Goal: Task Accomplishment & Management: Use online tool/utility

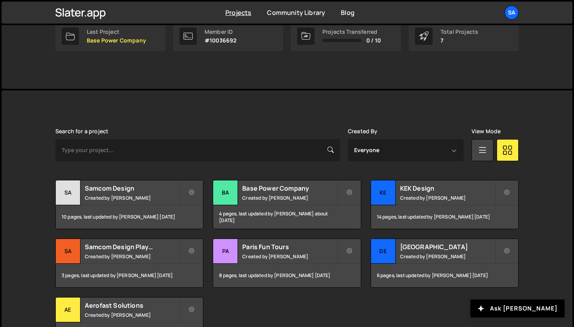
scroll to position [158, 0]
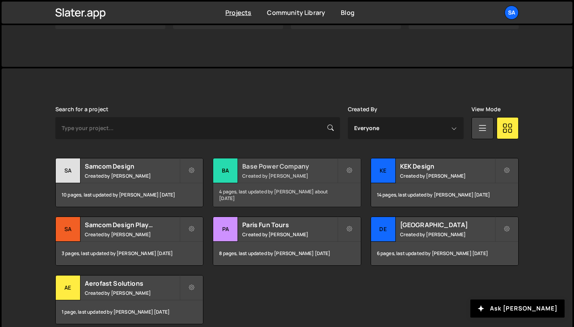
click at [223, 169] on div "Ba" at bounding box center [225, 170] width 25 height 25
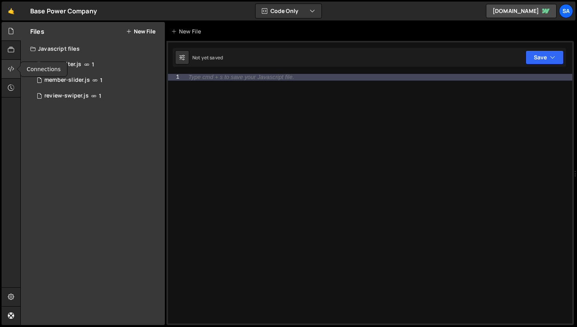
click at [5, 68] on div at bounding box center [11, 69] width 19 height 19
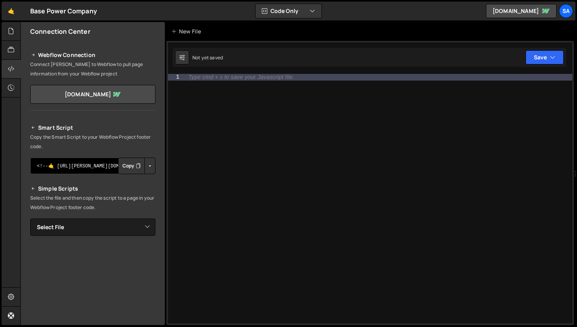
click at [85, 168] on textarea "<!--🤙 https://slater.app/15664.js--> <script>document.addEventListener("DOMCont…" at bounding box center [92, 166] width 125 height 16
drag, startPoint x: 97, startPoint y: 168, endPoint x: 141, endPoint y: 167, distance: 44.0
click at [141, 167] on div "<!--🤙 https://slater.app/15664.js--> <script>document.addEventListener("DOMCont…" at bounding box center [92, 166] width 125 height 16
click at [96, 166] on textarea "<!--🤙 https://slater.app/15664.js--> <script>document.addEventListener("DOMCont…" at bounding box center [92, 166] width 125 height 16
click at [123, 164] on button "Copy" at bounding box center [131, 166] width 27 height 16
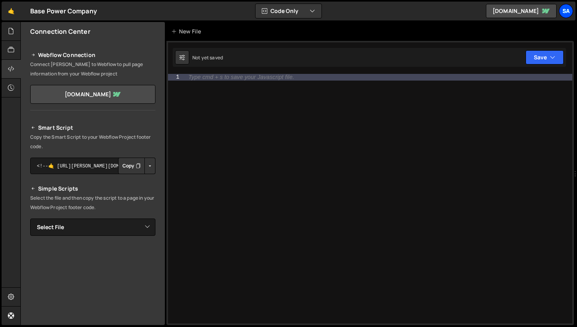
click at [569, 12] on div "SA" at bounding box center [566, 11] width 14 height 14
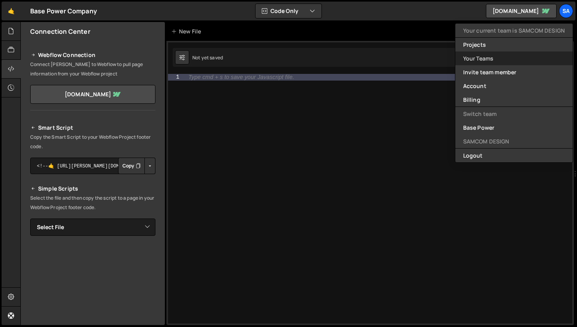
click at [514, 57] on link "Your Teams" at bounding box center [514, 58] width 117 height 14
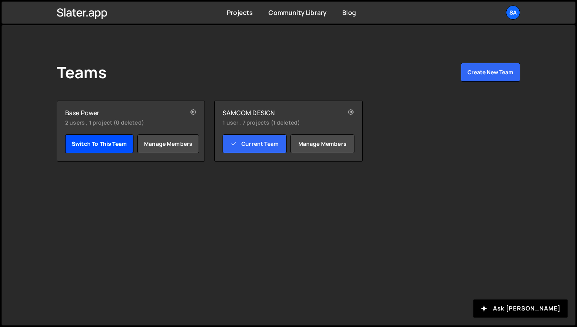
click at [103, 147] on link "Switch to this team" at bounding box center [99, 143] width 68 height 19
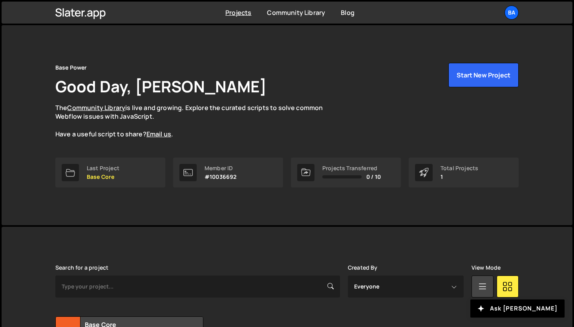
scroll to position [77, 0]
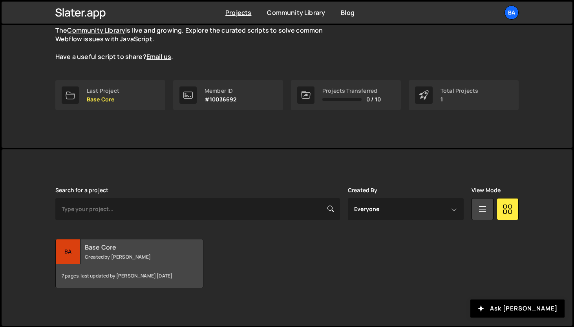
click at [73, 254] on div "Ba" at bounding box center [68, 251] width 25 height 25
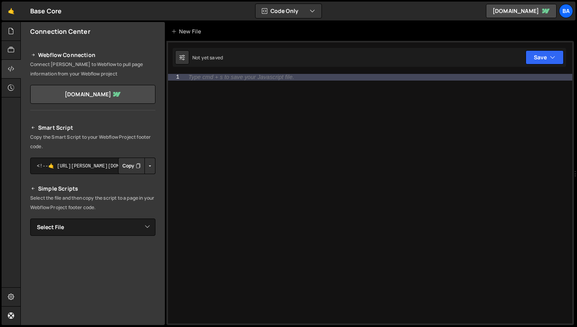
click at [122, 166] on button "Copy" at bounding box center [131, 166] width 27 height 16
click at [11, 33] on icon at bounding box center [11, 31] width 6 height 9
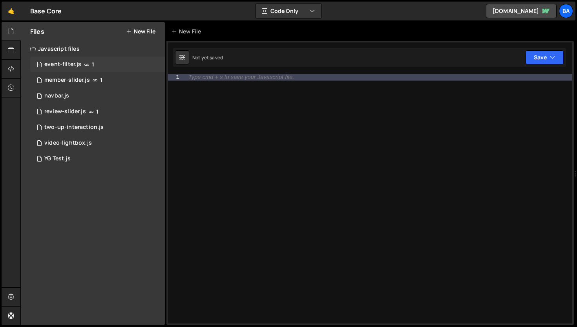
click at [110, 67] on div "1 event-filter.js 1" at bounding box center [97, 65] width 135 height 16
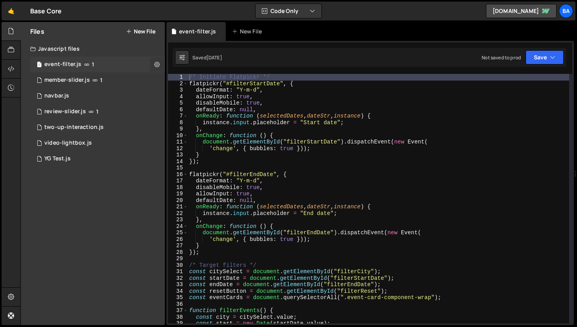
click at [154, 63] on icon at bounding box center [156, 63] width 5 height 7
type input "event-filter"
radio input "true"
checkbox input "true"
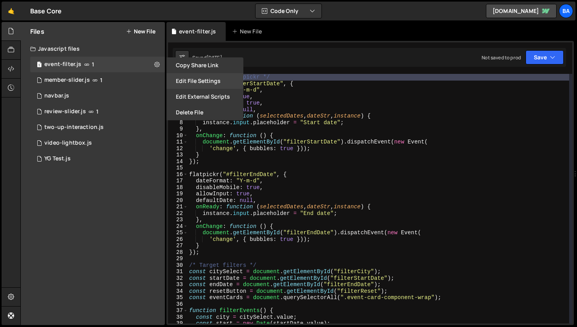
click at [215, 79] on button "Edit File Settings" at bounding box center [205, 81] width 77 height 16
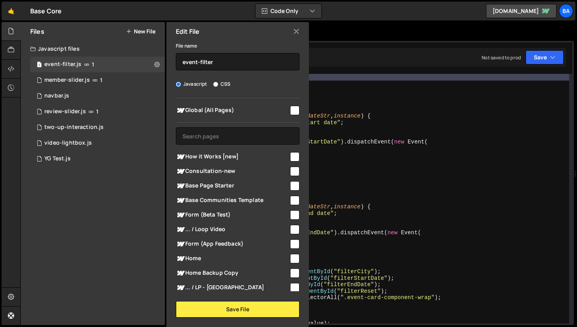
click at [294, 31] on icon at bounding box center [296, 31] width 6 height 9
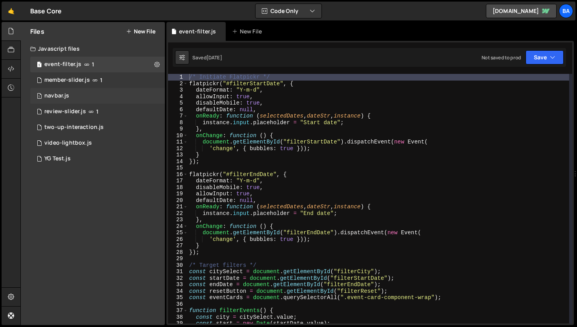
click at [144, 95] on div "1 navbar.js 0" at bounding box center [97, 96] width 135 height 16
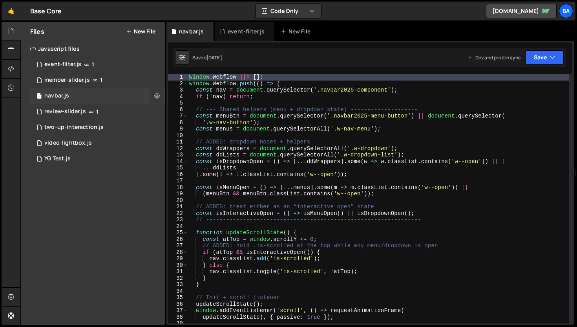
scroll to position [1042, 0]
click at [155, 95] on icon at bounding box center [156, 95] width 5 height 7
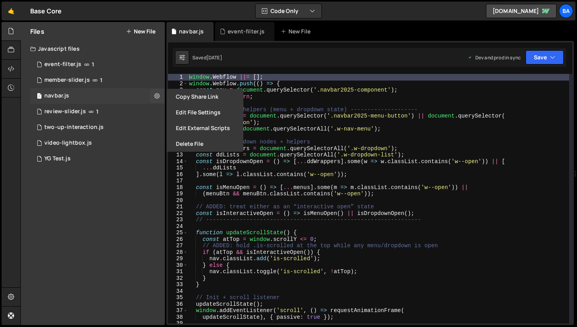
click at [101, 92] on div "1 navbar.js 0" at bounding box center [97, 96] width 135 height 16
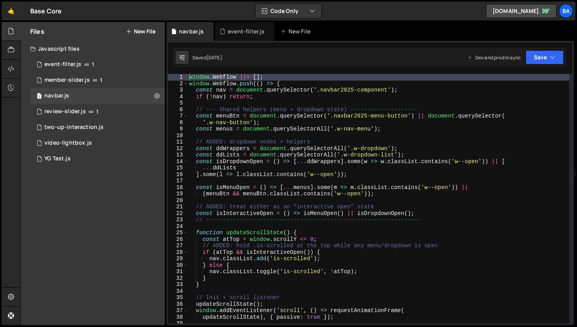
click at [64, 202] on div "Files New File Javascript files 1 event-filter.js 1 7 member-slider.js 1 1 navb…" at bounding box center [93, 173] width 144 height 303
click at [100, 141] on div "1 video-lightbox.js 0" at bounding box center [97, 143] width 135 height 16
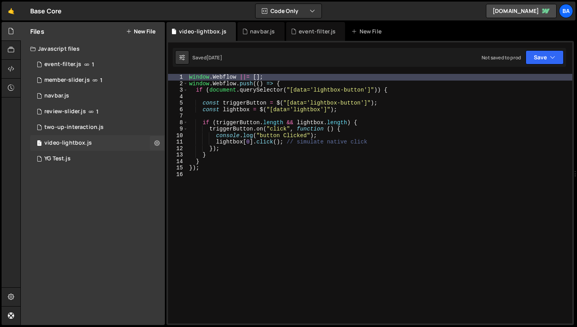
scroll to position [1015, 0]
click at [107, 125] on div "1 two-up-interaction.js 0" at bounding box center [97, 127] width 135 height 16
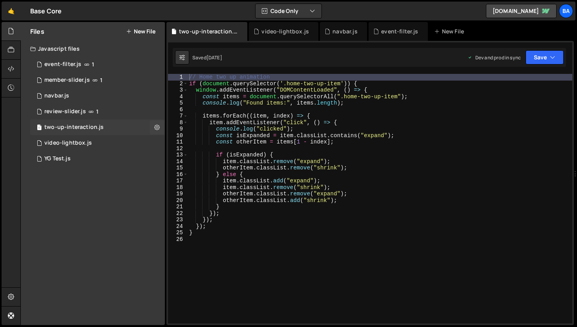
scroll to position [1298, 0]
click at [7, 46] on div at bounding box center [11, 50] width 19 height 19
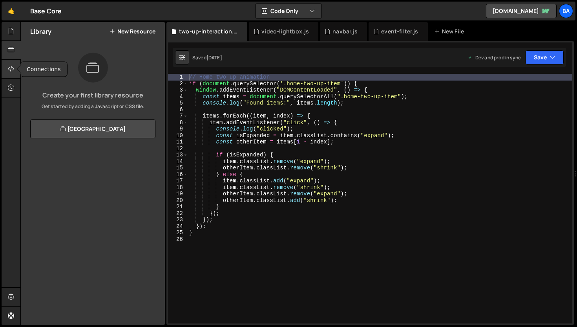
click at [15, 66] on div at bounding box center [11, 69] width 19 height 19
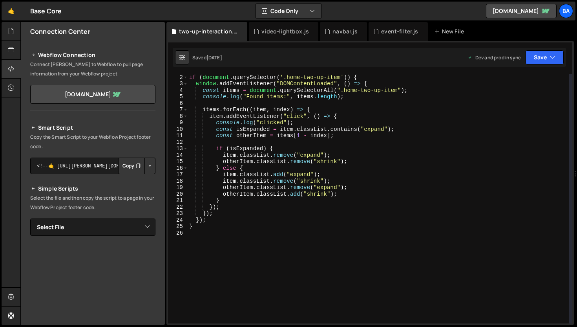
scroll to position [40, 0]
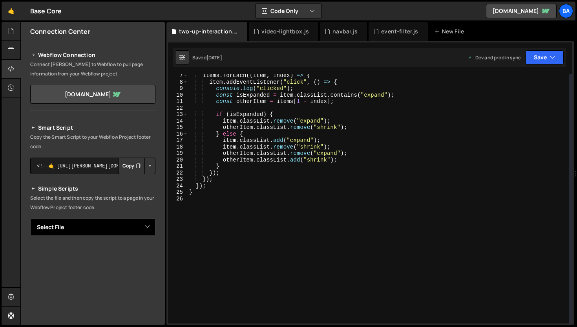
click at [146, 223] on select "Select File event-filter.js member-slider.js navbar.js review-slider.js two-up-…" at bounding box center [92, 226] width 125 height 17
click at [30, 218] on select "Select File event-filter.js member-slider.js navbar.js review-slider.js two-up-…" at bounding box center [92, 226] width 125 height 17
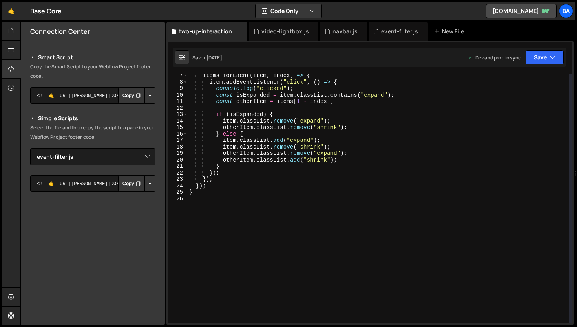
click at [126, 185] on button "Copy" at bounding box center [131, 183] width 27 height 16
click at [11, 59] on div at bounding box center [11, 50] width 19 height 19
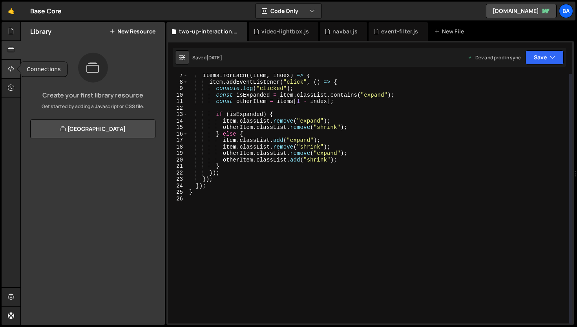
click at [11, 72] on icon at bounding box center [11, 68] width 6 height 9
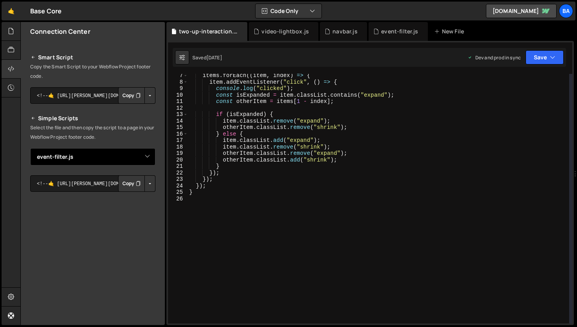
click at [145, 159] on select "Select File event-filter.js member-slider.js navbar.js review-slider.js two-up-…" at bounding box center [92, 156] width 125 height 17
click at [30, 148] on select "Select File event-filter.js member-slider.js navbar.js review-slider.js two-up-…" at bounding box center [92, 156] width 125 height 17
click at [130, 187] on button "Copy" at bounding box center [131, 183] width 27 height 16
click at [141, 159] on select "Select File event-filter.js member-slider.js navbar.js review-slider.js two-up-…" at bounding box center [92, 156] width 125 height 17
click at [30, 148] on select "Select File event-filter.js member-slider.js navbar.js review-slider.js two-up-…" at bounding box center [92, 156] width 125 height 17
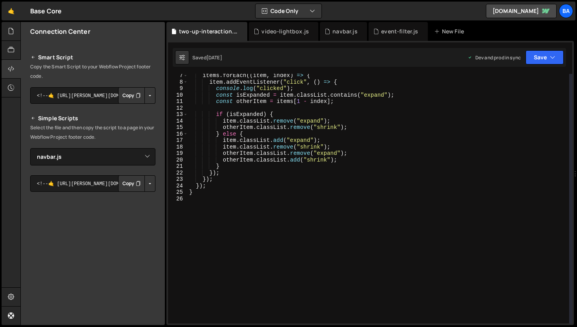
click at [128, 182] on button "Copy" at bounding box center [131, 183] width 27 height 16
click at [140, 154] on select "Select File event-filter.js member-slider.js navbar.js review-slider.js two-up-…" at bounding box center [92, 156] width 125 height 17
click at [30, 148] on select "Select File event-filter.js member-slider.js navbar.js review-slider.js two-up-…" at bounding box center [92, 156] width 125 height 17
click at [130, 154] on select "Select File event-filter.js member-slider.js navbar.js review-slider.js two-up-…" at bounding box center [92, 156] width 125 height 17
click at [30, 148] on select "Select File event-filter.js member-slider.js navbar.js review-slider.js two-up-…" at bounding box center [92, 156] width 125 height 17
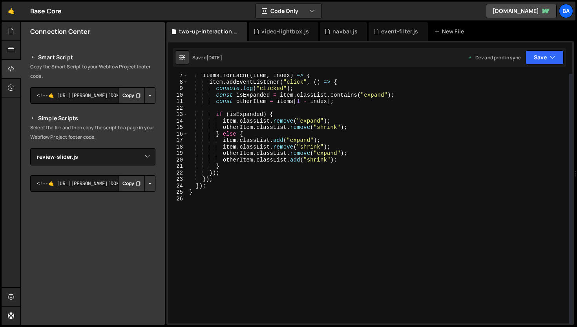
click at [124, 183] on button "Copy" at bounding box center [131, 183] width 27 height 16
click at [129, 162] on select "Select File event-filter.js member-slider.js navbar.js review-slider.js two-up-…" at bounding box center [92, 156] width 125 height 17
click at [30, 148] on select "Select File event-filter.js member-slider.js navbar.js review-slider.js two-up-…" at bounding box center [92, 156] width 125 height 17
click at [132, 187] on button "Copy" at bounding box center [131, 183] width 27 height 16
click at [145, 160] on select "Select File event-filter.js member-slider.js navbar.js review-slider.js two-up-…" at bounding box center [92, 156] width 125 height 17
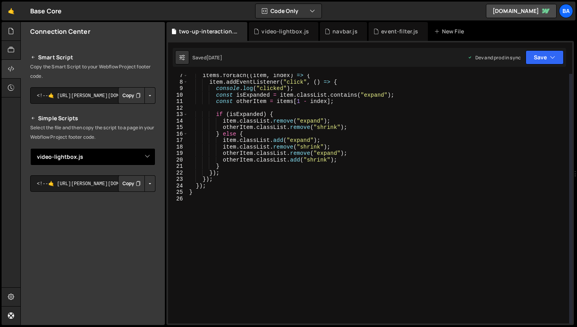
click at [30, 148] on select "Select File event-filter.js member-slider.js navbar.js review-slider.js two-up-…" at bounding box center [92, 156] width 125 height 17
click at [127, 183] on button "Copy" at bounding box center [131, 183] width 27 height 16
click at [143, 154] on select "Select File event-filter.js member-slider.js navbar.js review-slider.js two-up-…" at bounding box center [92, 156] width 125 height 17
select select "42338"
click at [30, 148] on select "Select File event-filter.js member-slider.js navbar.js review-slider.js two-up-…" at bounding box center [92, 156] width 125 height 17
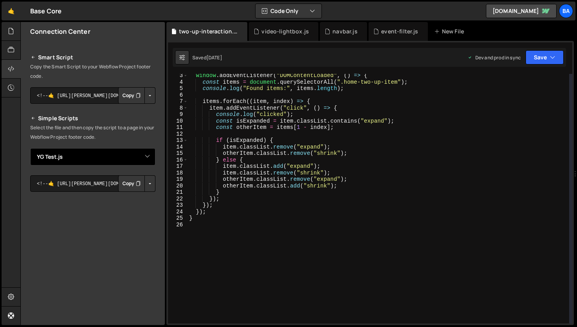
scroll to position [0, 0]
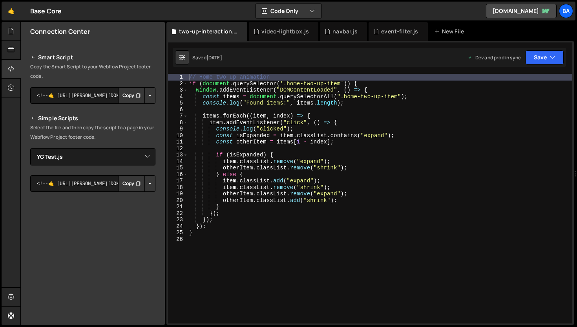
click at [118, 187] on button "Copy" at bounding box center [131, 183] width 27 height 16
click at [11, 35] on icon at bounding box center [11, 31] width 6 height 9
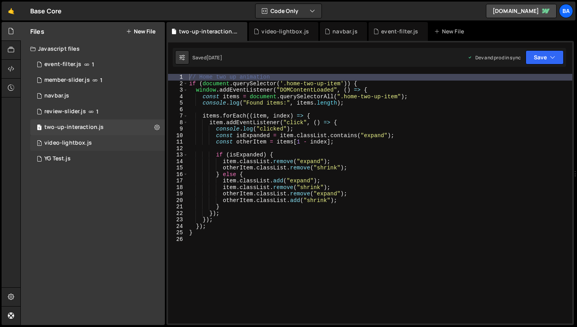
click at [67, 139] on div "video-lightbox.js" at bounding box center [68, 142] width 48 height 7
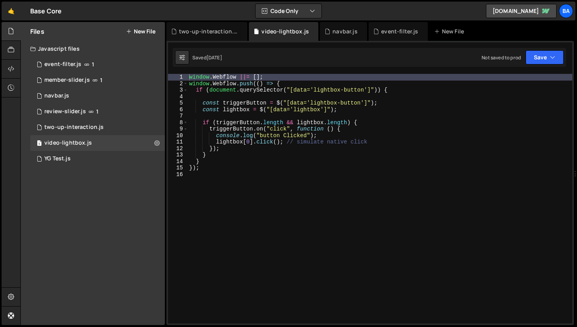
scroll to position [1015, 0]
click at [248, 163] on div "window . Webflow ||= [ ] ; window . Webflow . push (( ) => { if ( document . qu…" at bounding box center [380, 205] width 385 height 262
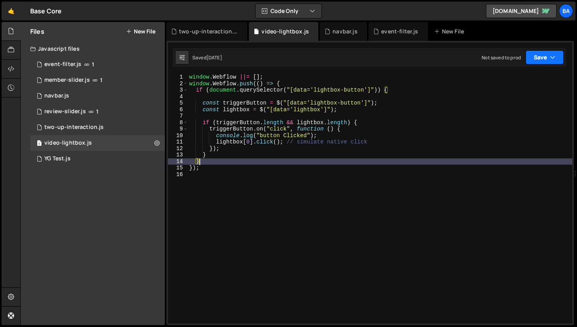
click at [546, 63] on button "Save" at bounding box center [545, 57] width 38 height 14
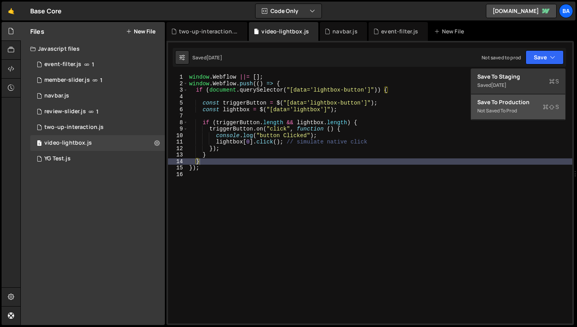
click at [508, 104] on div "Save to Production S" at bounding box center [519, 102] width 82 height 8
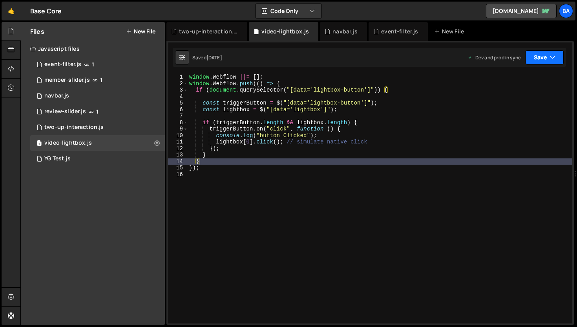
click at [550, 57] on icon "button" at bounding box center [552, 57] width 5 height 8
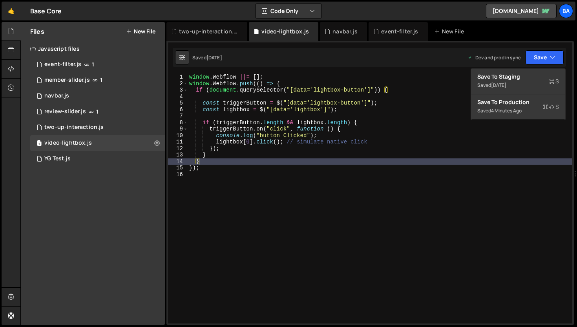
click at [416, 107] on div "window . Webflow ||= [ ] ; window . Webflow . push (( ) => { if ( document . qu…" at bounding box center [380, 205] width 385 height 262
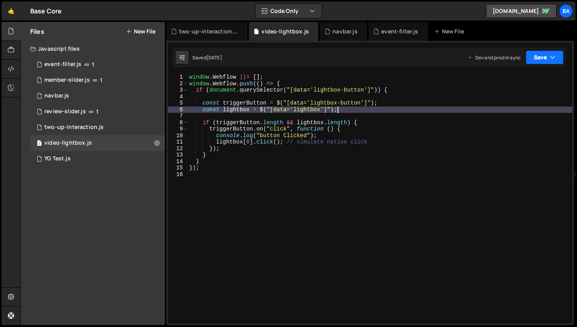
click at [554, 62] on button "Save" at bounding box center [545, 57] width 38 height 14
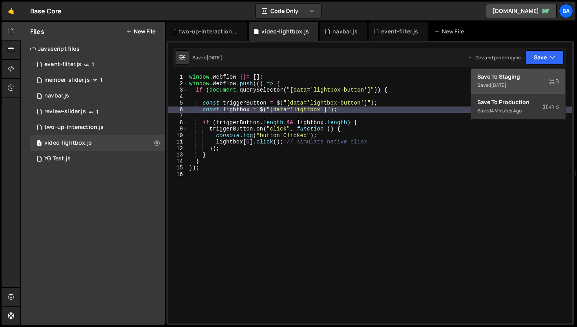
click at [527, 72] on button "Save to Staging S Saved 1 week ago" at bounding box center [518, 82] width 94 height 26
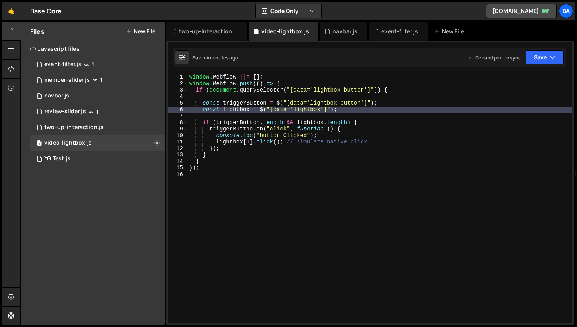
type textarea "});"
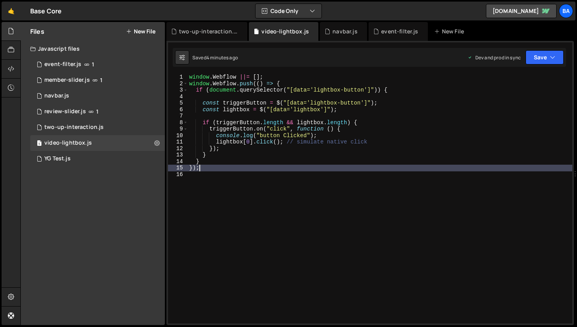
click at [319, 167] on div "window . Webflow ||= [ ] ; window . Webflow . push (( ) => { if ( document . qu…" at bounding box center [380, 205] width 385 height 262
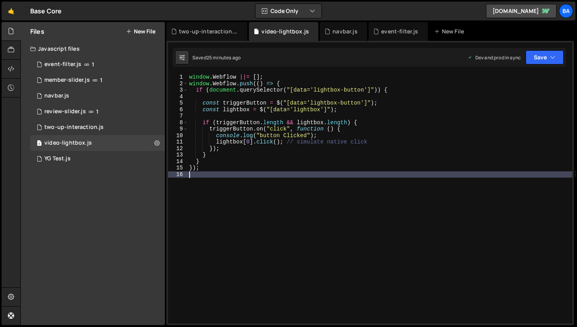
click at [310, 196] on div "window . Webflow ||= [ ] ; window . Webflow . push (( ) => { if ( document . qu…" at bounding box center [380, 205] width 385 height 262
click at [15, 15] on link "🤙" at bounding box center [11, 11] width 19 height 19
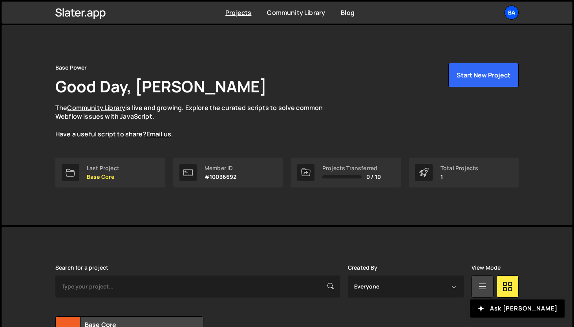
click at [513, 14] on div "Ba" at bounding box center [512, 12] width 14 height 14
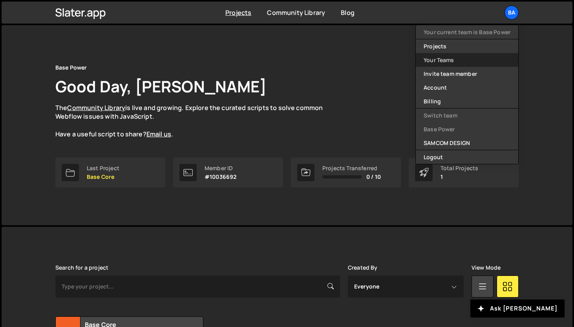
click at [460, 59] on link "Your Teams" at bounding box center [467, 60] width 103 height 14
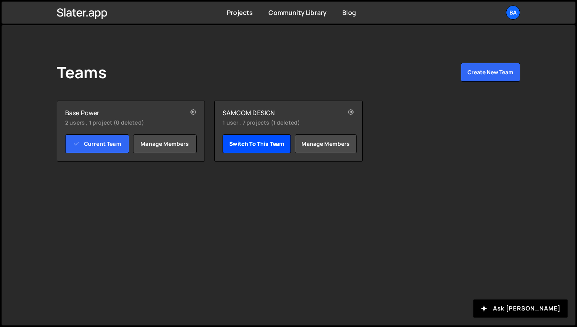
click at [257, 147] on link "Switch to this team" at bounding box center [257, 143] width 68 height 19
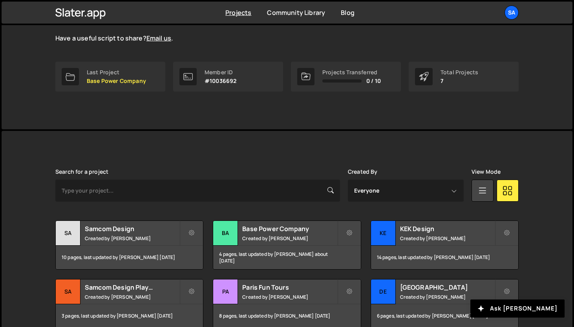
scroll to position [136, 0]
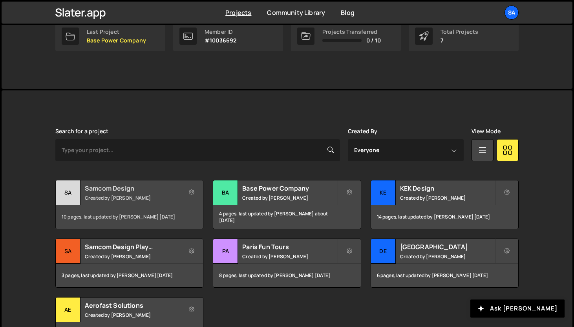
click at [74, 191] on div "Sa" at bounding box center [68, 192] width 25 height 25
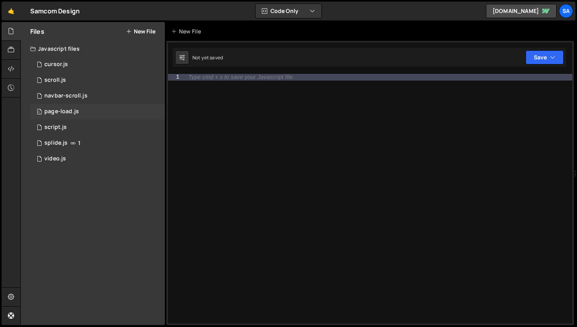
click at [88, 115] on div "1 page-load.js 0" at bounding box center [97, 112] width 135 height 16
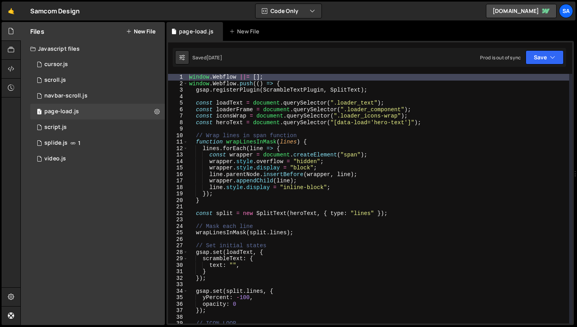
scroll to position [3, 0]
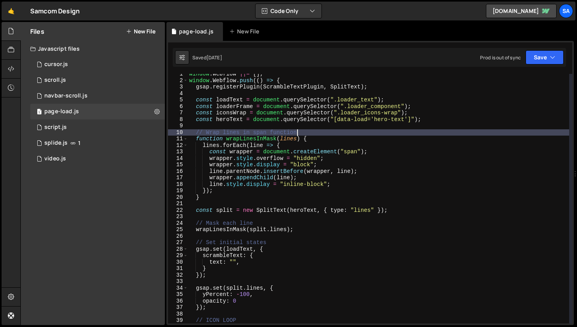
click at [365, 132] on div "window . Webflow ||= [ ] ; window . Webflow . push (( ) => { gsap . registerPlu…" at bounding box center [379, 202] width 382 height 262
click at [341, 145] on div "window . Webflow ||= [ ] ; window . Webflow . push (( ) => { gsap . registerPlu…" at bounding box center [379, 202] width 382 height 262
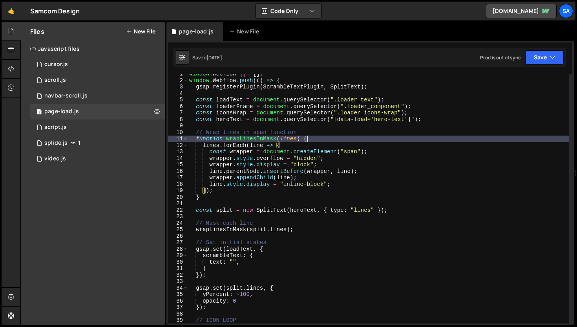
click at [345, 139] on div "window . Webflow ||= [ ] ; window . Webflow . push (( ) => { gsap . registerPlu…" at bounding box center [379, 202] width 382 height 262
click at [410, 150] on div "window . Webflow ||= [ ] ; window . Webflow . push (( ) => { gsap . registerPlu…" at bounding box center [379, 202] width 382 height 262
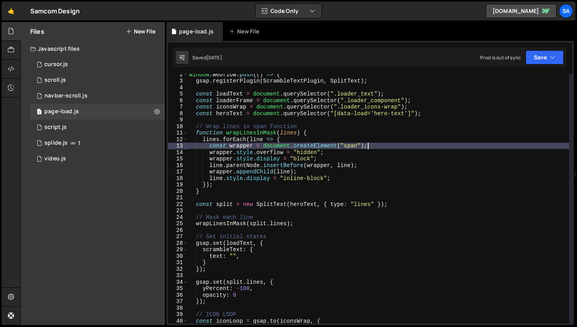
scroll to position [9, 0]
click at [379, 160] on div "window . Webflow . push (( ) => { gsap . registerPlugin ( ScrambleTextPlugin , …" at bounding box center [379, 202] width 382 height 262
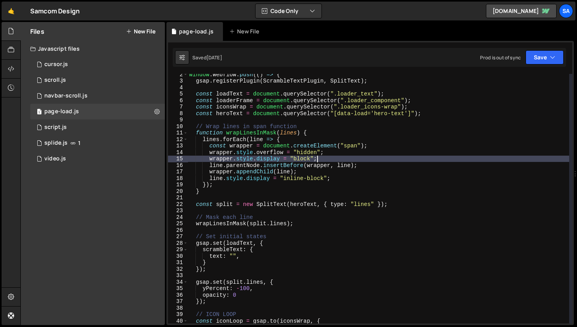
click at [377, 163] on div "window . Webflow . push (( ) => { gsap . registerPlugin ( ScrambleTextPlugin , …" at bounding box center [379, 202] width 382 height 262
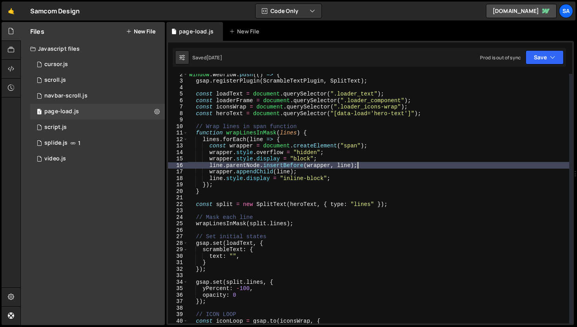
click at [373, 170] on div "window . Webflow . push (( ) => { gsap . registerPlugin ( ScrambleTextPlugin , …" at bounding box center [379, 202] width 382 height 262
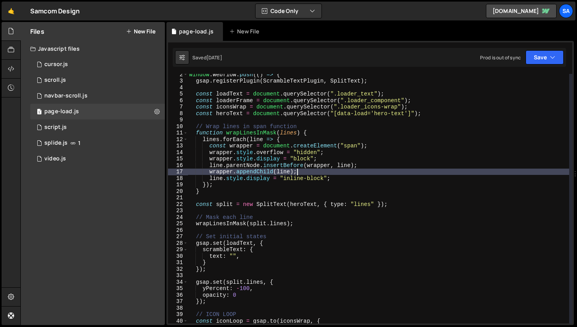
click at [374, 173] on div "window . Webflow . push (( ) => { gsap . registerPlugin ( ScrambleTextPlugin , …" at bounding box center [379, 202] width 382 height 262
click at [377, 176] on div "window . Webflow . push (( ) => { gsap . registerPlugin ( ScrambleTextPlugin , …" at bounding box center [379, 202] width 382 height 262
type textarea "line.style.display = "inline-block";"
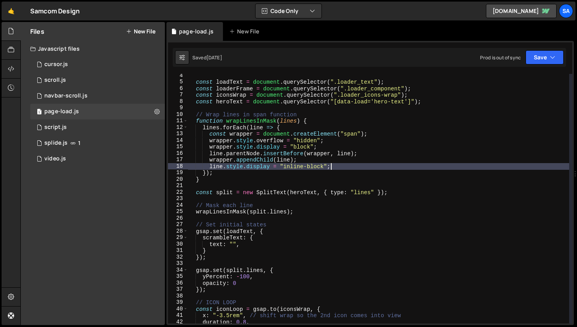
scroll to position [34, 0]
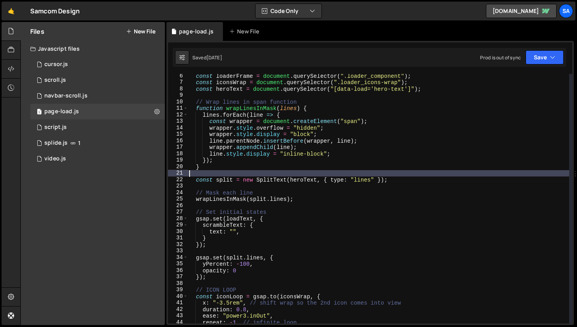
click at [446, 176] on div "const loaderFrame = document . querySelector ( ".loader_component" ) ; const ic…" at bounding box center [379, 204] width 382 height 262
click at [405, 182] on div "const loaderFrame = document . querySelector ( ".loader_component" ) ; const ic…" at bounding box center [379, 204] width 382 height 262
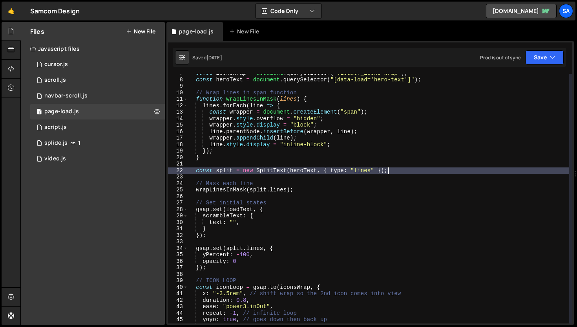
scroll to position [46, 0]
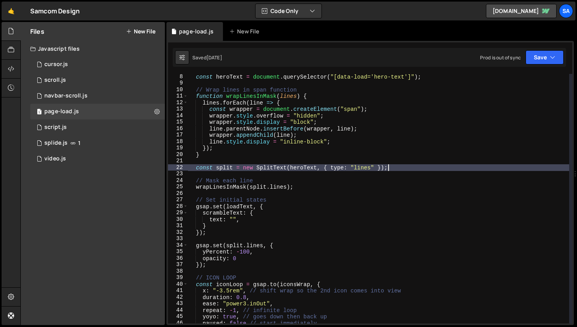
click at [353, 187] on div "const heroText = document . querySelector ( "[data-load='hero-text']" ) ; // Wr…" at bounding box center [379, 204] width 382 height 262
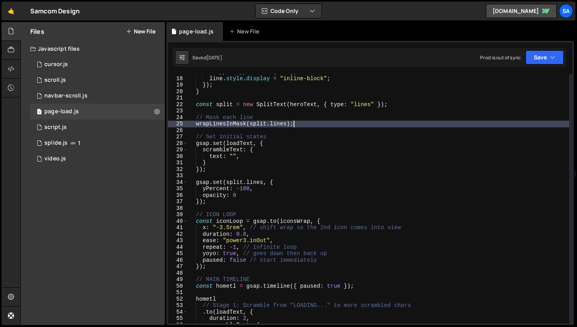
scroll to position [103, 0]
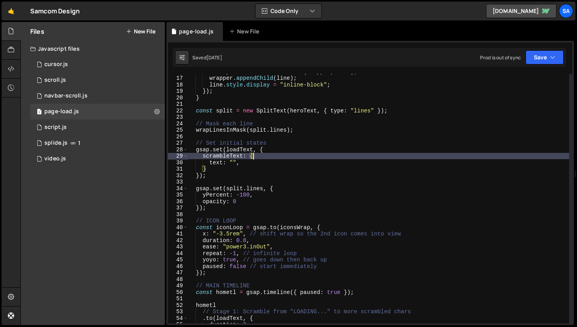
click at [278, 153] on div "line . parentNode . insertBefore ( wrapper , line ) ; wrapper . appendChild ( l…" at bounding box center [379, 199] width 382 height 262
click at [278, 158] on div "line . parentNode . insertBefore ( wrapper , line ) ; wrapper . appendChild ( l…" at bounding box center [379, 199] width 382 height 262
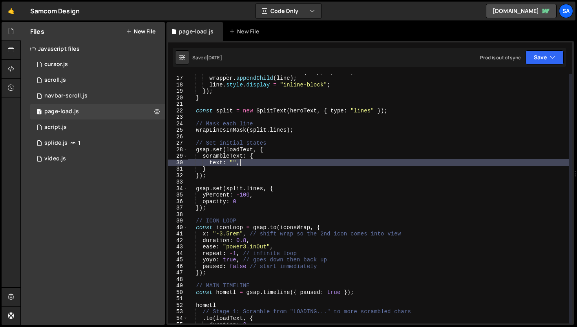
click at [274, 161] on div "line . parentNode . insertBefore ( wrapper , line ) ; wrapper . appendChild ( l…" at bounding box center [379, 199] width 382 height 262
click at [234, 163] on div "line . parentNode . insertBefore ( wrapper , line ) ; wrapper . appendChild ( l…" at bounding box center [379, 199] width 382 height 262
click at [535, 52] on button "Save" at bounding box center [545, 57] width 38 height 14
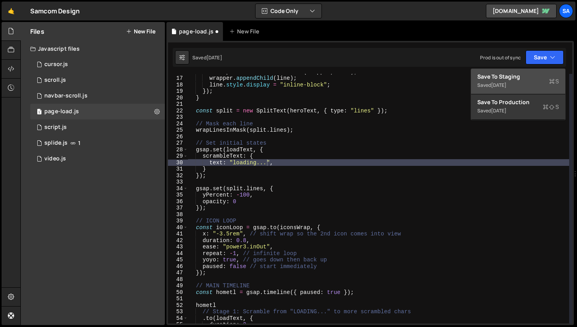
click at [494, 78] on div "Save to Staging S" at bounding box center [519, 77] width 82 height 8
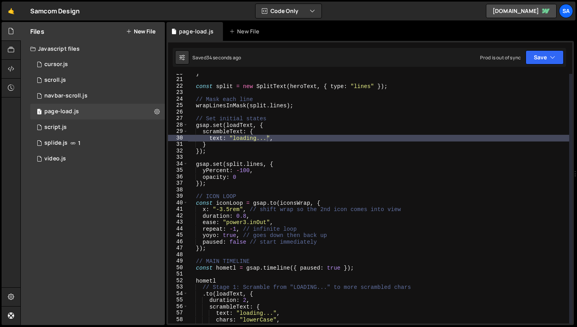
scroll to position [127, 0]
click at [222, 147] on div "} const split = new SplitText ( heroText , { type : "lines" }) ; // Mask each l…" at bounding box center [379, 201] width 382 height 262
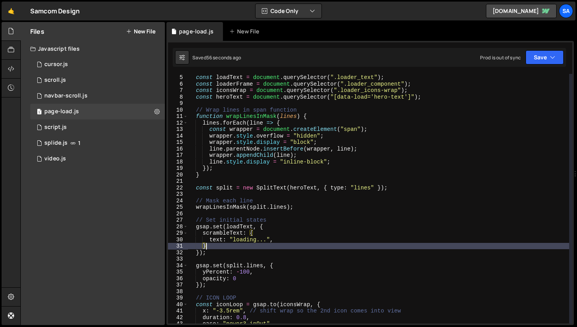
scroll to position [29, 0]
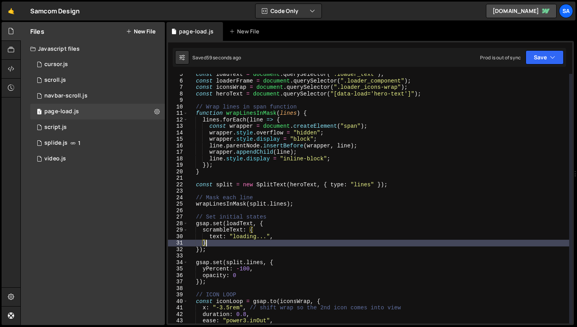
click at [336, 137] on div "const loadText = document . querySelector ( ".loader_text" ) ; const loaderFram…" at bounding box center [379, 202] width 382 height 262
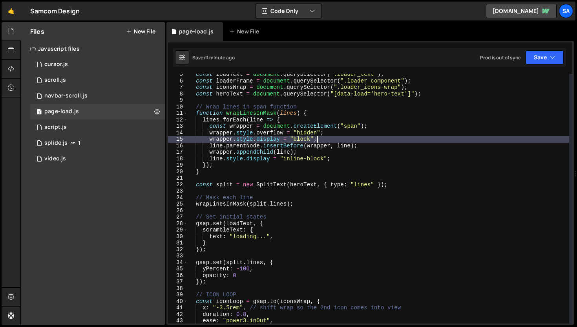
click at [423, 161] on div "const loadText = document . querySelector ( ".loader_text" ) ; const loaderFram…" at bounding box center [379, 202] width 382 height 262
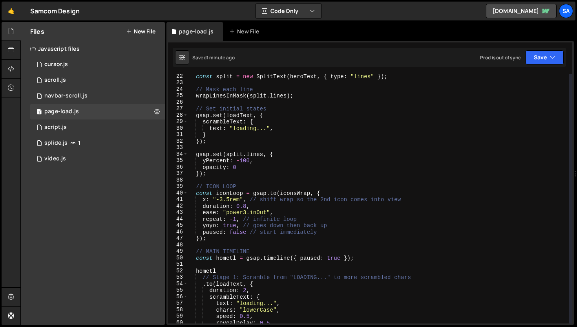
scroll to position [137, 0]
click at [270, 249] on div "const split = new SplitText ( heroText , { type : "lines" }) ; // Mask each lin…" at bounding box center [379, 204] width 382 height 262
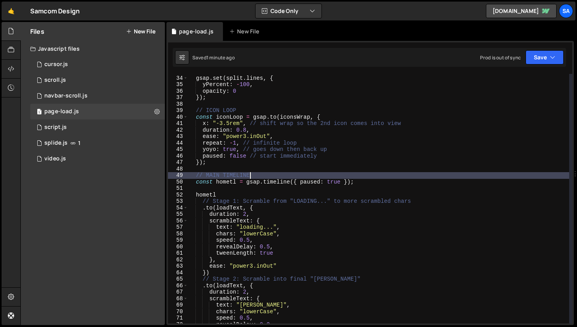
scroll to position [216, 0]
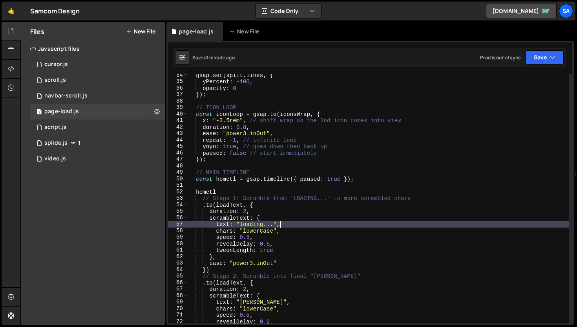
click at [302, 221] on div "gsap . set ( split . lines , { yPercent : - 100 , opacity : 0 }) ; // ICON LOOP…" at bounding box center [379, 203] width 382 height 262
click at [294, 231] on div "gsap . set ( split . lines , { yPercent : - 100 , opacity : 0 }) ; // ICON LOOP…" at bounding box center [379, 203] width 382 height 262
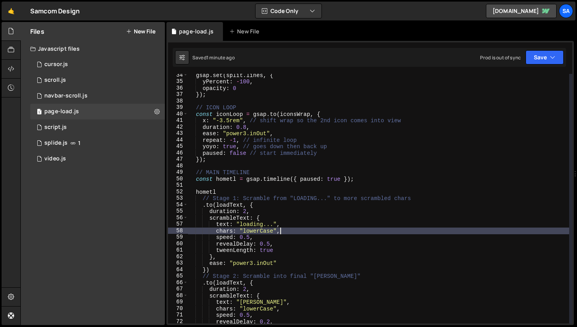
click at [282, 246] on div "gsap . set ( split . lines , { yPercent : - 100 , opacity : 0 }) ; // ICON LOOP…" at bounding box center [379, 203] width 382 height 262
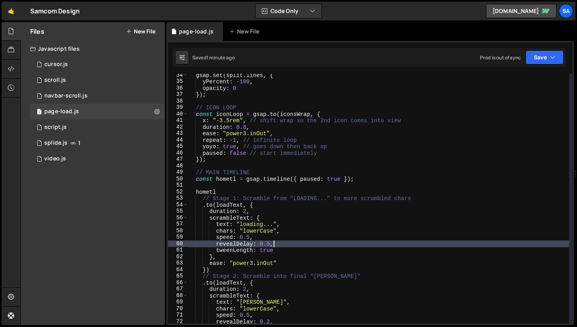
click at [381, 239] on div "gsap . set ( split . lines , { yPercent : - 100 , opacity : 0 }) ; // ICON LOOP…" at bounding box center [379, 203] width 382 height 262
type textarea "speed: 0.5,"
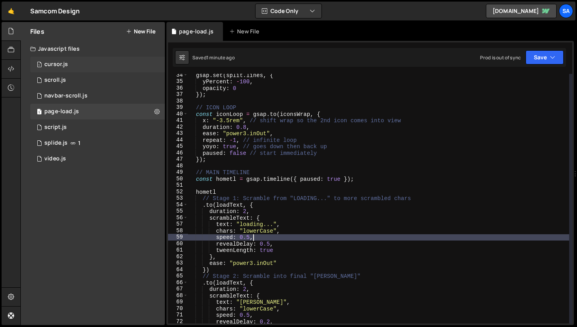
click at [63, 63] on div "cursor.js" at bounding box center [56, 64] width 24 height 7
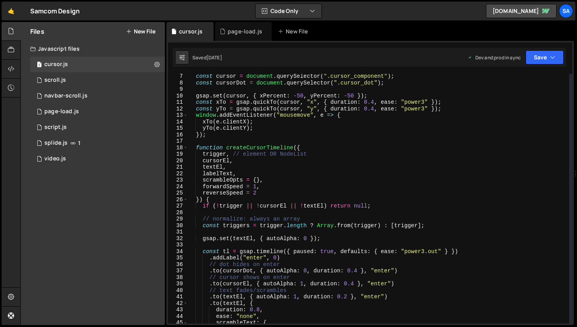
scroll to position [46, 0]
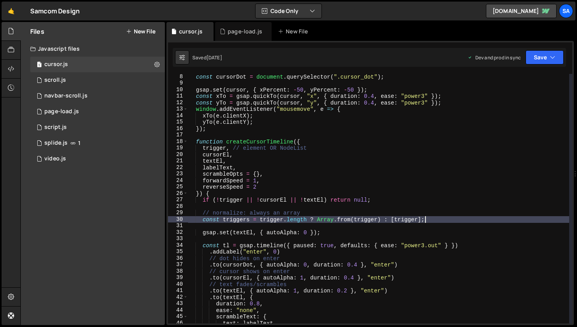
click at [445, 222] on div "const cursorDot = document . querySelector ( ".cursor_dot" ) ; gsap . set ( cur…" at bounding box center [379, 204] width 382 height 262
click at [341, 233] on div "const cursorDot = document . querySelector ( ".cursor_dot" ) ; gsap . set ( cur…" at bounding box center [379, 204] width 382 height 262
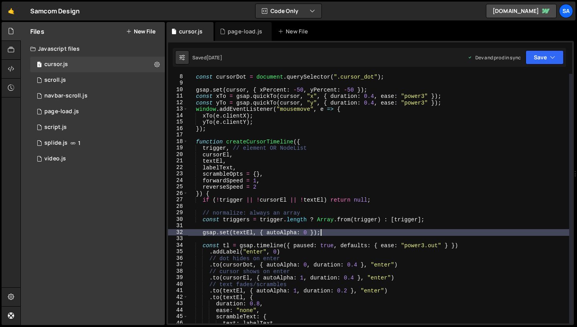
scroll to position [0, 0]
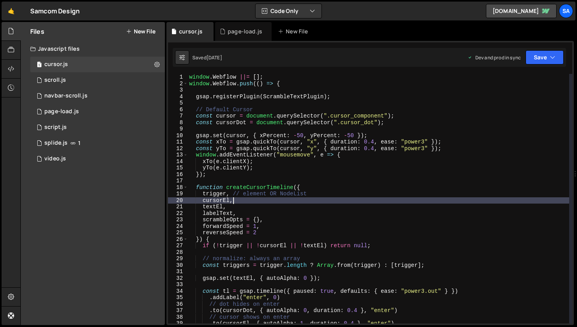
click at [336, 199] on div "window . Webflow ||= [ ] ; window . Webflow . push (( ) => { gsap . registerPlu…" at bounding box center [379, 205] width 382 height 262
type textarea "cursorEl,"
click at [333, 183] on div "window . Webflow ||= [ ] ; window . Webflow . push (( ) => { gsap . registerPlu…" at bounding box center [379, 205] width 382 height 262
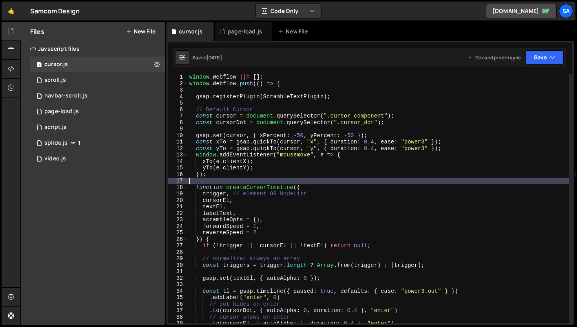
click at [330, 187] on div "window . Webflow ||= [ ] ; window . Webflow . push (( ) => { gsap . registerPlu…" at bounding box center [379, 205] width 382 height 262
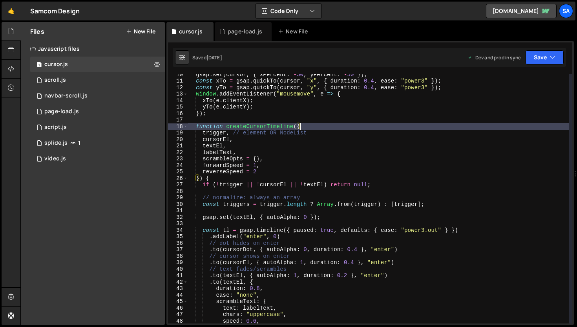
scroll to position [69, 0]
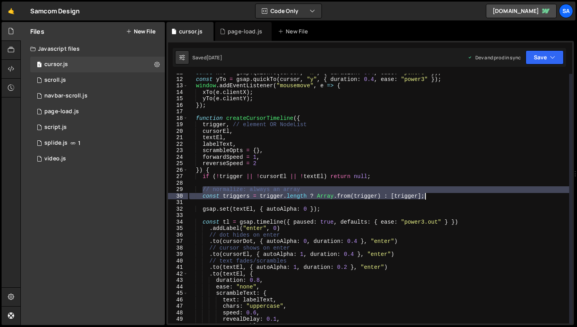
drag, startPoint x: 204, startPoint y: 191, endPoint x: 452, endPoint y: 196, distance: 247.9
click at [452, 196] on div "const xTo = gsap . quickTo ( cursor , "x" , { duration : 0.4 , ease : "power3" …" at bounding box center [379, 201] width 382 height 262
type textarea "// normalize: always an array const triggers = trigger.length ? Array.from(trig…"
click at [357, 200] on div "const xTo = gsap . quickTo ( cursor , "x" , { duration : 0.4 , ease : "power3" …" at bounding box center [379, 201] width 382 height 262
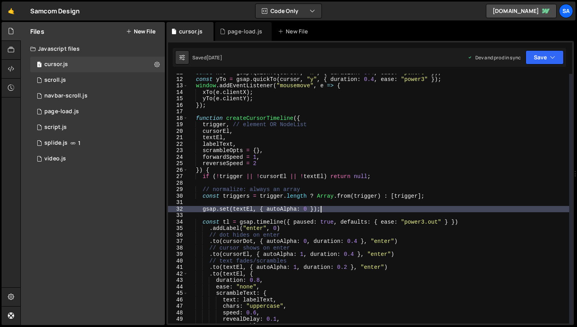
click at [341, 210] on div "const xTo = gsap . quickTo ( cursor , "x" , { duration : 0.4 , ease : "power3" …" at bounding box center [379, 201] width 382 height 262
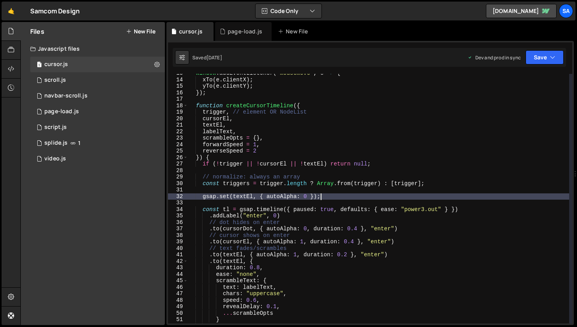
scroll to position [88, 0]
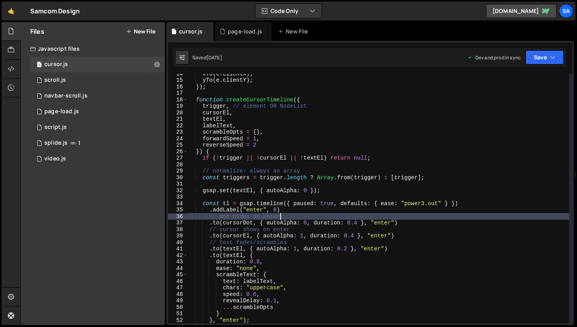
click at [334, 213] on div "xTo ( e . clientX ) ; yTo ( e . clientY ) ; }) ; function createCursorTimeline …" at bounding box center [379, 201] width 382 height 262
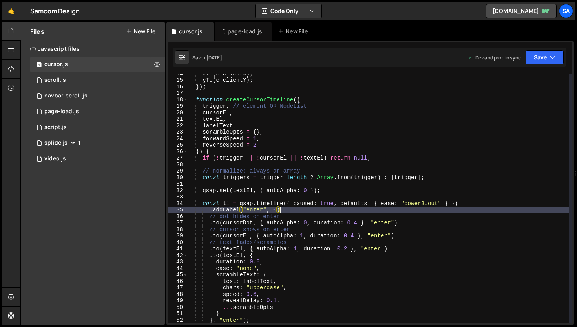
click at [338, 209] on div "xTo ( e . clientX ) ; yTo ( e . clientY ) ; }) ; function createCursorTimeline …" at bounding box center [379, 201] width 382 height 262
click at [419, 218] on div "xTo ( e . clientX ) ; yTo ( e . clientY ) ; }) ; function createCursorTimeline …" at bounding box center [379, 201] width 382 height 262
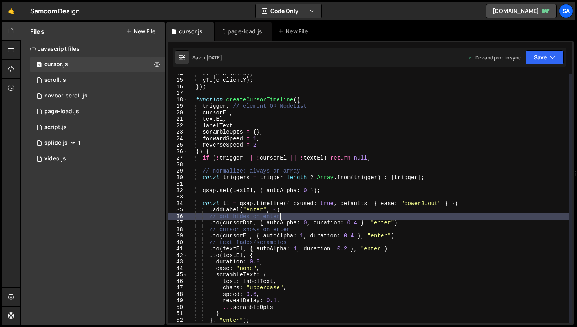
click at [417, 221] on div "xTo ( e . clientX ) ; yTo ( e . clientY ) ; }) ; function createCursorTimeline …" at bounding box center [379, 201] width 382 height 262
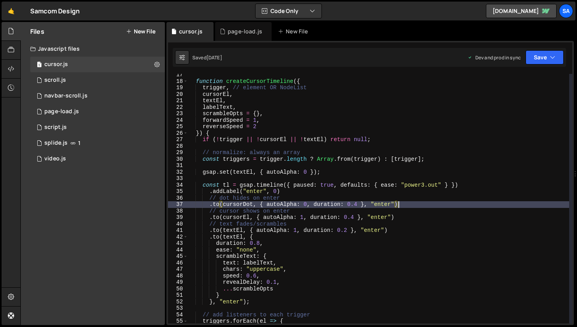
scroll to position [106, 0]
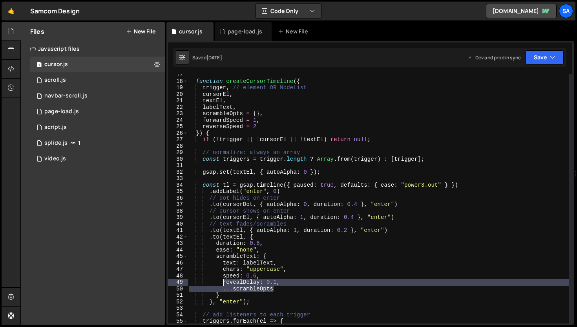
drag, startPoint x: 276, startPoint y: 289, endPoint x: 223, endPoint y: 284, distance: 53.7
click at [223, 284] on div "function createCursorTimeline ( { trigger , // element OR NodeList cursorEl , t…" at bounding box center [379, 202] width 382 height 262
type textarea "revealDelay: 0.1, ...scrambleOpts"
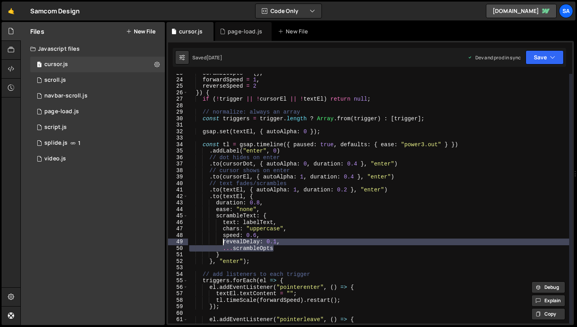
scroll to position [149, 0]
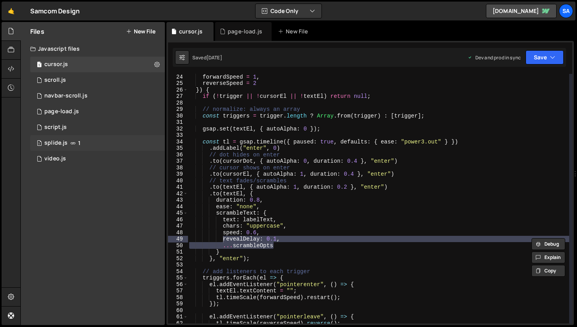
click at [56, 143] on div "splide.js" at bounding box center [55, 142] width 23 height 7
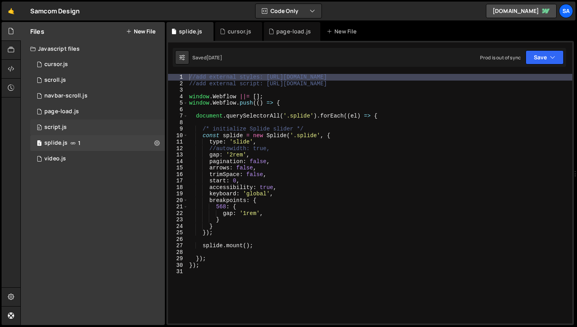
click at [58, 129] on div "script.js" at bounding box center [55, 127] width 22 height 7
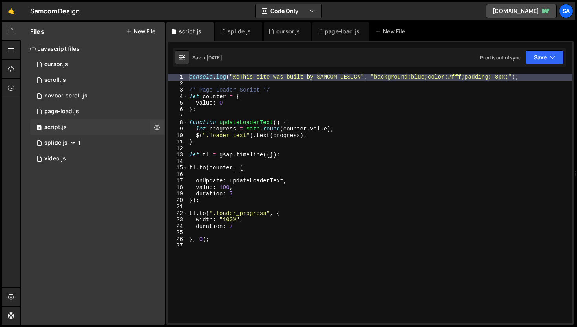
scroll to position [12925, 0]
click at [216, 85] on div "console . log ( "%cThis site was built by SAMCOM DESIGN" , "background:blue;col…" at bounding box center [380, 205] width 385 height 262
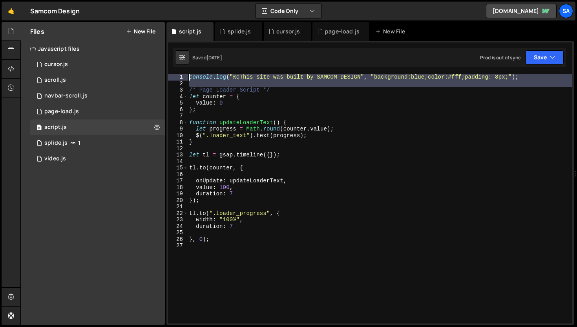
drag, startPoint x: 191, startPoint y: 92, endPoint x: 183, endPoint y: 74, distance: 19.3
click at [183, 74] on div "1 2 3 4 5 6 7 8 9 10 11 12 13 14 15 16 17 18 19 20 21 22 23 24 25 26 27 console…" at bounding box center [370, 198] width 405 height 249
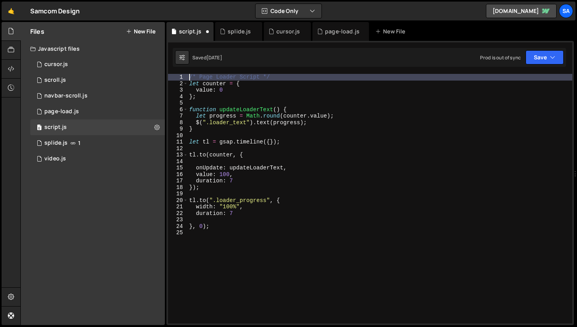
click at [401, 93] on div "/* Page Loader Script */ let counter = { value : 0 } ; function updateLoaderTex…" at bounding box center [380, 205] width 385 height 262
type textarea "value: 0 };"
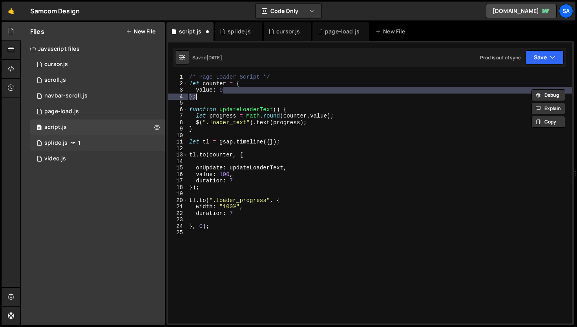
click at [76, 146] on div "1 splide.js 1" at bounding box center [97, 143] width 135 height 16
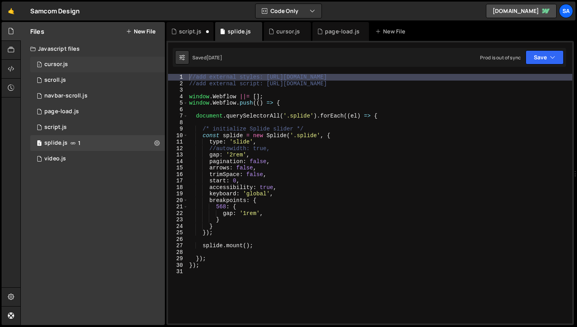
click at [86, 68] on div "1 cursor.js 0" at bounding box center [97, 65] width 135 height 16
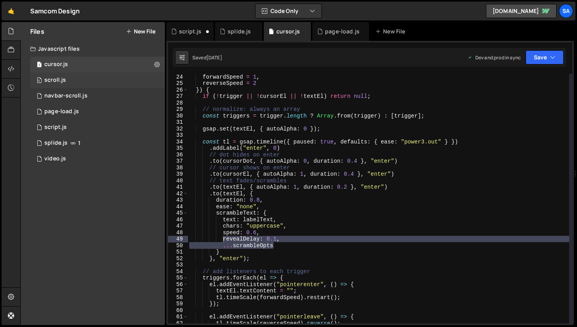
scroll to position [3845, 0]
click at [85, 77] on div "0 scroll.js 0" at bounding box center [97, 80] width 135 height 16
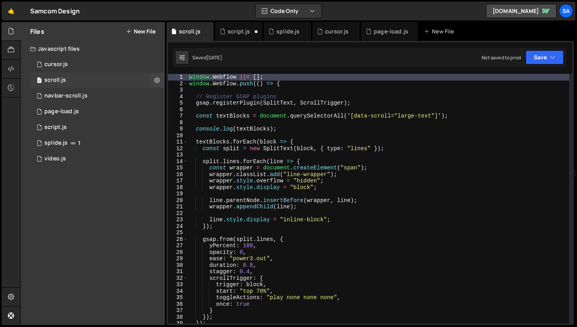
scroll to position [0, 0]
click at [91, 113] on div "1 page-load.js 0" at bounding box center [97, 112] width 135 height 16
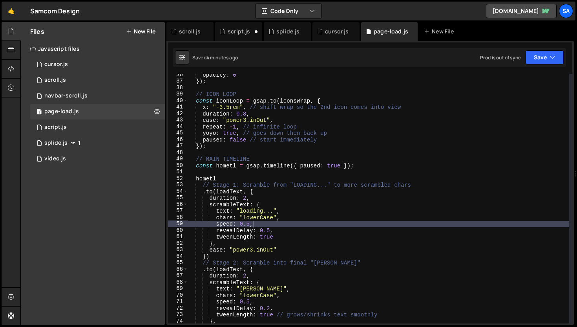
scroll to position [270, 0]
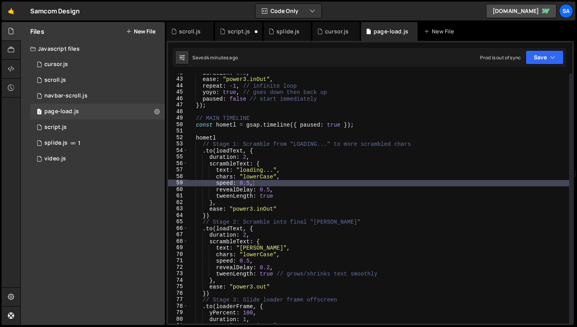
click at [284, 198] on div "duration : 0.8 , ease : "power3.inOut" , repeat : - 1 , // infinite loop yoyo :…" at bounding box center [379, 201] width 382 height 262
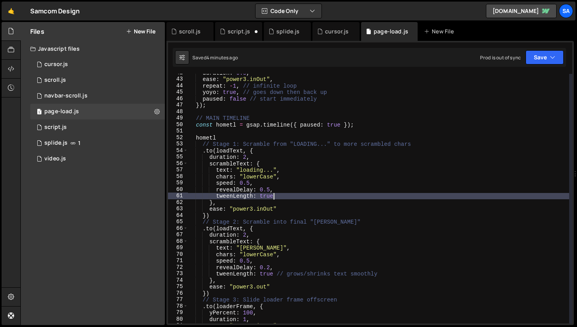
type textarea "tweenLength: true,"
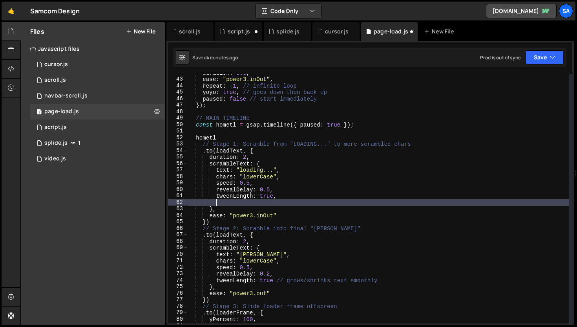
scroll to position [0, 2]
paste textarea "...scrambleOpts"
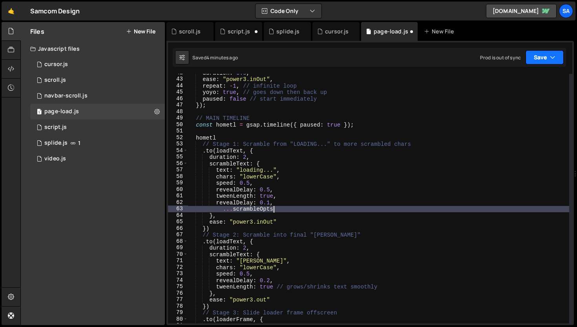
click at [547, 54] on button "Save" at bounding box center [545, 57] width 38 height 14
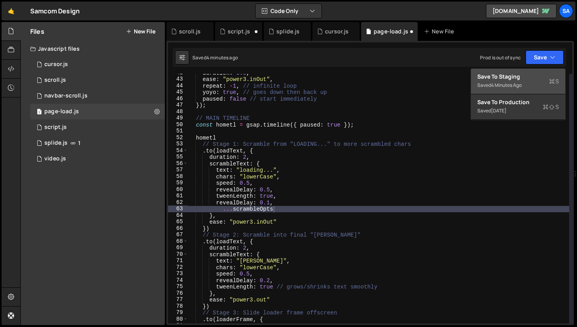
click at [507, 77] on div "Save to Staging S" at bounding box center [519, 77] width 82 height 8
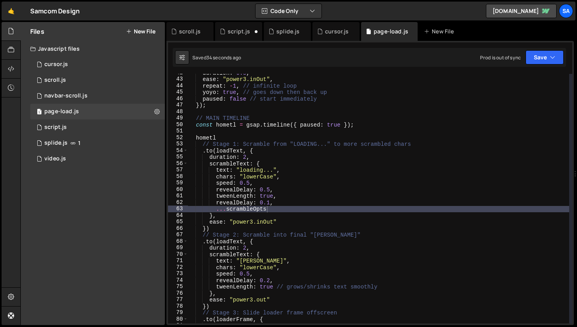
type textarea "revealDelay: 0.1,"
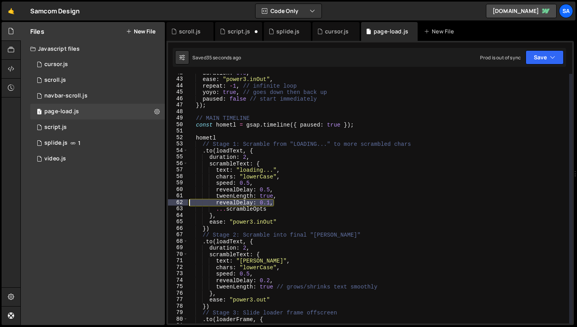
drag, startPoint x: 278, startPoint y: 203, endPoint x: 186, endPoint y: 203, distance: 91.9
click at [186, 203] on div "revealDelay: 0.1, 42 43 44 45 46 47 48 49 50 51 52 53 54 55 56 57 58 59 60 61 6…" at bounding box center [370, 198] width 405 height 249
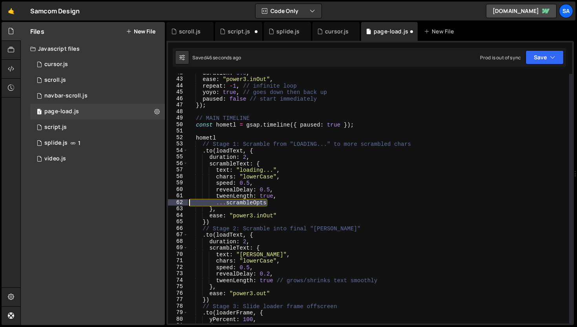
drag, startPoint x: 215, startPoint y: 204, endPoint x: 180, endPoint y: 203, distance: 35.0
click at [180, 203] on div "tweenLength: true, 42 43 44 45 46 47 48 49 50 51 52 53 54 55 56 57 58 59 60 61 …" at bounding box center [370, 198] width 405 height 249
type textarea "...scrambleOpts"
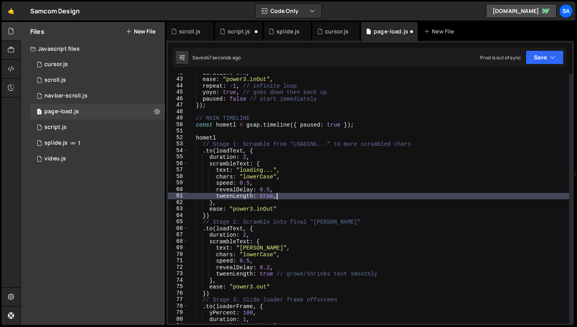
type textarea "tweenLength: true"
click at [548, 56] on button "Save" at bounding box center [545, 57] width 38 height 14
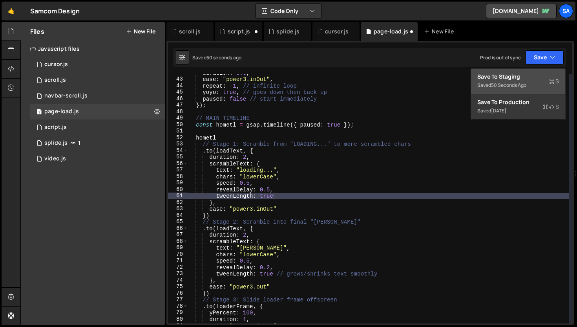
click at [521, 72] on button "Save to Staging S Saved 50 seconds ago" at bounding box center [518, 82] width 94 height 26
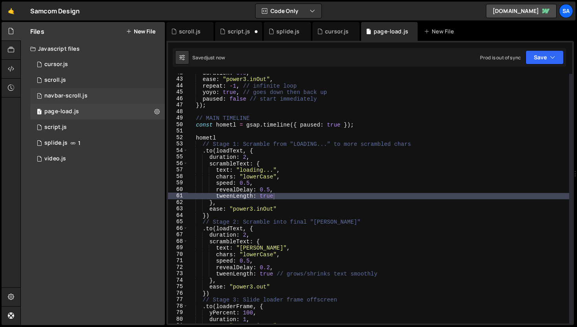
click at [71, 92] on div "1 navbar-scroll.js 0" at bounding box center [97, 96] width 135 height 16
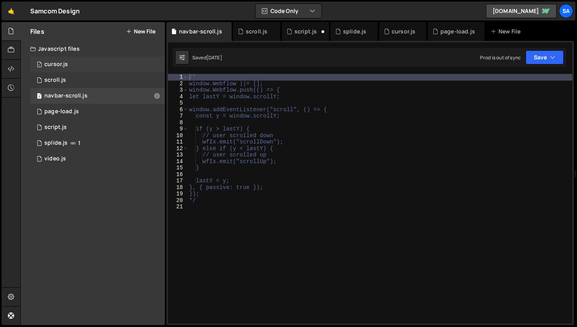
click at [77, 66] on div "1 cursor.js 0" at bounding box center [97, 65] width 135 height 16
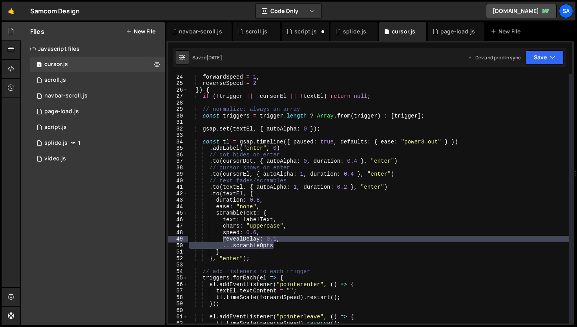
scroll to position [3845, 0]
click at [268, 207] on div "forwardSpeed = 1 , reverseSpeed = 2 }) { if ( ! trigger || ! cursorEl || ! text…" at bounding box center [379, 204] width 382 height 262
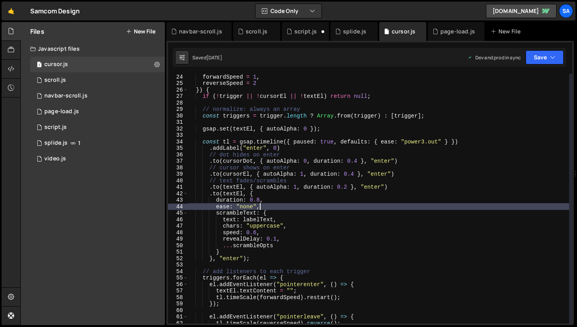
click at [285, 198] on div "forwardSpeed = 1 , reverseSpeed = 2 }) { if ( ! trigger || ! cursorEl || ! text…" at bounding box center [379, 204] width 382 height 262
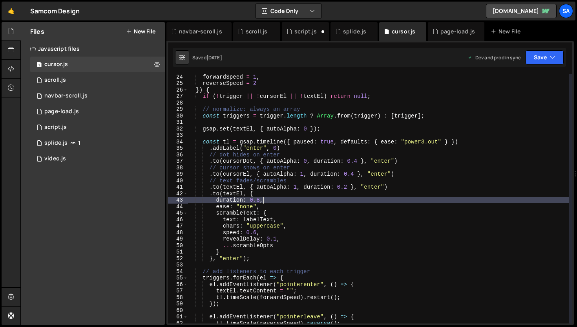
click at [280, 203] on div "forwardSpeed = 1 , reverseSpeed = 2 }) { if ( ! trigger || ! cursorEl || ! text…" at bounding box center [379, 204] width 382 height 262
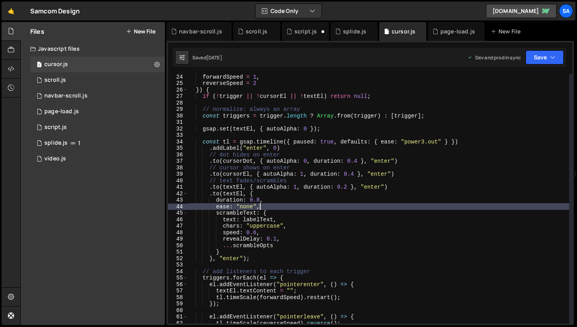
click at [278, 205] on div "forwardSpeed = 1 , reverseSpeed = 2 }) { if ( ! trigger || ! cursorEl || ! text…" at bounding box center [379, 204] width 382 height 262
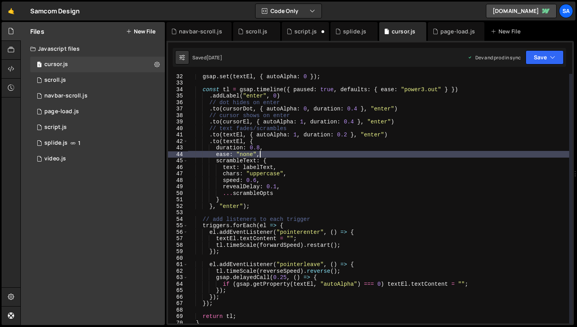
scroll to position [202, 0]
click at [562, 47] on div "1 Type cmd + s to save your Javascript file. הההההההההההההההההההההההההההההההההה…" at bounding box center [371, 183] width 408 height 284
click at [550, 54] on button "Save" at bounding box center [545, 57] width 38 height 14
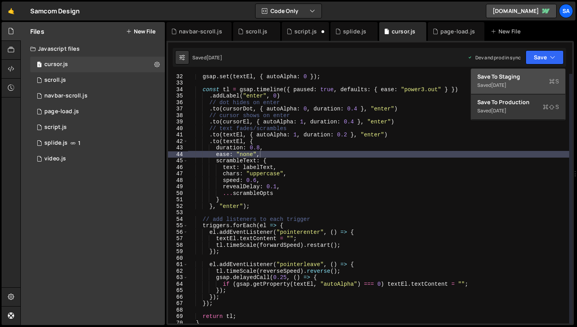
click at [517, 82] on div "Saved 5 days ago" at bounding box center [519, 85] width 82 height 9
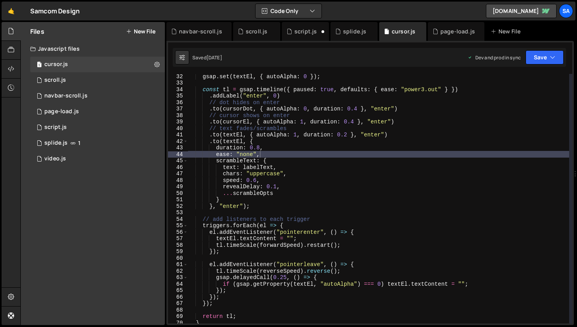
click at [298, 184] on div "gsap . set ( textEl , { autoAlpha : 0 }) ; const tl = gsap . timeline ({ paused…" at bounding box center [379, 204] width 382 height 262
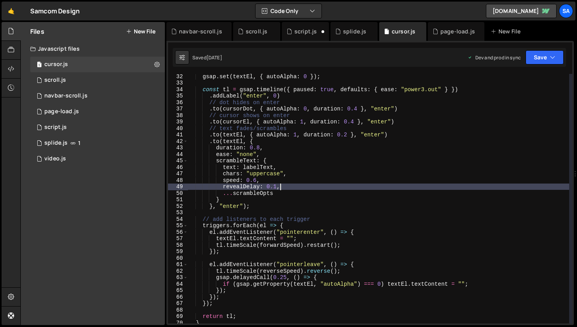
click at [286, 162] on div "gsap . set ( textEl , { autoAlpha : 0 }) ; const tl = gsap . timeline ({ paused…" at bounding box center [379, 204] width 382 height 262
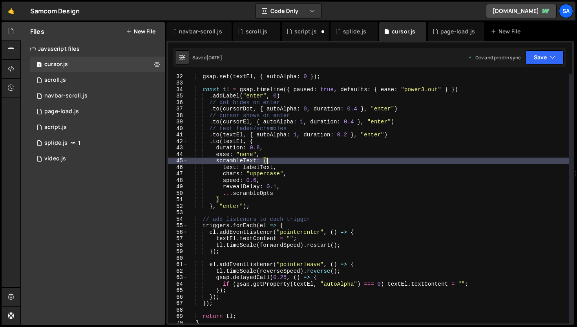
click at [271, 181] on div "gsap . set ( textEl , { autoAlpha : 0 }) ; const tl = gsap . timeline ({ paused…" at bounding box center [379, 204] width 382 height 262
type textarea "speed: 0.6,"
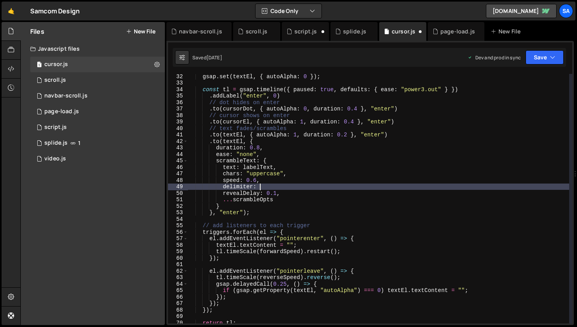
scroll to position [0, 4]
type textarea "delimiter: "","
click at [304, 189] on div "gsap . set ( textEl , { autoAlpha : 0 }) ; const tl = gsap . timeline ({ paused…" at bounding box center [379, 204] width 382 height 262
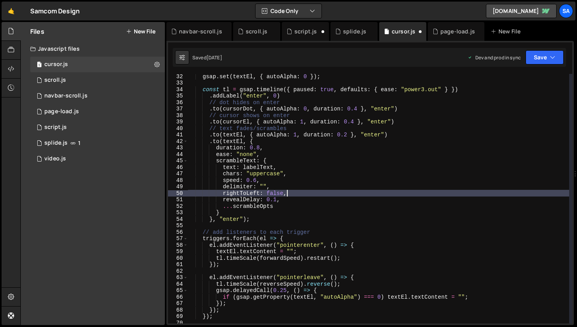
scroll to position [0, 6]
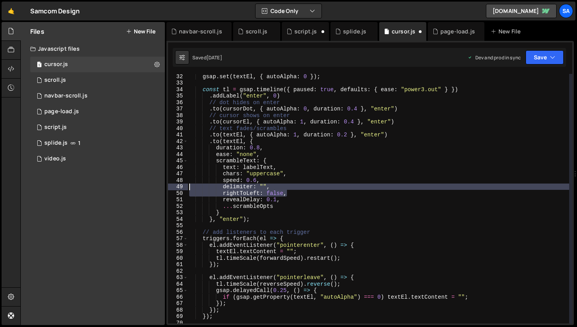
drag, startPoint x: 301, startPoint y: 195, endPoint x: 174, endPoint y: 188, distance: 127.5
click at [174, 188] on div "rightToLeft: false, 32 33 34 35 36 37 38 39 40 41 42 43 44 45 46 47 48 49 50 51…" at bounding box center [370, 198] width 405 height 249
type textarea "delimiter: "", rightToLeft: false,"
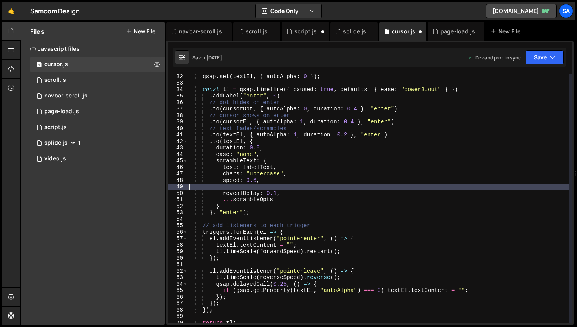
type textarea "speed: 0.6,"
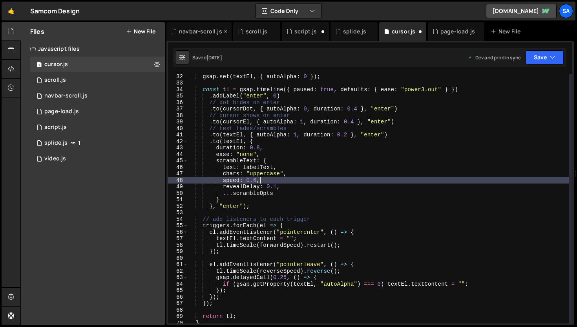
click at [223, 30] on icon at bounding box center [225, 31] width 5 height 8
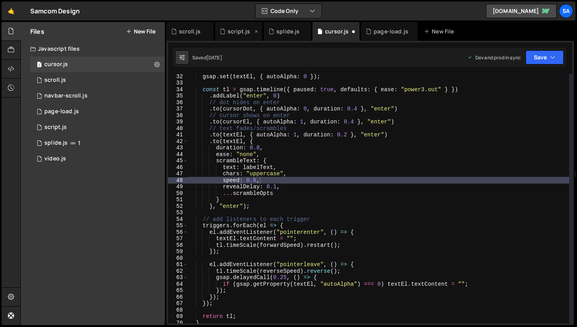
click at [222, 30] on icon at bounding box center [222, 31] width 5 height 8
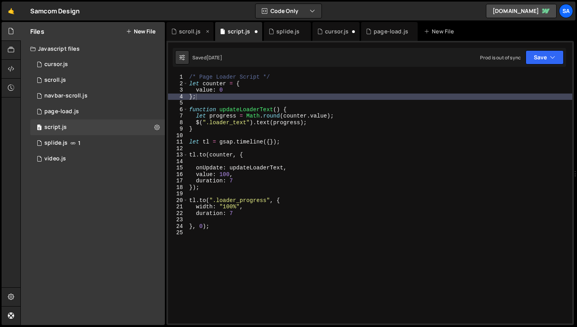
scroll to position [12925, 0]
click at [211, 32] on div "scroll.js" at bounding box center [190, 31] width 47 height 19
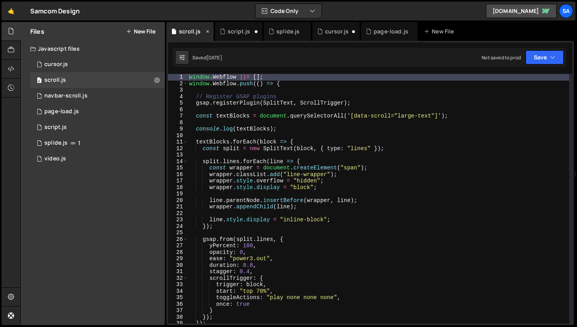
click at [206, 31] on icon at bounding box center [207, 31] width 5 height 8
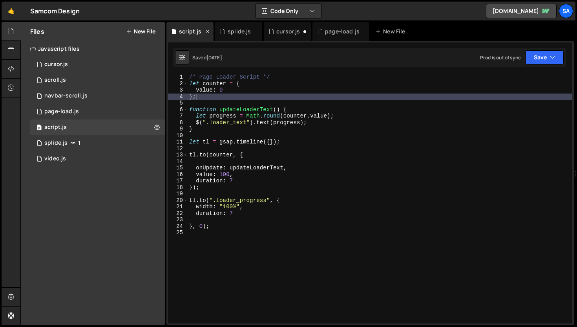
scroll to position [12925, 0]
click at [210, 32] on icon at bounding box center [207, 31] width 5 height 8
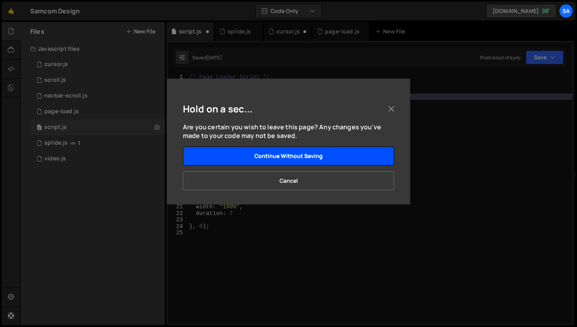
click at [274, 150] on button "Continue without saving" at bounding box center [288, 156] width 211 height 19
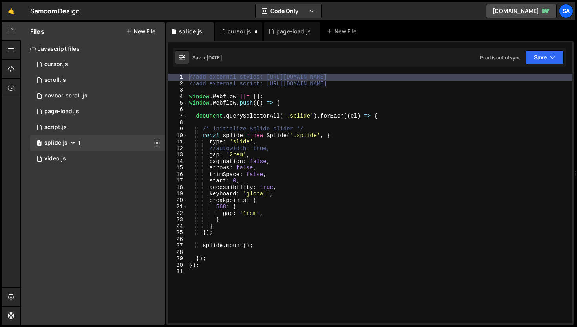
scroll to position [0, 0]
click at [209, 31] on icon at bounding box center [207, 31] width 5 height 8
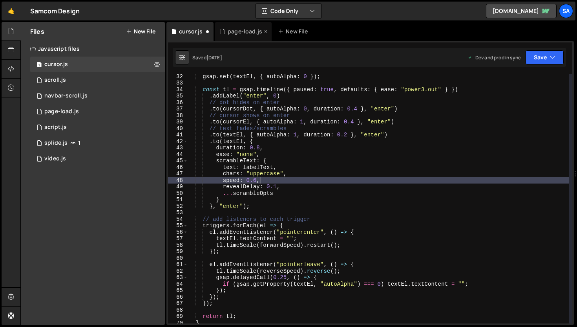
scroll to position [3845, 0]
click at [241, 32] on div "page-load.js" at bounding box center [245, 31] width 35 height 8
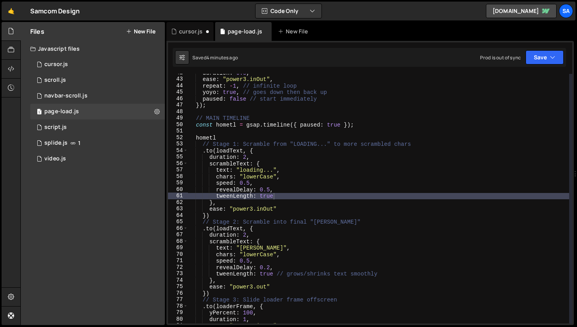
click at [320, 197] on div "duration : 0.8 , ease : "power3.inOut" , repeat : - 1 , // infinite loop yoyo :…" at bounding box center [379, 201] width 382 height 262
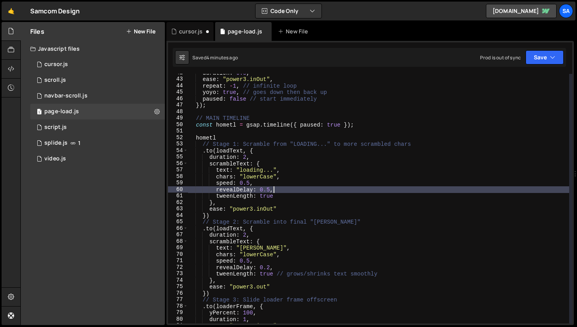
click at [296, 192] on div "duration : 0.8 , ease : "power3.inOut" , repeat : - 1 , // infinite loop yoyo :…" at bounding box center [379, 201] width 382 height 262
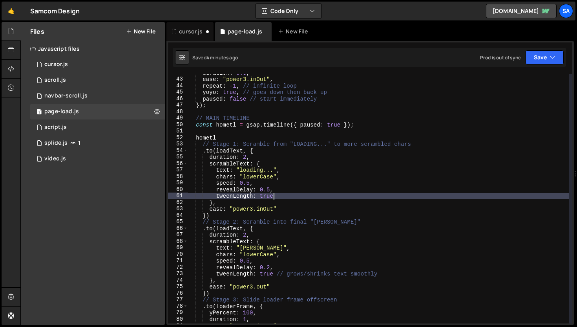
click at [291, 197] on div "duration : 0.8 , ease : "power3.inOut" , repeat : - 1 , // infinite loop yoyo :…" at bounding box center [379, 201] width 382 height 262
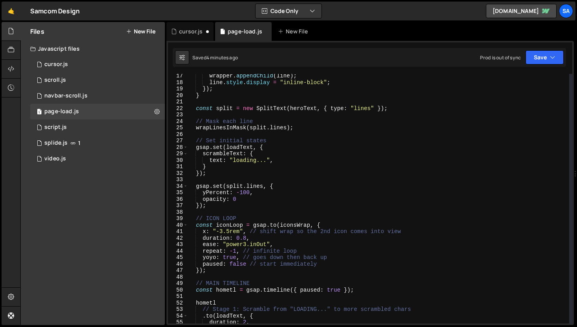
scroll to position [105, 0]
drag, startPoint x: 266, startPoint y: 160, endPoint x: 234, endPoint y: 159, distance: 31.8
click at [234, 159] on div "wrapper . appendChild ( line ) ; line . style . display = "inline-block" ; }) ;…" at bounding box center [379, 204] width 382 height 262
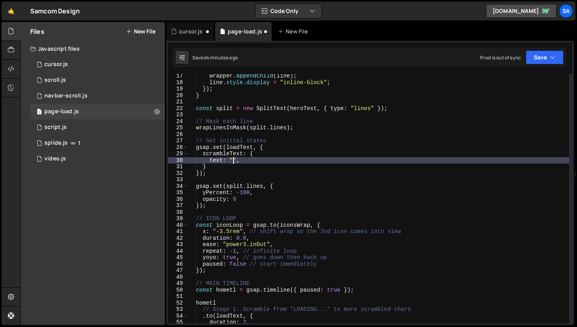
click at [263, 163] on div "wrapper . appendChild ( line ) ; line . style . display = "inline-block" ; }) ;…" at bounding box center [379, 204] width 382 height 262
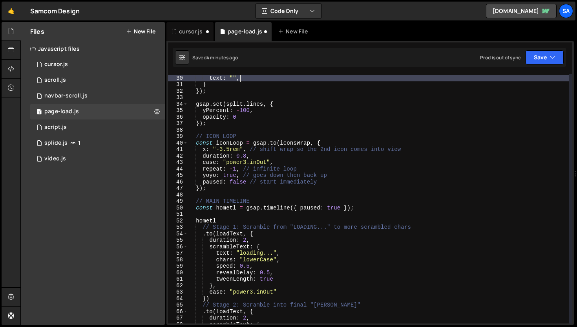
scroll to position [216, 0]
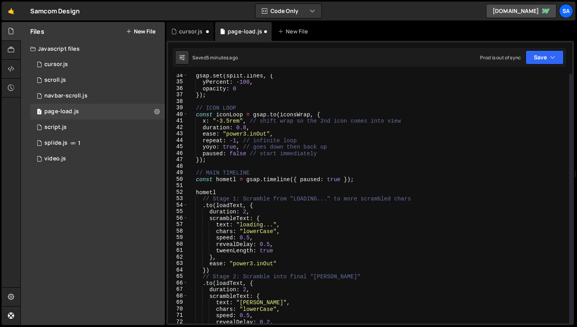
click at [296, 229] on div "gsap . set ( split . lines , { yPercent : - 100 , opacity : 0 }) ; // ICON LOOP…" at bounding box center [379, 203] width 382 height 262
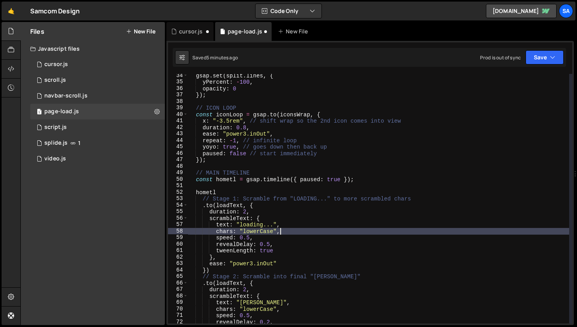
click at [295, 225] on div "gsap . set ( split . lines , { yPercent : - 100 , opacity : 0 }) ; // ICON LOOP…" at bounding box center [379, 203] width 382 height 262
type textarea "text: "loading...","
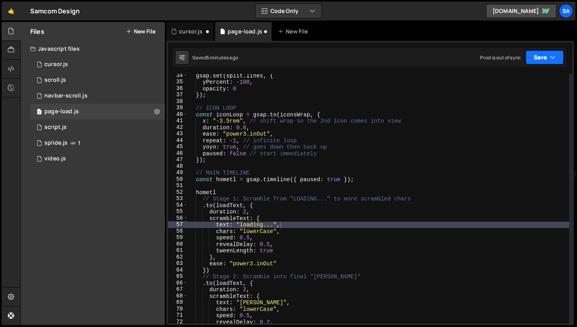
click at [529, 57] on button "Save" at bounding box center [545, 57] width 38 height 14
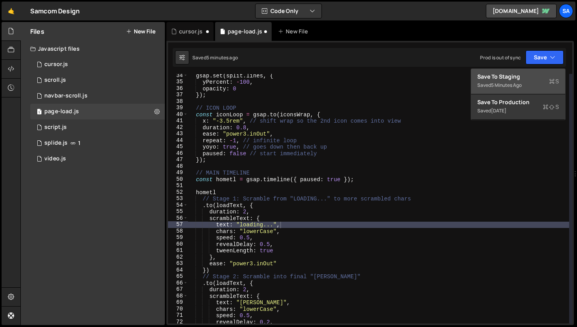
click at [507, 79] on div "Save to Staging S" at bounding box center [519, 77] width 82 height 8
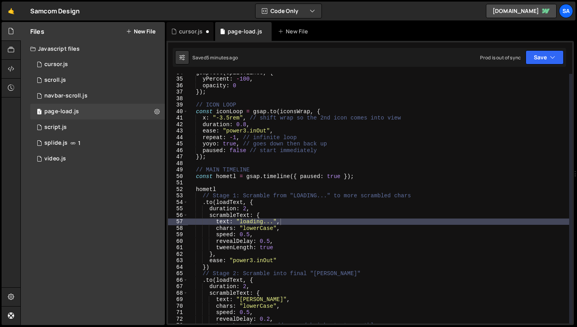
scroll to position [218, 0]
click at [83, 111] on div "1 page-load.js 0" at bounding box center [97, 112] width 135 height 16
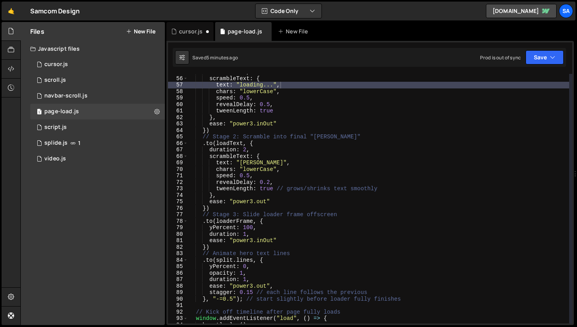
scroll to position [424, 0]
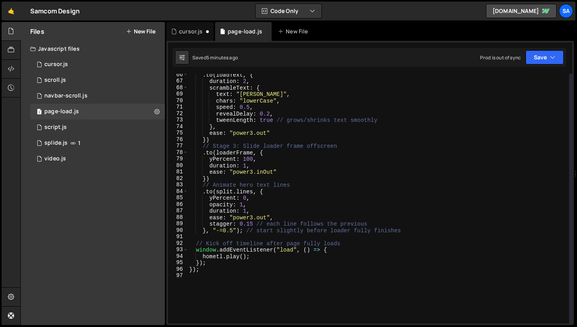
click at [242, 281] on div ". to ( loadText , { duration : 2 , scrambleText : { text : "sam-comstock" , cha…" at bounding box center [379, 202] width 382 height 262
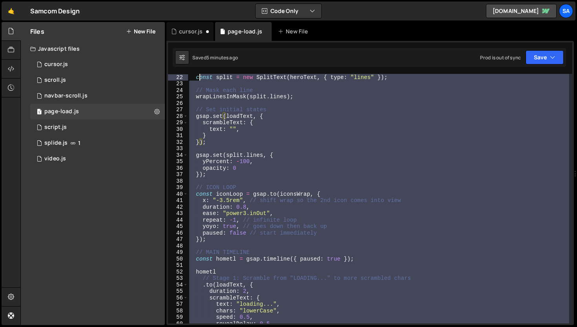
scroll to position [0, 0]
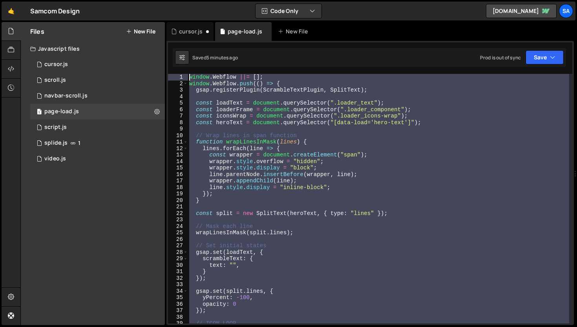
drag, startPoint x: 207, startPoint y: 271, endPoint x: 191, endPoint y: 42, distance: 230.0
click at [191, 42] on div "1 Type cmd + s to save your Javascript file. הההההההההההההההההההההההההההההההההה…" at bounding box center [371, 183] width 408 height 284
click at [396, 189] on div "window . Webflow ||= [ ] ; window . Webflow . push (( ) => { gsap . registerPlu…" at bounding box center [379, 198] width 382 height 249
type textarea "line.style.display = "inline-block";"
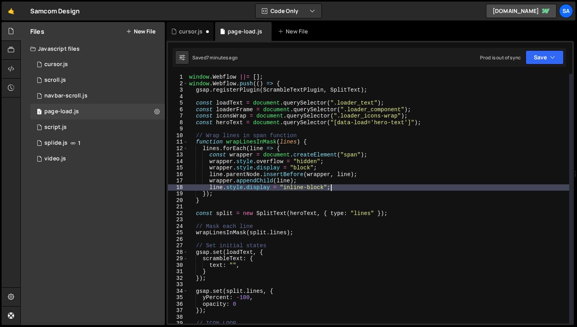
click at [421, 205] on div "window . Webflow ||= [ ] ; window . Webflow . push (( ) => { gsap . registerPlu…" at bounding box center [379, 205] width 382 height 262
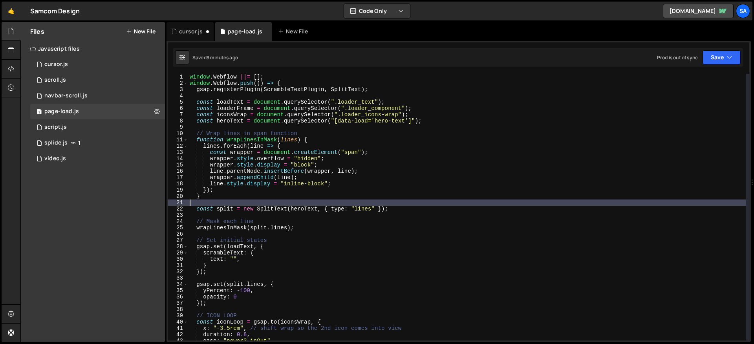
click at [436, 209] on div "window . Webflow ||= [ ] ; window . Webflow . push (( ) => { gsap . registerPlu…" at bounding box center [467, 213] width 558 height 279
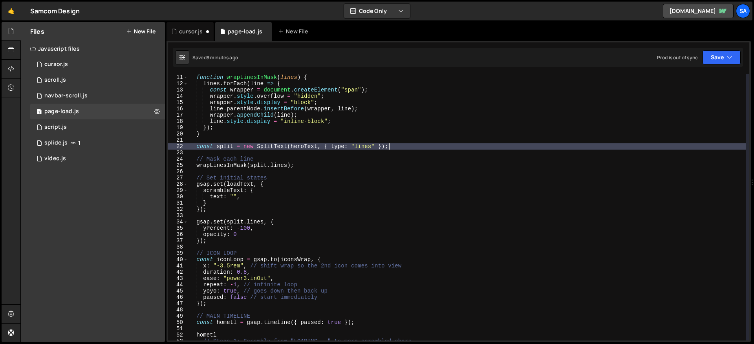
scroll to position [62, 0]
click at [332, 162] on div "// Wrap lines in span function function wrapLinesInMask ( lines ) { lines . for…" at bounding box center [467, 207] width 558 height 279
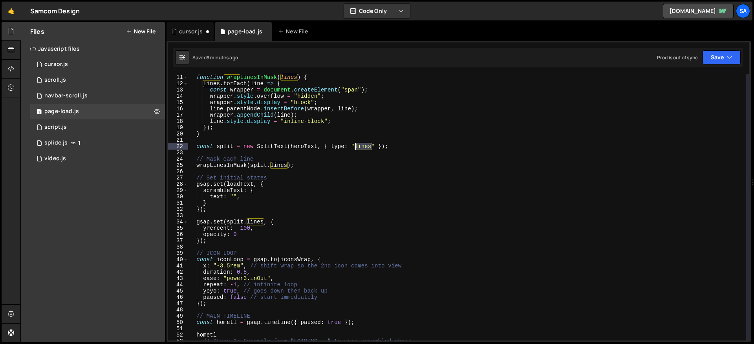
drag, startPoint x: 371, startPoint y: 147, endPoint x: 354, endPoint y: 147, distance: 16.9
click at [354, 147] on div "// Wrap lines in span function function wrapLinesInMask ( lines ) { lines . for…" at bounding box center [467, 207] width 558 height 279
type textarea "const split = new SplitText(heroText, { type: "lines" });"
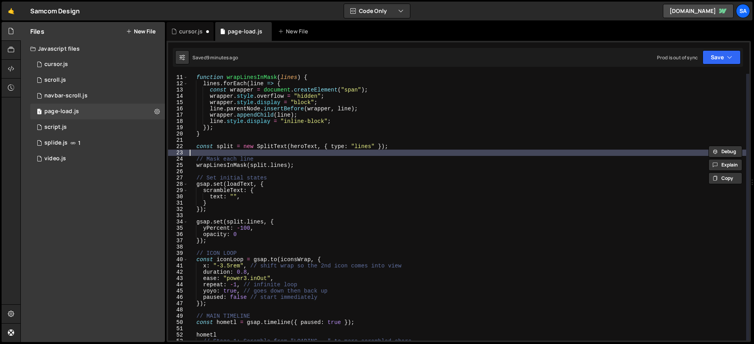
click at [428, 151] on div "// Wrap lines in span function function wrapLinesInMask ( lines ) { lines . for…" at bounding box center [467, 207] width 558 height 279
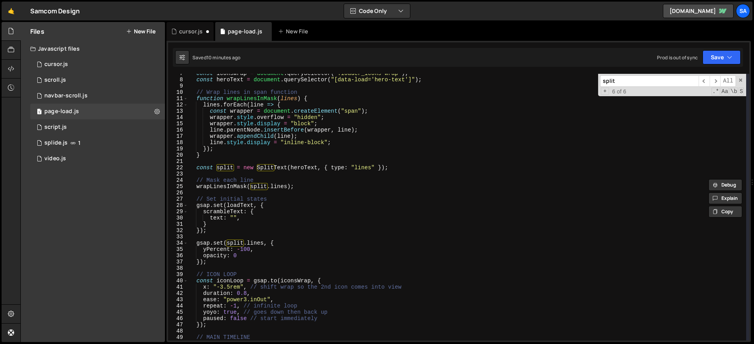
scroll to position [44, 0]
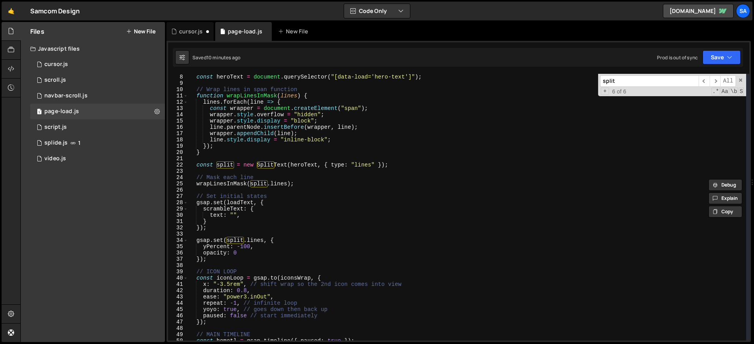
type input "split"
type textarea "const split = new SplitText(heroText, { type: "lines" });"
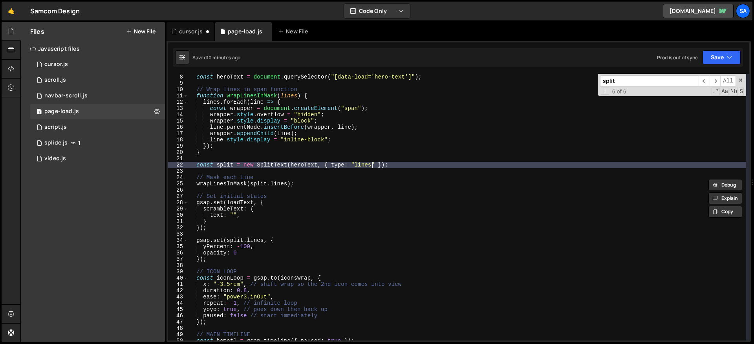
click at [372, 164] on div "const heroText = document . querySelector ( "[data-load='hero-text']" ) ; // Wr…" at bounding box center [467, 213] width 558 height 279
click at [577, 81] on span at bounding box center [740, 79] width 5 height 5
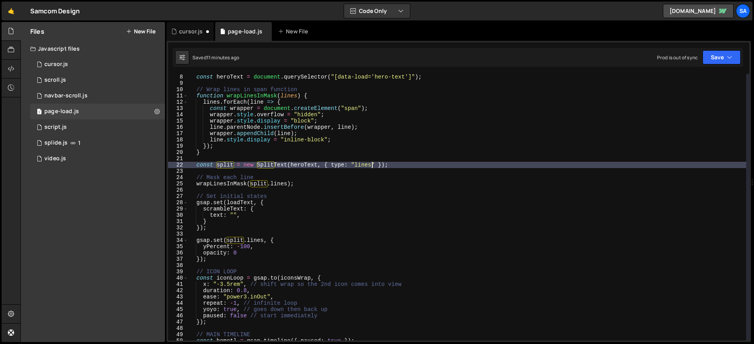
click at [329, 168] on div "const heroText = document . querySelector ( "[data-load='hero-text']" ) ; // Wr…" at bounding box center [467, 213] width 558 height 279
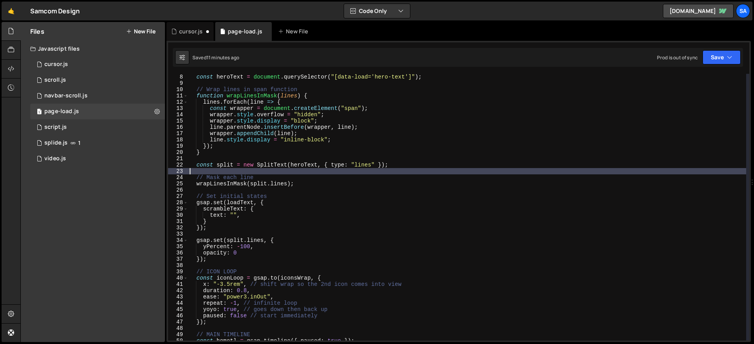
click at [402, 163] on div "const heroText = document . querySelector ( "[data-load='hero-text']" ) ; // Wr…" at bounding box center [467, 213] width 558 height 279
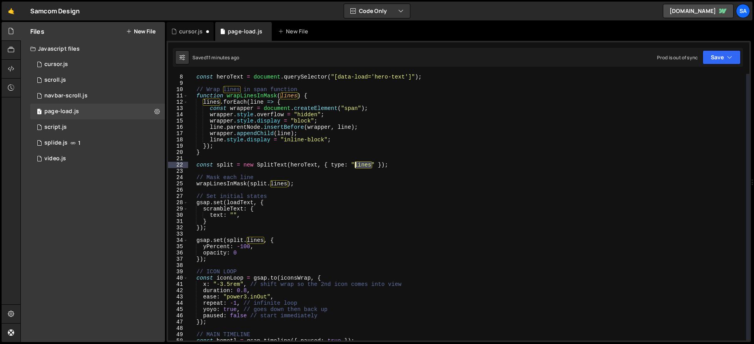
drag, startPoint x: 371, startPoint y: 166, endPoint x: 357, endPoint y: 165, distance: 14.1
click at [357, 165] on div "const heroText = document . querySelector ( "[data-load='hero-text']" ) ; // Wr…" at bounding box center [467, 213] width 558 height 279
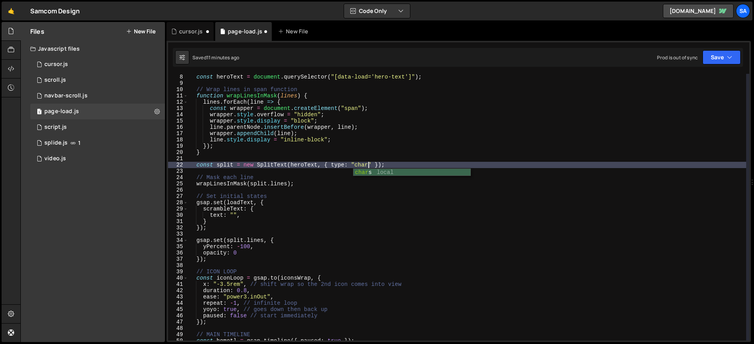
scroll to position [0, 13]
click at [577, 62] on button "Save" at bounding box center [722, 57] width 38 height 14
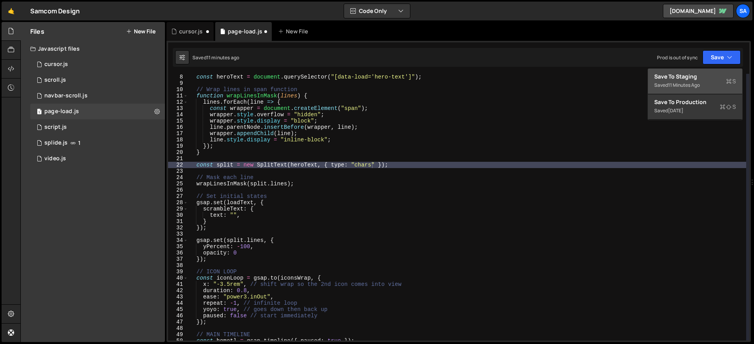
click at [577, 81] on div "Saved 11 minutes ago" at bounding box center [695, 85] width 82 height 9
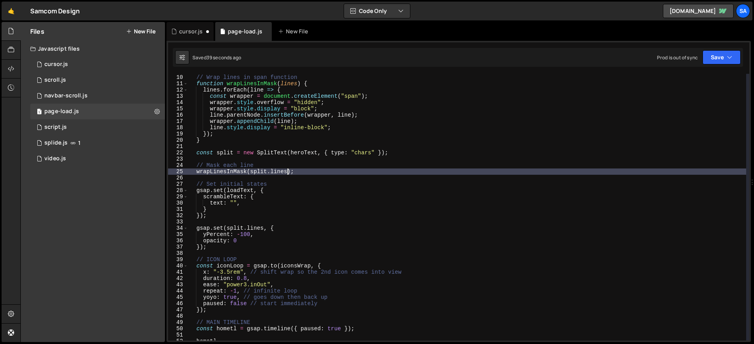
scroll to position [0, 7]
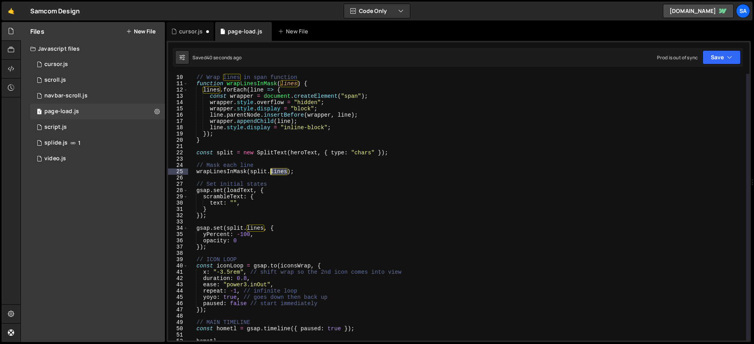
drag, startPoint x: 287, startPoint y: 171, endPoint x: 270, endPoint y: 170, distance: 17.0
click at [270, 170] on div "// Wrap lines in span function function wrapLinesInMask ( lines ) { lines . for…" at bounding box center [467, 207] width 558 height 279
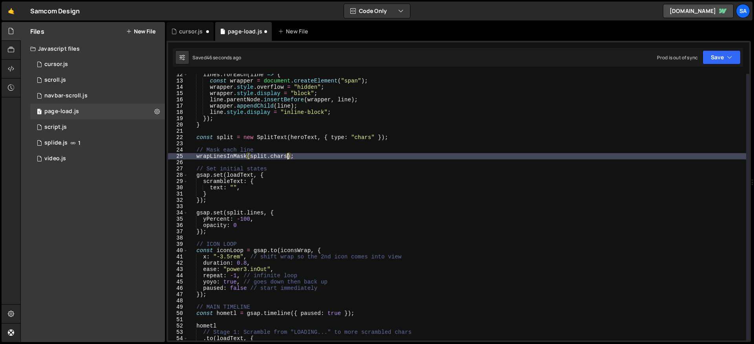
scroll to position [71, 0]
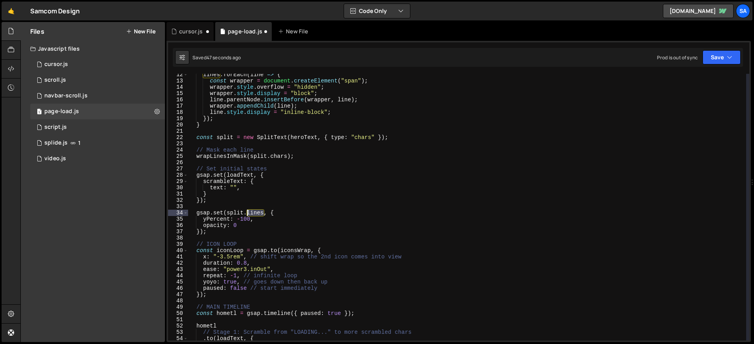
drag, startPoint x: 264, startPoint y: 211, endPoint x: 247, endPoint y: 212, distance: 16.5
click at [247, 212] on div "lines . forEach ( line => { const wrapper = document . createElement ( "span" )…" at bounding box center [467, 210] width 558 height 279
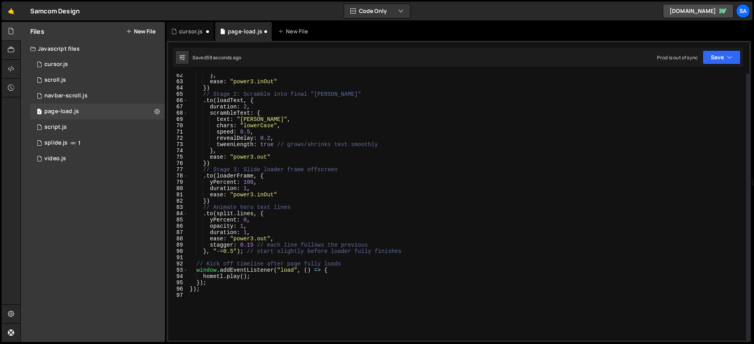
scroll to position [388, 0]
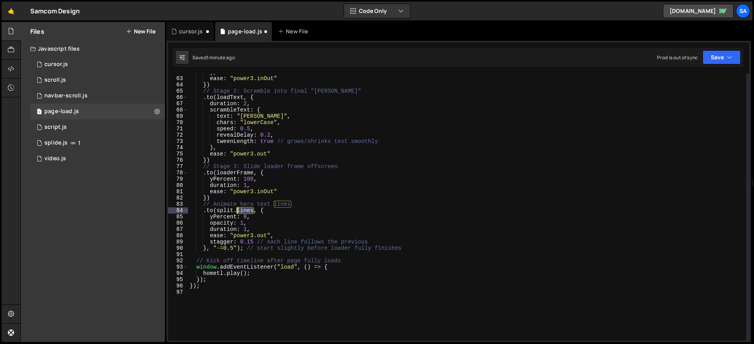
drag, startPoint x: 254, startPoint y: 213, endPoint x: 236, endPoint y: 210, distance: 18.2
click at [236, 210] on div "} , ease : "power3.inOut" }) // Stage 2: Scramble into final "Sam Comstock" . t…" at bounding box center [467, 208] width 558 height 279
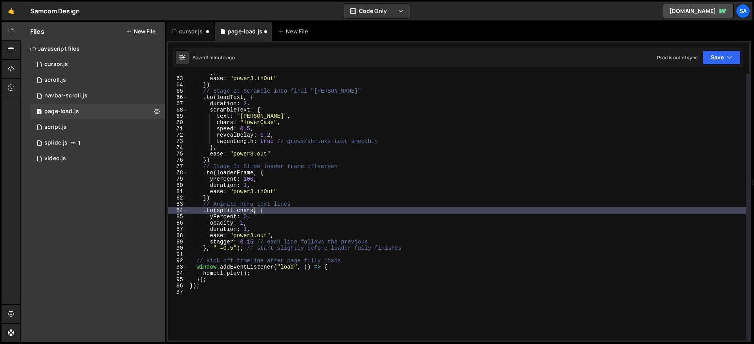
scroll to position [0, 4]
type textarea ".to(split.chars, {"
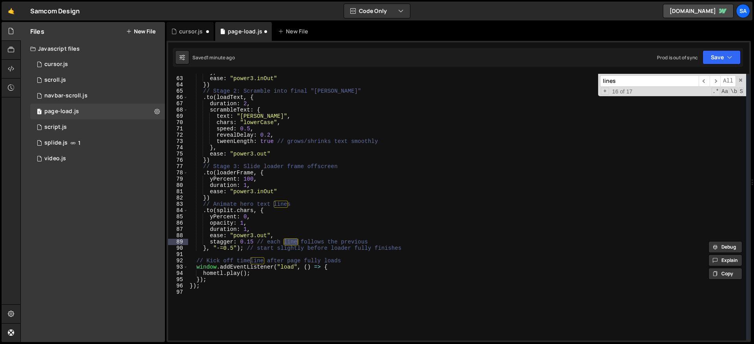
scroll to position [0, 0]
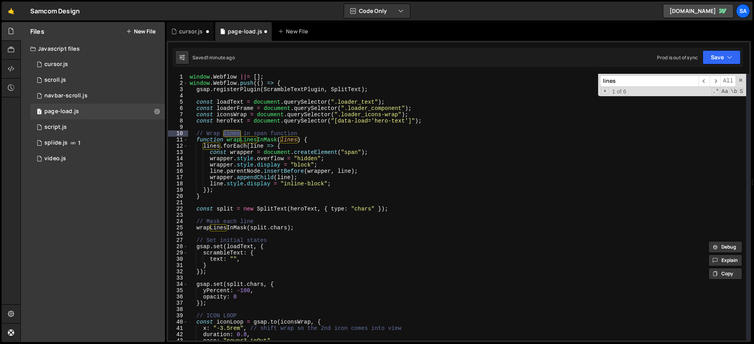
type input "lines"
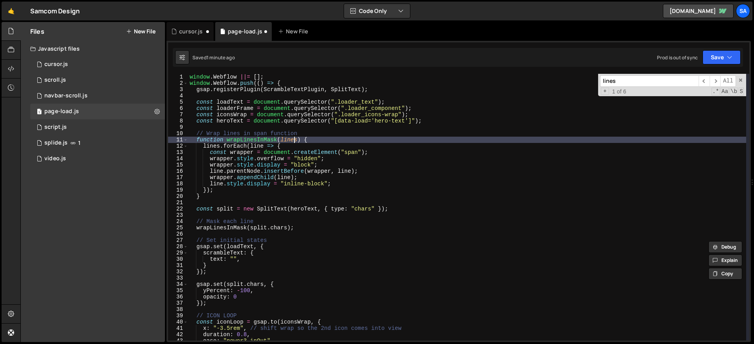
click at [293, 140] on div "window . Webflow ||= [ ] ; window . Webflow . push (( ) => { gsap . registerPlu…" at bounding box center [467, 213] width 558 height 279
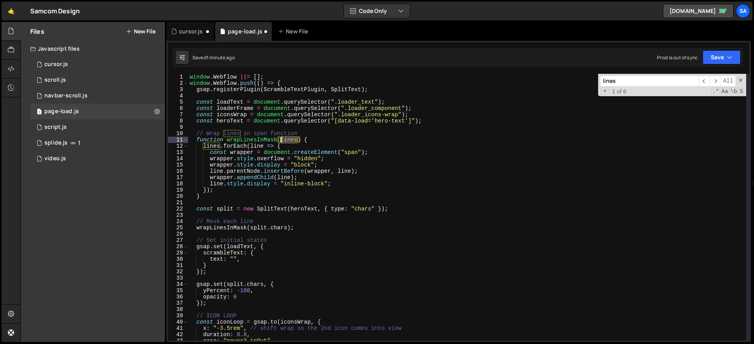
drag, startPoint x: 298, startPoint y: 140, endPoint x: 281, endPoint y: 141, distance: 16.9
click at [281, 141] on div "window . Webflow ||= [ ] ; window . Webflow . push (( ) => { gsap . registerPlu…" at bounding box center [467, 213] width 558 height 279
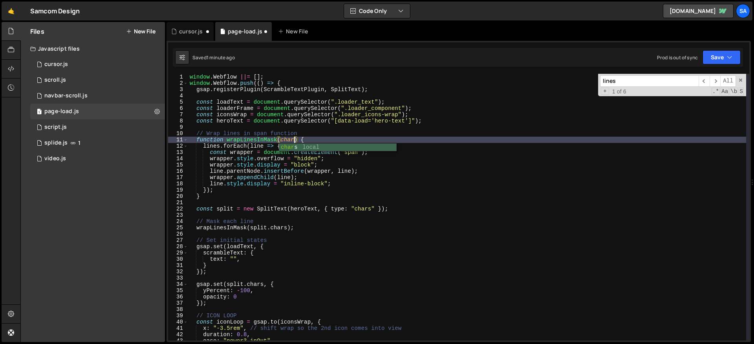
scroll to position [0, 7]
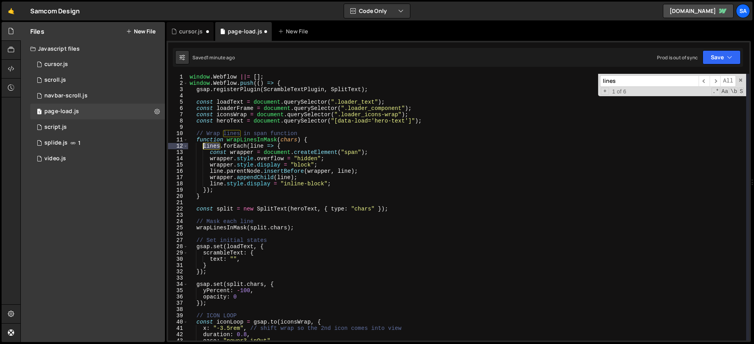
drag, startPoint x: 220, startPoint y: 147, endPoint x: 203, endPoint y: 147, distance: 16.9
click at [203, 147] on div "window . Webflow ||= [ ] ; window . Webflow . push (( ) => { gsap . registerPlu…" at bounding box center [467, 213] width 558 height 279
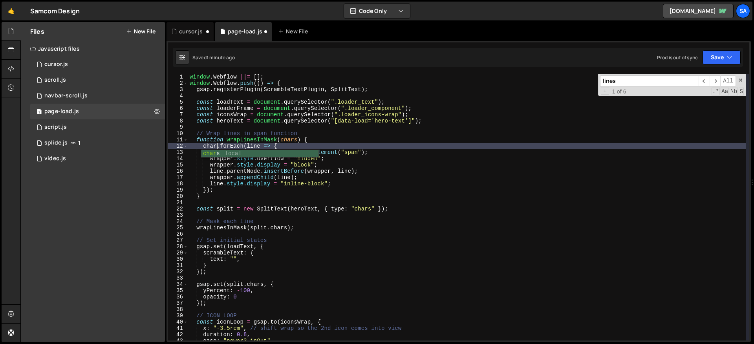
scroll to position [0, 2]
click at [357, 157] on div "window . Webflow ||= [ ] ; window . Webflow . push (( ) => { gsap . registerPlu…" at bounding box center [467, 213] width 558 height 279
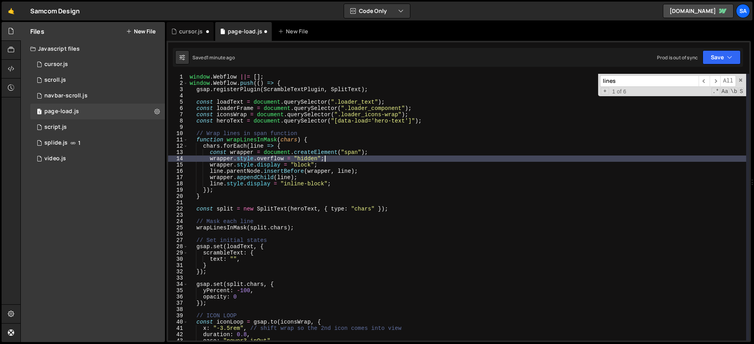
click at [359, 153] on div "window . Webflow ||= [ ] ; window . Webflow . push (( ) => { gsap . registerPlu…" at bounding box center [467, 213] width 558 height 279
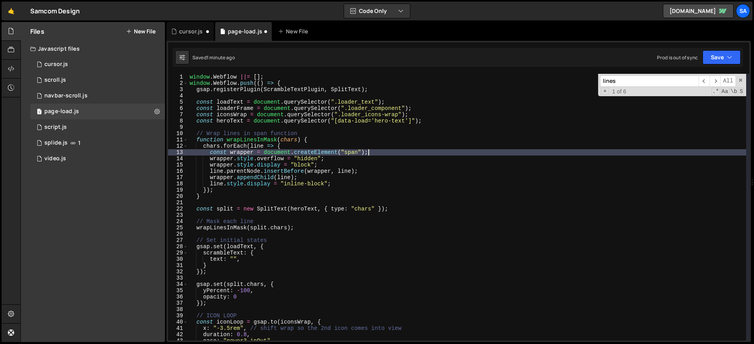
click at [381, 152] on div "window . Webflow ||= [ ] ; window . Webflow . push (( ) => { gsap . registerPlu…" at bounding box center [467, 213] width 558 height 279
click at [338, 163] on div "window . Webflow ||= [ ] ; window . Webflow . push (( ) => { gsap . registerPlu…" at bounding box center [467, 213] width 558 height 279
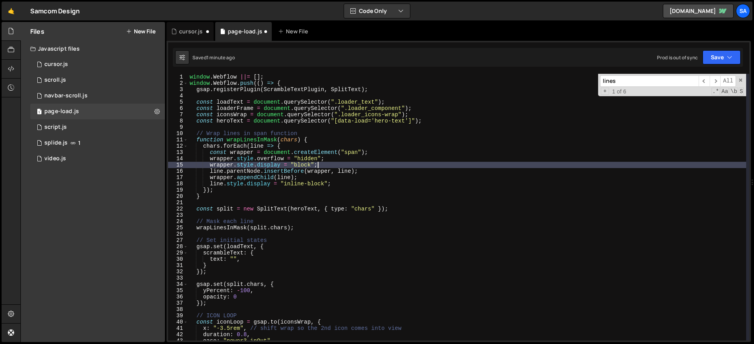
click at [341, 159] on div "window . Webflow ||= [ ] ; window . Webflow . push (( ) => { gsap . registerPlu…" at bounding box center [467, 213] width 558 height 279
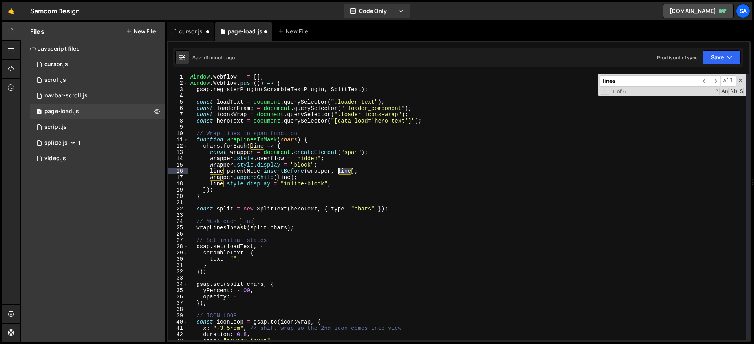
drag, startPoint x: 352, startPoint y: 171, endPoint x: 339, endPoint y: 171, distance: 13.0
click at [339, 171] on div "window . Webflow ||= [ ] ; window . Webflow . push (( ) => { gsap . registerPlu…" at bounding box center [467, 213] width 558 height 279
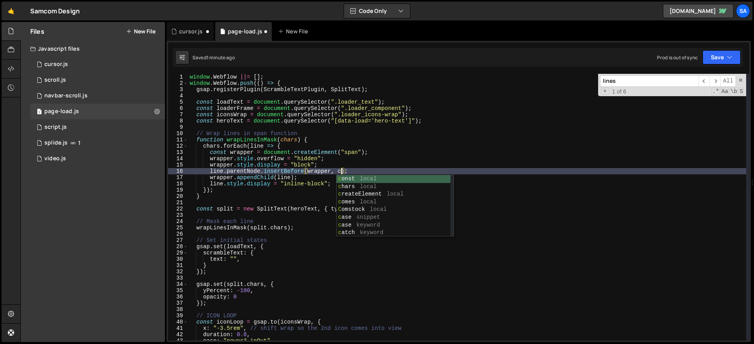
scroll to position [0, 11]
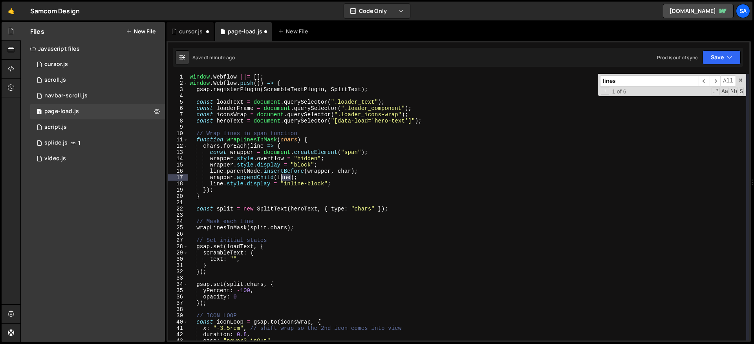
drag, startPoint x: 289, startPoint y: 178, endPoint x: 278, endPoint y: 178, distance: 11.8
click at [278, 178] on div "window . Webflow ||= [ ] ; window . Webflow . push (( ) => { gsap . registerPlu…" at bounding box center [467, 213] width 558 height 279
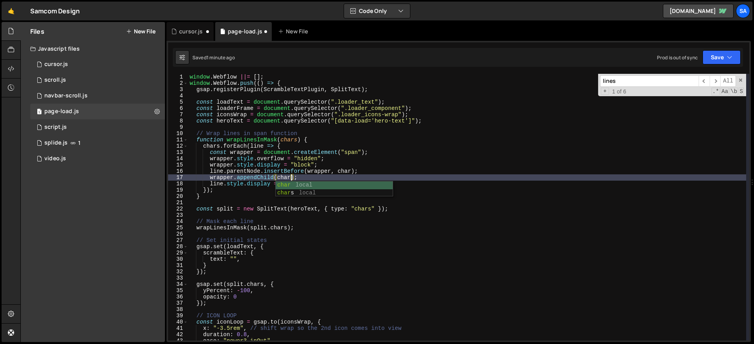
click at [210, 199] on div "window . Webflow ||= [ ] ; window . Webflow . push (( ) => { gsap . registerPlu…" at bounding box center [467, 213] width 558 height 279
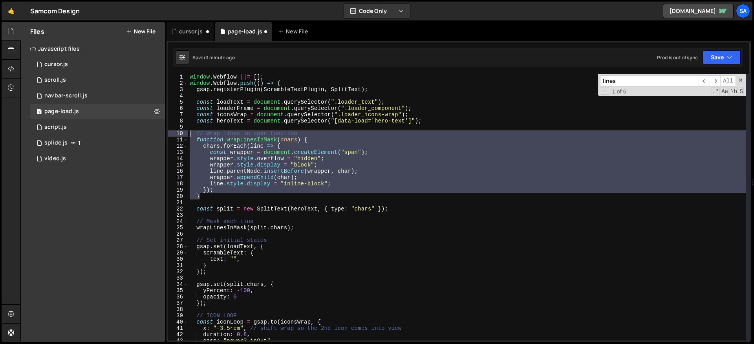
drag, startPoint x: 207, startPoint y: 198, endPoint x: 171, endPoint y: 134, distance: 73.9
click at [171, 134] on div "} 1 2 3 4 5 6 7 8 9 10 11 12 13 14 15 16 17 18 19 20 21 22 23 24 25 26 27 28 29…" at bounding box center [458, 207] width 581 height 267
click at [257, 142] on div "window . Webflow ||= [ ] ; window . Webflow . push (( ) => { gsap . registerPlu…" at bounding box center [467, 207] width 558 height 267
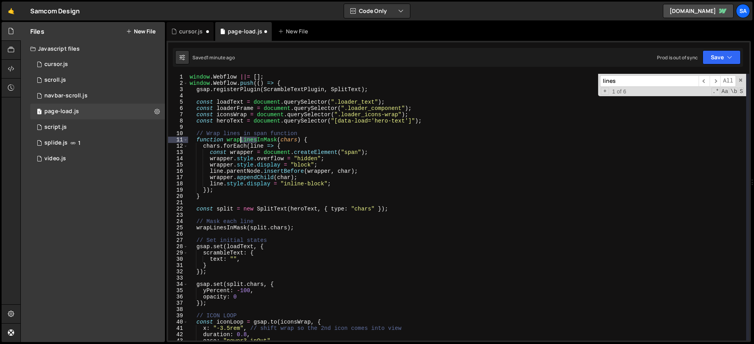
drag, startPoint x: 257, startPoint y: 140, endPoint x: 240, endPoint y: 141, distance: 16.5
click at [240, 141] on div "window . Webflow ||= [ ] ; window . Webflow . push (( ) => { gsap . registerPlu…" at bounding box center [467, 213] width 558 height 279
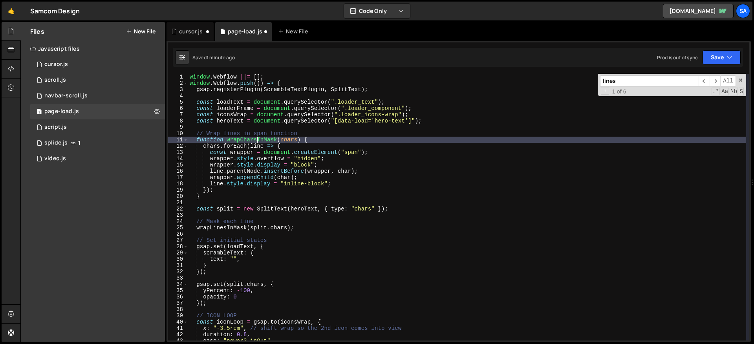
scroll to position [0, 5]
type textarea "function wrapCharsInMask(chars) {"
click at [577, 85] on input "lines" at bounding box center [649, 80] width 99 height 11
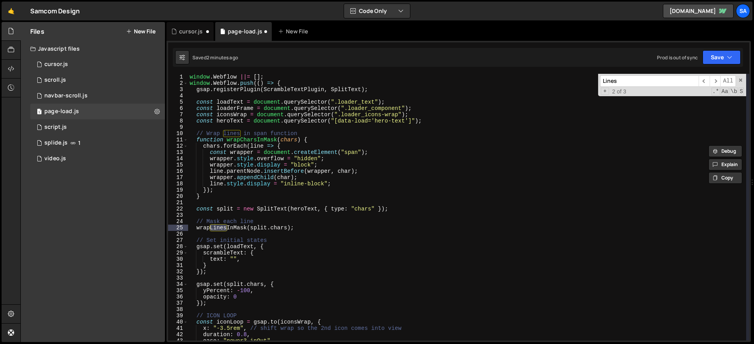
type input "Lines"
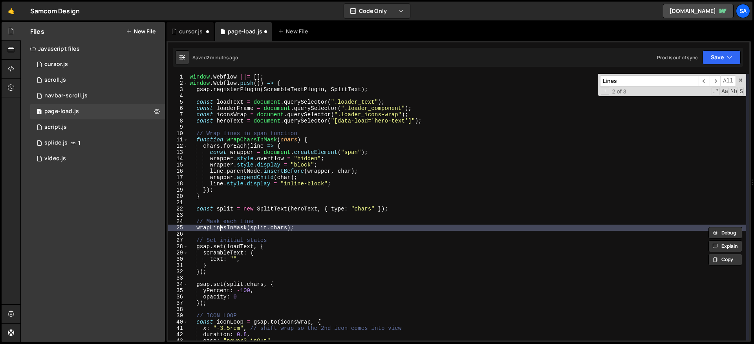
click at [221, 228] on div "window . Webflow ||= [ ] ; window . Webflow . push (( ) => { gsap . registerPlu…" at bounding box center [467, 213] width 558 height 279
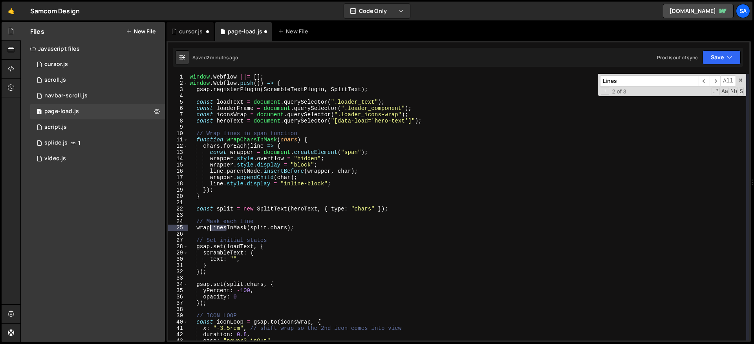
drag, startPoint x: 227, startPoint y: 227, endPoint x: 209, endPoint y: 227, distance: 18.1
click at [209, 227] on div "window . Webflow ||= [ ] ; window . Webflow . push (( ) => { gsap . registerPlu…" at bounding box center [467, 213] width 558 height 279
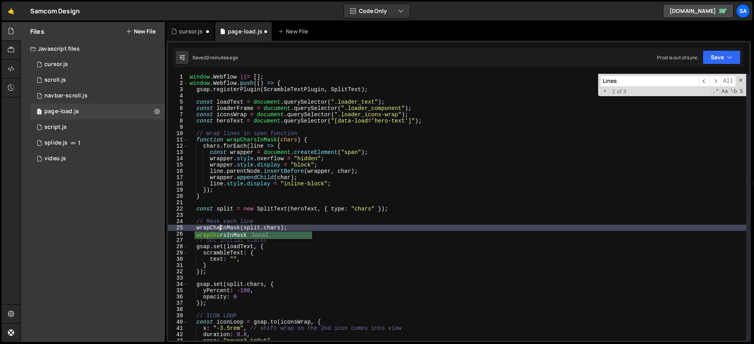
scroll to position [0, 2]
click at [233, 211] on div "window . Webflow ||= [ ] ; window . Webflow . push (( ) => { gsap . registerPlu…" at bounding box center [467, 213] width 558 height 279
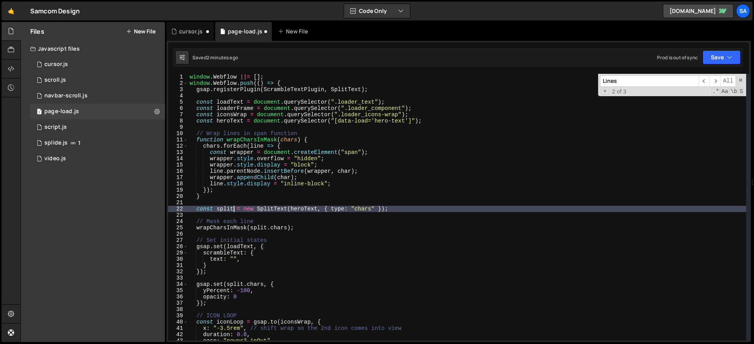
type textarea "const split = new SplitText(heroText, { type: "chars" });"
click at [577, 81] on input "Lines" at bounding box center [649, 80] width 99 height 11
type input "C"
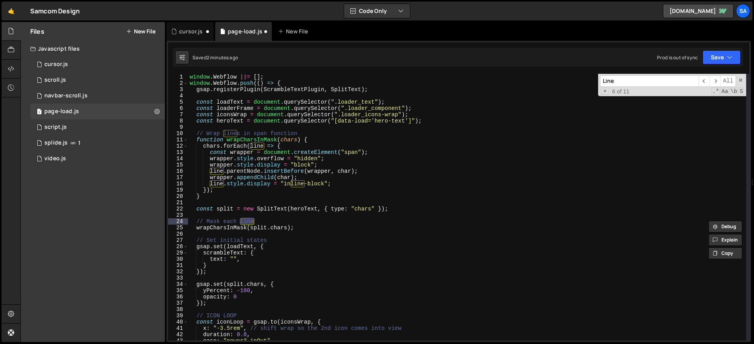
type input "Lines"
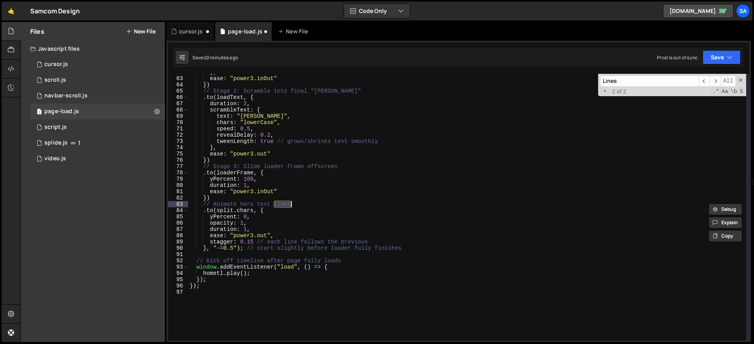
click at [274, 202] on div "} , ease : "power3.inOut" }) // Stage 2: Scramble into final "Sam Comstock" . t…" at bounding box center [467, 207] width 558 height 267
drag, startPoint x: 290, startPoint y: 203, endPoint x: 273, endPoint y: 205, distance: 16.6
click at [273, 205] on div "} , ease : "power3.inOut" }) // Stage 2: Scramble into final "Sam Comstock" . t…" at bounding box center [467, 208] width 558 height 279
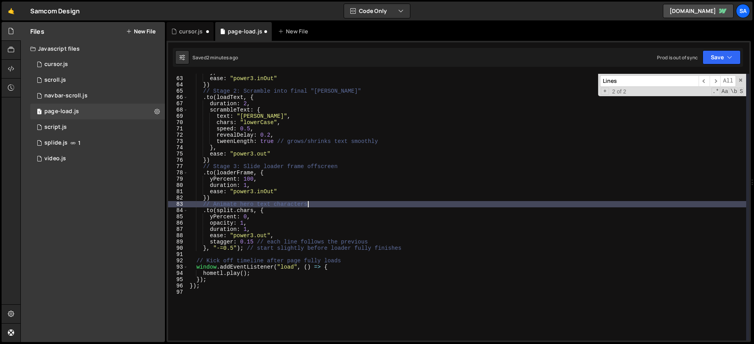
scroll to position [0, 8]
click at [577, 85] on input "Lines" at bounding box center [649, 80] width 99 height 11
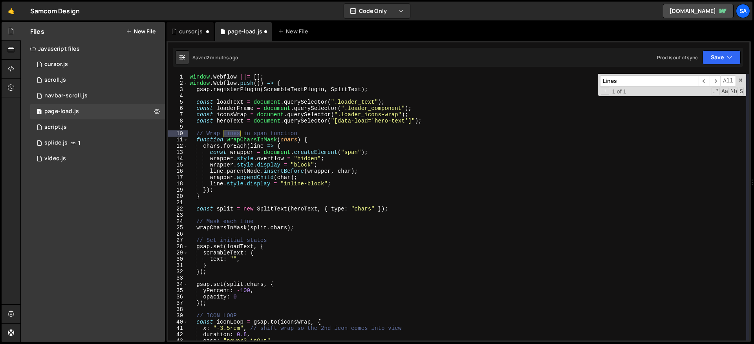
scroll to position [0, 0]
click at [227, 136] on div "window . Webflow ||= [ ] ; window . Webflow . push (( ) => { gsap . registerPlu…" at bounding box center [467, 207] width 558 height 267
drag, startPoint x: 240, startPoint y: 135, endPoint x: 224, endPoint y: 134, distance: 15.8
click at [224, 134] on div "window . Webflow ||= [ ] ; window . Webflow . push (( ) => { gsap . registerPlu…" at bounding box center [467, 213] width 558 height 279
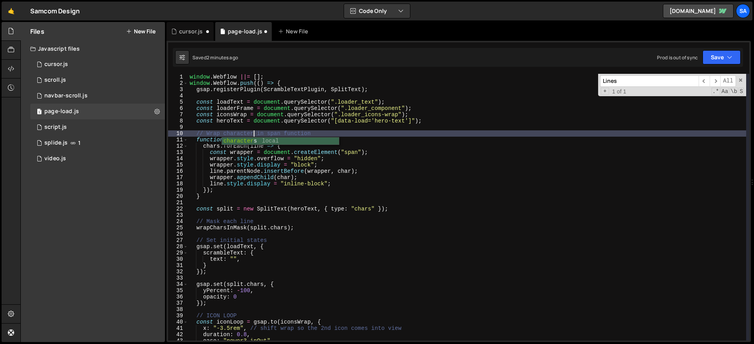
scroll to position [0, 5]
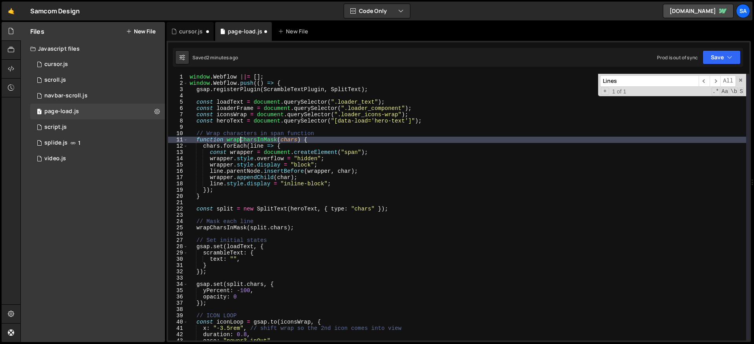
click at [240, 142] on div "window . Webflow ||= [ ] ; window . Webflow . push (( ) => { gsap . registerPlu…" at bounding box center [467, 213] width 558 height 279
click at [276, 144] on div "window . Webflow ||= [ ] ; window . Webflow . push (( ) => { gsap . registerPlu…" at bounding box center [467, 213] width 558 height 279
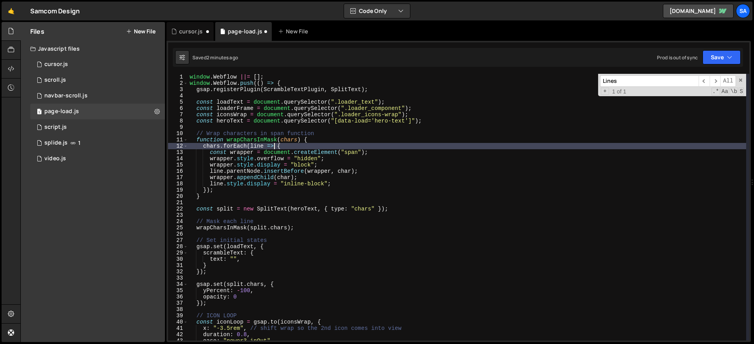
click at [313, 139] on div "window . Webflow ||= [ ] ; window . Webflow . push (( ) => { gsap . registerPlu…" at bounding box center [467, 213] width 558 height 279
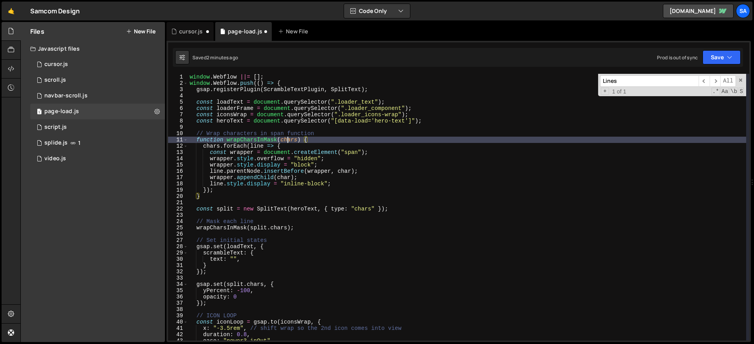
click at [289, 140] on div "window . Webflow ||= [ ] ; window . Webflow . push (( ) => { gsap . registerPlu…" at bounding box center [467, 213] width 558 height 279
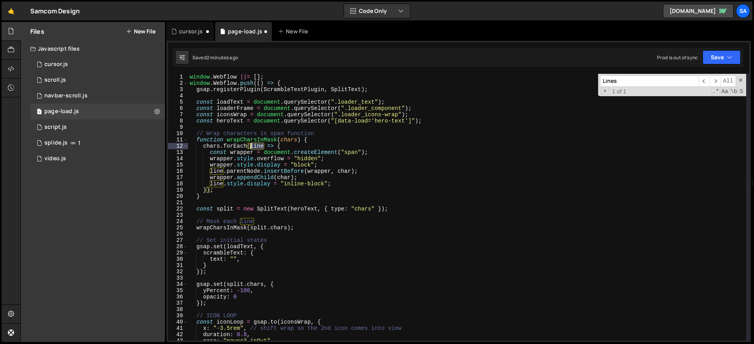
drag, startPoint x: 264, startPoint y: 146, endPoint x: 250, endPoint y: 145, distance: 13.8
click at [250, 145] on div "window . Webflow ||= [ ] ; window . Webflow . push (( ) => { gsap . registerPlu…" at bounding box center [467, 213] width 558 height 279
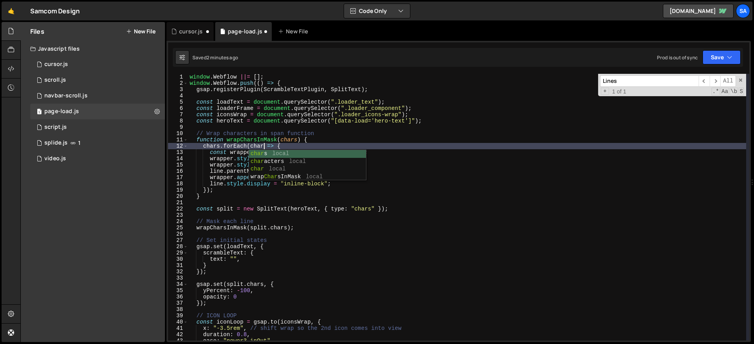
scroll to position [0, 5]
click at [226, 153] on div "window . Webflow ||= [ ] ; window . Webflow . push (( ) => { gsap . registerPlu…" at bounding box center [467, 213] width 558 height 279
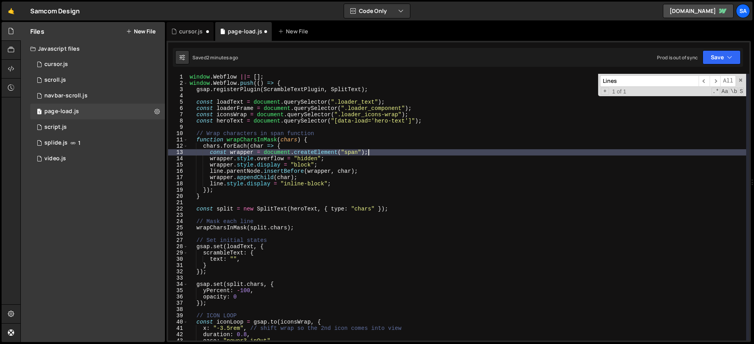
click at [373, 153] on div "window . Webflow ||= [ ] ; window . Webflow . push (( ) => { gsap . registerPlu…" at bounding box center [467, 213] width 558 height 279
click at [211, 161] on div "window . Webflow ||= [ ] ; window . Webflow . push (( ) => { gsap . registerPlu…" at bounding box center [467, 213] width 558 height 279
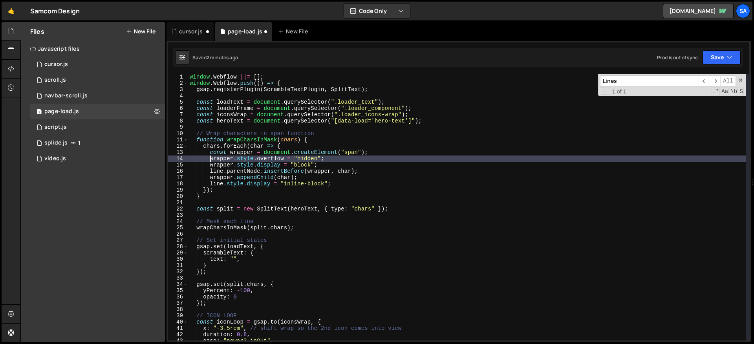
click at [250, 158] on div "window . Webflow ||= [ ] ; window . Webflow . push (( ) => { gsap . registerPlu…" at bounding box center [467, 213] width 558 height 279
click at [211, 160] on div "window . Webflow ||= [ ] ; window . Webflow . push (( ) => { gsap . registerPlu…" at bounding box center [467, 213] width 558 height 279
click at [349, 157] on div "window . Webflow ||= [ ] ; window . Webflow . push (( ) => { gsap . registerPlu…" at bounding box center [467, 213] width 558 height 279
click at [350, 161] on div "window . Webflow ||= [ ] ; window . Webflow . push (( ) => { gsap . registerPlu…" at bounding box center [467, 213] width 558 height 279
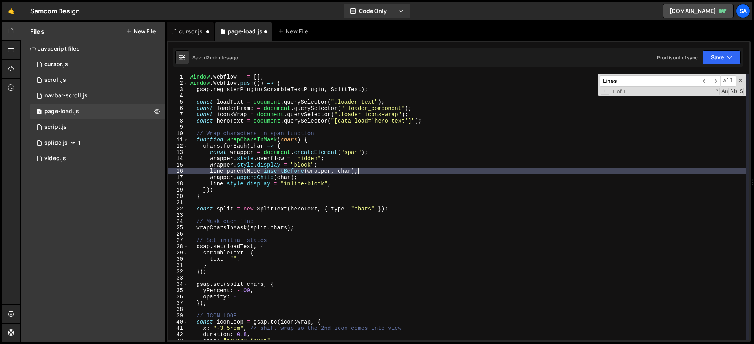
click at [404, 170] on div "window . Webflow ||= [ ] ; window . Webflow . push (( ) => { gsap . registerPlu…" at bounding box center [467, 213] width 558 height 279
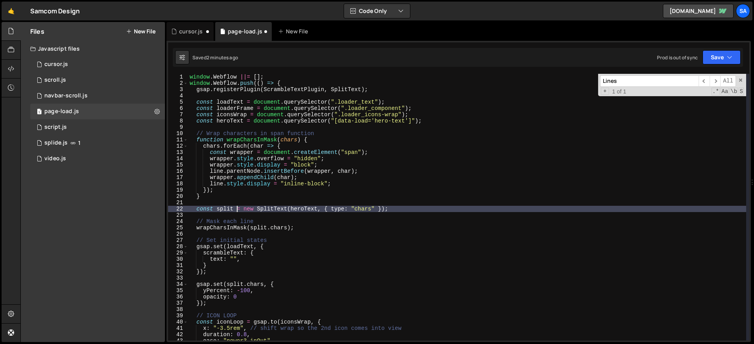
click at [236, 209] on div "window . Webflow ||= [ ] ; window . Webflow . push (( ) => { gsap . registerPlu…" at bounding box center [467, 213] width 558 height 279
type textarea "const split = new SplitText(heroText, { type: "chars" });"
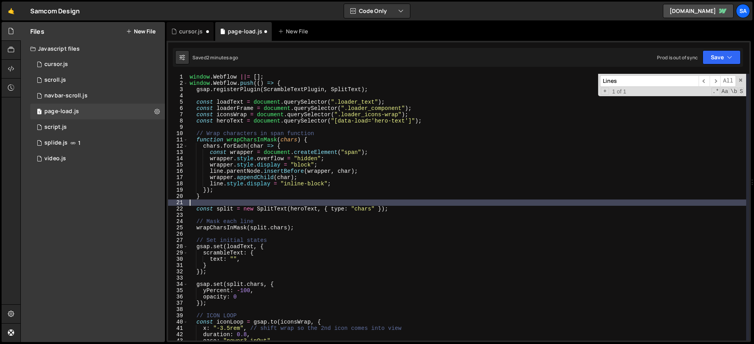
click at [391, 201] on div "window . Webflow ||= [ ] ; window . Webflow . push (( ) => { gsap . registerPlu…" at bounding box center [467, 213] width 558 height 279
click at [577, 56] on button "Save" at bounding box center [722, 57] width 38 height 14
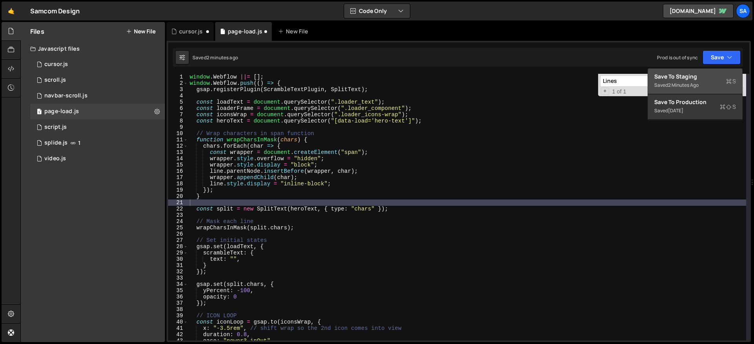
click at [577, 75] on div "Save to Staging S" at bounding box center [695, 77] width 82 height 8
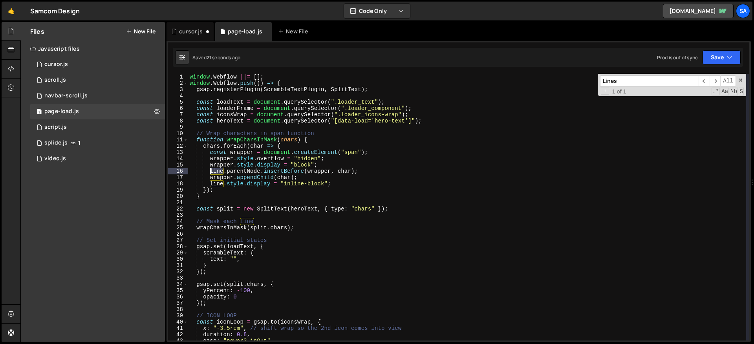
drag, startPoint x: 224, startPoint y: 173, endPoint x: 211, endPoint y: 173, distance: 13.4
click at [211, 174] on div "window . Webflow ||= [ ] ; window . Webflow . push (( ) => { gsap . registerPlu…" at bounding box center [467, 213] width 558 height 279
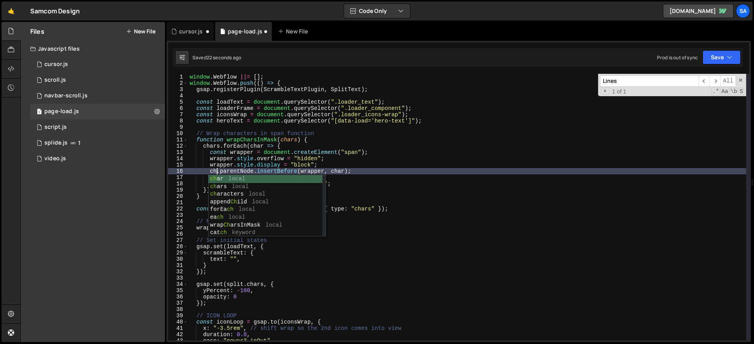
scroll to position [0, 2]
click at [236, 151] on div "window . Webflow ||= [ ] ; window . Webflow . push (( ) => { gsap . registerPlu…" at bounding box center [467, 213] width 558 height 279
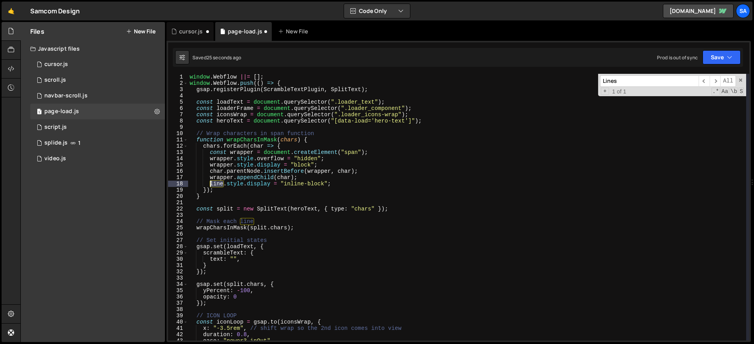
drag, startPoint x: 223, startPoint y: 185, endPoint x: 211, endPoint y: 185, distance: 12.2
click at [211, 185] on div "window . Webflow ||= [ ] ; window . Webflow . push (( ) => { gsap . registerPlu…" at bounding box center [467, 213] width 558 height 279
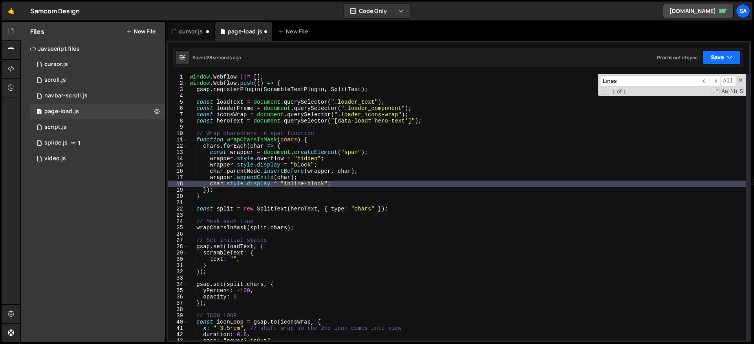
click at [577, 62] on button "Save" at bounding box center [722, 57] width 38 height 14
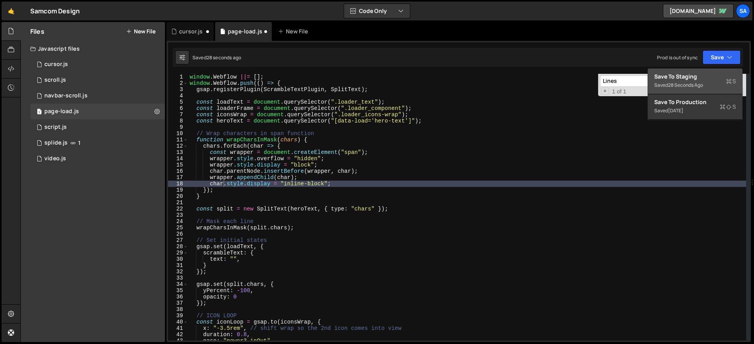
click at [577, 71] on button "Save to Staging S Saved 28 seconds ago" at bounding box center [695, 82] width 94 height 26
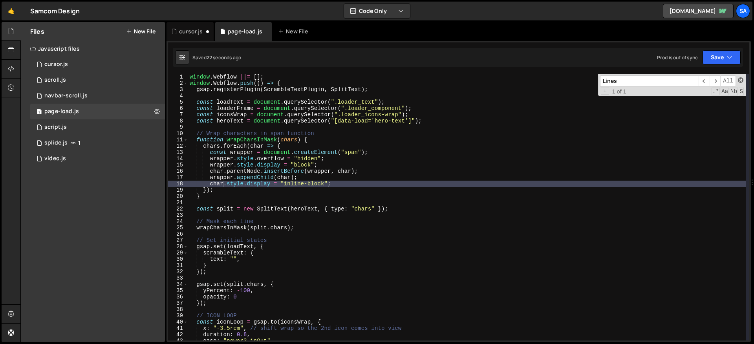
click at [577, 81] on span at bounding box center [740, 79] width 5 height 5
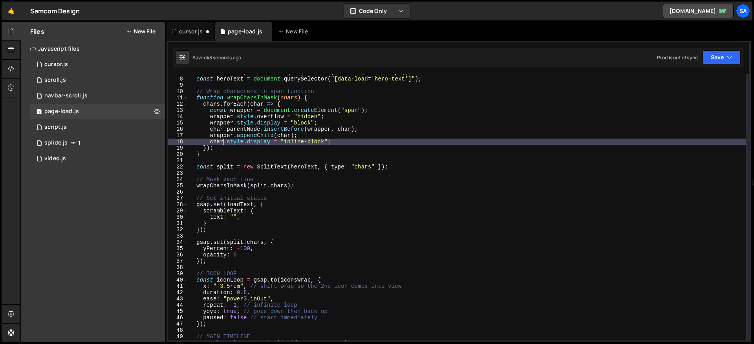
scroll to position [0, 0]
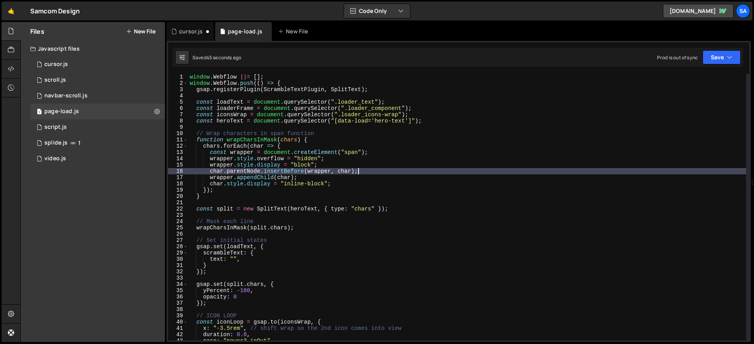
click at [392, 169] on div "window . Webflow ||= [ ] ; window . Webflow . push (( ) => { gsap . registerPlu…" at bounding box center [467, 213] width 558 height 279
click at [381, 185] on div "window . Webflow ||= [ ] ; window . Webflow . push (( ) => { gsap . registerPlu…" at bounding box center [467, 213] width 558 height 279
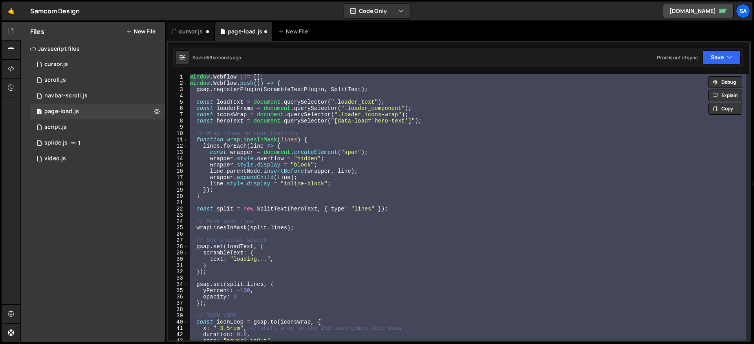
scroll to position [256, 0]
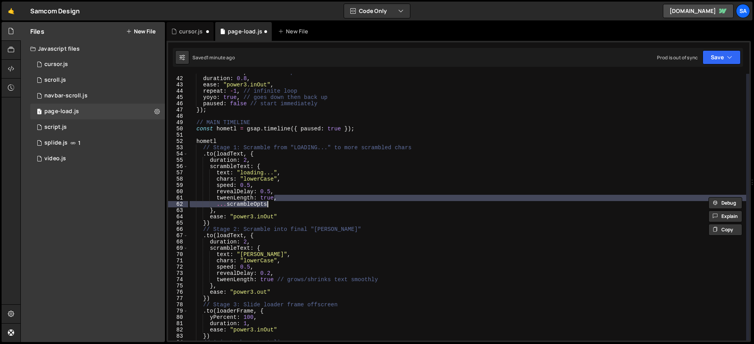
type textarea "...scrambleOpts"
click at [282, 204] on div "x : "-3.5rem" , // shift wrap so the 2nd icon comes into view duration : 0.8 , …" at bounding box center [467, 208] width 558 height 279
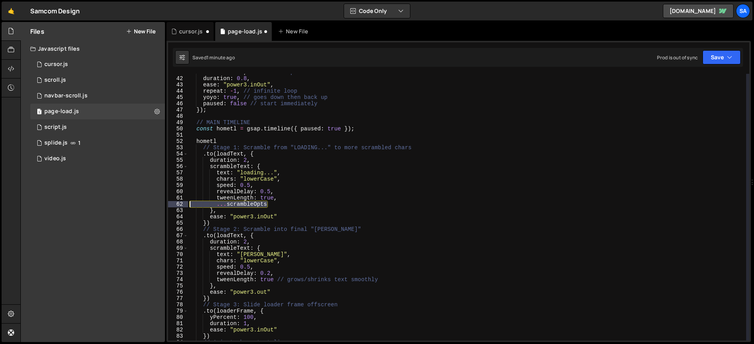
drag, startPoint x: 284, startPoint y: 205, endPoint x: 186, endPoint y: 204, distance: 97.8
click at [186, 204] on div "...scrambleOpts 41 42 43 44 45 46 47 48 49 50 51 52 53 54 55 56 57 58 59 60 61 …" at bounding box center [458, 207] width 581 height 267
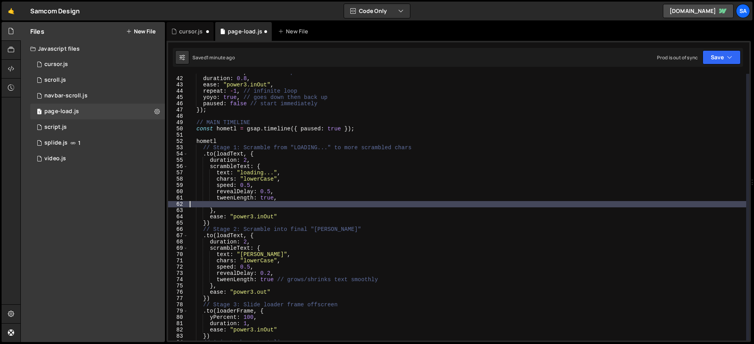
scroll to position [0, 0]
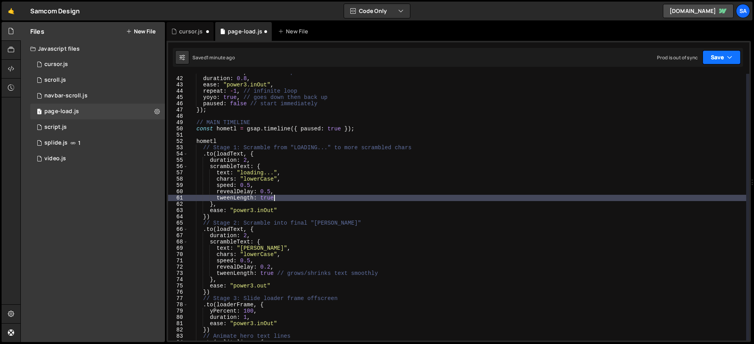
click at [577, 55] on button "Save" at bounding box center [722, 57] width 38 height 14
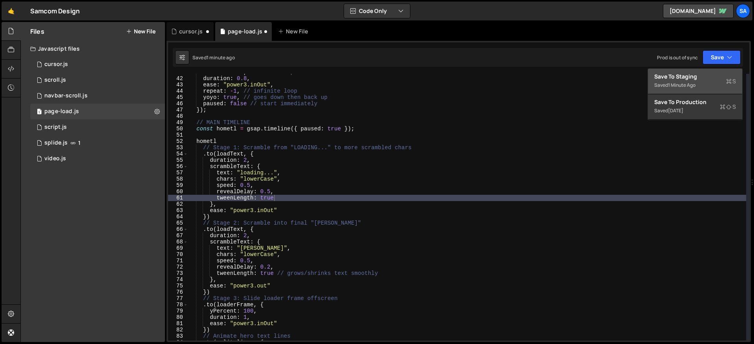
click at [577, 73] on div "Save to Staging S" at bounding box center [695, 77] width 82 height 8
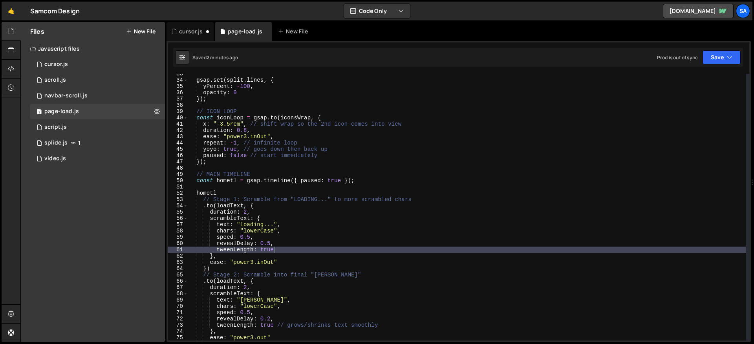
scroll to position [198, 0]
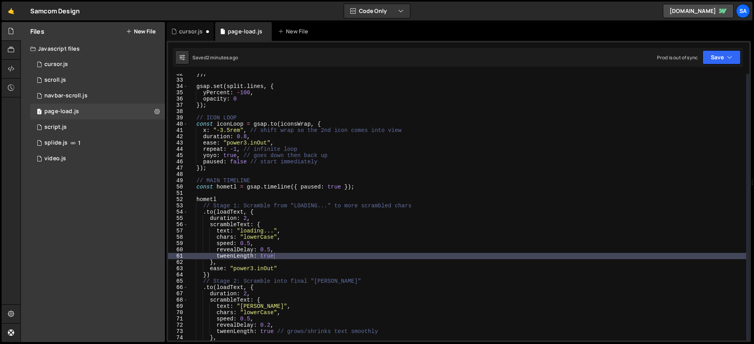
type textarea "});"
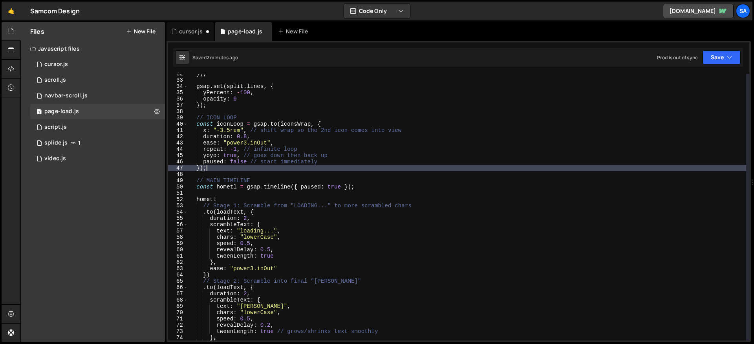
click at [221, 169] on div "}) ; gsap . set ( split . lines , { yPercent : - 100 , opacity : 0 }) ; // ICON…" at bounding box center [467, 210] width 558 height 279
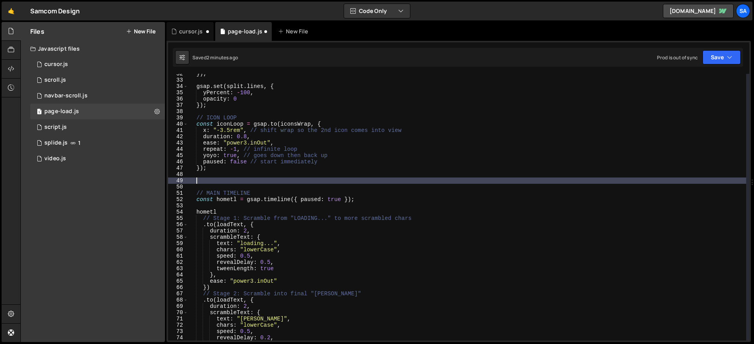
paste textarea "});"
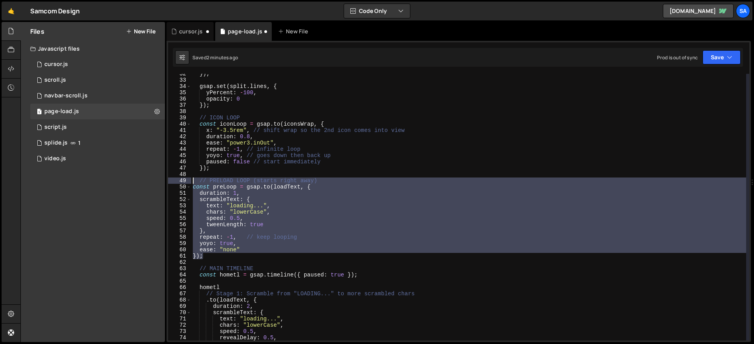
drag, startPoint x: 205, startPoint y: 259, endPoint x: 165, endPoint y: 180, distance: 88.7
click at [165, 180] on div "Files New File Javascript files 1 cursor.js 0 0 scroll.js 0 1 navbar-scroll.js 0" at bounding box center [387, 182] width 734 height 321
click at [577, 56] on button "Save" at bounding box center [722, 57] width 38 height 14
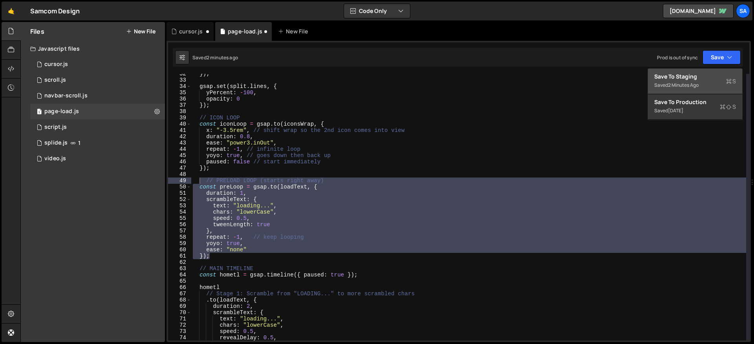
click at [577, 75] on div "Save to Staging S" at bounding box center [695, 77] width 82 height 8
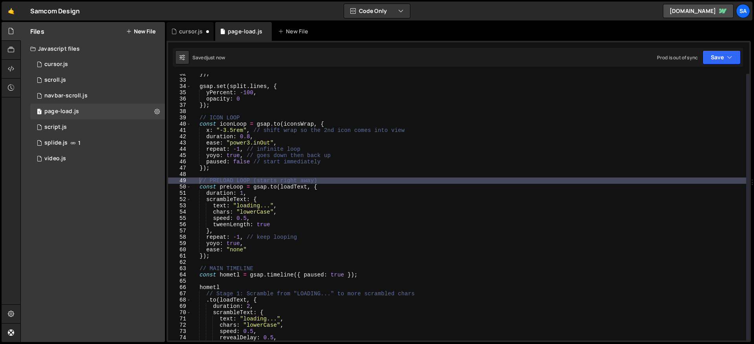
click at [286, 192] on div "}) ; gsap . set ( split . lines , { yPercent : - 100 , opacity : 0 }) ; // ICON…" at bounding box center [468, 210] width 555 height 279
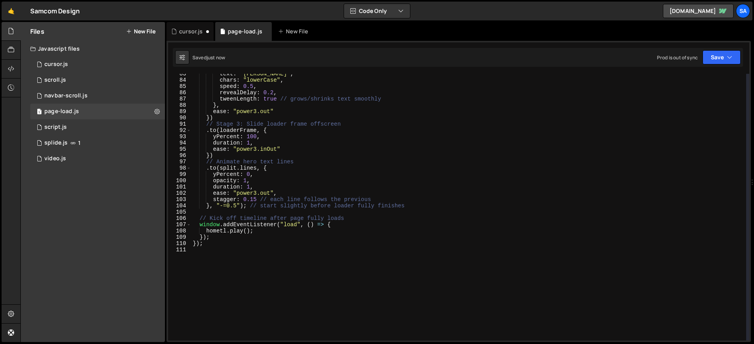
scroll to position [518, 0]
click at [333, 225] on div "text : "sam-comstock" , chars : "lowerCase" , speed : 0.5 , revealDelay : 0.2 ,…" at bounding box center [468, 210] width 555 height 279
type textarea "window.addEventListener("load", () => {"
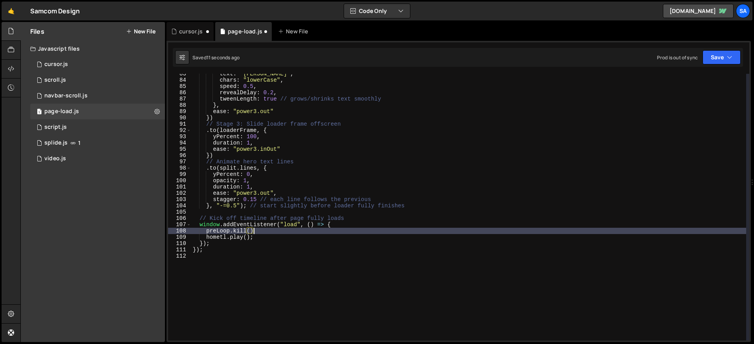
scroll to position [0, 4]
click at [577, 56] on button "Save" at bounding box center [722, 57] width 38 height 14
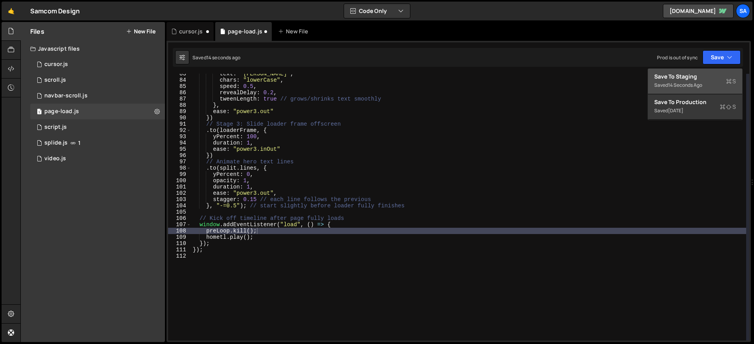
click at [577, 82] on div "14 seconds ago" at bounding box center [685, 85] width 34 height 7
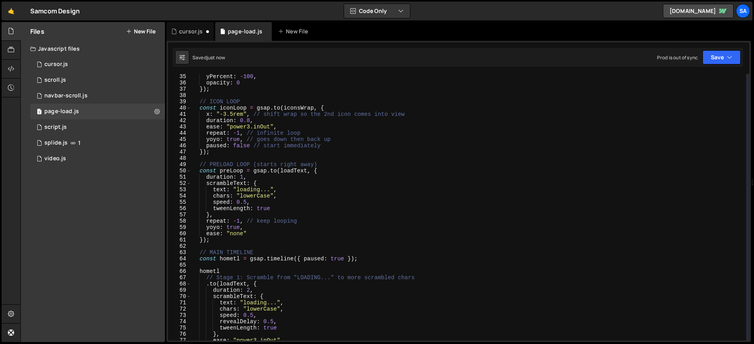
scroll to position [198, 0]
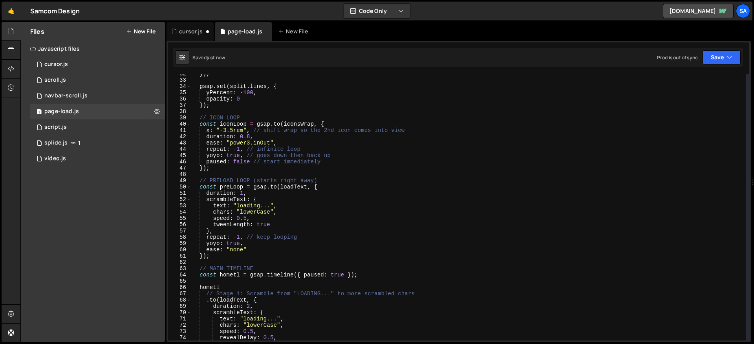
click at [291, 211] on div "}) ; gsap . set ( split . lines , { yPercent : - 100 , opacity : 0 }) ; // ICON…" at bounding box center [468, 210] width 555 height 279
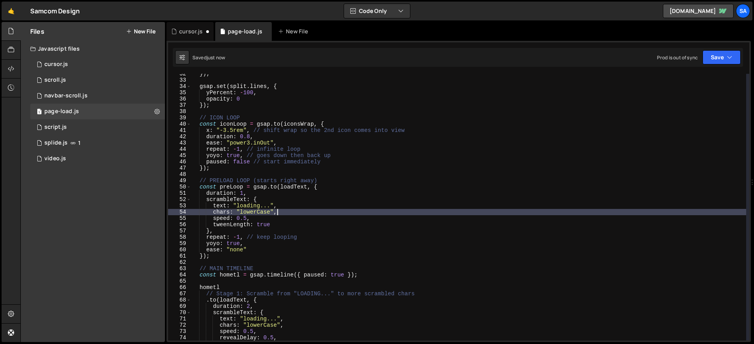
click at [289, 207] on div "}) ; gsap . set ( split . lines , { yPercent : - 100 , opacity : 0 }) ; // ICON…" at bounding box center [468, 210] width 555 height 279
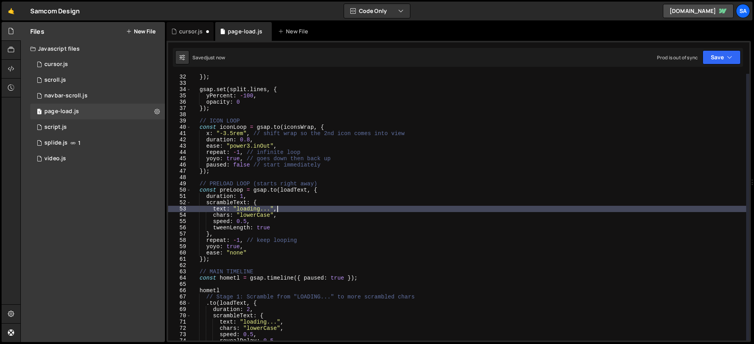
scroll to position [183, 0]
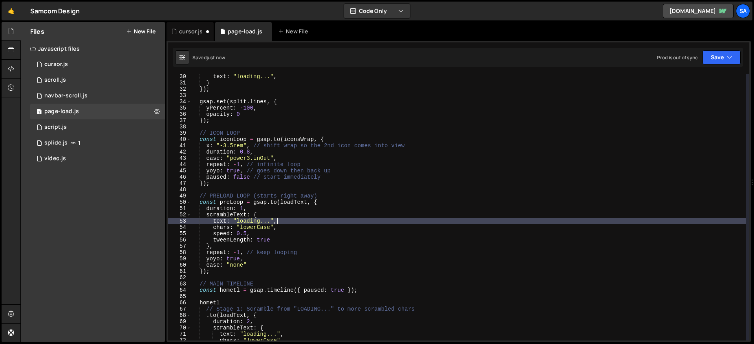
click at [261, 206] on div "text : "loading..." , } }) ; gsap . set ( split . lines , { yPercent : - 100 , …" at bounding box center [468, 212] width 555 height 279
type textarea "duration: 1,"
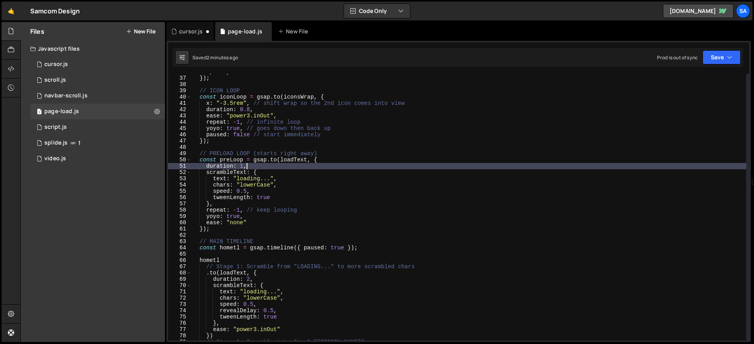
scroll to position [239, 0]
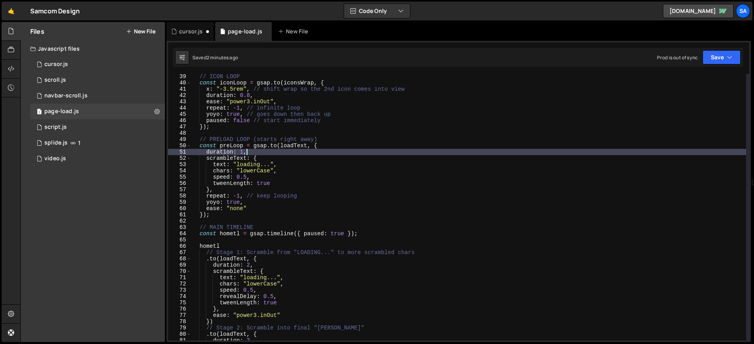
click at [344, 136] on div "// ICON LOOP const iconLoop = gsap . to ( iconsWrap , { x : "-3.5rem" , // shif…" at bounding box center [468, 212] width 555 height 279
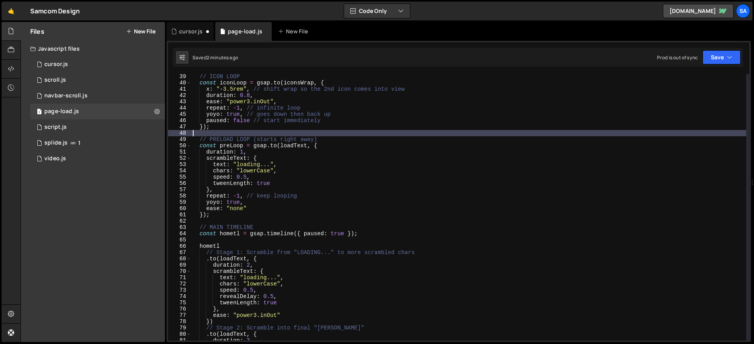
scroll to position [0, 0]
click at [330, 148] on div "// ICON LOOP const iconLoop = gsap . to ( iconsWrap , { x : "-3.5rem" , // shif…" at bounding box center [468, 212] width 555 height 279
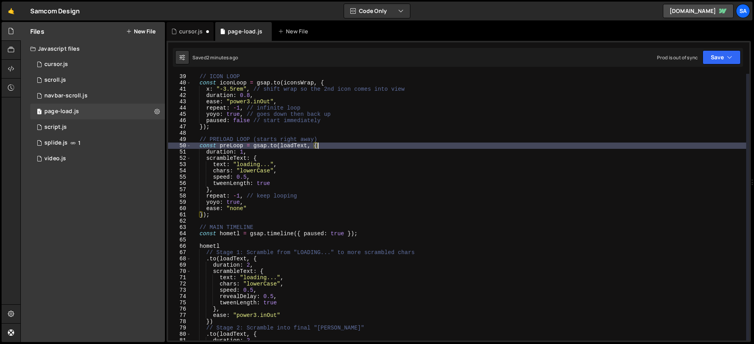
scroll to position [248, 0]
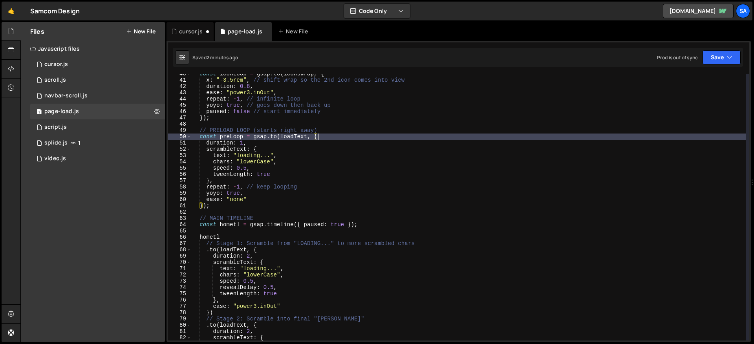
click at [246, 166] on div "const iconLoop = gsap . to ( iconsWrap , { x : "-3.5rem" , // shift wrap so the…" at bounding box center [468, 210] width 555 height 279
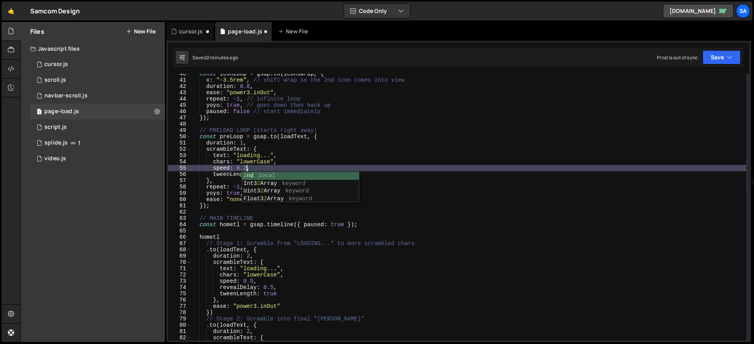
scroll to position [0, 4]
click at [262, 161] on div "const iconLoop = gsap . to ( iconsWrap , { x : "-3.5rem" , // shift wrap so the…" at bounding box center [468, 210] width 555 height 279
click at [265, 166] on div "const iconLoop = gsap . to ( iconsWrap , { x : "-3.5rem" , // shift wrap so the…" at bounding box center [468, 210] width 555 height 279
type textarea "speed: 0.2,"
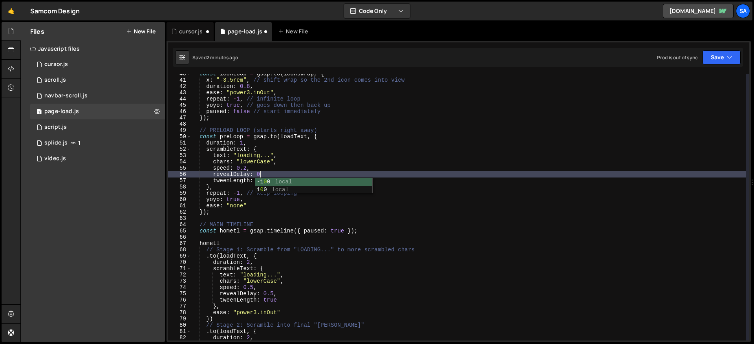
scroll to position [0, 4]
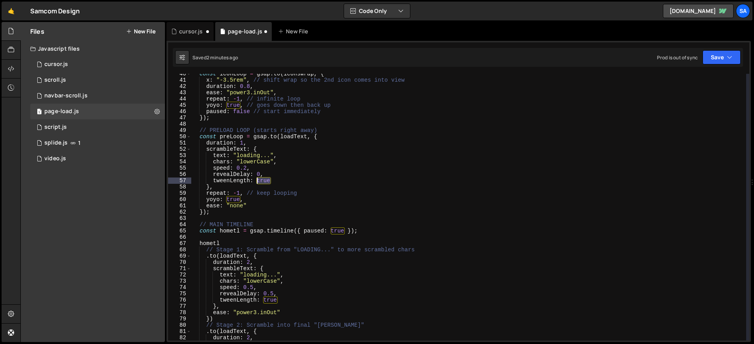
drag, startPoint x: 273, startPoint y: 181, endPoint x: 256, endPoint y: 181, distance: 16.5
click at [256, 181] on div "const iconLoop = gsap . to ( iconsWrap , { x : "-3.5rem" , // shift wrap so the…" at bounding box center [468, 210] width 555 height 279
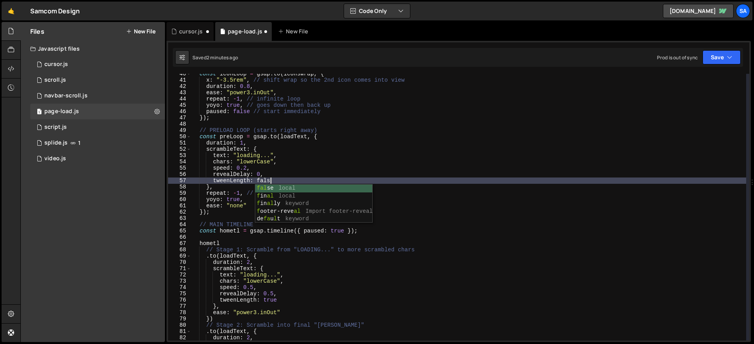
scroll to position [0, 5]
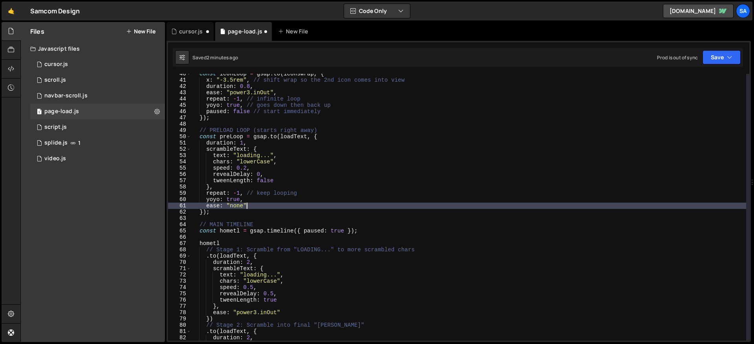
click at [274, 206] on div "const iconLoop = gsap . to ( iconsWrap , { x : "-3.5rem" , // shift wrap so the…" at bounding box center [468, 210] width 555 height 279
click at [245, 206] on div "const iconLoop = gsap . to ( iconsWrap , { x : "-3.5rem" , // shift wrap so the…" at bounding box center [468, 210] width 555 height 279
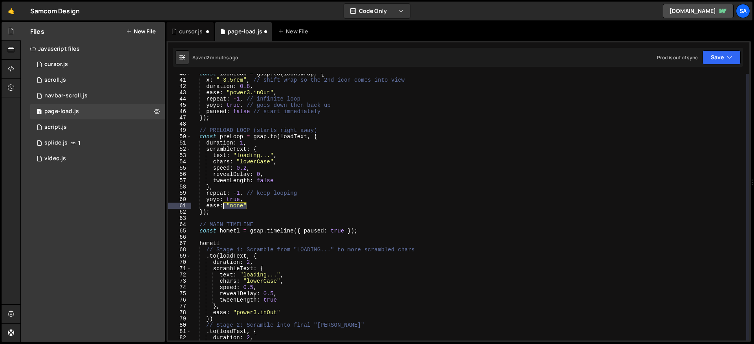
drag, startPoint x: 247, startPoint y: 205, endPoint x: 225, endPoint y: 207, distance: 22.8
click at [225, 207] on div "const iconLoop = gsap . to ( iconsWrap , { x : "-3.5rem" , // shift wrap so the…" at bounding box center [468, 210] width 555 height 279
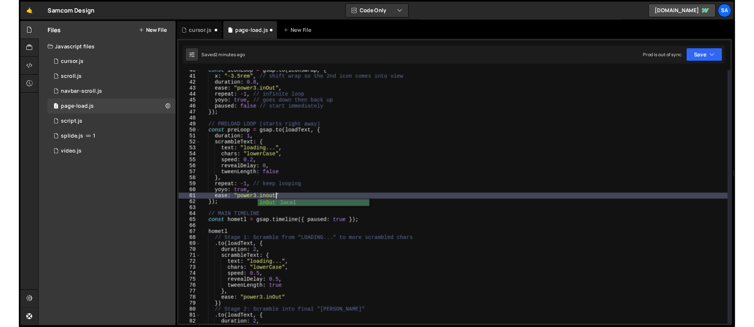
scroll to position [0, 5]
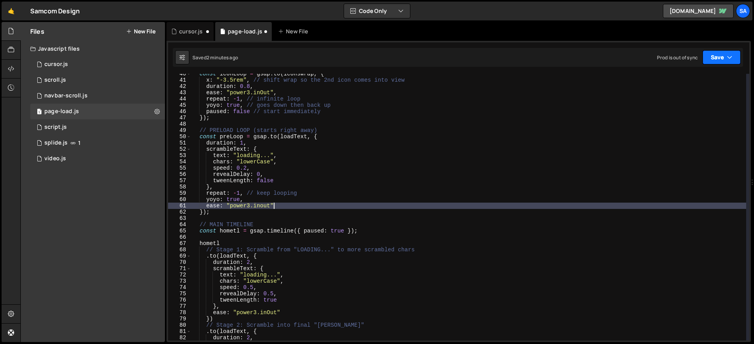
type textarea "ease: "power3.inout"""
drag, startPoint x: 714, startPoint y: 51, endPoint x: 713, endPoint y: 56, distance: 4.8
click at [577, 51] on button "Save" at bounding box center [722, 57] width 38 height 14
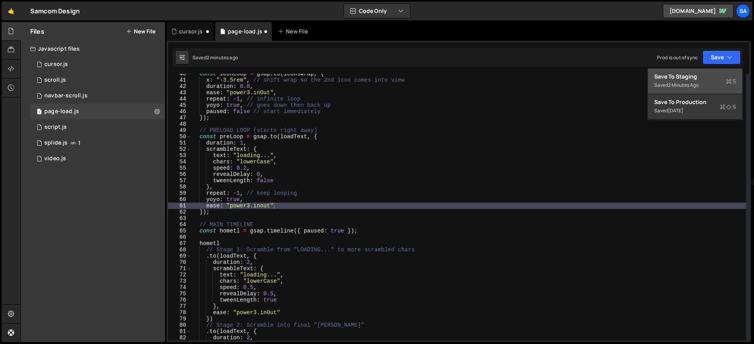
click at [577, 71] on button "Save to Staging S Saved 2 minutes ago" at bounding box center [695, 82] width 94 height 26
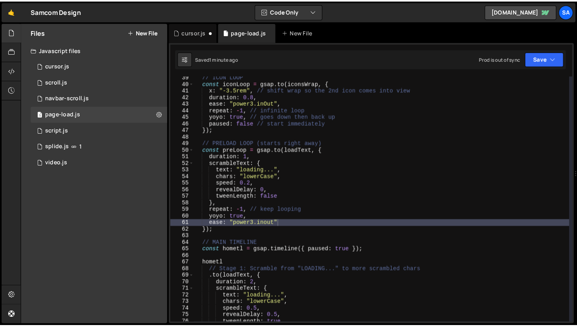
scroll to position [248, 0]
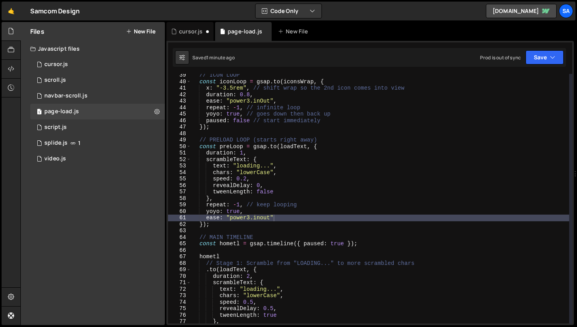
click at [135, 29] on button "New File" at bounding box center [140, 31] width 29 height 6
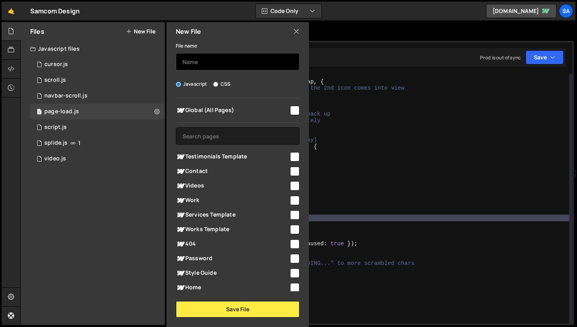
click at [207, 58] on input "text" at bounding box center [238, 61] width 124 height 17
type input "page-load-v2"
click at [291, 113] on input "checkbox" at bounding box center [294, 110] width 9 height 9
checkbox input "true"
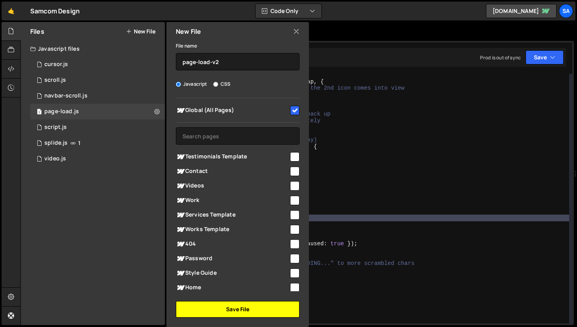
click at [240, 314] on button "Save File" at bounding box center [238, 309] width 124 height 16
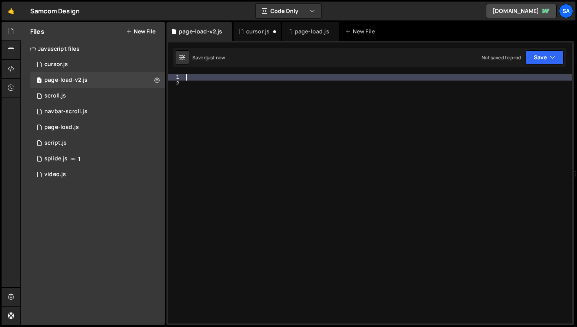
click at [199, 80] on div at bounding box center [379, 205] width 388 height 262
click at [128, 123] on div "1 page-load.js 0" at bounding box center [97, 127] width 135 height 16
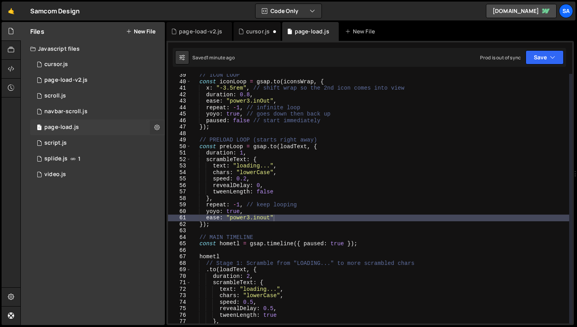
click at [155, 127] on icon at bounding box center [156, 126] width 5 height 7
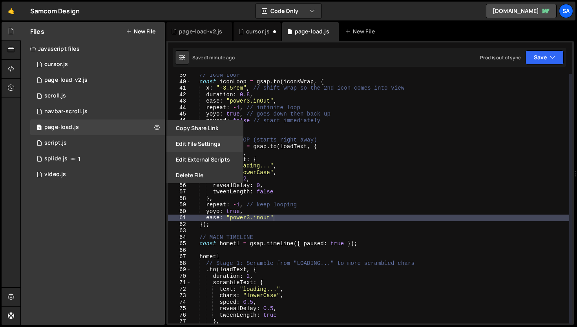
click at [192, 140] on button "Edit File Settings" at bounding box center [205, 144] width 77 height 16
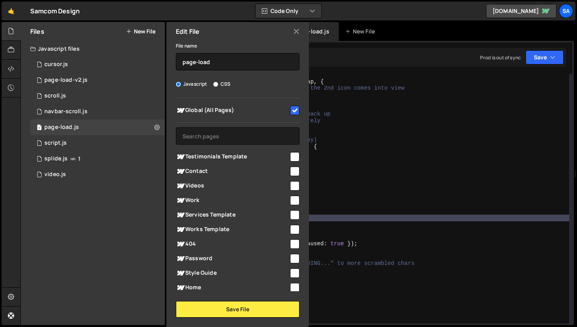
click at [293, 110] on input "checkbox" at bounding box center [294, 110] width 9 height 9
checkbox input "false"
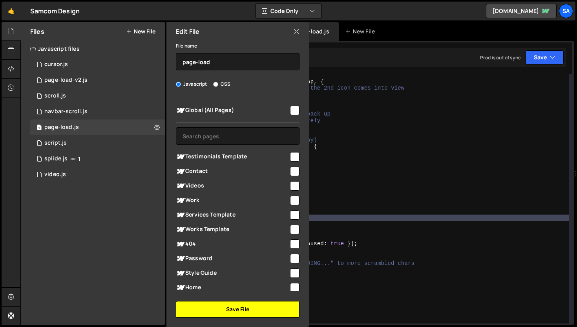
click at [266, 307] on button "Save File" at bounding box center [238, 309] width 124 height 16
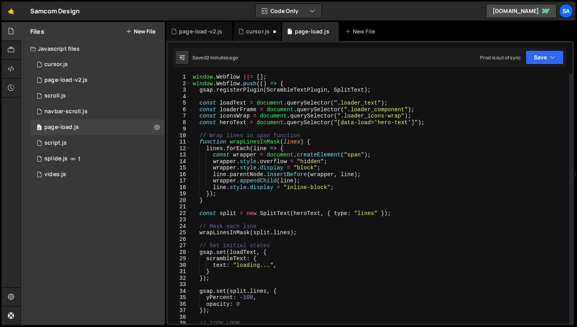
scroll to position [0, 5]
drag, startPoint x: 191, startPoint y: 77, endPoint x: 398, endPoint y: 90, distance: 207.8
click at [399, 90] on div "ease: "power3.inout" 1 2 3 4 5 6 7 8 9 10 11 12 13 14 15 16 17 18 19 20 21 22 2…" at bounding box center [370, 198] width 405 height 249
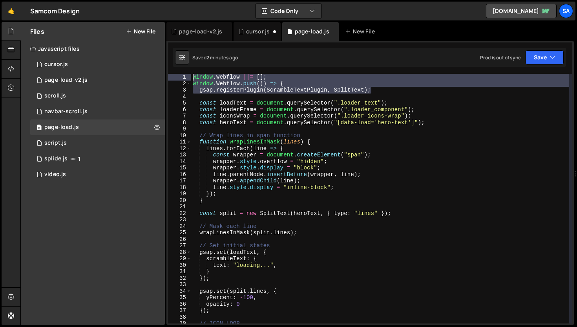
drag, startPoint x: 382, startPoint y: 88, endPoint x: 181, endPoint y: 75, distance: 201.2
click at [181, 75] on div "ease: "power3.inout" 1 2 3 4 5 6 7 8 9 10 11 12 13 14 15 16 17 18 19 20 21 22 2…" at bounding box center [370, 198] width 405 height 249
type textarea "window.Webflow ||= []; window.Webflow.push(() => {"
click at [95, 85] on div "1 page-load-v2.js 0" at bounding box center [97, 80] width 135 height 16
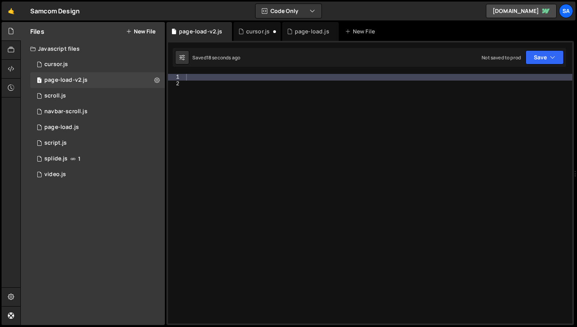
click at [247, 82] on div at bounding box center [379, 205] width 388 height 262
click at [245, 79] on div at bounding box center [379, 205] width 388 height 262
paste textarea "gsap.registerPlugin(ScrambleTextPlugin, SplitText);"
type textarea "gsap.registerPlugin(ScrambleTextPlugin, SplitText);"
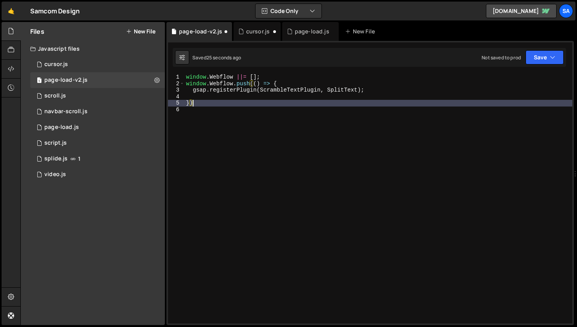
scroll to position [0, 1]
click at [540, 60] on button "Save" at bounding box center [545, 57] width 38 height 14
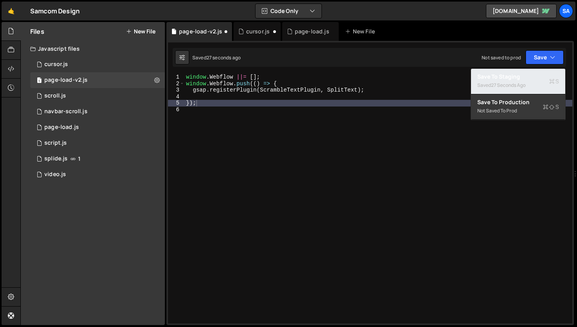
click at [512, 75] on div "Save to Staging S" at bounding box center [519, 77] width 82 height 8
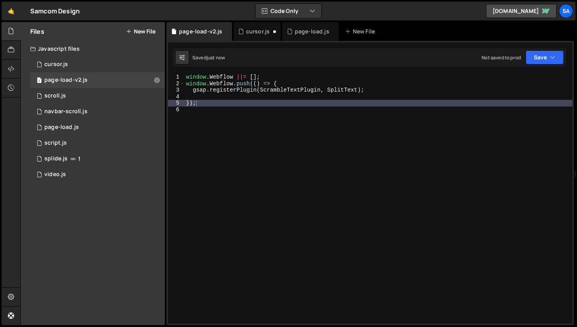
click at [394, 86] on div "window . Webflow ||= [ ] ; window . Webflow . push (( ) => { gsap . registerPlu…" at bounding box center [379, 205] width 388 height 262
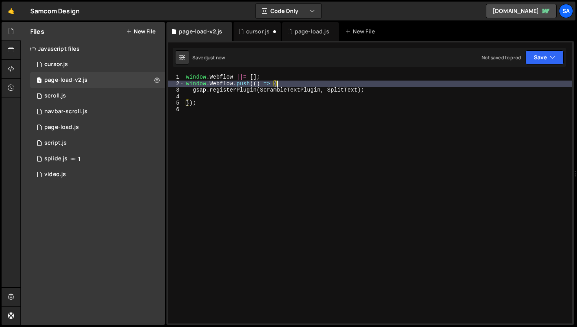
click at [392, 88] on div "window . Webflow ||= [ ] ; window . Webflow . push (( ) => { gsap . registerPlu…" at bounding box center [379, 205] width 388 height 262
type textarea "gsap.registerPlugin(ScrambleTextPlugin, SplitText);"
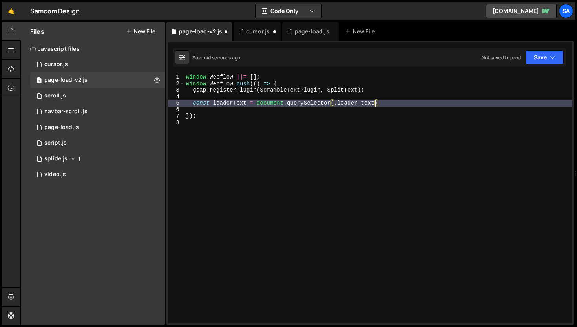
scroll to position [0, 13]
type textarea "const loaderText = document.querySelector(.loader_text);)"
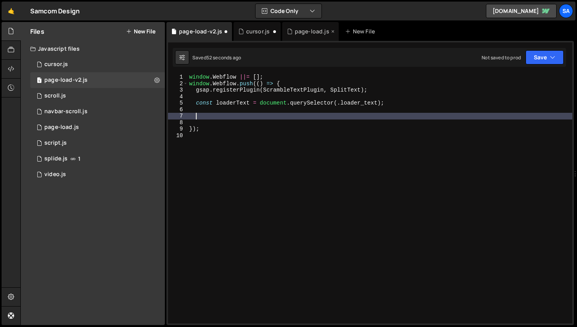
click at [298, 29] on div "page-load.js" at bounding box center [312, 31] width 35 height 8
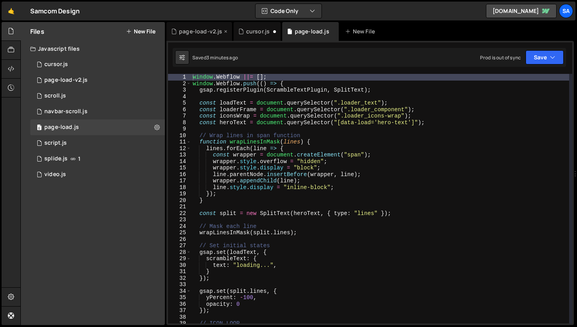
click at [200, 27] on div "page-load-v2.js" at bounding box center [200, 31] width 43 height 8
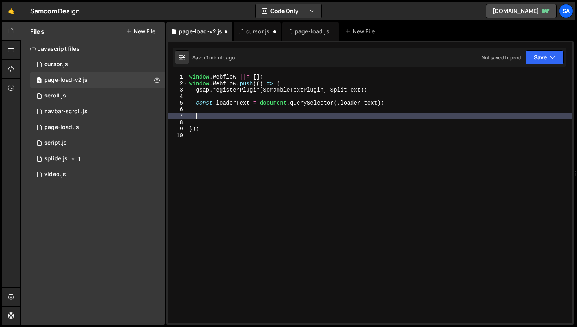
click at [210, 118] on div "window . Webflow ||= [ ] ; window . Webflow . push (( ) => { gsap . registerPlu…" at bounding box center [380, 205] width 385 height 262
click at [304, 83] on div "window . Webflow ||= [ ] ; window . Webflow . push (( ) => { gsap . registerPlu…" at bounding box center [380, 205] width 385 height 262
type textarea "window.Webflow.push(() => {"
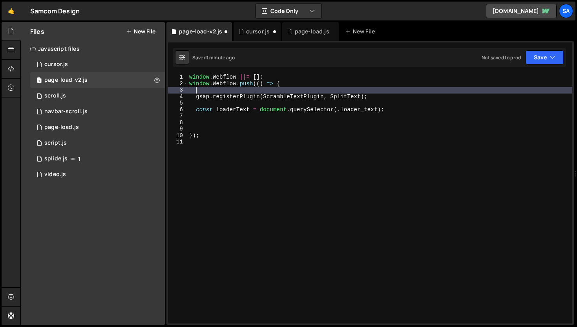
click at [226, 137] on div "window . Webflow ||= [ ] ; window . Webflow . push (( ) => { gsap . registerPlu…" at bounding box center [380, 205] width 385 height 262
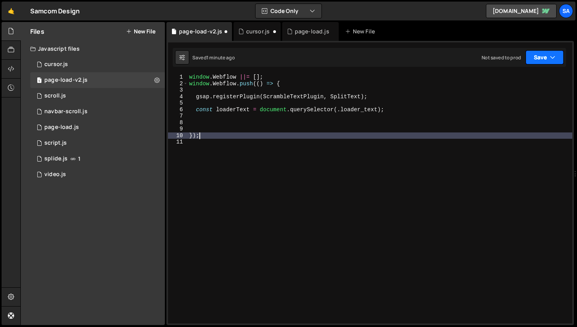
click at [543, 59] on button "Save" at bounding box center [545, 57] width 38 height 14
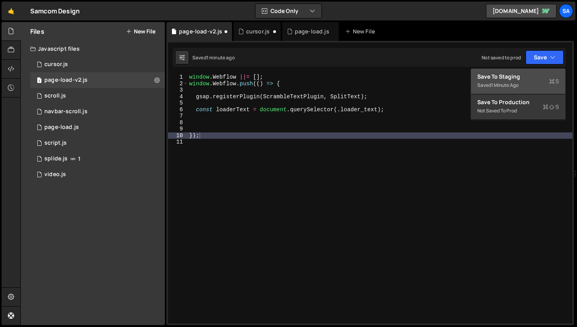
click at [509, 80] on div "Save to Staging S" at bounding box center [519, 77] width 82 height 8
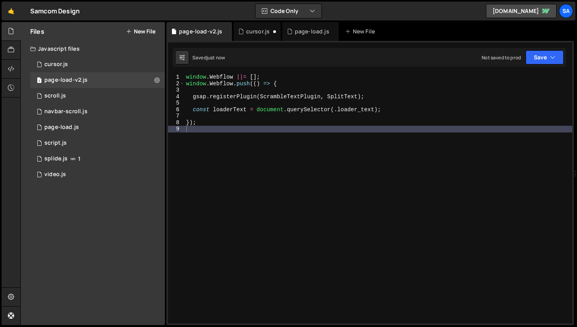
click at [262, 123] on div "window . Webflow ||= [ ] ; window . Webflow . push (( ) => { gsap . registerPlu…" at bounding box center [379, 205] width 388 height 262
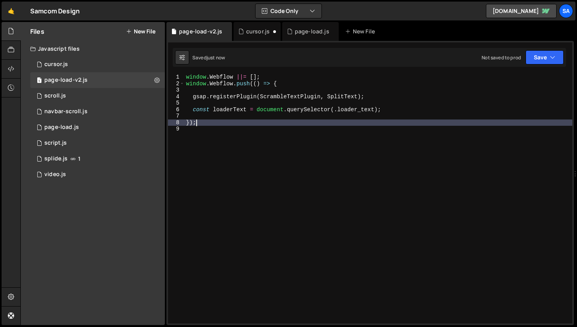
click at [246, 125] on div "window . Webflow ||= [ ] ; window . Webflow . push (( ) => { gsap . registerPlu…" at bounding box center [379, 205] width 388 height 262
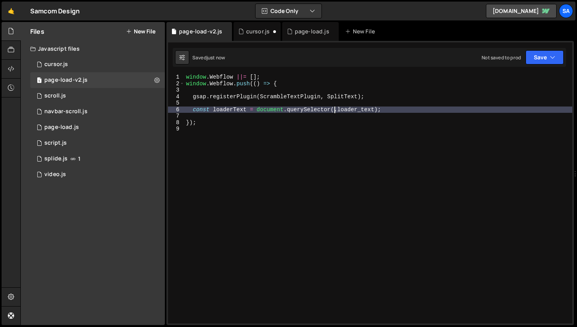
click at [334, 110] on div "window . Webflow ||= [ ] ; window . Webflow . push (( ) => { gsap . registerPlu…" at bounding box center [379, 205] width 388 height 262
click at [382, 108] on div "window . Webflow ||= [ ] ; window . Webflow . push (( ) => { gsap . registerPlu…" at bounding box center [379, 205] width 388 height 262
click at [341, 109] on div "window . Webflow ||= [ ] ; window . Webflow . push (( ) => { gsap . registerPlu…" at bounding box center [379, 205] width 388 height 262
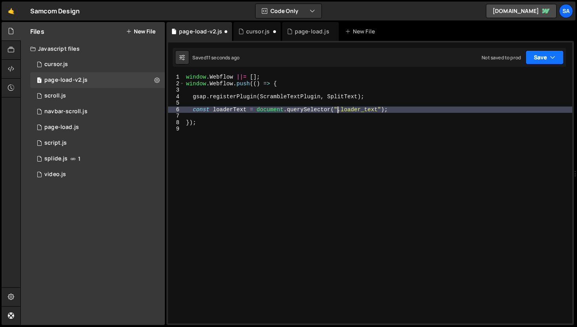
type textarea "const loaderText = document.querySelector(".loader_text");"
click at [532, 58] on button "Save" at bounding box center [545, 57] width 38 height 14
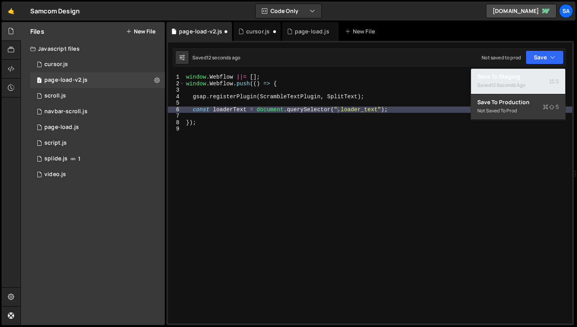
click at [509, 82] on div "12 seconds ago" at bounding box center [508, 85] width 34 height 7
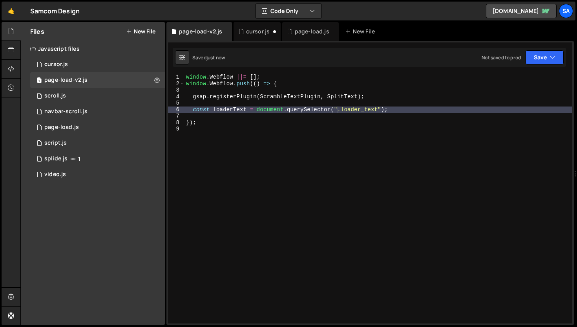
click at [314, 115] on div "window . Webflow ||= [ ] ; window . Webflow . push (( ) => { gsap . registerPlu…" at bounding box center [379, 205] width 388 height 262
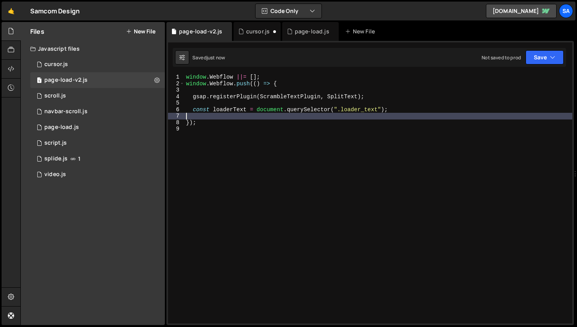
scroll to position [0, 0]
click at [427, 96] on div "window . Webflow ||= [ ] ; window . Webflow . push (( ) => { gsap . registerPlu…" at bounding box center [379, 205] width 388 height 262
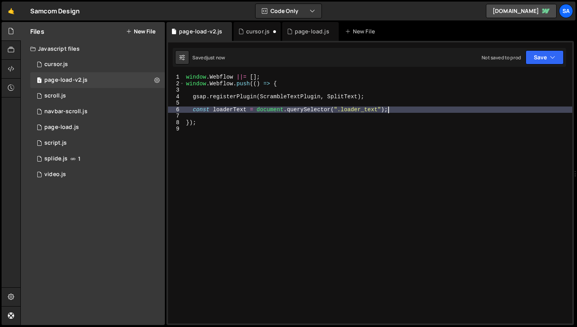
click at [408, 108] on div "window . Webflow ||= [ ] ; window . Webflow . push (( ) => { gsap . registerPlu…" at bounding box center [379, 205] width 388 height 262
type textarea "const loaderText = document.querySelector(".loader_text");"
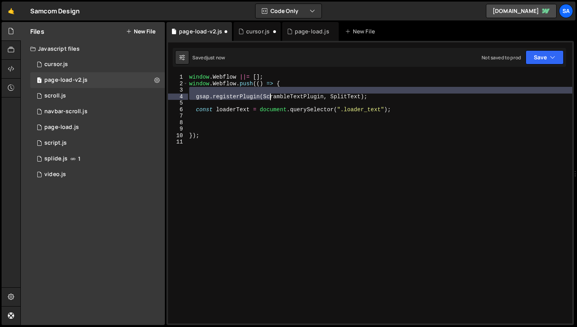
drag, startPoint x: 374, startPoint y: 93, endPoint x: 271, endPoint y: 95, distance: 103.3
click at [271, 95] on div "window . Webflow ||= [ ] ; window . Webflow . push (( ) => { gsap . registerPlu…" at bounding box center [380, 205] width 385 height 262
click at [367, 94] on div "window . Webflow ||= [ ] ; window . Webflow . push (( ) => { gsap . registerPlu…" at bounding box center [380, 205] width 385 height 262
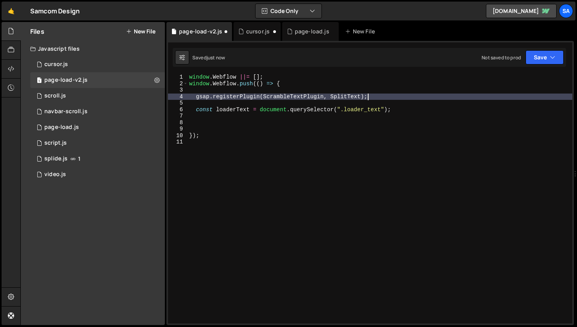
click at [337, 95] on div "window . Webflow ||= [ ] ; window . Webflow . push (( ) => { gsap . registerPlu…" at bounding box center [380, 205] width 385 height 262
click at [395, 96] on div "window . Webflow ||= [ ] ; window . Webflow . push (( ) => { gsap . registerPlu…" at bounding box center [380, 205] width 385 height 262
click at [405, 109] on div "window . Webflow ||= [ ] ; window . Webflow . push (( ) => { gsap . registerPlu…" at bounding box center [380, 205] width 385 height 262
type textarea "const loaderText = document.querySelector(".loader_text");"
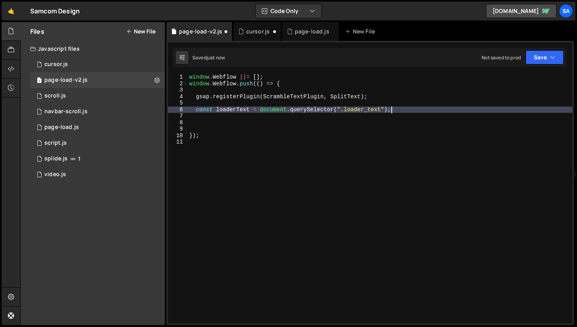
click at [363, 124] on div "window . Webflow ||= [ ] ; window . Webflow . push (( ) => { gsap . registerPlu…" at bounding box center [380, 205] width 385 height 262
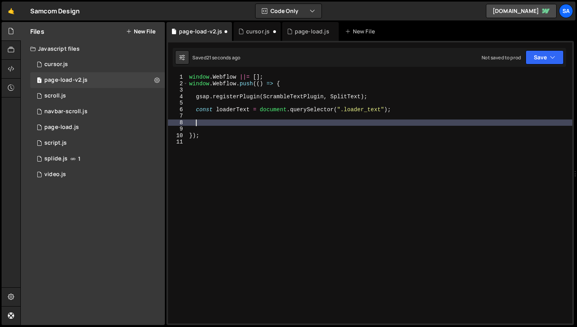
type textarea "d"
click at [107, 121] on div "0 page-load.js 0" at bounding box center [97, 127] width 135 height 16
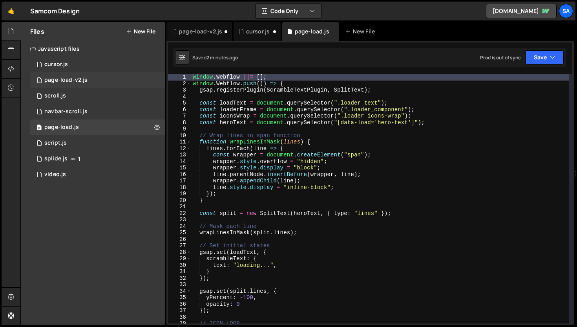
click at [100, 77] on div "1 page-load-v2.js 0" at bounding box center [97, 80] width 135 height 16
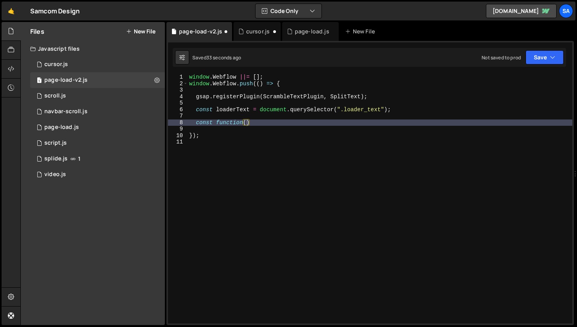
click at [217, 121] on div "window . Webflow ||= [ ] ; window . Webflow . push (( ) => { gsap . registerPlu…" at bounding box center [380, 205] width 385 height 262
click at [81, 126] on div "0 page-load.js 0" at bounding box center [97, 127] width 135 height 16
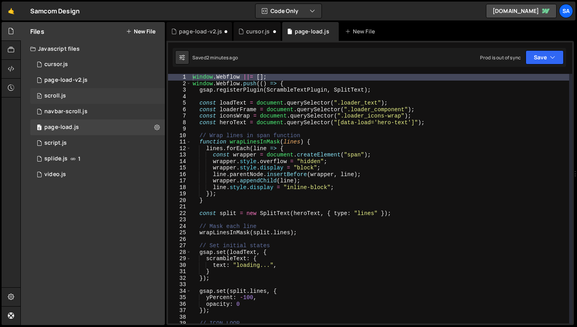
drag, startPoint x: 80, startPoint y: 108, endPoint x: 83, endPoint y: 95, distance: 13.3
click at [80, 108] on div "1 navbar-scroll.js 0" at bounding box center [97, 112] width 135 height 16
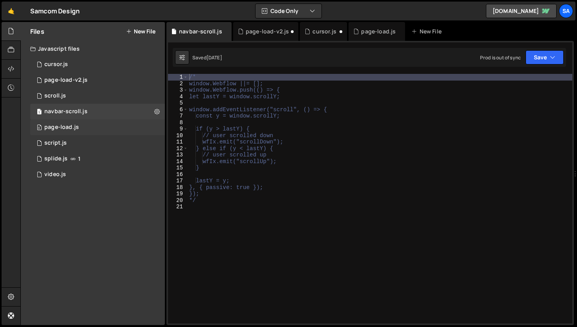
click at [80, 130] on div "0 page-load.js 0" at bounding box center [97, 127] width 135 height 16
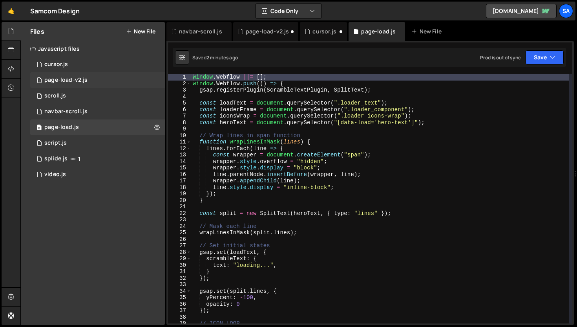
click at [78, 77] on div "page-load-v2.js" at bounding box center [65, 80] width 43 height 7
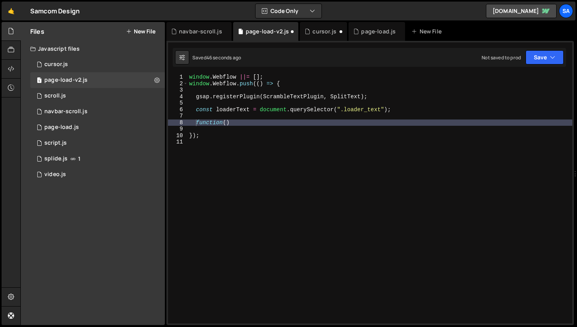
click at [227, 123] on div "window . Webflow ||= [ ] ; window . Webflow . push (( ) => { gsap . registerPlu…" at bounding box center [380, 205] width 385 height 262
click at [225, 32] on icon at bounding box center [225, 31] width 5 height 8
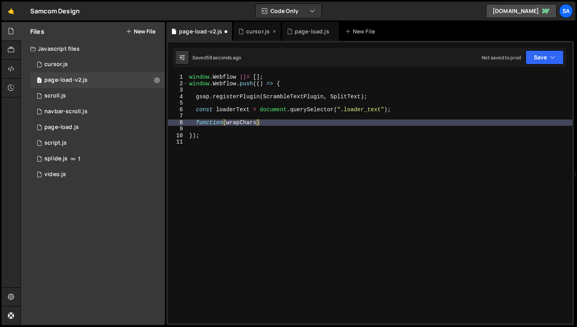
click at [273, 31] on icon at bounding box center [274, 31] width 5 height 8
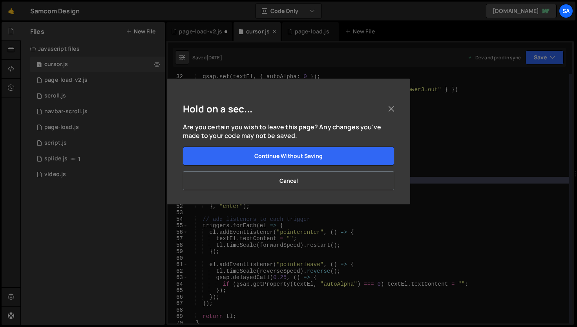
scroll to position [3845, 0]
click at [394, 107] on button "Close" at bounding box center [392, 109] width 12 height 12
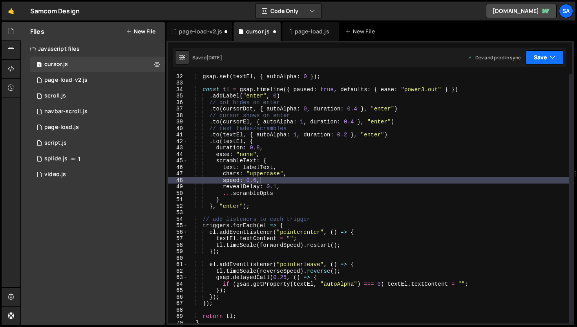
click at [550, 57] on icon "button" at bounding box center [552, 57] width 5 height 8
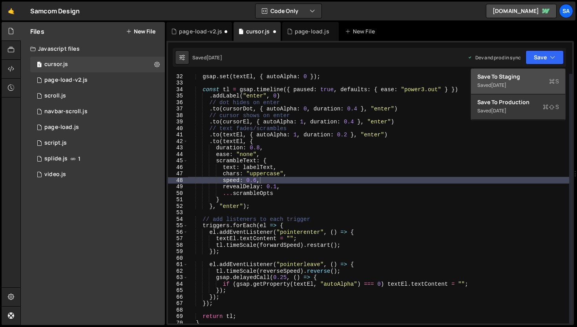
click at [516, 80] on div "Save to Staging S" at bounding box center [519, 77] width 82 height 8
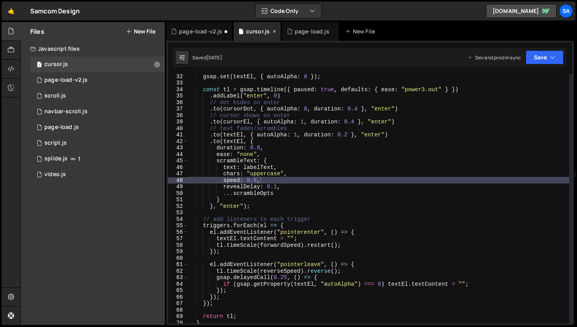
click at [274, 32] on icon at bounding box center [274, 31] width 5 height 8
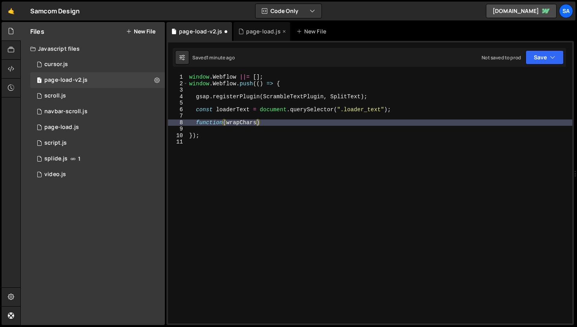
click at [252, 33] on div "page-load.js" at bounding box center [263, 31] width 35 height 8
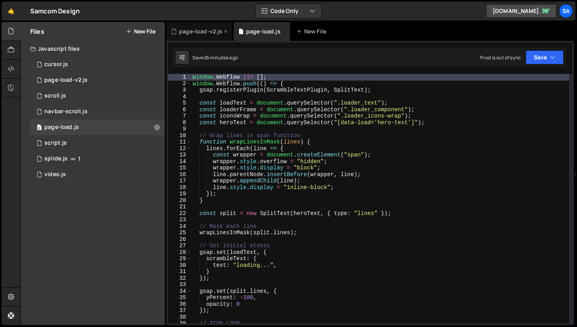
click at [204, 28] on div "page-load-v2.js" at bounding box center [200, 31] width 43 height 8
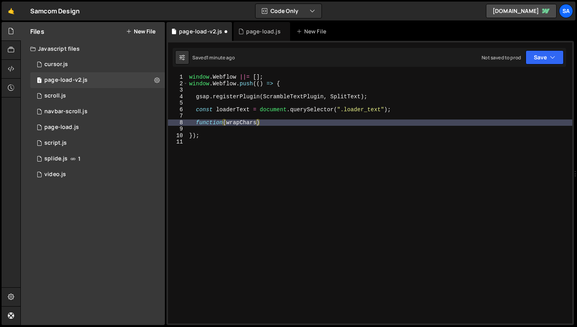
drag, startPoint x: 225, startPoint y: 122, endPoint x: 240, endPoint y: 108, distance: 20.0
click at [226, 122] on div "window . Webflow ||= [ ] ; window . Webflow . push (( ) => { gsap . registerPlu…" at bounding box center [380, 205] width 385 height 262
click at [266, 121] on div "window . Webflow ||= [ ] ; window . Webflow . push (( ) => { gsap . registerPlu…" at bounding box center [380, 205] width 385 height 262
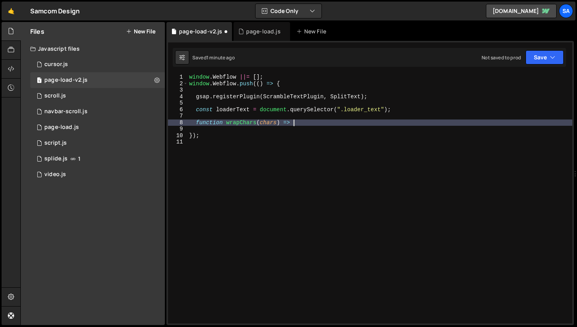
type textarea "function wrapChars(chars) => {"
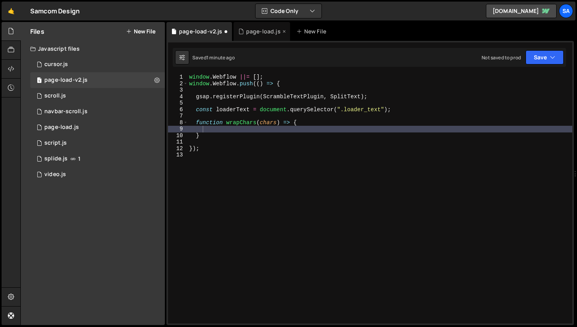
click at [247, 29] on div "page-load.js" at bounding box center [263, 31] width 35 height 8
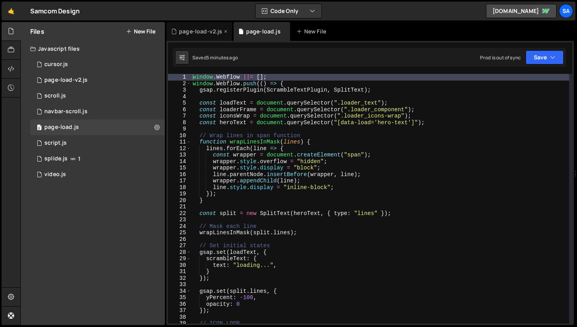
click at [202, 36] on div "page-load-v2.js" at bounding box center [200, 31] width 66 height 19
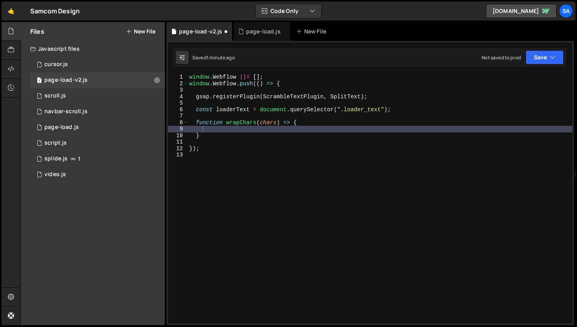
click at [293, 122] on div "window . Webflow ||= [ ] ; window . Webflow . push (( ) => { gsap . registerPlu…" at bounding box center [380, 205] width 385 height 262
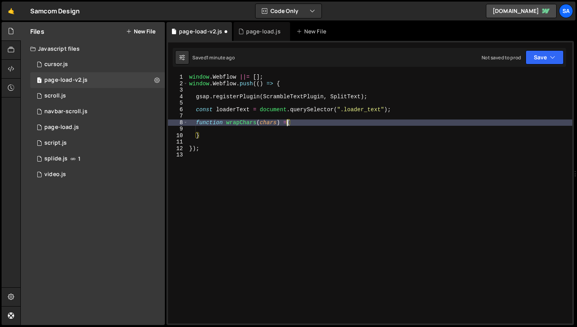
type textarea "function wrapChars(chars) {"
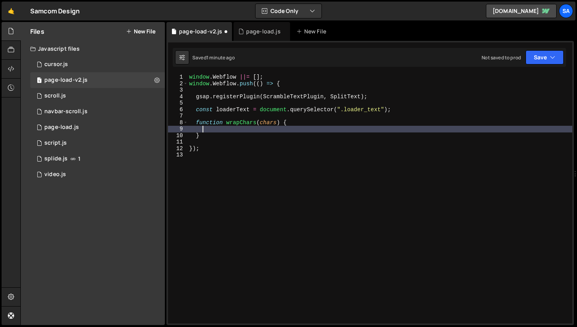
click at [238, 128] on div "window . Webflow ||= [ ] ; window . Webflow . push (( ) => { gsap . registerPlu…" at bounding box center [380, 205] width 385 height 262
click at [270, 35] on div "page-load.js" at bounding box center [262, 31] width 57 height 19
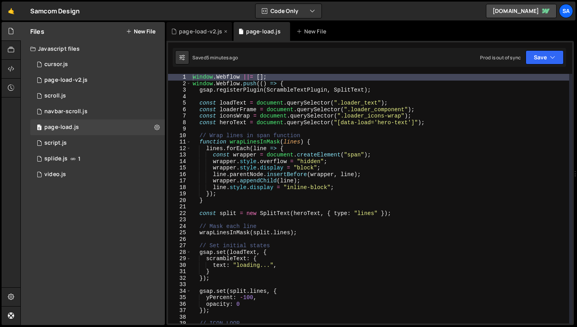
click at [190, 30] on div "page-load-v2.js" at bounding box center [200, 31] width 43 height 8
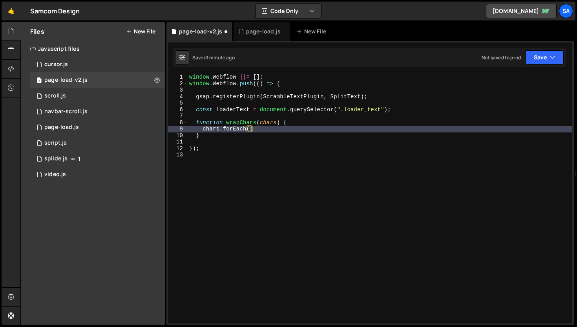
click at [248, 128] on div "window . Webflow ||= [ ] ; window . Webflow . push (( ) => { gsap . registerPlu…" at bounding box center [380, 205] width 385 height 262
drag, startPoint x: 250, startPoint y: 128, endPoint x: 258, endPoint y: 125, distance: 8.6
click at [251, 128] on div "window . Webflow ||= [ ] ; window . Webflow . push (( ) => { gsap . registerPlu…" at bounding box center [380, 205] width 385 height 262
type textarea "chars.forEach(char => {)"
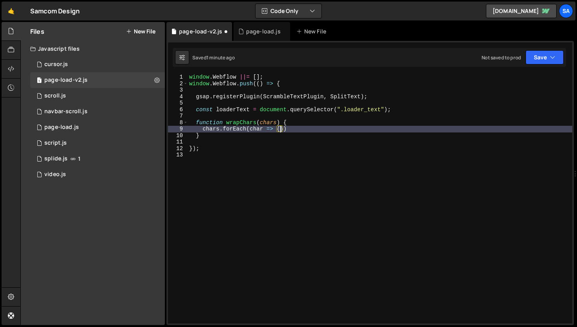
scroll to position [0, 1]
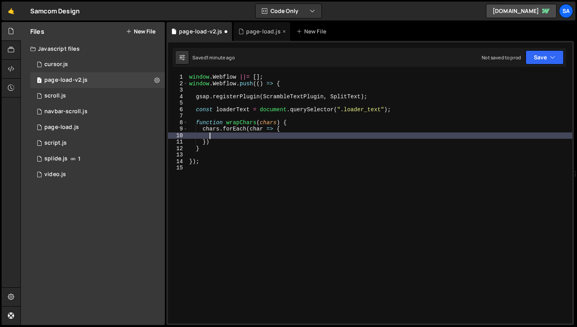
click at [256, 29] on div "page-load.js" at bounding box center [263, 31] width 35 height 8
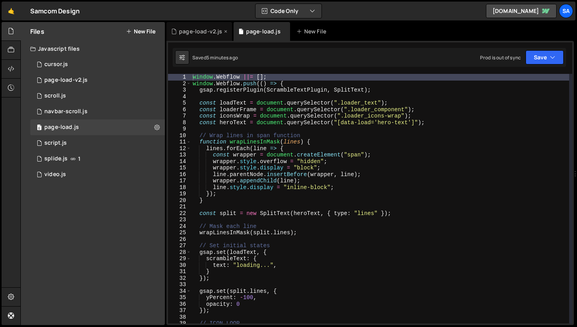
click at [204, 31] on div "page-load-v2.js" at bounding box center [200, 31] width 43 height 8
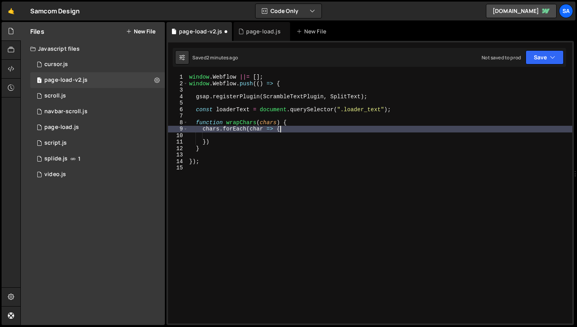
click at [282, 127] on div "window . Webflow ||= [ ] ; window . Webflow . push (( ) => { gsap . registerPlu…" at bounding box center [380, 205] width 385 height 262
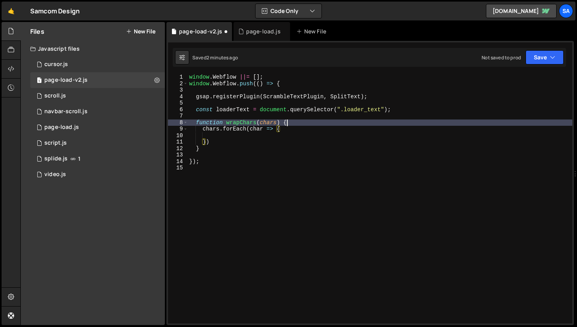
click at [304, 124] on div "window . Webflow ||= [ ] ; window . Webflow . push (( ) => { gsap . registerPlu…" at bounding box center [380, 205] width 385 height 262
click at [396, 110] on div "window . Webflow ||= [ ] ; window . Webflow . push (( ) => { gsap . registerPlu…" at bounding box center [380, 205] width 385 height 262
type textarea "const loaderText = document.querySelector(".loader_text");"
type textarea "let split = SplitText.create()"
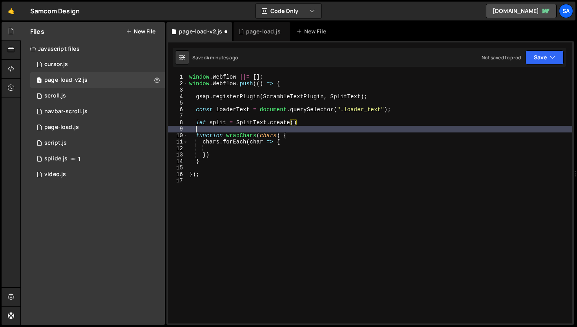
click at [319, 128] on div "window . Webflow ||= [ ] ; window . Webflow . push (( ) => { gsap . registerPlu…" at bounding box center [380, 205] width 385 height 262
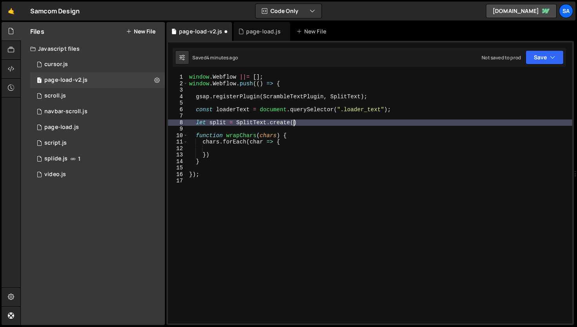
click at [294, 122] on div "window . Webflow ||= [ ] ; window . Webflow . push (( ) => { gsap . registerPlu…" at bounding box center [380, 205] width 385 height 262
click at [343, 123] on div "window . Webflow ||= [ ] ; window . Webflow . push (( ) => { gsap . registerPlu…" at bounding box center [380, 205] width 385 height 262
type textarea "let split = SplitText.create(loaderText);"
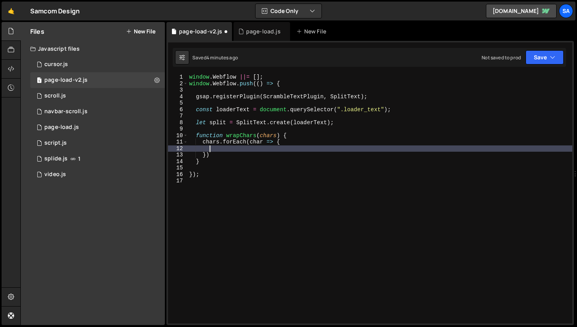
click at [310, 148] on div "window . Webflow ||= [ ] ; window . Webflow . push (( ) => { gsap . registerPlu…" at bounding box center [380, 205] width 385 height 262
drag, startPoint x: 182, startPoint y: 167, endPoint x: 191, endPoint y: 165, distance: 8.8
click at [182, 167] on div "15" at bounding box center [178, 168] width 20 height 7
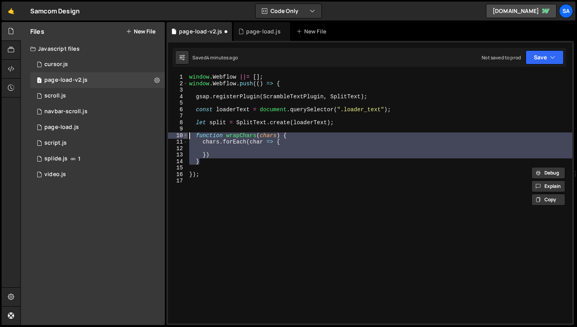
drag, startPoint x: 203, startPoint y: 161, endPoint x: 184, endPoint y: 137, distance: 30.7
click at [184, 137] on div "}); 1 2 3 4 5 6 7 8 9 10 11 12 13 14 15 16 17 window . Webflow ||= [ ] ; window…" at bounding box center [370, 198] width 405 height 249
type textarea "function wrapChars(chars) { chars.forEach(char => {"
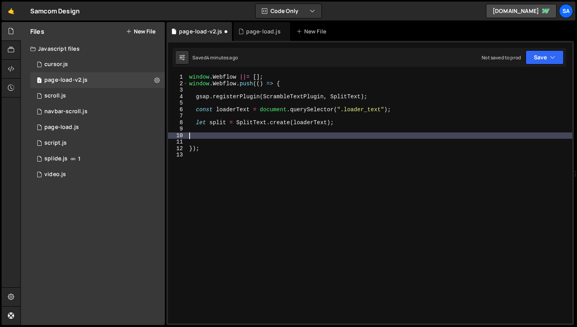
scroll to position [0, 0]
click at [537, 58] on button "Save" at bounding box center [545, 57] width 38 height 14
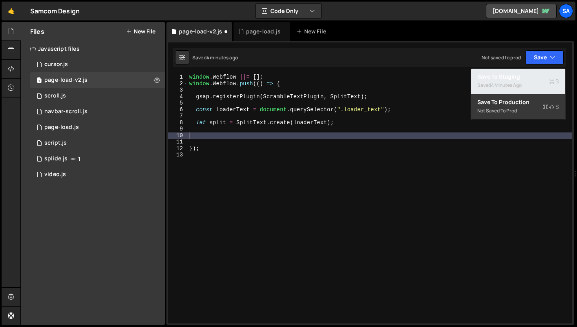
click at [526, 84] on div "Saved 4 minutes ago" at bounding box center [519, 85] width 82 height 9
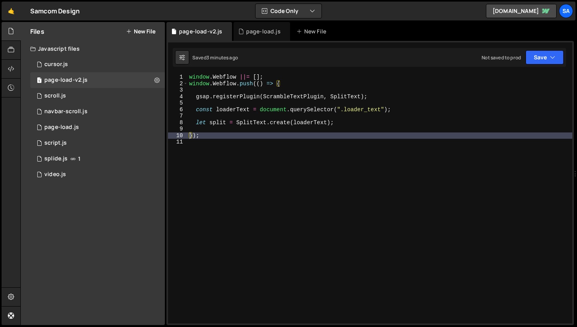
click at [353, 122] on div "window . Webflow ||= [ ] ; window . Webflow . push (( ) => { gsap . registerPlu…" at bounding box center [380, 205] width 385 height 262
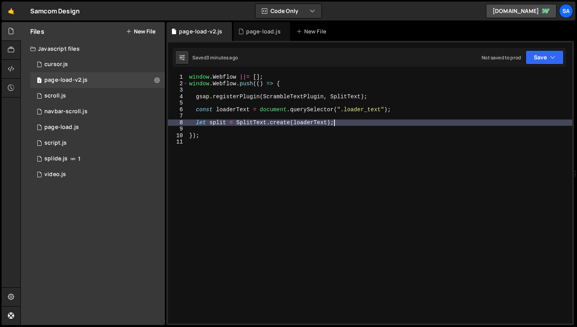
click at [385, 108] on div "window . Webflow ||= [ ] ; window . Webflow . push (( ) => { gsap . registerPlu…" at bounding box center [380, 205] width 385 height 262
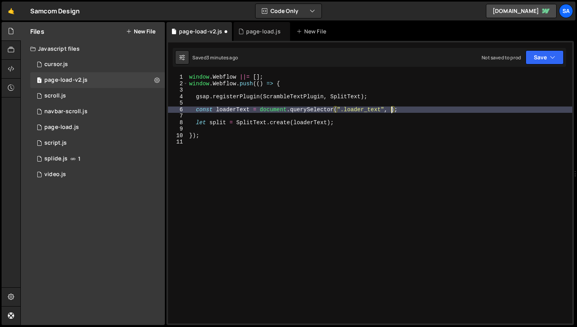
type textarea "const loaderText = document.querySelector(".loader_text", {);"
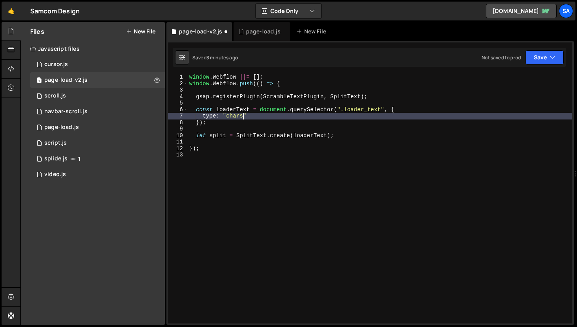
scroll to position [0, 4]
type textarea "type: "chars"""
click at [556, 59] on button "Save" at bounding box center [545, 57] width 38 height 14
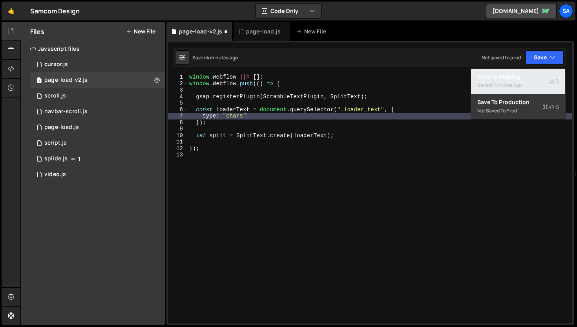
click at [510, 71] on button "Save to Staging S Saved 4 minutes ago" at bounding box center [518, 82] width 94 height 26
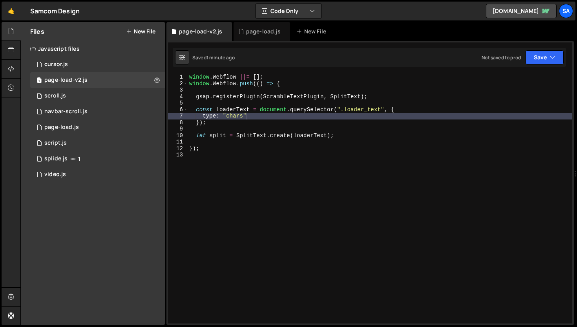
click at [233, 156] on div "window . Webflow ||= [ ] ; window . Webflow . push (( ) => { gsap . registerPlu…" at bounding box center [380, 205] width 385 height 262
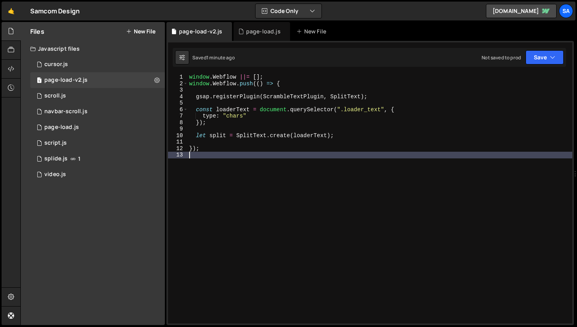
click at [251, 129] on div "window . Webflow ||= [ ] ; window . Webflow . push (( ) => { gsap . registerPlu…" at bounding box center [380, 205] width 385 height 262
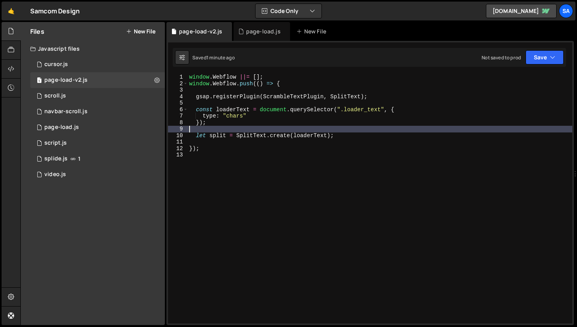
click at [248, 126] on div "window . Webflow ||= [ ] ; window . Webflow . push (( ) => { gsap . registerPlu…" at bounding box center [380, 205] width 385 height 262
click at [247, 123] on div "window . Webflow ||= [ ] ; window . Webflow . push (( ) => { gsap . registerPlu…" at bounding box center [380, 205] width 385 height 262
type textarea "});"
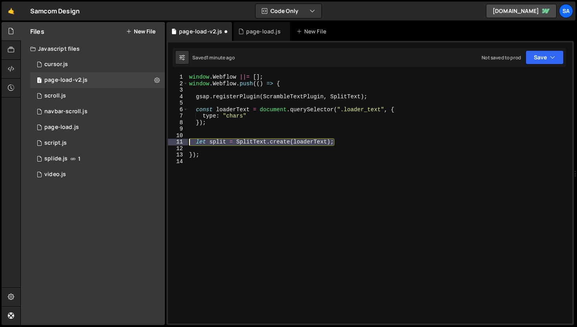
drag, startPoint x: 344, startPoint y: 143, endPoint x: 176, endPoint y: 141, distance: 168.9
click at [176, 141] on div "1 2 3 4 5 6 7 8 9 10 11 12 13 14 window . Webflow ||= [ ] ; window . Webflow . …" at bounding box center [370, 198] width 405 height 249
type textarea "let split = SplitText.create(loaderText);"
click at [265, 126] on div "window . Webflow ||= [ ] ; window . Webflow . push (( ) => { gsap . registerPlu…" at bounding box center [380, 205] width 385 height 262
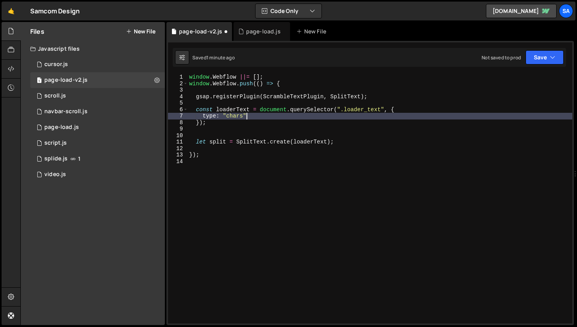
click at [296, 113] on div "window . Webflow ||= [ ] ; window . Webflow . push (( ) => { gsap . registerPlu…" at bounding box center [380, 205] width 385 height 262
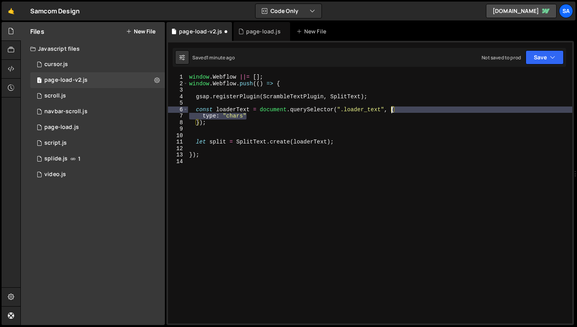
drag, startPoint x: 249, startPoint y: 116, endPoint x: 392, endPoint y: 109, distance: 144.0
click at [392, 109] on div "window . Webflow ||= [ ] ; window . Webflow . push (( ) => { gsap . registerPlu…" at bounding box center [380, 205] width 385 height 262
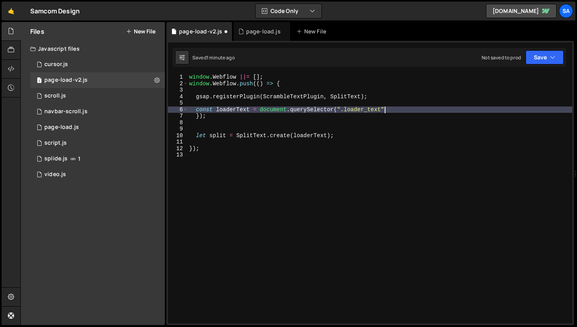
click at [199, 117] on div "window . Webflow ||= [ ] ; window . Webflow . push (( ) => { gsap . registerPlu…" at bounding box center [380, 205] width 385 height 262
click at [329, 130] on div "window . Webflow ||= [ ] ; window . Webflow . push (( ) => { gsap . registerPlu…" at bounding box center [380, 205] width 385 height 262
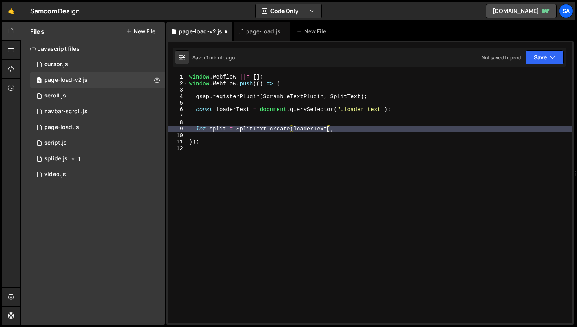
scroll to position [0, 10]
type textarea "let split = SplitText.create(loaderText, {);"
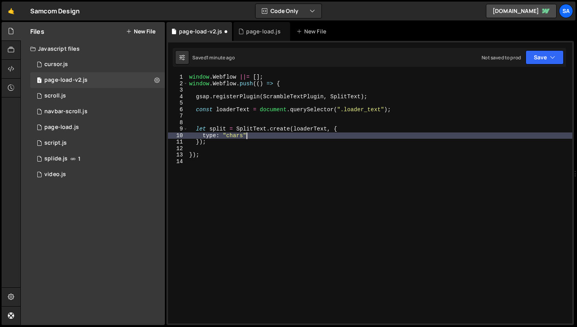
scroll to position [0, 4]
type textarea "type: "chars""
click at [540, 62] on button "Save" at bounding box center [545, 57] width 38 height 14
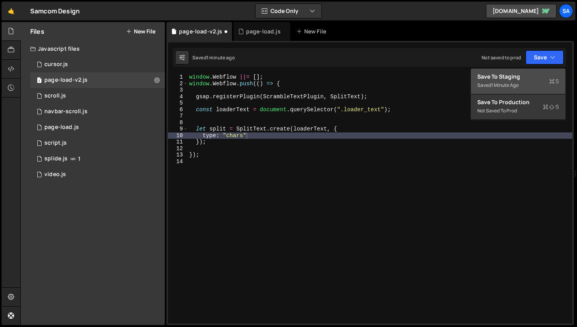
click at [499, 83] on div "1 minute ago" at bounding box center [504, 85] width 27 height 7
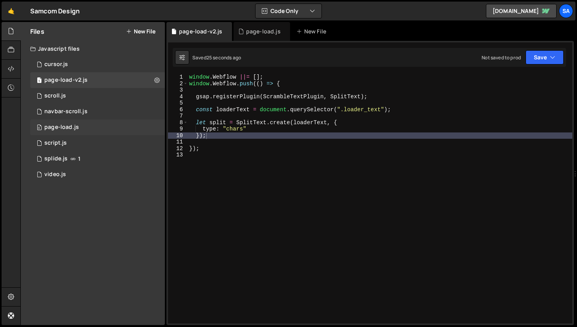
click at [78, 124] on div "page-load.js" at bounding box center [61, 127] width 35 height 7
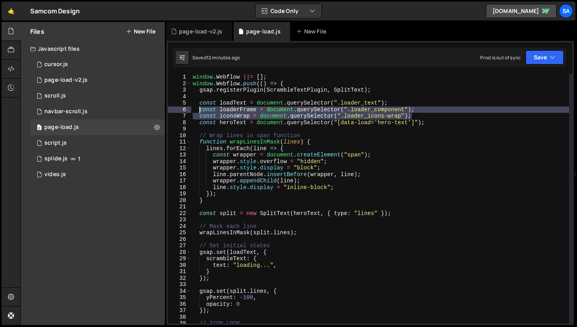
drag, startPoint x: 417, startPoint y: 116, endPoint x: 200, endPoint y: 111, distance: 216.9
click at [200, 111] on div "window . Webflow ||= [ ] ; window . Webflow . push (( ) => { gsap . registerPlu…" at bounding box center [380, 205] width 378 height 262
type textarea "const loaderFrame = document.querySelector(".loader_component"); const iconsWra…"
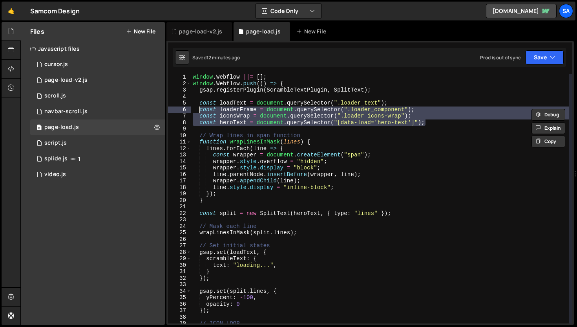
drag, startPoint x: 425, startPoint y: 122, endPoint x: 200, endPoint y: 111, distance: 226.1
click at [200, 111] on div "window . Webflow ||= [ ] ; window . Webflow . push (( ) => { gsap . registerPlu…" at bounding box center [380, 205] width 378 height 262
click at [205, 35] on div "page-load-v2.js" at bounding box center [200, 31] width 43 height 8
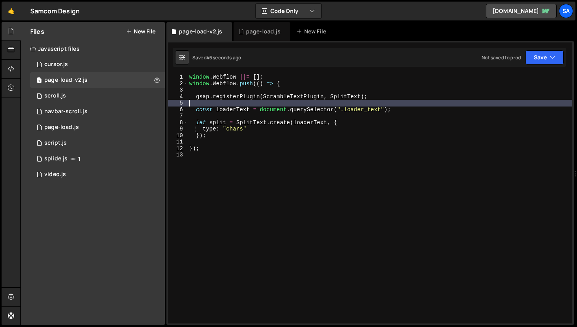
click at [393, 106] on div "window . Webflow ||= [ ] ; window . Webflow . push (( ) => { gsap . registerPlu…" at bounding box center [380, 205] width 385 height 262
click at [394, 108] on div "window . Webflow ||= [ ] ; window . Webflow . push (( ) => { gsap . registerPlu…" at bounding box center [380, 205] width 385 height 262
type textarea "const loaderText = document.querySelector(".loader_text");"
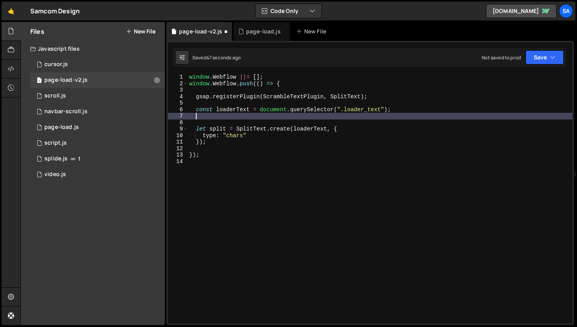
paste textarea "const heroText = document.querySelector("[data-load='hero-text']");"
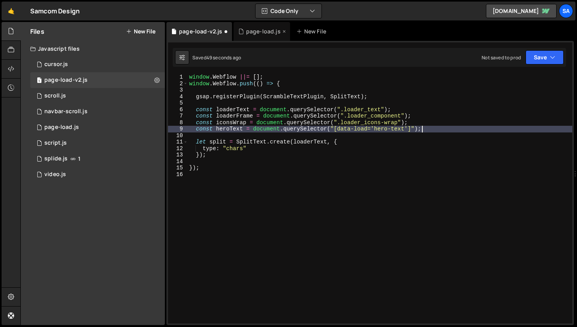
type textarea "const heroText = document.querySelector("[data-load='hero-text']");"
click at [251, 33] on div "page-load.js" at bounding box center [263, 31] width 35 height 8
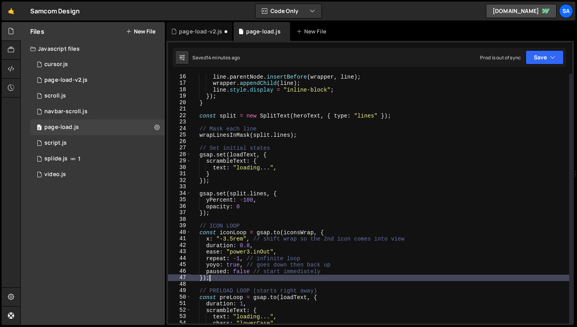
scroll to position [0, 1]
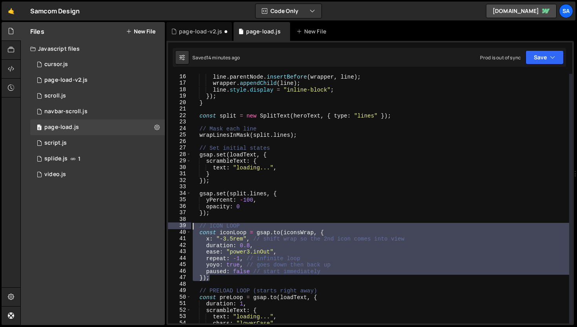
drag, startPoint x: 214, startPoint y: 278, endPoint x: 185, endPoint y: 227, distance: 59.6
click at [185, 227] on div "}); 16 17 18 19 20 21 22 23 24 25 26 27 28 29 30 31 32 33 34 35 36 37 38 39 40 …" at bounding box center [370, 198] width 405 height 249
type textarea "// ICON LOOP const iconLoop = gsap.to(iconsWrap, {"
click at [196, 30] on div "page-load-v2.js" at bounding box center [200, 31] width 43 height 8
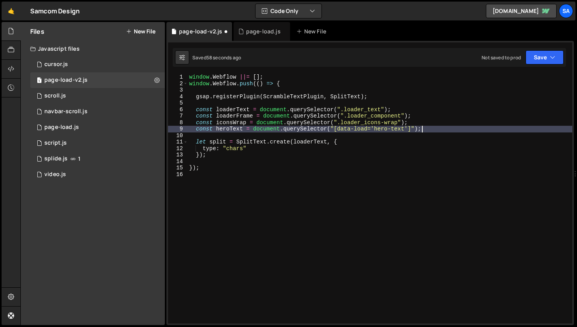
click at [447, 128] on div "window . Webflow ||= [ ] ; window . Webflow . push (( ) => { gsap . registerPlu…" at bounding box center [380, 205] width 385 height 262
click at [230, 154] on div "window . Webflow ||= [ ] ; window . Webflow . push (( ) => { gsap . registerPlu…" at bounding box center [380, 205] width 385 height 262
type textarea "});"
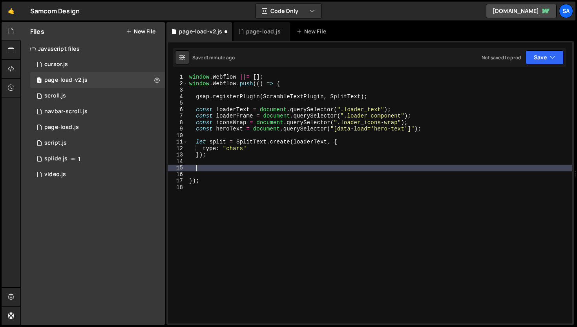
paste textarea "});"
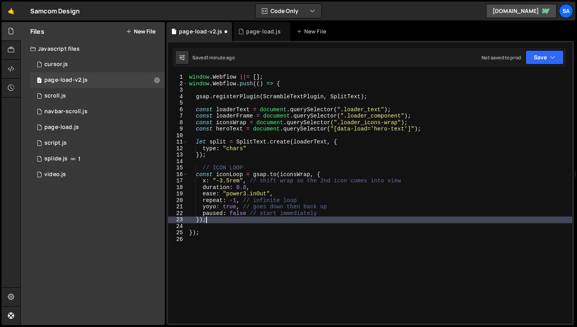
click at [205, 167] on div "window . Webflow ||= [ ] ; window . Webflow . push (( ) => { gsap . registerPlu…" at bounding box center [380, 205] width 385 height 262
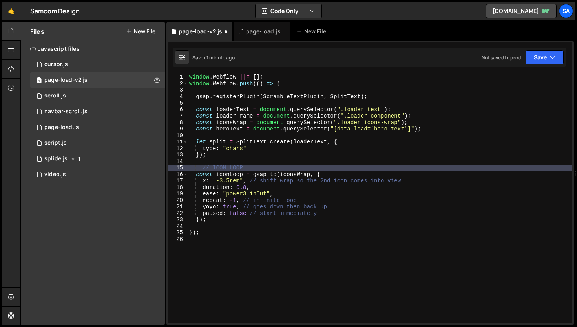
click at [203, 167] on div "window . Webflow ||= [ ] ; window . Webflow . push (( ) => { gsap . registerPlu…" at bounding box center [380, 205] width 385 height 262
type textarea "// ICON LOOP"
click at [539, 57] on button "Save" at bounding box center [545, 57] width 38 height 14
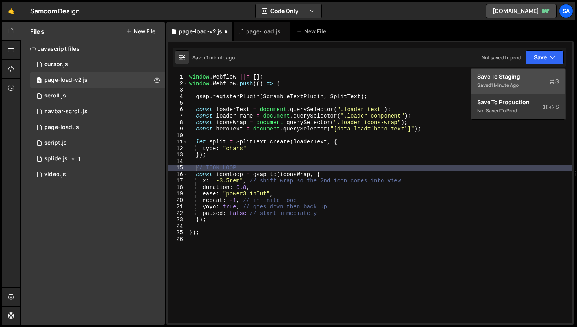
click at [527, 78] on div "Save to Staging S" at bounding box center [519, 77] width 82 height 8
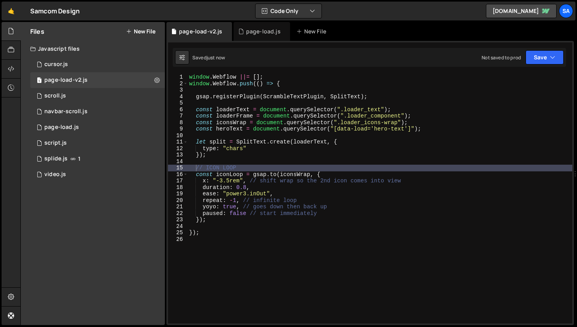
click at [248, 163] on div "window . Webflow ||= [ ] ; window . Webflow . push (( ) => { gsap . registerPlu…" at bounding box center [380, 205] width 385 height 262
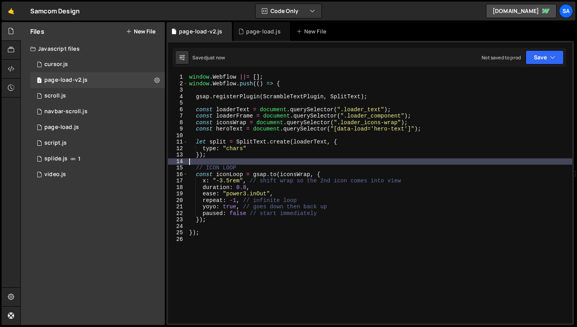
click at [251, 156] on div "window . Webflow ||= [ ] ; window . Webflow . push (( ) => { gsap . registerPlu…" at bounding box center [380, 205] width 385 height 262
type textarea "});"
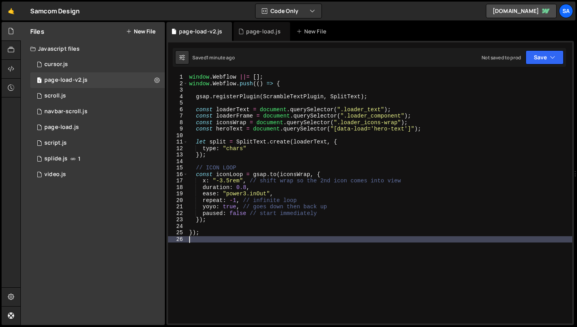
click at [212, 254] on div "window . Webflow ||= [ ] ; window . Webflow . push (( ) => { gsap . registerPlu…" at bounding box center [380, 205] width 385 height 262
click at [211, 219] on div "window . Webflow ||= [ ] ; window . Webflow . push (( ) => { gsap . registerPlu…" at bounding box center [380, 205] width 385 height 262
type textarea "});"
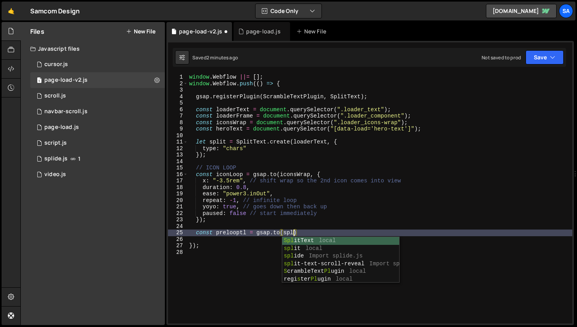
scroll to position [0, 7]
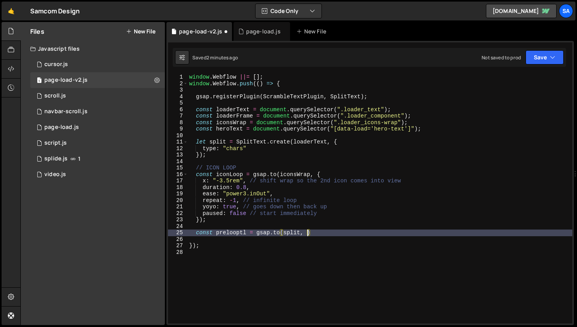
type textarea "const prelooptl = gsap.to(split, {)"
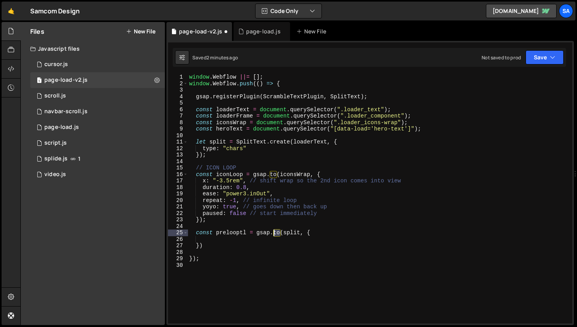
drag, startPoint x: 280, startPoint y: 230, endPoint x: 274, endPoint y: 230, distance: 6.3
click at [274, 230] on div "window . Webflow ||= [ ] ; window . Webflow . push (( ) => { gsap . registerPlu…" at bounding box center [380, 205] width 385 height 262
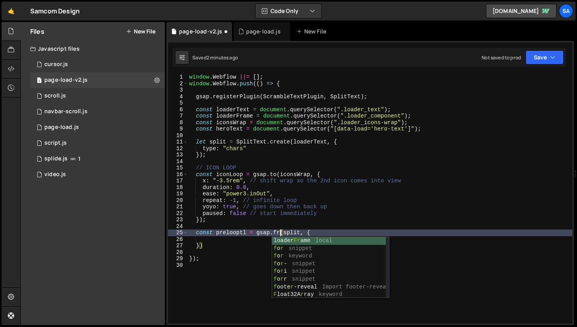
type textarea "const prelooptl = gsap.from(split, {"
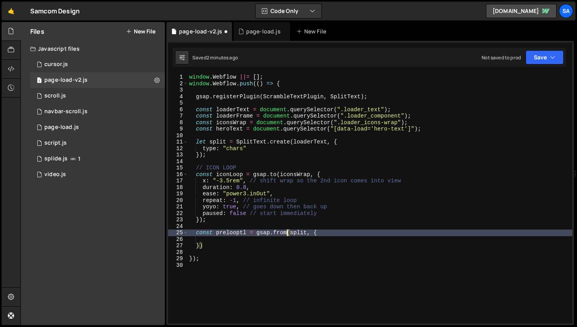
click at [236, 236] on div "window . Webflow ||= [ ] ; window . Webflow . push (( ) => { gsap . registerPlu…" at bounding box center [380, 205] width 385 height 262
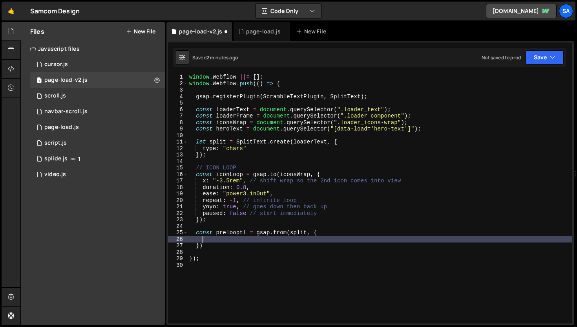
click at [286, 232] on div "window . Webflow ||= [ ] ; window . Webflow . push (( ) => { gsap . registerPlu…" at bounding box center [380, 205] width 385 height 262
type textarea "const prelooptl = gsap.from(split, {"
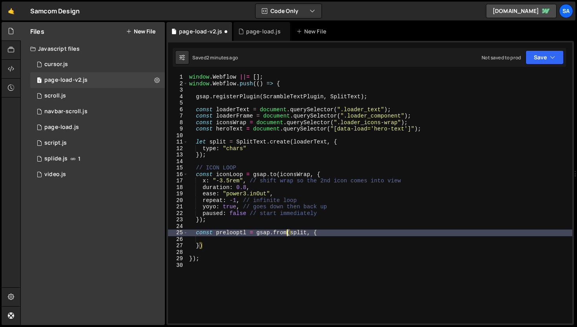
click at [231, 239] on div "window . Webflow ||= [ ] ; window . Webflow . push (( ) => { gsap . registerPlu…" at bounding box center [380, 205] width 385 height 262
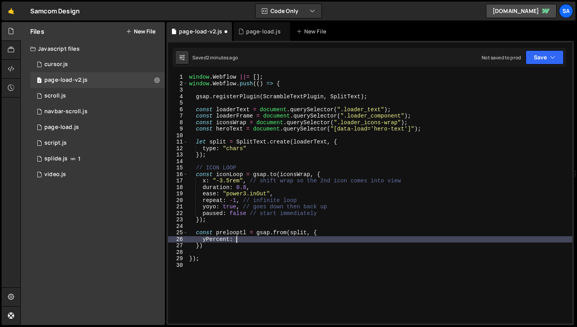
scroll to position [0, 3]
type textarea "yPercent: 100,"
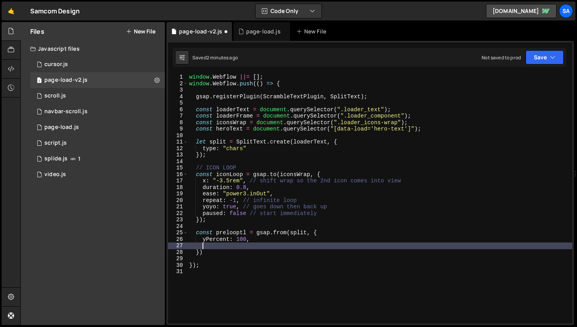
scroll to position [0, 0]
click at [215, 258] on div "window . Webflow ||= [ ] ; window . Webflow . push (( ) => { gsap . registerPlu…" at bounding box center [380, 205] width 385 height 262
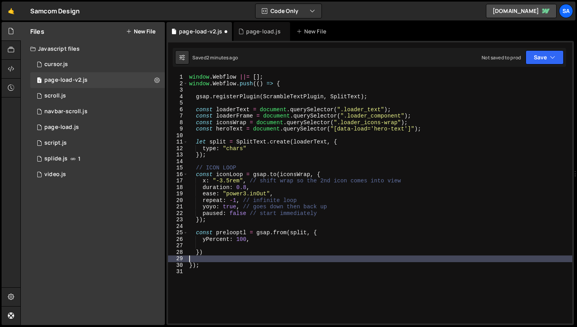
click at [220, 249] on div "window . Webflow ||= [ ] ; window . Webflow . push (( ) => { gsap . registerPlu…" at bounding box center [380, 205] width 385 height 262
type textarea "})"
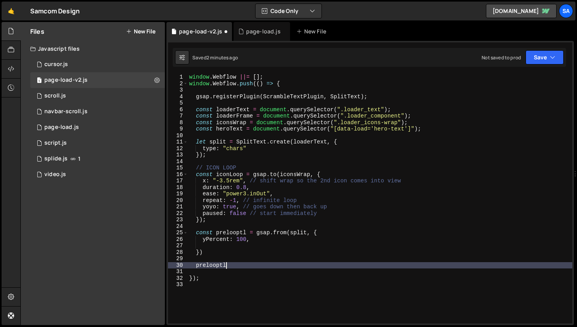
scroll to position [0, 2]
click at [250, 36] on div "page-load.js" at bounding box center [262, 31] width 57 height 19
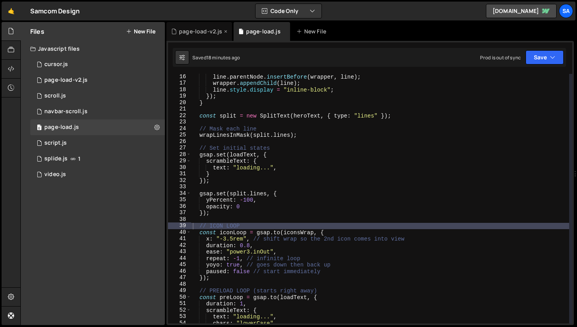
click at [199, 32] on div "page-load-v2.js" at bounding box center [200, 31] width 43 height 8
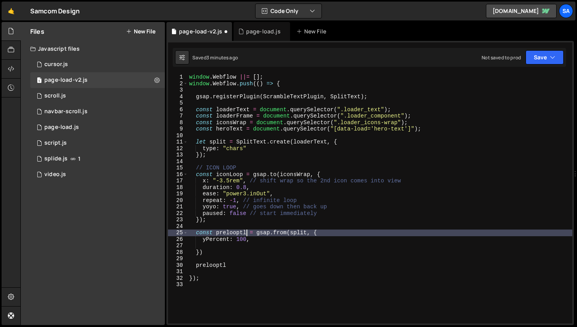
click at [245, 231] on div "window . Webflow ||= [ ] ; window . Webflow . push (( ) => { gsap . registerPlu…" at bounding box center [380, 205] width 385 height 262
click at [227, 264] on div "window . Webflow ||= [ ] ; window . Webflow . push (( ) => { gsap . registerPlu…" at bounding box center [380, 205] width 385 height 262
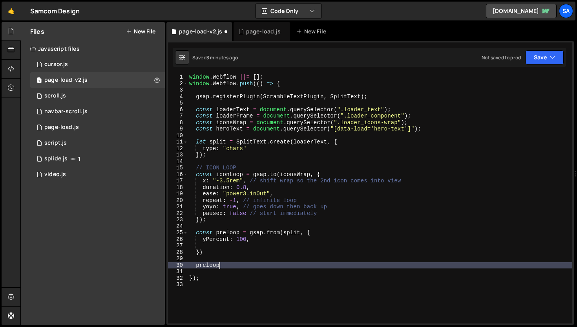
scroll to position [0, 2]
click at [231, 230] on div "window . Webflow ||= [ ] ; window . Webflow . push (( ) => { gsap . registerPlu…" at bounding box center [380, 205] width 385 height 262
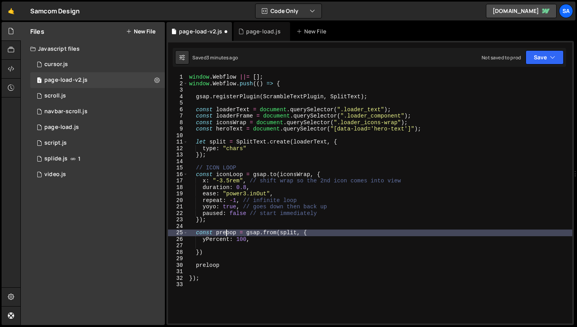
scroll to position [0, 2]
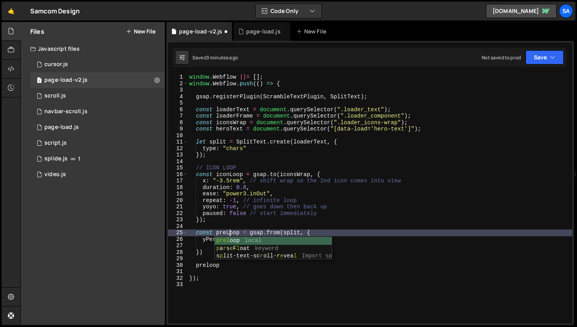
drag, startPoint x: 210, startPoint y: 264, endPoint x: 220, endPoint y: 257, distance: 12.3
click at [210, 264] on div "window . Webflow ||= [ ] ; window . Webflow . push (( ) => { gsap . registerPlu…" at bounding box center [380, 205] width 385 height 262
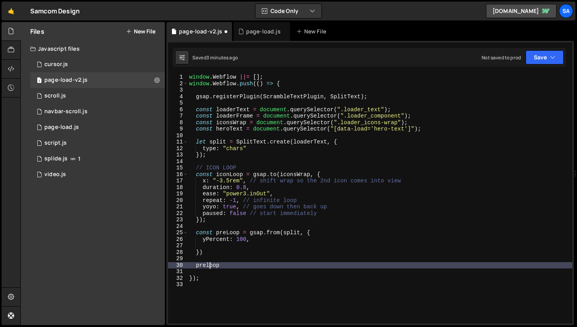
scroll to position [0, 2]
click at [258, 214] on div "window . Webflow ||= [ ] ; window . Webflow . push (( ) => { gsap . registerPlu…" at bounding box center [380, 205] width 385 height 262
click at [220, 267] on div "window . Webflow ||= [ ] ; window . Webflow . push (( ) => { gsap . registerPlu…" at bounding box center [380, 205] width 385 height 262
click at [247, 36] on div "page-load.js" at bounding box center [262, 31] width 57 height 19
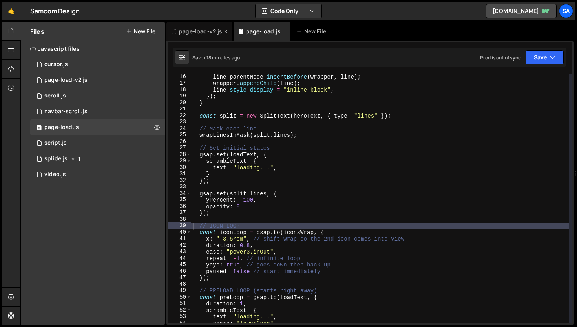
click at [201, 35] on div "page-load-v2.js" at bounding box center [200, 31] width 43 height 8
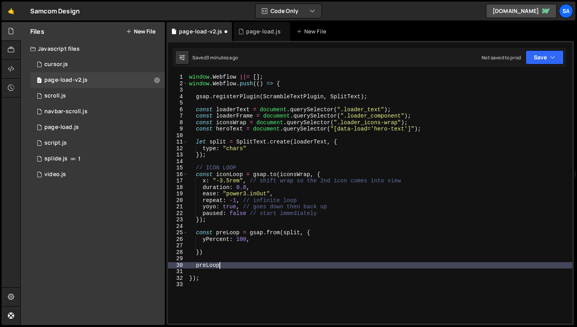
click at [230, 265] on div "window . Webflow ||= [ ] ; window . Webflow . push (( ) => { gsap . registerPlu…" at bounding box center [380, 205] width 385 height 262
click at [539, 62] on button "Save" at bounding box center [545, 57] width 38 height 14
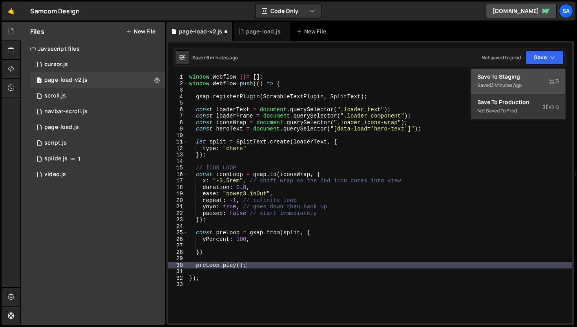
click at [508, 92] on button "Save to Staging S Saved 3 minutes ago" at bounding box center [518, 82] width 94 height 26
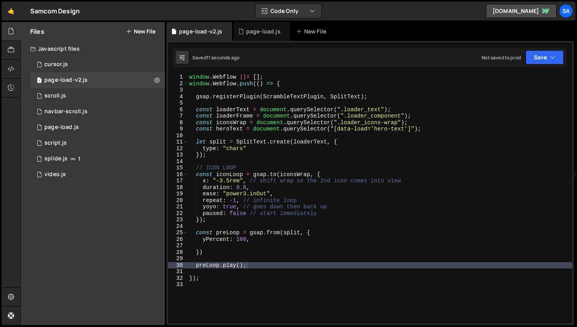
type textarea "yPercent: 100,"
click at [254, 241] on div "window . Webflow ||= [ ] ; window . Webflow . push (( ) => { gsap . registerPlu…" at bounding box center [380, 205] width 385 height 262
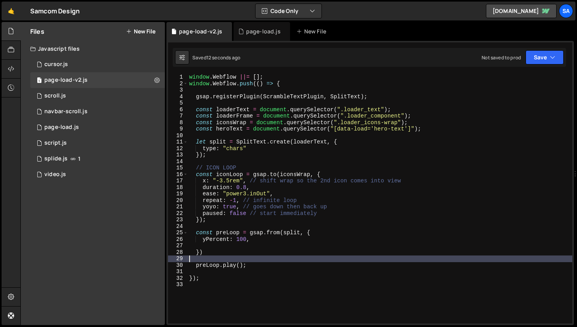
click at [250, 255] on div "window . Webflow ||= [ ] ; window . Webflow . push (( ) => { gsap . registerPlu…" at bounding box center [380, 205] width 385 height 262
click at [265, 243] on div "window . Webflow ||= [ ] ; window . Webflow . push (( ) => { gsap . registerPlu…" at bounding box center [380, 205] width 385 height 262
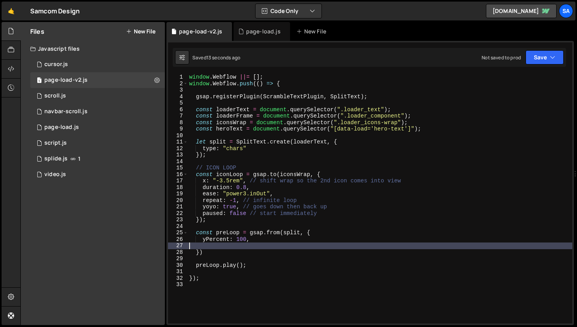
click at [265, 237] on div "window . Webflow ||= [ ] ; window . Webflow . push (( ) => { gsap . registerPlu…" at bounding box center [380, 205] width 385 height 262
type textarea "yPercent: 100,"
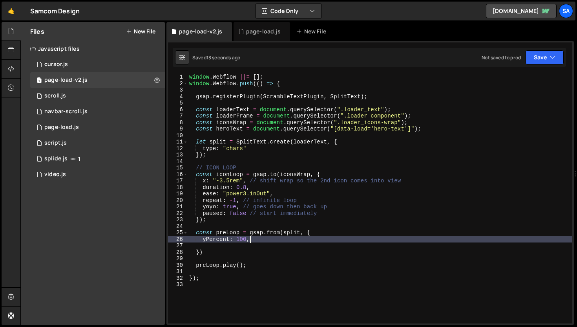
click at [251, 241] on div "window . Webflow ||= [ ] ; window . Webflow . push (( ) => { gsap . registerPlu…" at bounding box center [380, 205] width 385 height 262
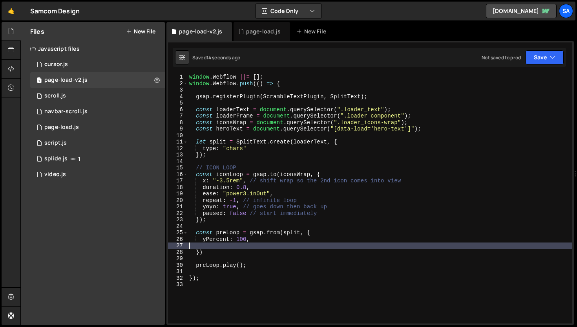
click at [267, 242] on div "window . Webflow ||= [ ] ; window . Webflow . push (( ) => { gsap . registerPlu…" at bounding box center [380, 205] width 385 height 262
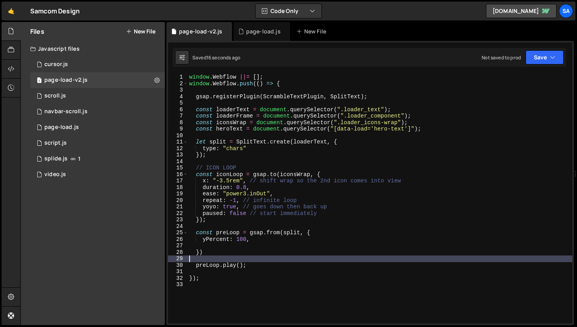
click at [294, 261] on div "window . Webflow ||= [ ] ; window . Webflow . push (( ) => { gsap . registerPlu…" at bounding box center [380, 205] width 385 height 262
click at [261, 270] on div "window . Webflow ||= [ ] ; window . Webflow . push (( ) => { gsap . registerPlu…" at bounding box center [380, 205] width 385 height 262
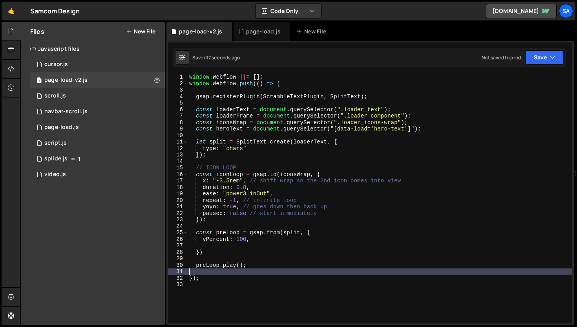
click at [262, 266] on div "window . Webflow ||= [ ] ; window . Webflow . push (( ) => { gsap . registerPlu…" at bounding box center [380, 205] width 385 height 262
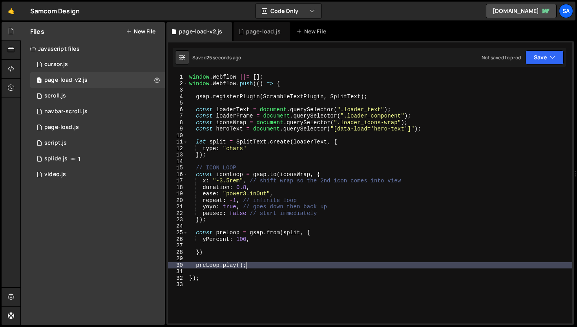
click at [236, 238] on div "window . Webflow ||= [ ] ; window . Webflow . push (( ) => { gsap . registerPlu…" at bounding box center [380, 205] width 385 height 262
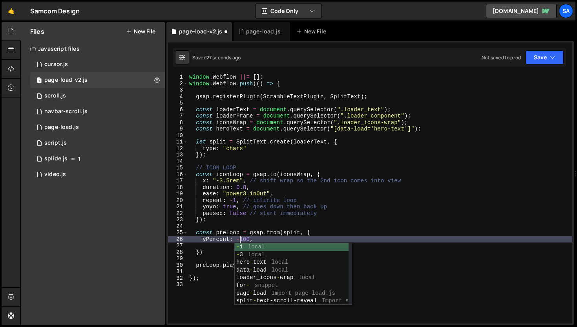
scroll to position [0, 3]
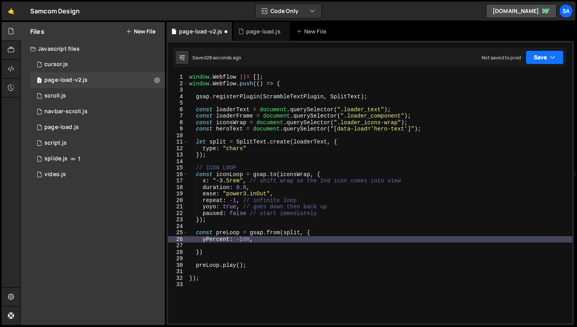
click at [544, 61] on button "Save" at bounding box center [545, 57] width 38 height 14
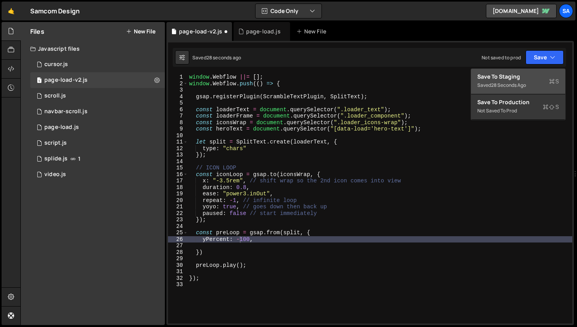
click at [520, 73] on div "Save to Staging S" at bounding box center [519, 77] width 82 height 8
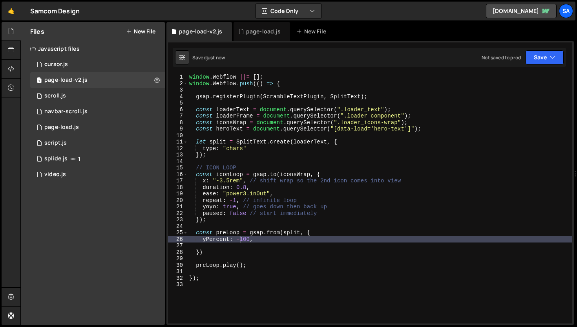
type textarea "const preLoop = gsap.from(split, {"
click at [331, 230] on div "window . Webflow ||= [ ] ; window . Webflow . push (( ) => { gsap . registerPlu…" at bounding box center [380, 205] width 385 height 262
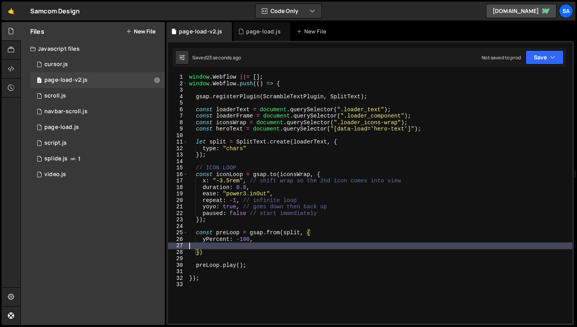
click at [301, 242] on div "window . Webflow ||= [ ] ; window . Webflow . push (( ) => { gsap . registerPlu…" at bounding box center [380, 205] width 385 height 262
click at [300, 232] on div "window . Webflow ||= [ ] ; window . Webflow . push (( ) => { gsap . registerPlu…" at bounding box center [380, 205] width 385 height 262
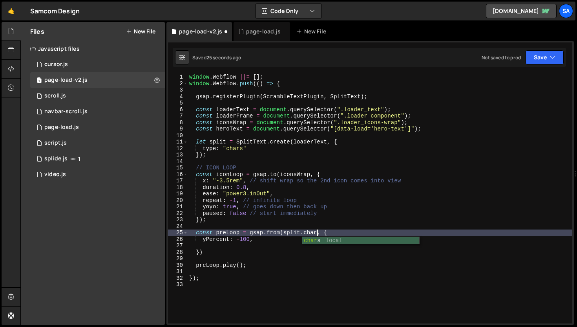
scroll to position [0, 9]
click at [544, 60] on button "Save" at bounding box center [545, 57] width 38 height 14
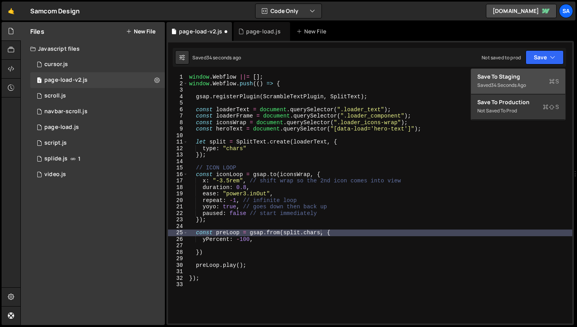
click at [530, 77] on div "Save to Staging S" at bounding box center [519, 77] width 82 height 8
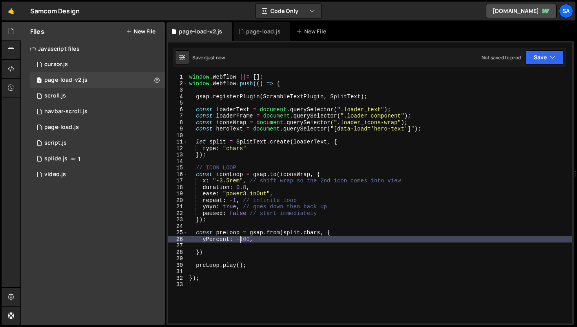
click at [240, 238] on div "window . Webflow ||= [ ] ; window . Webflow . push (( ) => { gsap . registerPlu…" at bounding box center [380, 205] width 385 height 262
click at [231, 251] on div "window . Webflow ||= [ ] ; window . Webflow . push (( ) => { gsap . registerPlu…" at bounding box center [380, 205] width 385 height 262
type textarea "})"
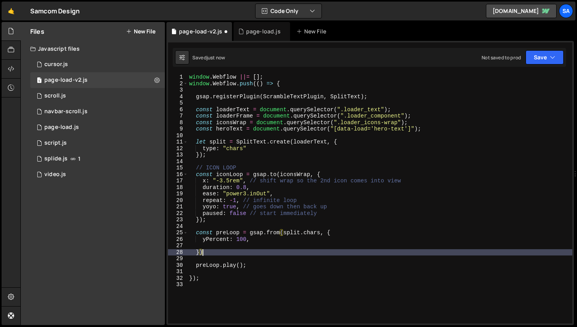
click at [233, 247] on div "window . Webflow ||= [ ] ; window . Webflow . push (( ) => { gsap . registerPlu…" at bounding box center [380, 205] width 385 height 262
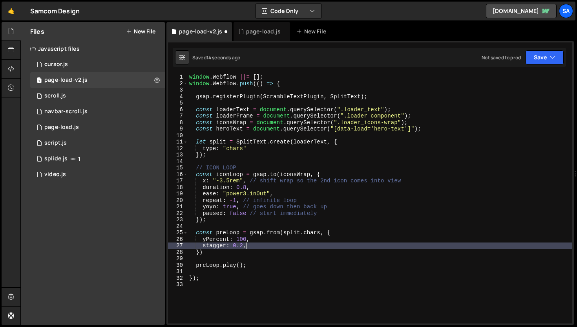
scroll to position [0, 4]
click at [544, 50] on button "Save" at bounding box center [545, 57] width 38 height 14
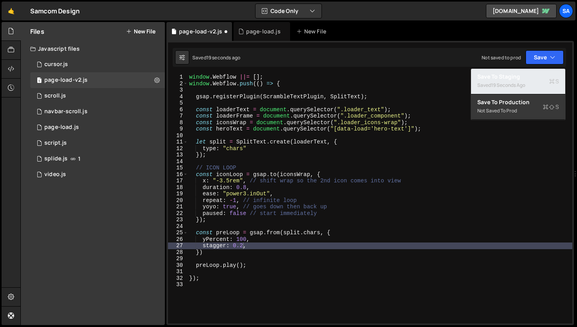
click at [535, 71] on button "Save to Staging S Saved 19 seconds ago" at bounding box center [518, 82] width 94 height 26
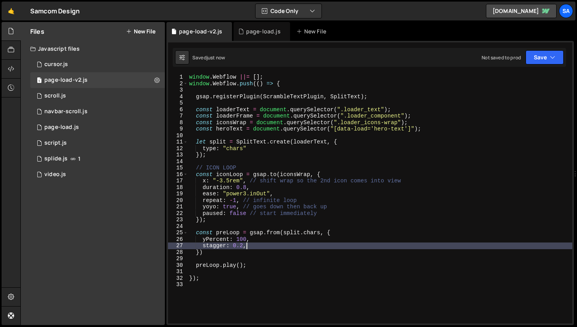
click at [253, 245] on div "window . Webflow ||= [ ] ; window . Webflow . push (( ) => { gsap . registerPlu…" at bounding box center [380, 205] width 385 height 262
type textarea "stagger: 0.2,"
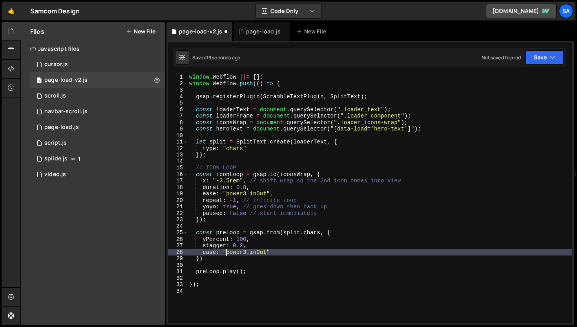
scroll to position [0, 3]
click at [557, 54] on button "Save" at bounding box center [545, 57] width 38 height 14
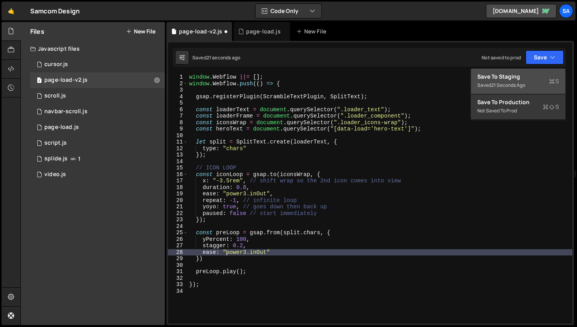
click at [505, 74] on div "Save to Staging S" at bounding box center [519, 77] width 82 height 8
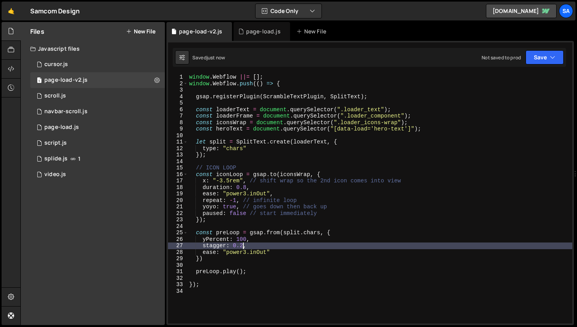
click at [243, 243] on div "window . Webflow ||= [ ] ; window . Webflow . push (( ) => { gsap . registerPlu…" at bounding box center [380, 205] width 385 height 262
click at [536, 60] on button "Save" at bounding box center [545, 57] width 38 height 14
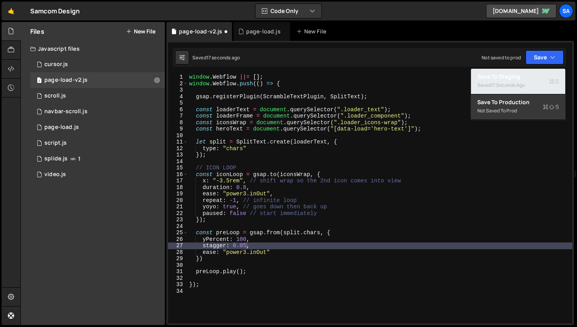
click at [507, 91] on button "Save to Staging S Saved 17 seconds ago" at bounding box center [518, 82] width 94 height 26
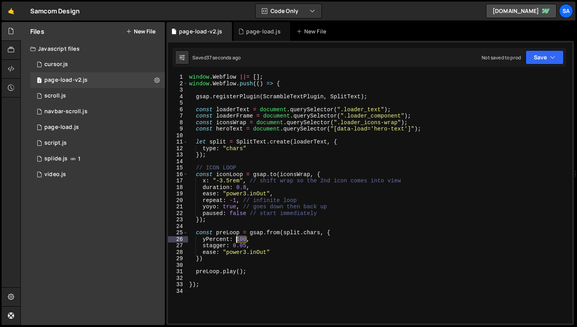
drag, startPoint x: 247, startPoint y: 239, endPoint x: 237, endPoint y: 239, distance: 10.2
click at [237, 239] on div "window . Webflow ||= [ ] ; window . Webflow . push (( ) => { gsap . registerPlu…" at bounding box center [380, 205] width 385 height 262
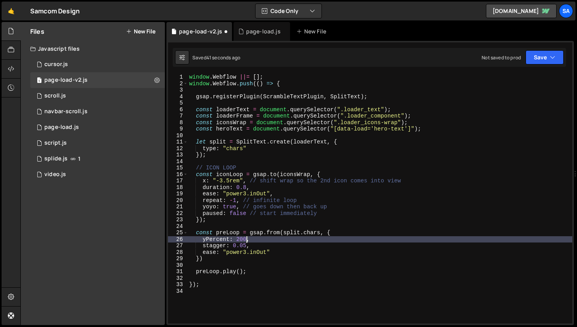
click at [544, 69] on div "1 Type cmd + s to save your Javascript file. הההההההההההההההההההההההההההההההההה…" at bounding box center [371, 183] width 408 height 284
click at [548, 58] on button "Save" at bounding box center [545, 57] width 38 height 14
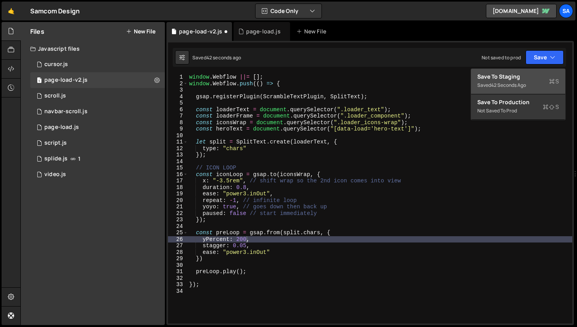
click at [525, 73] on div "Save to Staging S" at bounding box center [519, 77] width 82 height 8
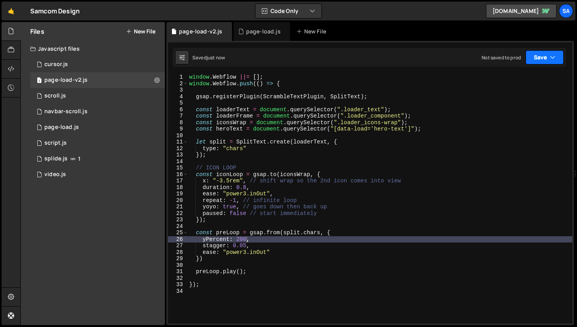
click at [544, 55] on button "Save" at bounding box center [545, 57] width 38 height 14
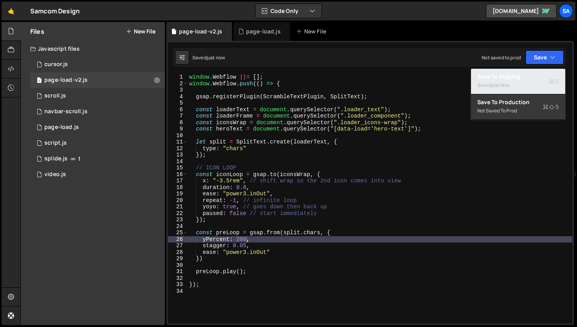
click at [514, 81] on div "Saved just now" at bounding box center [519, 85] width 82 height 9
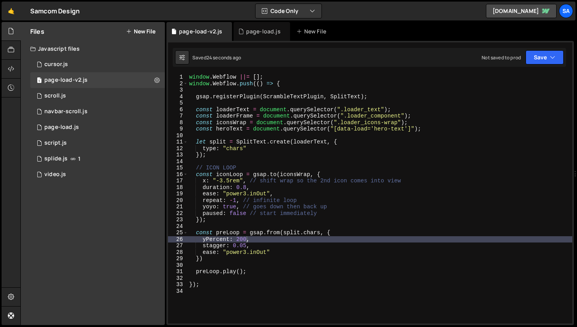
click at [236, 139] on div "window . Webflow ||= [ ] ; window . Webflow . push (( ) => { gsap . registerPlu…" at bounding box center [380, 205] width 385 height 262
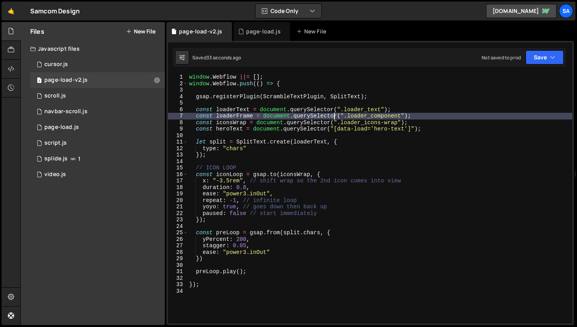
click at [335, 115] on div "window . Webflow ||= [ ] ; window . Webflow . push (( ) => { gsap . registerPlu…" at bounding box center [380, 205] width 385 height 262
click at [336, 115] on div "window . Webflow ||= [ ] ; window . Webflow . push (( ) => { gsap . registerPlu…" at bounding box center [380, 205] width 385 height 262
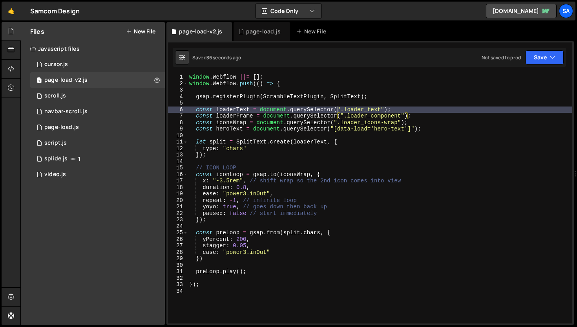
click at [336, 109] on div "window . Webflow ||= [ ] ; window . Webflow . push (( ) => { gsap . registerPlu…" at bounding box center [380, 205] width 385 height 262
click at [335, 108] on div "window . Webflow ||= [ ] ; window . Webflow . push (( ) => { gsap . registerPlu…" at bounding box center [380, 205] width 385 height 262
click at [289, 145] on div "window . Webflow ||= [ ] ; window . Webflow . push (( ) => { gsap . registerPlu…" at bounding box center [380, 205] width 385 height 262
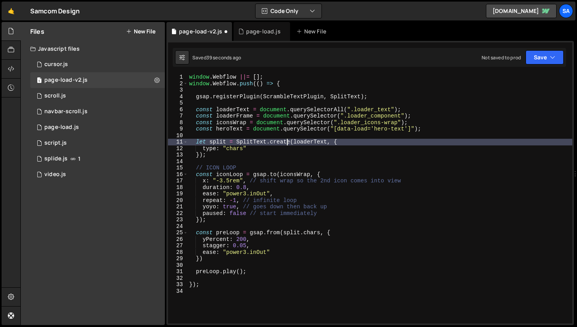
scroll to position [0, 10]
click at [237, 141] on div "window . Webflow ||= [ ] ; window . Webflow . push (( ) => { gsap . registerPlu…" at bounding box center [380, 205] width 385 height 262
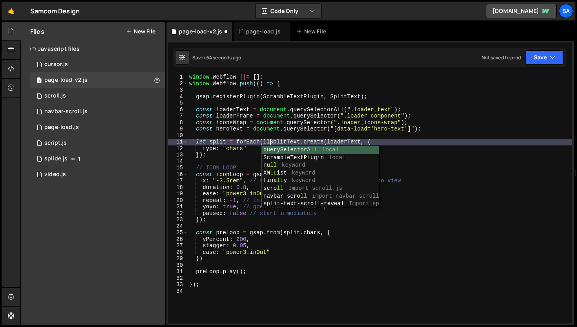
scroll to position [0, 5]
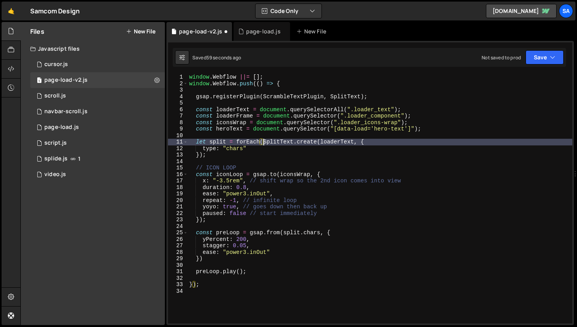
type textarea "let split = forEach(SplitText.create(loaderText, {"
click at [258, 141] on div "window . Webflow ||= [ ] ; window . Webflow . push (( ) => { gsap . registerPlu…" at bounding box center [380, 205] width 385 height 262
drag, startPoint x: 258, startPoint y: 141, endPoint x: 262, endPoint y: 137, distance: 5.3
click at [258, 141] on div "window . Webflow ||= [ ] ; window . Webflow . push (( ) => { gsap . registerPlu…" at bounding box center [380, 205] width 385 height 262
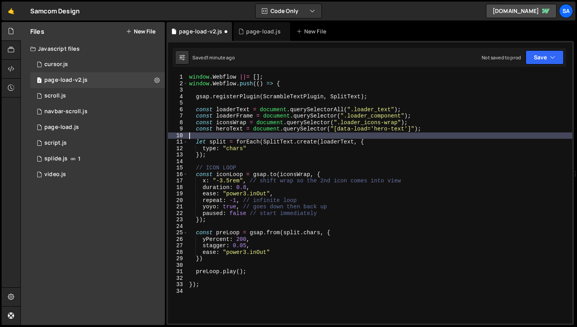
click at [262, 138] on div "window . Webflow ||= [ ] ; window . Webflow . push (( ) => { gsap . registerPlu…" at bounding box center [380, 205] width 385 height 262
click at [261, 140] on div "window . Webflow ||= [ ] ; window . Webflow . push (( ) => { gsap . registerPlu…" at bounding box center [380, 205] width 385 height 262
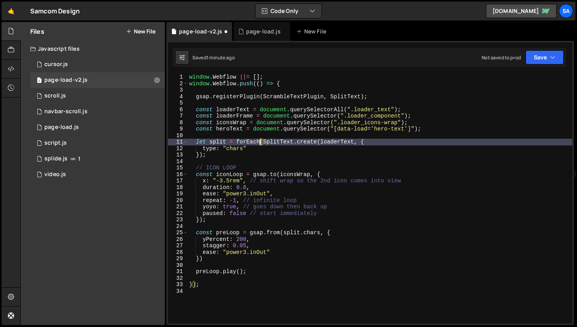
click at [237, 141] on div "window . Webflow ||= [ ] ; window . Webflow . push (( ) => { gsap . registerPlu…" at bounding box center [380, 205] width 385 height 262
click at [297, 141] on div "window . Webflow ||= [ ] ; window . Webflow . push (( ) => { gsap . registerPlu…" at bounding box center [380, 205] width 385 height 262
click at [316, 144] on div "window . Webflow ||= [ ] ; window . Webflow . push (( ) => { gsap . registerPlu…" at bounding box center [380, 205] width 385 height 262
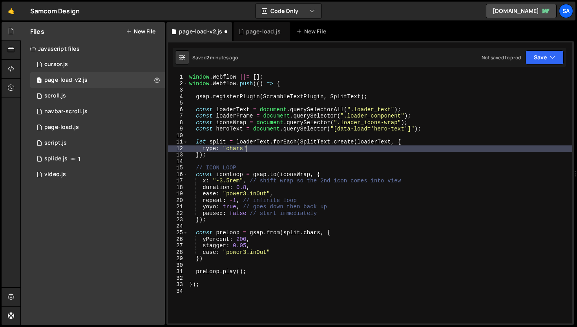
click at [263, 147] on div "window . Webflow ||= [ ] ; window . Webflow . push (( ) => { gsap . registerPlu…" at bounding box center [380, 205] width 385 height 262
click at [301, 143] on div "window . Webflow ||= [ ] ; window . Webflow . push (( ) => { gsap . registerPlu…" at bounding box center [380, 205] width 385 height 262
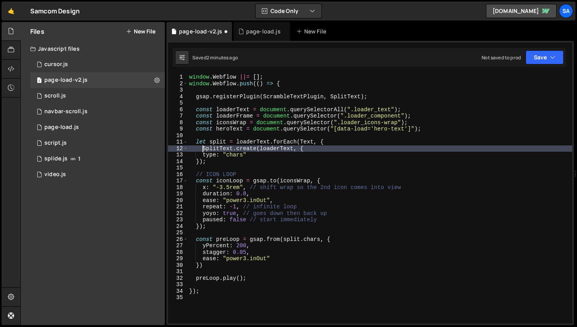
scroll to position [0, 1]
drag, startPoint x: 242, startPoint y: 156, endPoint x: 253, endPoint y: 152, distance: 12.7
click at [242, 156] on div "window . Webflow ||= [ ] ; window . Webflow . push (( ) => { gsap . registerPlu…" at bounding box center [380, 205] width 385 height 262
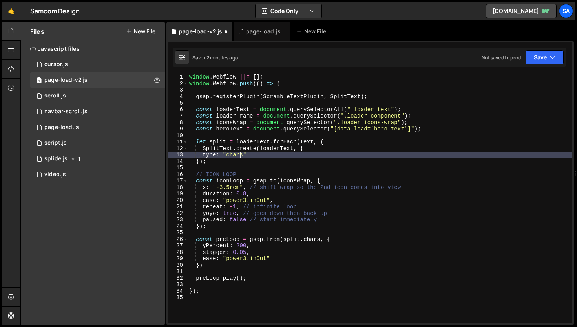
click at [255, 152] on div "window . Webflow ||= [ ] ; window . Webflow . push (( ) => { gsap . registerPlu…" at bounding box center [380, 205] width 385 height 262
click at [211, 161] on div "window . Webflow ||= [ ] ; window . Webflow . push (( ) => { gsap . registerPlu…" at bounding box center [380, 205] width 385 height 262
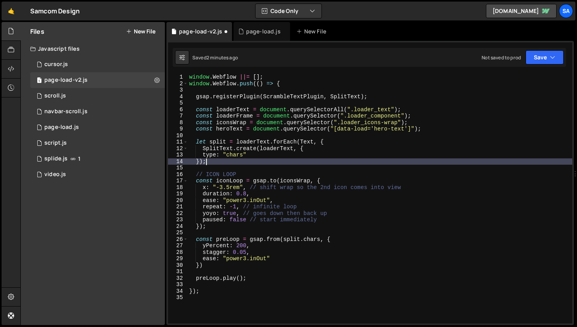
type textarea "})"
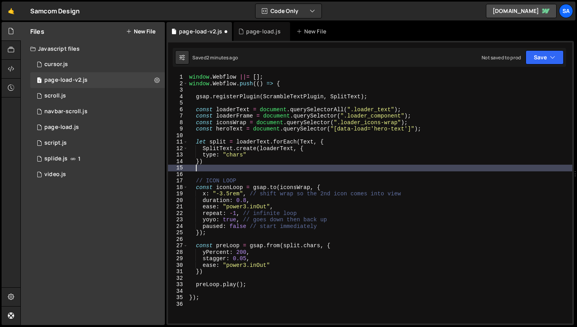
scroll to position [0, 0]
click at [542, 60] on button "Save" at bounding box center [545, 57] width 38 height 14
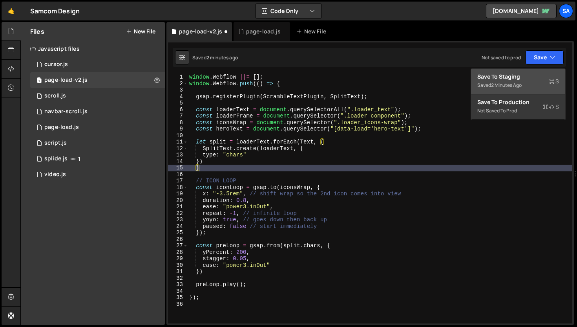
click at [535, 71] on button "Save to Staging S Saved 2 minutes ago" at bounding box center [518, 82] width 94 height 26
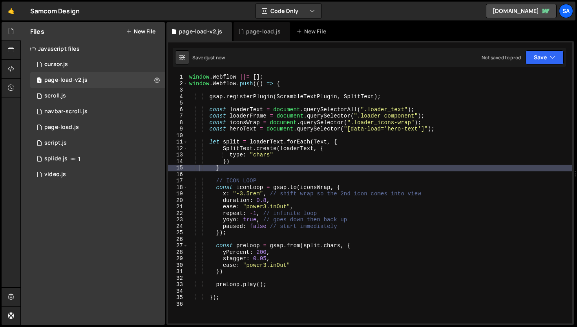
click at [241, 166] on div "window . Webflow ||= [ ] ; window . Webflow . push (( ) => { gsap . registerPlu…" at bounding box center [380, 205] width 385 height 262
click at [530, 60] on button "Save" at bounding box center [545, 57] width 38 height 14
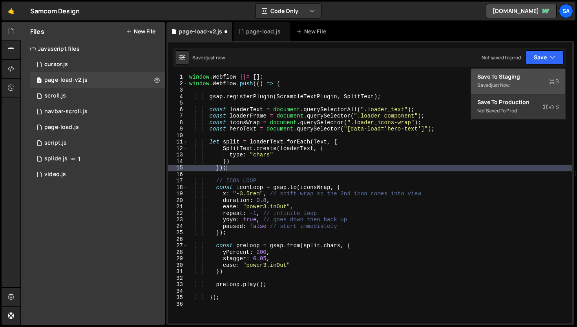
click at [510, 81] on div "Saved just now" at bounding box center [519, 85] width 82 height 9
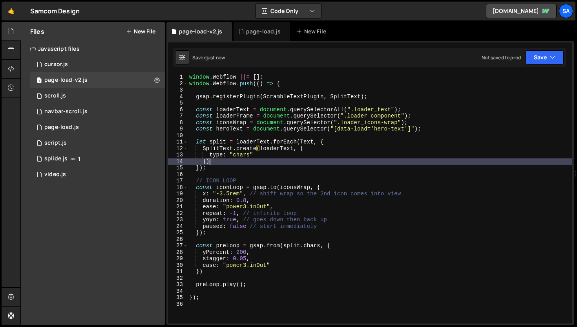
click at [247, 164] on div "window . Webflow ||= [ ] ; window . Webflow . push (( ) => { gsap . registerPlu…" at bounding box center [380, 205] width 385 height 262
click at [337, 150] on div "window . Webflow ||= [ ] ; window . Webflow . push (( ) => { gsap . registerPlu…" at bounding box center [380, 205] width 385 height 262
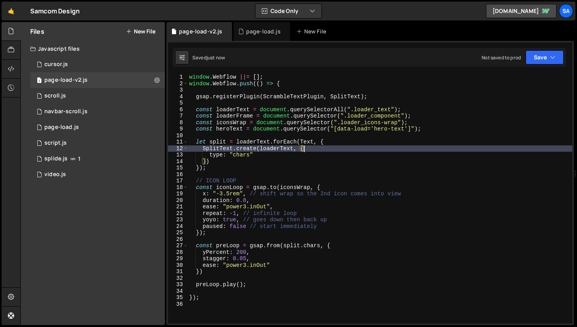
click at [333, 150] on div "window . Webflow ||= [ ] ; window . Webflow . push (( ) => { gsap . registerPlu…" at bounding box center [380, 205] width 385 height 262
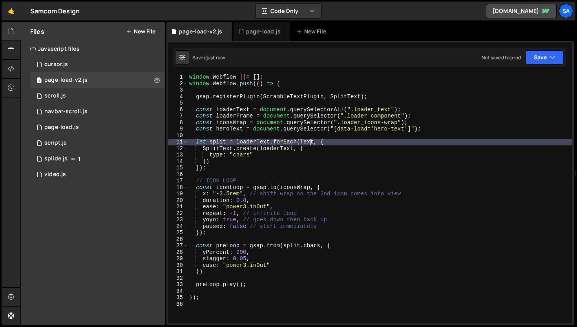
click at [312, 145] on div "window . Webflow ||= [ ] ; window . Webflow . push (( ) => { gsap . registerPlu…" at bounding box center [380, 205] width 385 height 262
click at [326, 144] on div "window . Webflow ||= [ ] ; window . Webflow . push (( ) => { gsap . registerPlu…" at bounding box center [380, 205] width 385 height 262
click at [344, 140] on div "window . Webflow ||= [ ] ; window . Webflow . push (( ) => { gsap . registerPlu…" at bounding box center [380, 205] width 385 height 262
click at [270, 154] on div "window . Webflow ||= [ ] ; window . Webflow . push (( ) => { gsap . registerPlu…" at bounding box center [380, 205] width 385 height 262
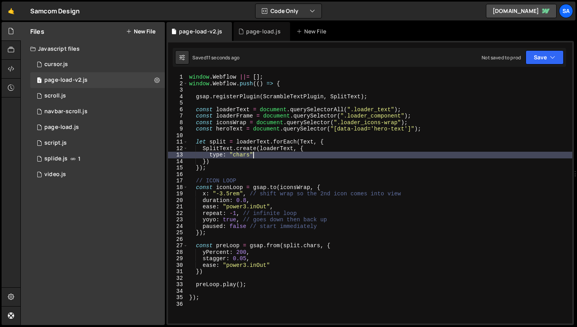
click at [294, 148] on div "window . Webflow ||= [ ] ; window . Webflow . push (( ) => { gsap . registerPlu…" at bounding box center [380, 205] width 385 height 262
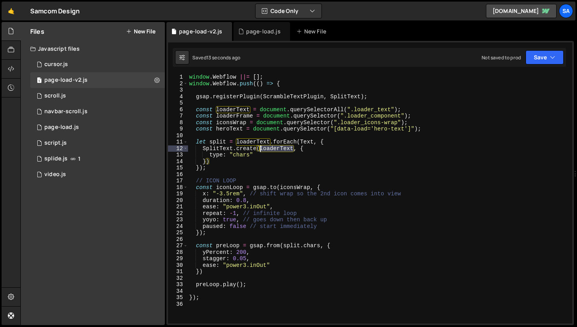
drag, startPoint x: 291, startPoint y: 148, endPoint x: 261, endPoint y: 147, distance: 30.7
click at [261, 147] on div "window . Webflow ||= [ ] ; window . Webflow . push (( ) => { gsap . registerPlu…" at bounding box center [380, 205] width 385 height 262
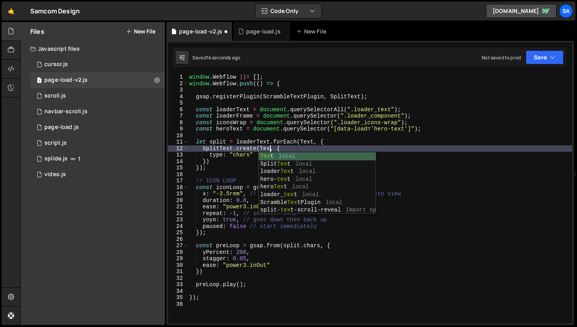
scroll to position [0, 5]
click at [324, 148] on div "window . Webflow ||= [ ] ; window . Webflow . push (( ) => { gsap . registerPlu…" at bounding box center [380, 205] width 385 height 262
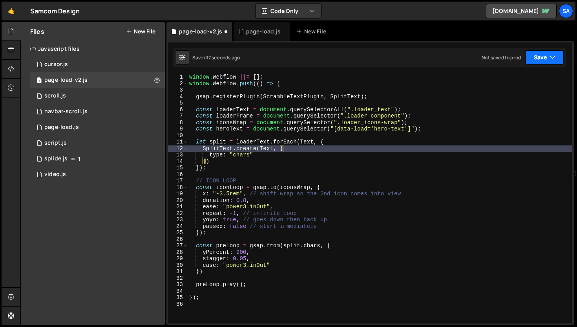
click at [550, 61] on button "Save" at bounding box center [545, 57] width 38 height 14
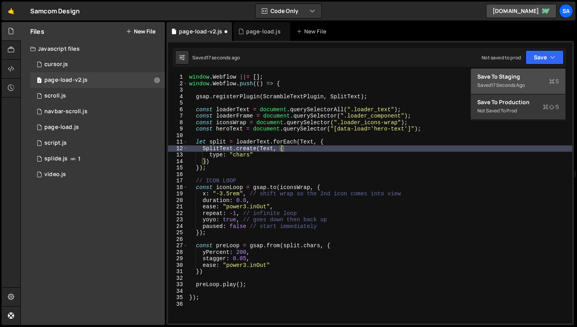
click at [504, 82] on div "17 seconds ago" at bounding box center [508, 85] width 34 height 7
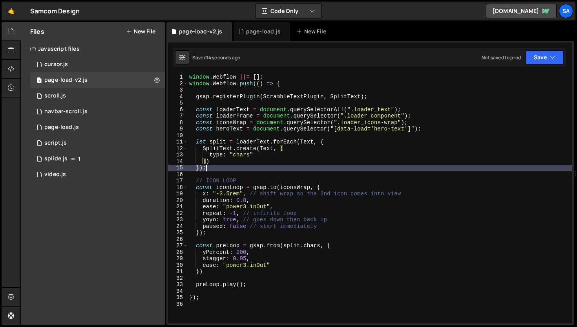
click at [291, 167] on div "window . Webflow ||= [ ] ; window . Webflow . push (( ) => { gsap . registerPlu…" at bounding box center [380, 205] width 385 height 262
click at [228, 165] on div "window . Webflow ||= [ ] ; window . Webflow . push (( ) => { gsap . registerPlu…" at bounding box center [380, 205] width 385 height 262
click at [227, 163] on div "window . Webflow ||= [ ] ; window . Webflow . push (( ) => { gsap . registerPlu…" at bounding box center [380, 205] width 385 height 262
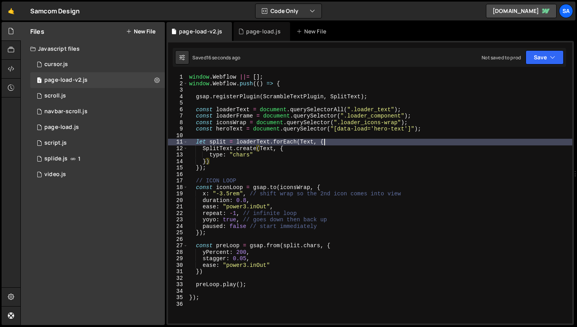
click at [343, 142] on div "window . Webflow ||= [ ] ; window . Webflow . push (( ) => { gsap . registerPlu…" at bounding box center [380, 205] width 385 height 262
type textarea "let split = loaderText.forEach(Text, {"
click at [300, 142] on div "window . Webflow ||= [ ] ; window . Webflow . push (( ) => { gsap . registerPlu…" at bounding box center [380, 205] width 385 height 262
click at [344, 145] on div "window . Webflow ||= [ ] ; window . Webflow . push (( ) => { gsap . registerPlu…" at bounding box center [380, 205] width 385 height 262
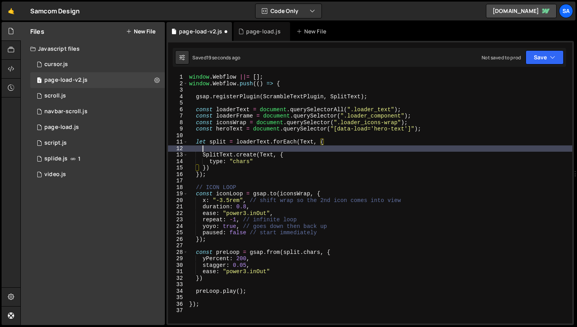
scroll to position [0, 0]
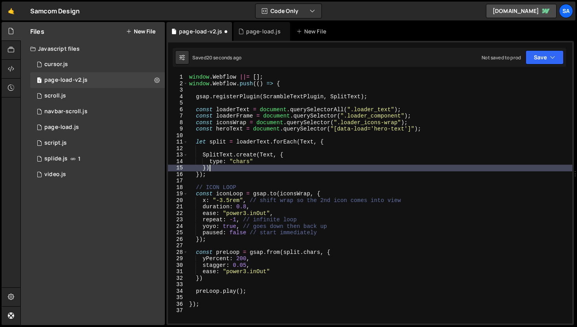
click at [225, 169] on div "window . Webflow ||= [ ] ; window . Webflow . push (( ) => { gsap . registerPlu…" at bounding box center [380, 205] width 385 height 262
type textarea "})"
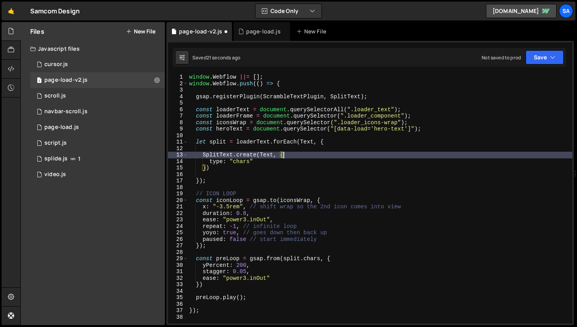
click at [308, 154] on div "window . Webflow ||= [ ] ; window . Webflow . push (( ) => { gsap . registerPlu…" at bounding box center [380, 205] width 385 height 262
click at [304, 139] on div "window . Webflow ||= [ ] ; window . Webflow . push (( ) => { gsap . registerPlu…" at bounding box center [380, 205] width 385 height 262
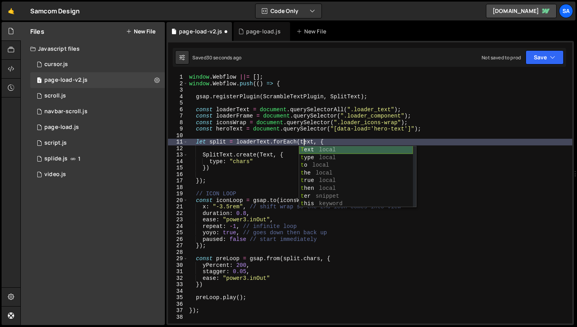
scroll to position [0, 8]
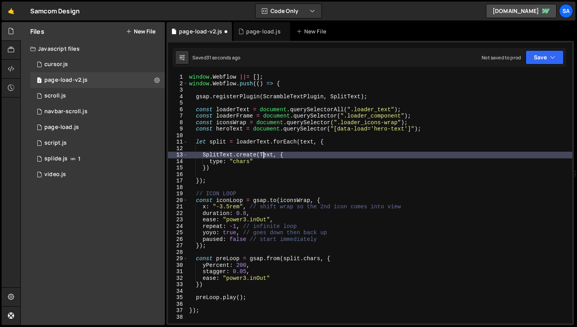
click at [264, 152] on div "window . Webflow ||= [ ] ; window . Webflow . push (( ) => { gsap . registerPlu…" at bounding box center [380, 205] width 385 height 262
click at [325, 154] on div "window . Webflow ||= [ ] ; window . Webflow . push (( ) => { gsap . registerPlu…" at bounding box center [380, 205] width 385 height 262
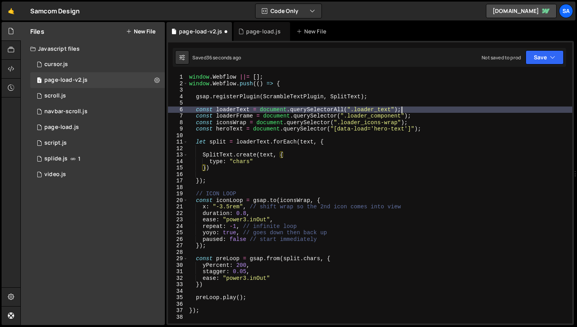
click at [446, 109] on div "window . Webflow ||= [ ] ; window . Webflow . push (( ) => { gsap . registerPlu…" at bounding box center [380, 205] width 385 height 262
type textarea "const loaderText = document.querySelectorAll(".loader_text");"
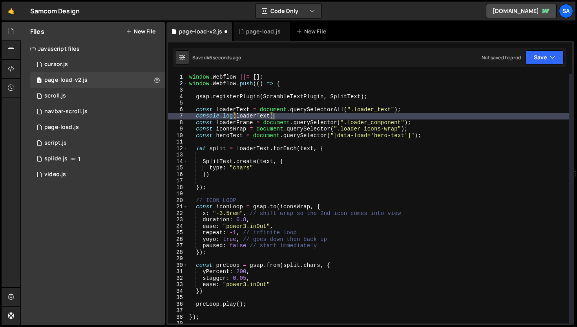
scroll to position [0, 6]
type textarea "console.log(loaderText);)"
click at [539, 56] on button "Save" at bounding box center [545, 57] width 38 height 14
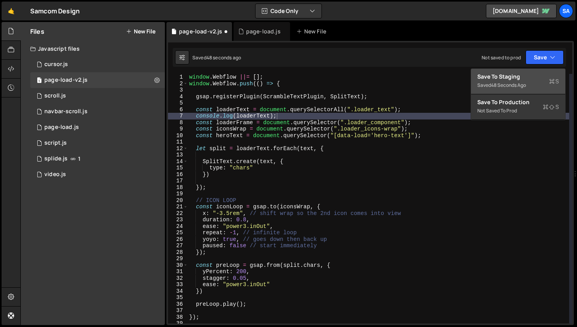
click at [514, 79] on div "Save to Staging S" at bounding box center [519, 77] width 82 height 8
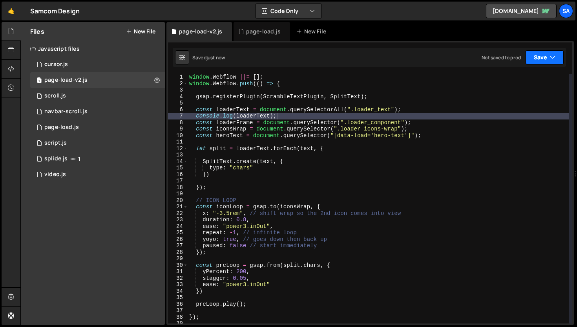
click at [535, 62] on button "Save" at bounding box center [545, 57] width 38 height 14
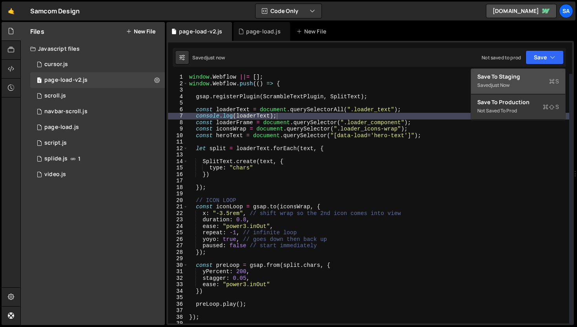
click at [513, 79] on div "Save to Staging S" at bounding box center [519, 77] width 82 height 8
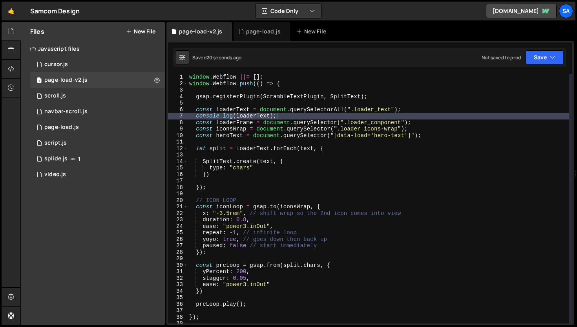
click at [323, 143] on div "window . Webflow ||= [ ] ; window . Webflow . push (( ) => { gsap . registerPlu…" at bounding box center [379, 205] width 382 height 262
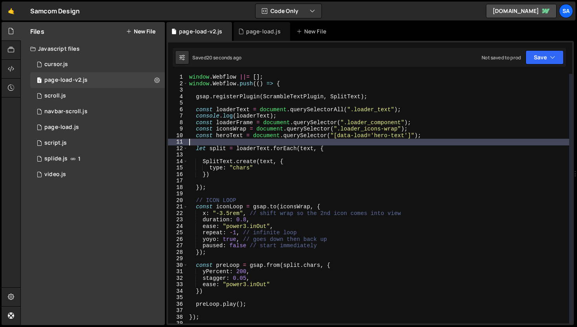
scroll to position [0, 0]
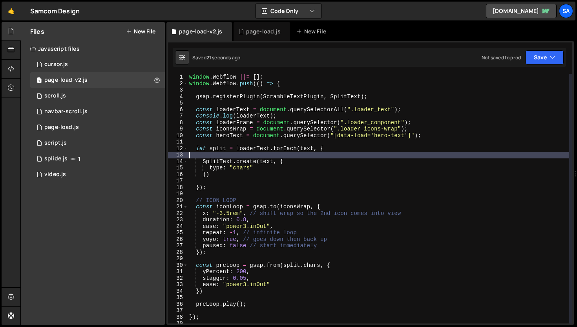
click at [320, 158] on div "window . Webflow ||= [ ] ; window . Webflow . push (( ) => { gsap . registerPlu…" at bounding box center [379, 205] width 382 height 262
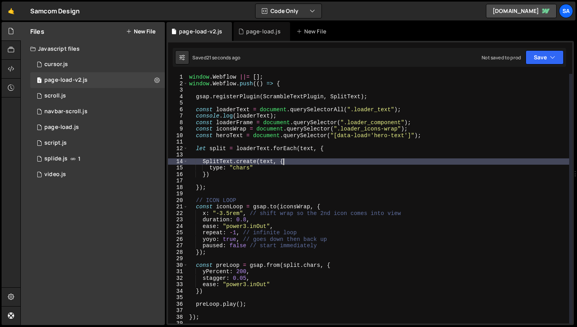
click at [314, 160] on div "window . Webflow ||= [ ] ; window . Webflow . push (( ) => { gsap . registerPlu…" at bounding box center [379, 205] width 382 height 262
click at [268, 169] on div "window . Webflow ||= [ ] ; window . Webflow . push (( ) => { gsap . registerPlu…" at bounding box center [379, 205] width 382 height 262
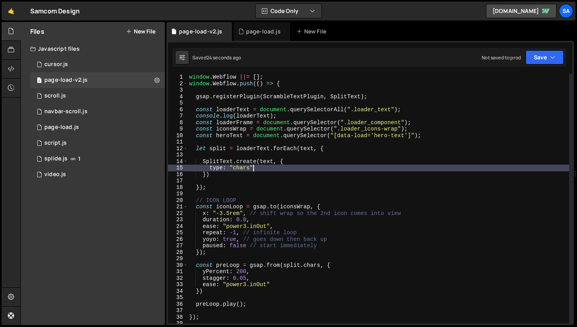
click at [282, 164] on div "window . Webflow ||= [ ] ; window . Webflow . push (( ) => { gsap . registerPlu…" at bounding box center [379, 205] width 382 height 262
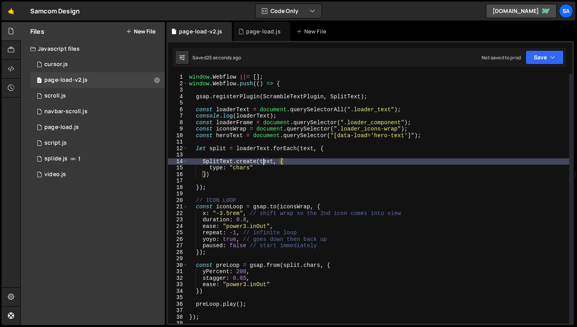
click at [264, 164] on div "window . Webflow ||= [ ] ; window . Webflow . push (( ) => { gsap . registerPlu…" at bounding box center [379, 205] width 382 height 262
click at [318, 160] on div "window . Webflow ||= [ ] ; window . Webflow . push (( ) => { gsap . registerPlu…" at bounding box center [379, 205] width 382 height 262
click at [315, 161] on div "window . Webflow ||= [ ] ; window . Webflow . push (( ) => { gsap . registerPlu…" at bounding box center [379, 205] width 382 height 262
click at [305, 147] on div "window . Webflow ||= [ ] ; window . Webflow . push (( ) => { gsap . registerPlu…" at bounding box center [379, 205] width 382 height 262
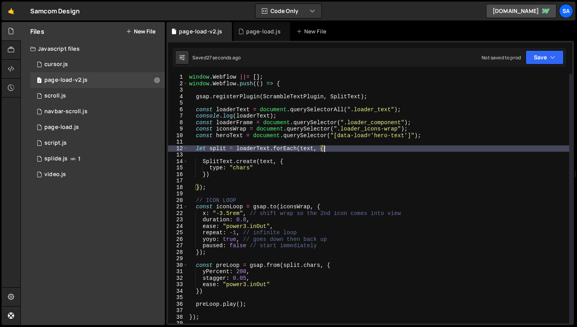
click at [350, 149] on div "window . Webflow ||= [ ] ; window . Webflow . push (( ) => { gsap . registerPlu…" at bounding box center [379, 205] width 382 height 262
click at [289, 161] on div "window . Webflow ||= [ ] ; window . Webflow . push (( ) => { gsap . registerPlu…" at bounding box center [379, 205] width 382 height 262
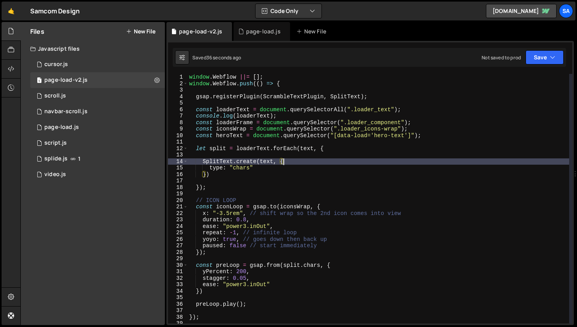
click at [294, 164] on div "window . Webflow ||= [ ] ; window . Webflow . push (( ) => { gsap . registerPlu…" at bounding box center [379, 205] width 382 height 262
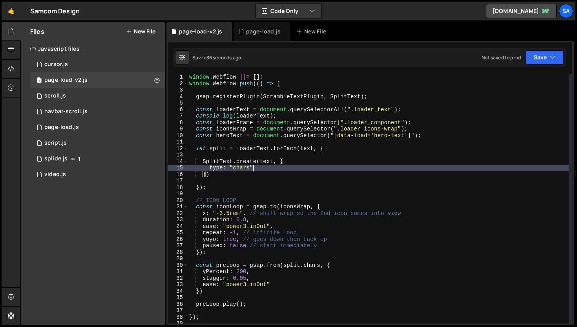
click at [285, 170] on div "window . Webflow ||= [ ] ; window . Webflow . push (( ) => { gsap . registerPlu…" at bounding box center [379, 205] width 382 height 262
type textarea "type: "chars""
click at [263, 180] on div "window . Webflow ||= [ ] ; window . Webflow . push (( ) => { gsap . registerPlu…" at bounding box center [379, 205] width 382 height 262
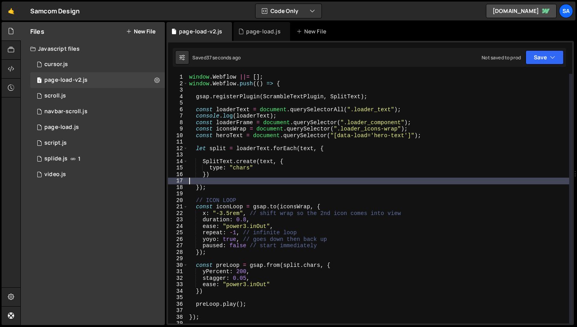
click at [247, 183] on div "window . Webflow ||= [ ] ; window . Webflow . push (( ) => { gsap . registerPlu…" at bounding box center [379, 205] width 382 height 262
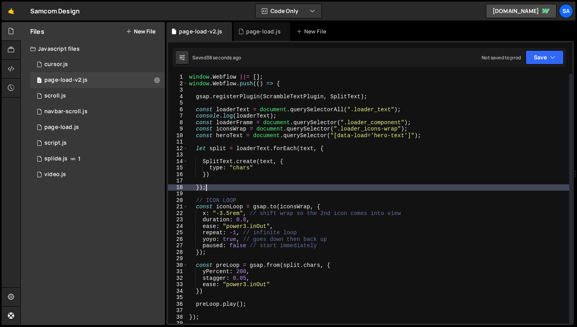
click at [240, 186] on div "window . Webflow ||= [ ] ; window . Webflow . push (( ) => { gsap . registerPlu…" at bounding box center [379, 205] width 382 height 262
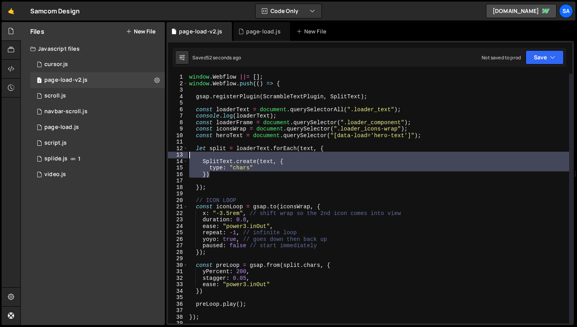
drag, startPoint x: 221, startPoint y: 170, endPoint x: 175, endPoint y: 155, distance: 48.3
click at [175, 155] on div "}); 1 2 3 4 5 6 7 8 9 10 11 12 13 14 15 16 17 18 19 20 21 22 23 24 25 26 27 28 …" at bounding box center [370, 198] width 405 height 249
type textarea "SplitText.create(text, {"
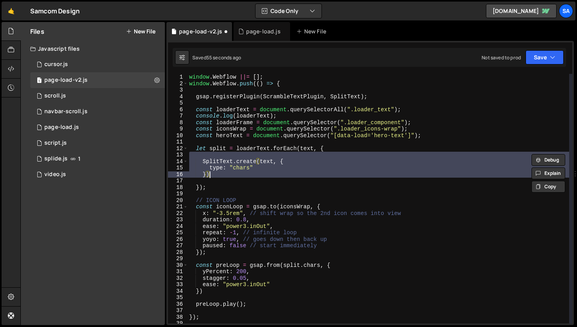
click at [212, 145] on div "window . Webflow ||= [ ] ; window . Webflow . push (( ) => { gsap . registerPlu…" at bounding box center [379, 205] width 382 height 262
type textarea "let split = loaderText.forEach(text, {"
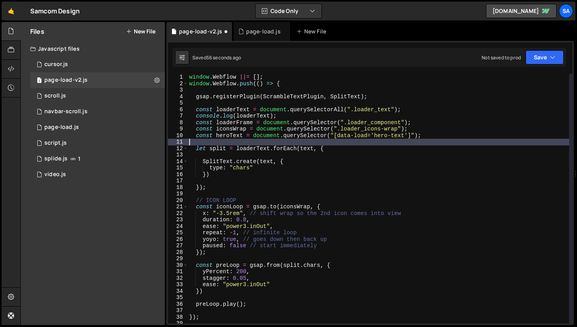
click at [212, 143] on div "window . Webflow ||= [ ] ; window . Webflow . push (( ) => { gsap . registerPlu…" at bounding box center [379, 205] width 382 height 262
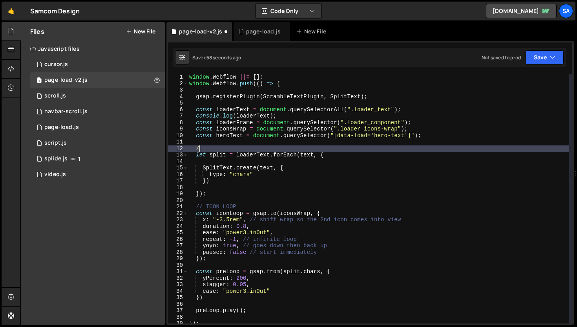
scroll to position [0, 0]
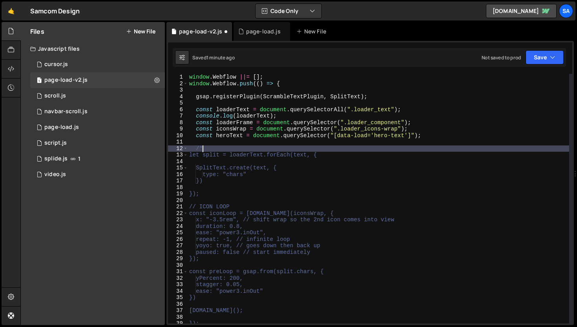
click at [211, 195] on div "window . Webflow ||= [ ] ; window . Webflow . push (( ) => { gsap . registerPlu…" at bounding box center [379, 205] width 382 height 262
type textarea "});"
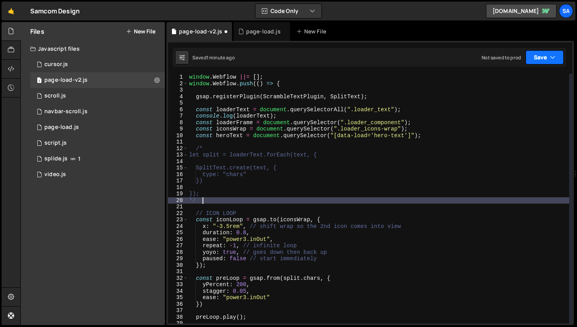
drag, startPoint x: 533, startPoint y: 62, endPoint x: 522, endPoint y: 84, distance: 24.4
click at [533, 62] on button "Save" at bounding box center [545, 57] width 38 height 14
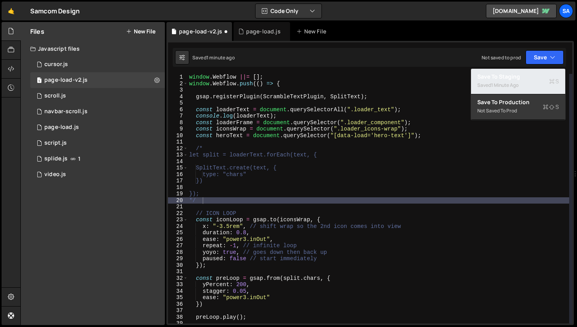
click at [514, 91] on button "Save to Staging S Saved 1 minute ago" at bounding box center [518, 82] width 94 height 26
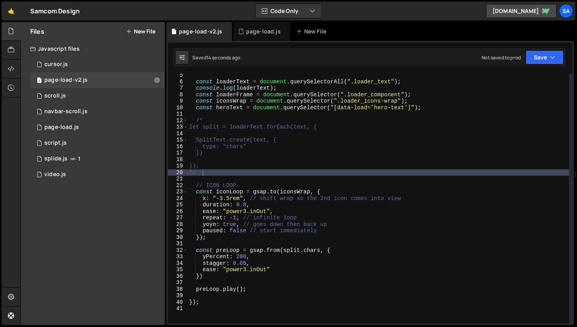
scroll to position [25, 0]
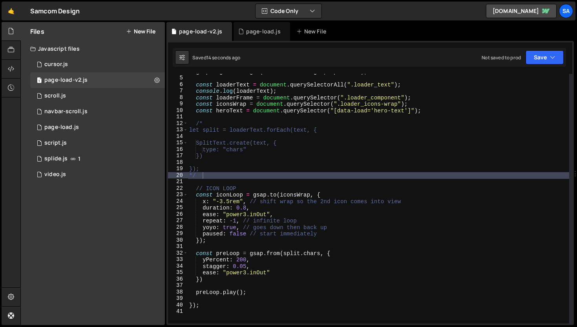
click at [231, 149] on div "gsap . registerPlugin ( ScrambleTextPlugin , SplitText ) ; const loaderText = d…" at bounding box center [379, 199] width 382 height 262
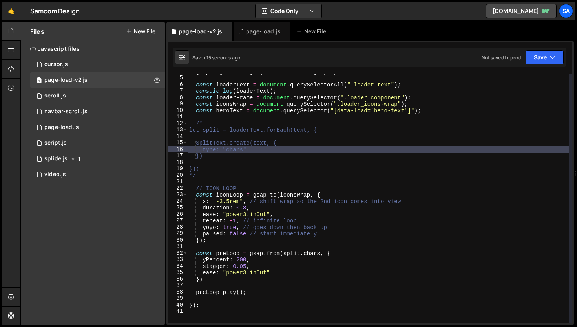
click at [319, 143] on div "gsap . registerPlugin ( ScrambleTextPlugin , SplitText ) ; const loaderText = d…" at bounding box center [379, 199] width 382 height 262
type textarea "SplitText.create(text, {"
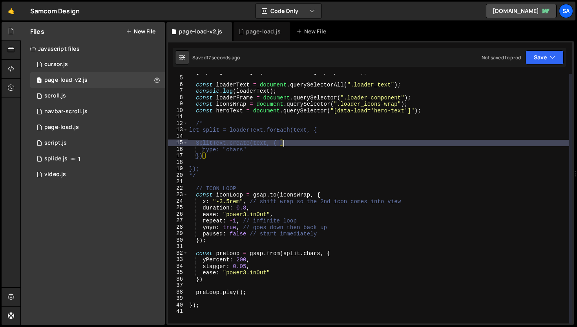
click at [319, 138] on div "gsap . registerPlugin ( ScrambleTextPlugin , SplitText ) ; const loaderText = d…" at bounding box center [379, 199] width 382 height 262
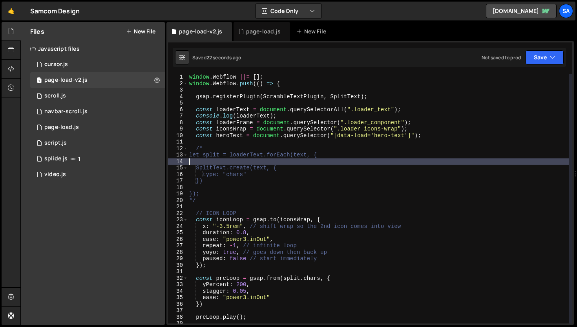
scroll to position [0, 0]
click at [264, 164] on div "window . Webflow ||= [ ] ; window . Webflow . push (( ) => { gsap . registerPlu…" at bounding box center [379, 205] width 382 height 262
click at [280, 173] on div "window . Webflow ||= [ ] ; window . Webflow . push (( ) => { gsap . registerPlu…" at bounding box center [379, 205] width 382 height 262
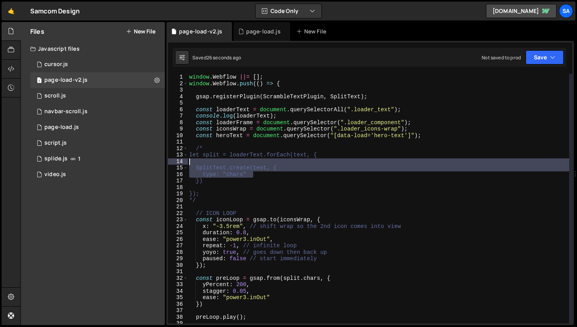
drag, startPoint x: 280, startPoint y: 176, endPoint x: 183, endPoint y: 161, distance: 97.8
click at [183, 161] on div "type: "chars" 1 2 3 4 5 6 7 8 9 10 11 12 13 14 15 16 17 18 19 20 21 22 23 24 25…" at bounding box center [370, 198] width 405 height 249
type textarea "SplitText.create(text, {"
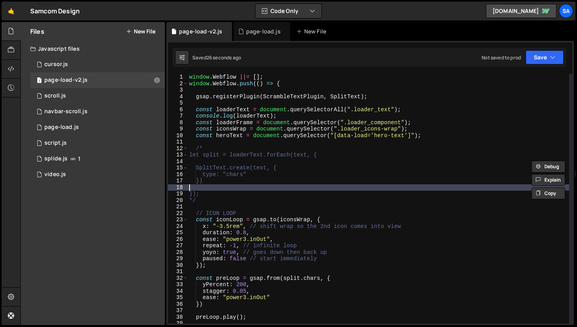
click at [246, 188] on div "window . Webflow ||= [ ] ; window . Webflow . push (( ) => { gsap . registerPlu…" at bounding box center [379, 205] width 382 height 262
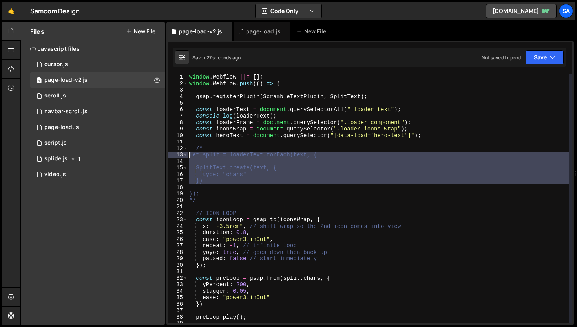
drag, startPoint x: 219, startPoint y: 184, endPoint x: 172, endPoint y: 158, distance: 53.3
click at [172, 158] on div "1 2 3 4 5 6 7 8 9 10 11 12 13 14 15 16 17 18 19 20 21 22 23 24 25 26 27 28 29 3…" at bounding box center [370, 198] width 405 height 249
click at [199, 147] on div "window . Webflow ||= [ ] ; window . Webflow . push (( ) => { gsap . registerPlu…" at bounding box center [379, 205] width 382 height 262
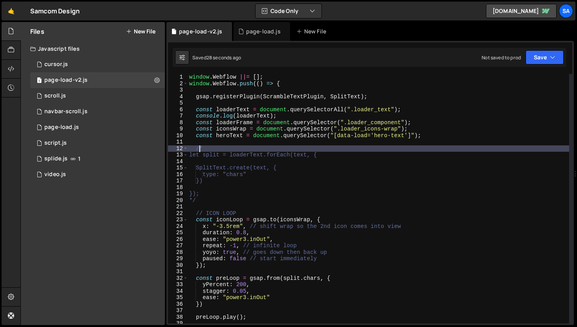
click at [216, 148] on div "window . Webflow ||= [ ] ; window . Webflow . push (( ) => { gsap . registerPlu…" at bounding box center [379, 205] width 382 height 262
type textarea "/"
click at [213, 202] on div "window . Webflow ||= [ ] ; window . Webflow . push (( ) => { gsap . registerPlu…" at bounding box center [379, 205] width 382 height 262
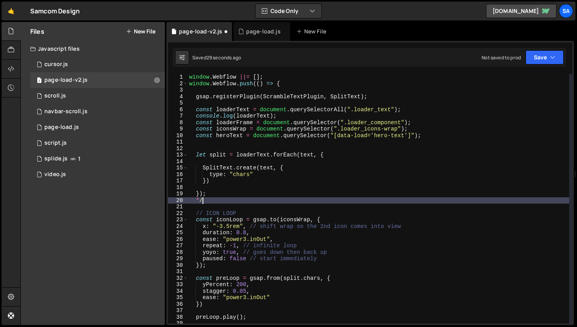
type textarea "*"
click at [222, 193] on div "window . Webflow ||= [ ] ; window . Webflow . push (( ) => { gsap . registerPlu…" at bounding box center [379, 205] width 382 height 262
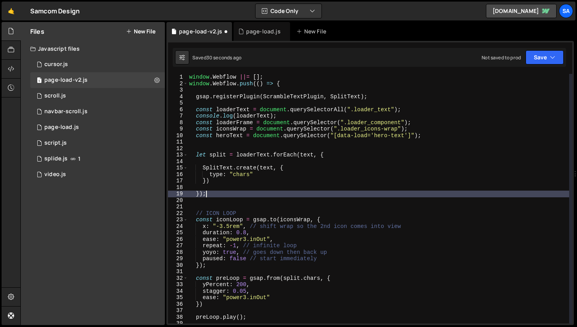
click at [205, 166] on div "window . Webflow ||= [ ] ; window . Webflow . push (( ) => { gsap . registerPlu…" at bounding box center [379, 205] width 382 height 262
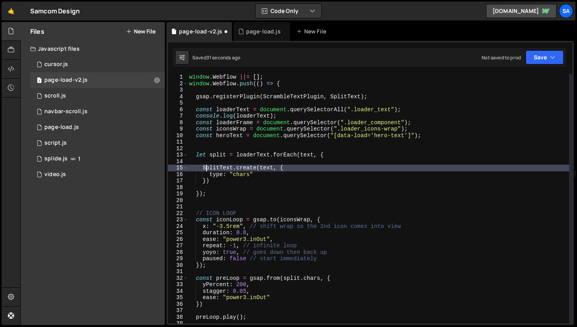
click at [203, 167] on div "window . Webflow ||= [ ] ; window . Webflow . push (( ) => { gsap . registerPlu…" at bounding box center [379, 205] width 382 height 262
click at [297, 175] on div "window . Webflow ||= [ ] ; window . Webflow . push (( ) => { gsap . registerPlu…" at bounding box center [379, 205] width 382 height 262
type textarea "type: "chars""
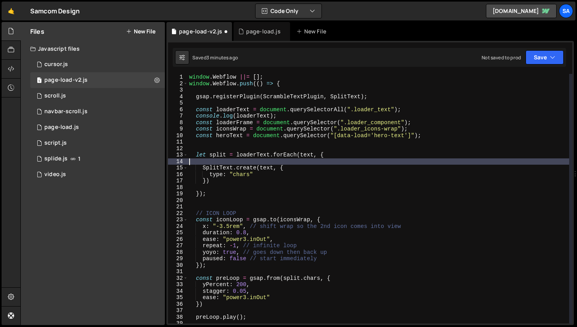
drag, startPoint x: 313, startPoint y: 162, endPoint x: 232, endPoint y: 159, distance: 81.0
click at [232, 159] on div "window . Webflow ||= [ ] ; window . Webflow . push (( ) => { gsap . registerPlu…" at bounding box center [379, 205] width 382 height 262
click at [265, 174] on div "window . Webflow ||= [ ] ; window . Webflow . push (( ) => { gsap . registerPlu…" at bounding box center [379, 205] width 382 height 262
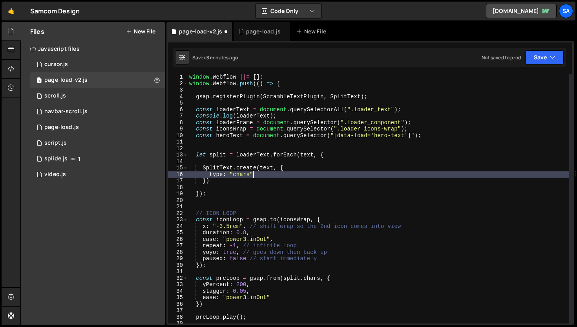
click at [249, 174] on div "window . Webflow ||= [ ] ; window . Webflow . push (( ) => { gsap . registerPlu…" at bounding box center [379, 205] width 382 height 262
type textarea "type: "lines, chars",""
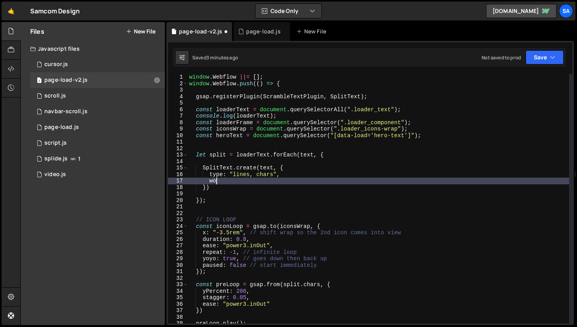
type textarea "w"
click at [249, 178] on div "window . Webflow ||= [ ] ; window . Webflow . push (( ) => { gsap . registerPlu…" at bounding box center [379, 205] width 382 height 262
click at [544, 62] on button "Save" at bounding box center [545, 57] width 38 height 14
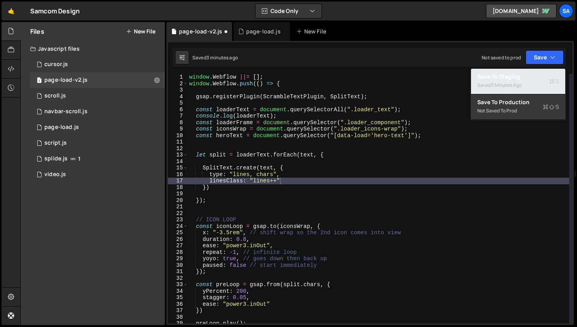
click at [514, 85] on div "3 minutes ago" at bounding box center [506, 85] width 31 height 7
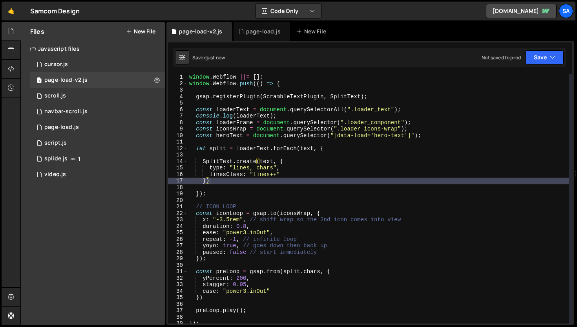
click at [356, 161] on div "window . Webflow ||= [ ] ; window . Webflow . push (( ) => { gsap . registerPlu…" at bounding box center [379, 205] width 382 height 262
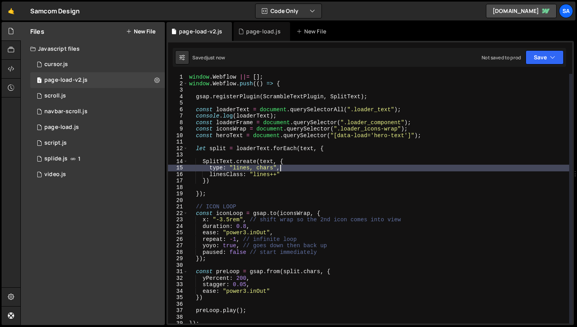
click at [323, 167] on div "window . Webflow ||= [ ] ; window . Webflow . push (( ) => { gsap . registerPlu…" at bounding box center [379, 205] width 382 height 262
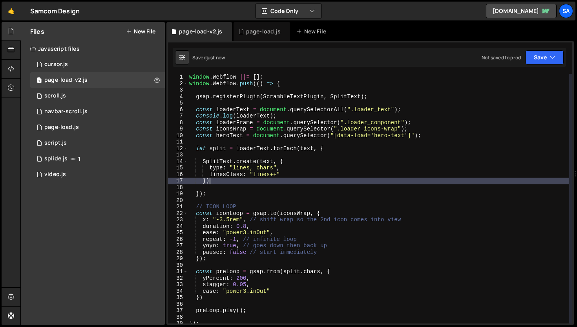
click at [300, 179] on div "window . Webflow ||= [ ] ; window . Webflow . push (( ) => { gsap . registerPlu…" at bounding box center [379, 205] width 382 height 262
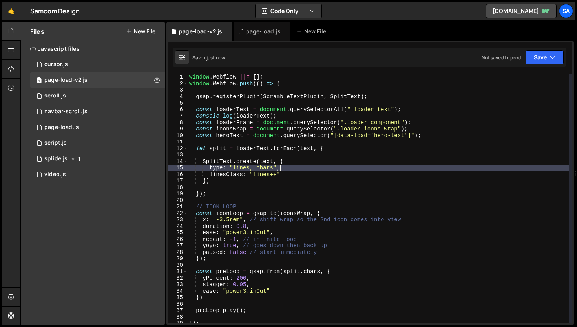
click at [344, 170] on div "window . Webflow ||= [ ] ; window . Webflow . push (( ) => { gsap . registerPlu…" at bounding box center [379, 205] width 382 height 262
click at [332, 162] on div "window . Webflow ||= [ ] ; window . Webflow . push (( ) => { gsap . registerPlu…" at bounding box center [379, 205] width 382 height 262
type textarea "SplitText.create(text, {"
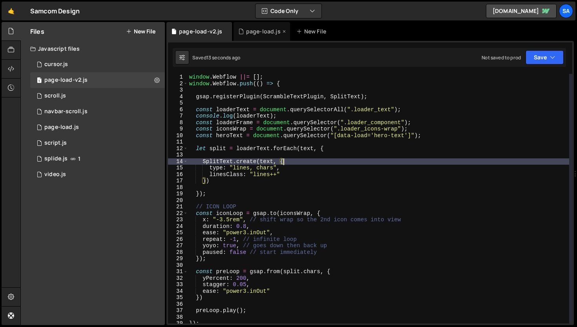
click at [269, 33] on div "page-load.js" at bounding box center [263, 31] width 35 height 8
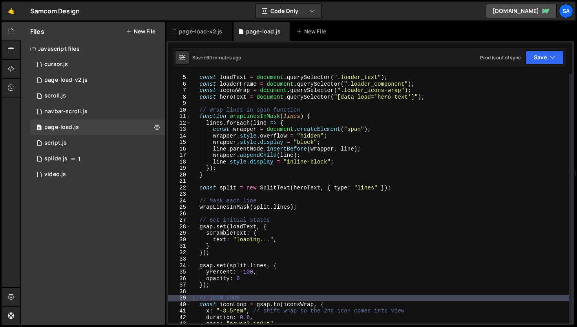
scroll to position [26, 0]
click at [339, 99] on div "const loadText = document . querySelector ( ".loader_text" ) ; const loaderFram…" at bounding box center [380, 199] width 378 height 262
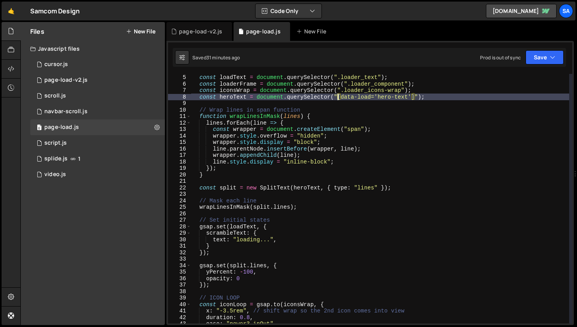
click at [318, 147] on div "const loadText = document . querySelector ( ".loader_text" ) ; const loaderFram…" at bounding box center [380, 199] width 378 height 262
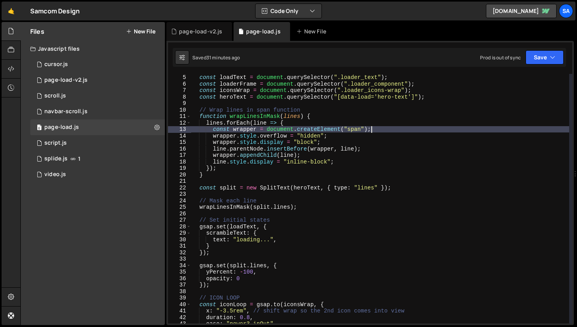
click at [390, 130] on div "const loadText = document . querySelector ( ".loader_text" ) ; const loaderFram…" at bounding box center [380, 199] width 378 height 262
type textarea "const wrapper = document.createElement("span");"
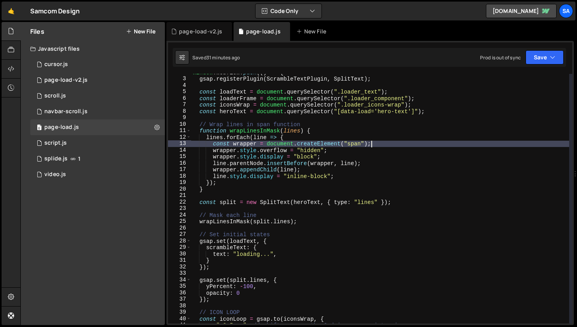
scroll to position [0, 0]
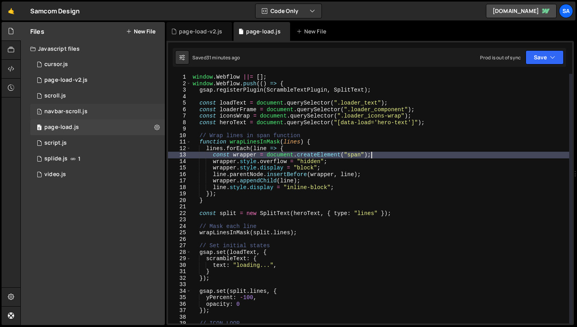
click at [82, 105] on div "1 navbar-scroll.js 0" at bounding box center [97, 112] width 135 height 16
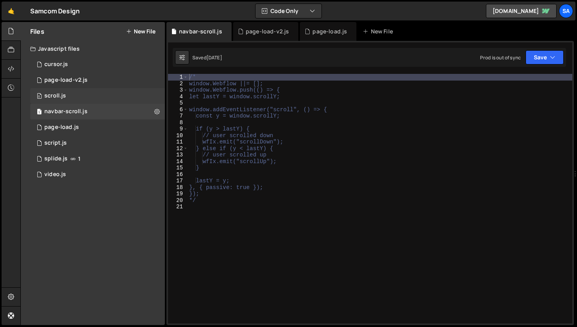
click at [86, 93] on div "0 scroll.js 0" at bounding box center [97, 96] width 135 height 16
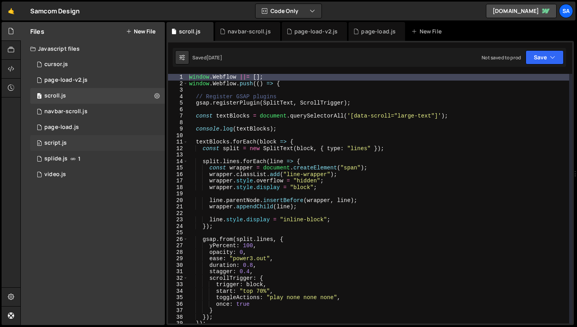
click at [78, 143] on div "0 script.js 0" at bounding box center [97, 143] width 135 height 16
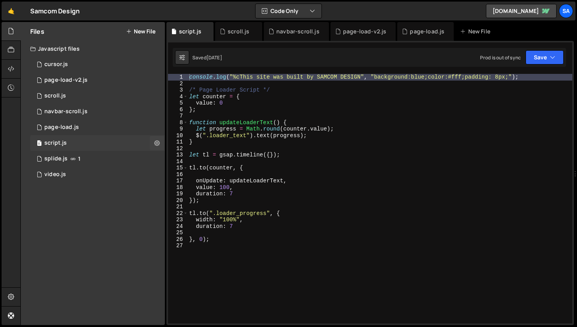
scroll to position [12925, 0]
click at [219, 104] on div "console . log ( "%cThis site was built by SAMCOM DESIGN" , "background:blue;col…" at bounding box center [380, 205] width 385 height 262
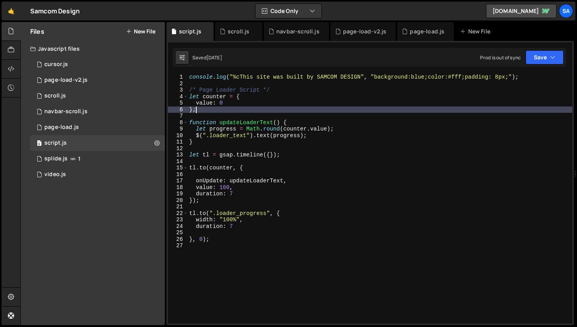
click at [216, 110] on div "console . log ( "%cThis site was built by SAMCOM DESIGN" , "background:blue;col…" at bounding box center [380, 205] width 385 height 262
type textarea "};"
click at [205, 32] on icon at bounding box center [207, 31] width 5 height 8
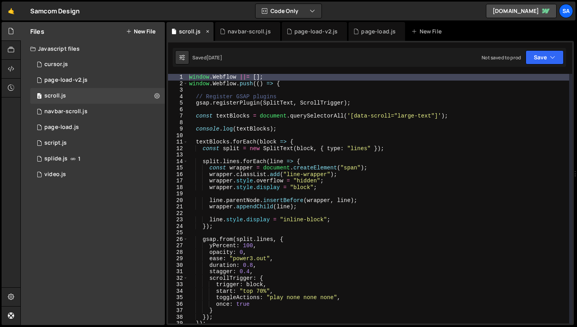
click at [207, 30] on icon at bounding box center [207, 31] width 5 height 8
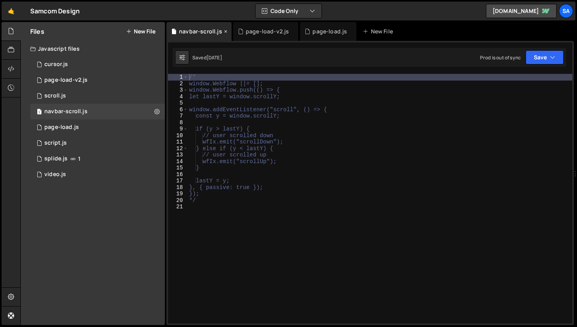
click at [225, 31] on icon at bounding box center [225, 31] width 5 height 8
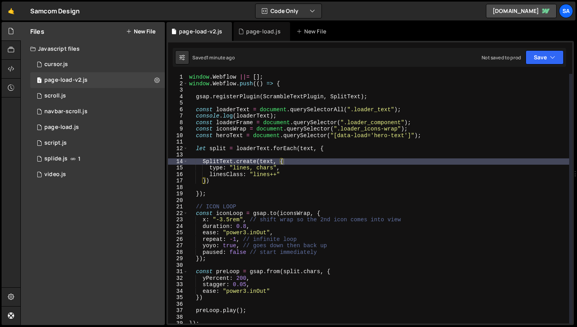
click at [227, 178] on div "window . Webflow ||= [ ] ; window . Webflow . push (( ) => { gsap . registerPlu…" at bounding box center [379, 205] width 382 height 262
click at [302, 160] on div "window . Webflow ||= [ ] ; window . Webflow . push (( ) => { gsap . registerPlu…" at bounding box center [379, 205] width 382 height 262
type textarea "SplitText.create(text, {"
click at [348, 144] on div "window . Webflow ||= [ ] ; window . Webflow . push (( ) => { gsap . registerPlu…" at bounding box center [379, 205] width 382 height 262
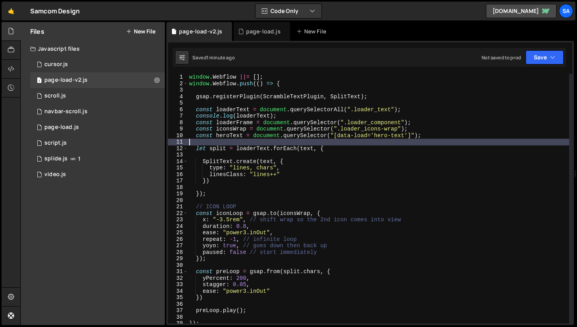
click at [342, 154] on div "window . Webflow ||= [ ] ; window . Webflow . push (( ) => { gsap . registerPlu…" at bounding box center [379, 205] width 382 height 262
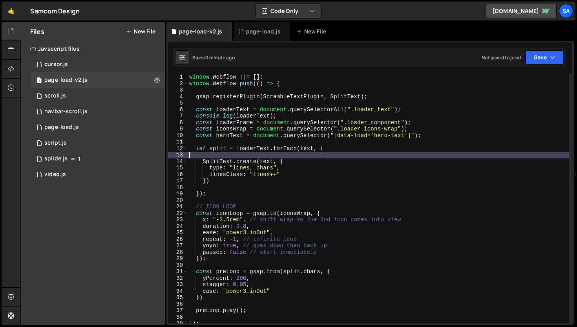
click at [344, 149] on div "window . Webflow ||= [ ] ; window . Webflow . push (( ) => { gsap . registerPlu…" at bounding box center [379, 205] width 382 height 262
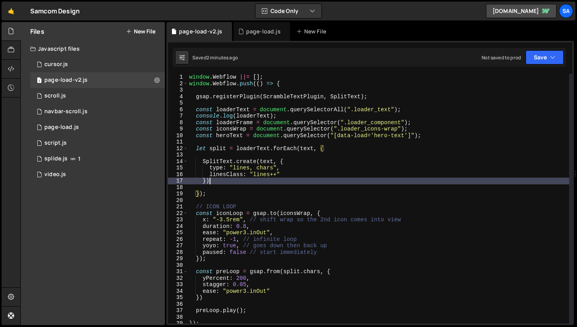
click at [254, 180] on div "window . Webflow ||= [ ] ; window . Webflow . push (( ) => { gsap . registerPlu…" at bounding box center [379, 205] width 382 height 262
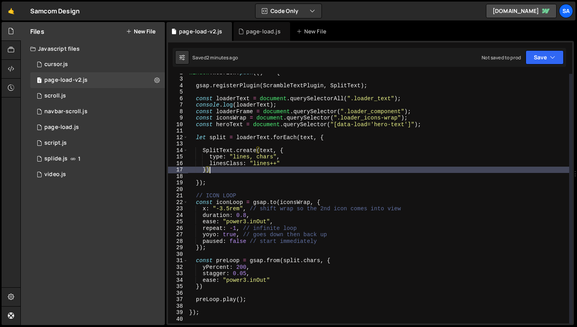
scroll to position [11, 0]
click at [234, 184] on div "window . Webflow . push (( ) => { gsap . registerPlugin ( ScrambleTextPlugin , …" at bounding box center [379, 200] width 382 height 262
type textarea "});"
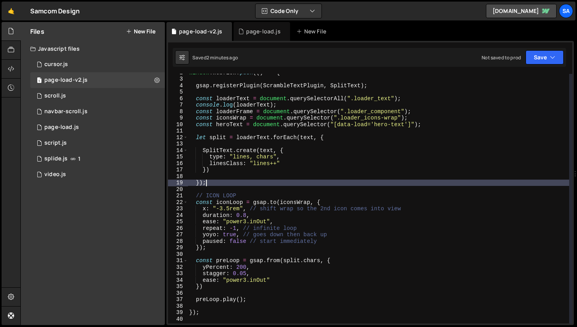
click at [218, 248] on div "window . Webflow . push (( ) => { gsap . registerPlugin ( ScrambleTextPlugin , …" at bounding box center [379, 200] width 382 height 262
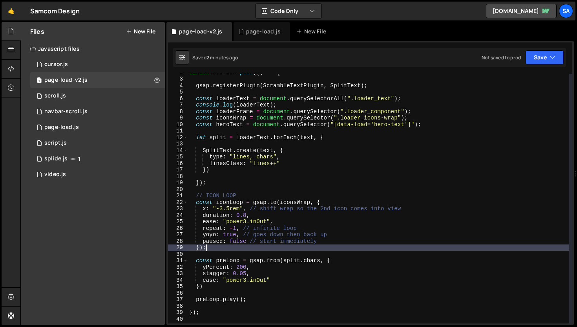
click at [214, 256] on div "window . Webflow . push (( ) => { gsap . registerPlugin ( ScrambleTextPlugin , …" at bounding box center [379, 200] width 382 height 262
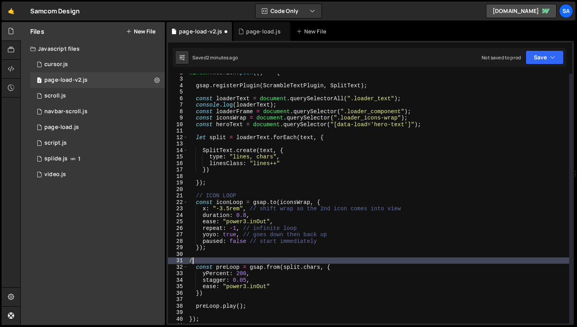
type textarea "/*"
click at [206, 313] on div "window . Webflow . push (( ) => { gsap . registerPlugin ( ScrambleTextPlugin , …" at bounding box center [379, 200] width 382 height 262
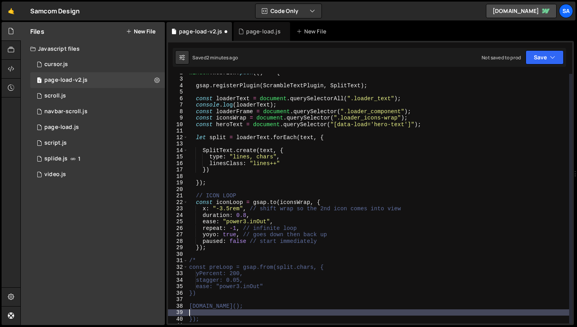
type textarea "&"
click at [542, 53] on button "Save" at bounding box center [545, 57] width 38 height 14
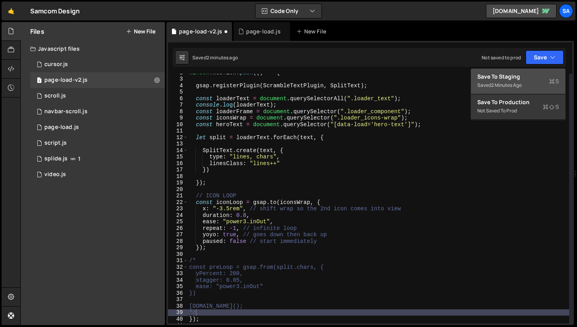
click at [528, 71] on button "Save to Staging S Saved 2 minutes ago" at bounding box center [518, 82] width 94 height 26
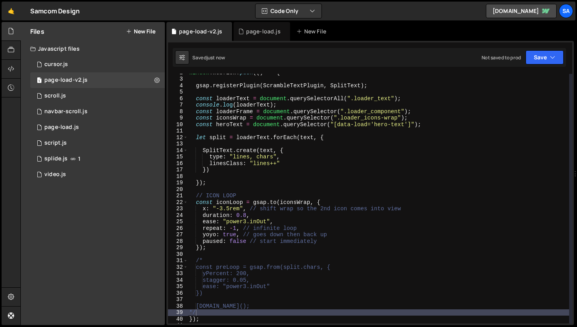
click at [315, 152] on div "window . Webflow . push (( ) => { gsap . registerPlugin ( ScrambleTextPlugin , …" at bounding box center [379, 200] width 382 height 262
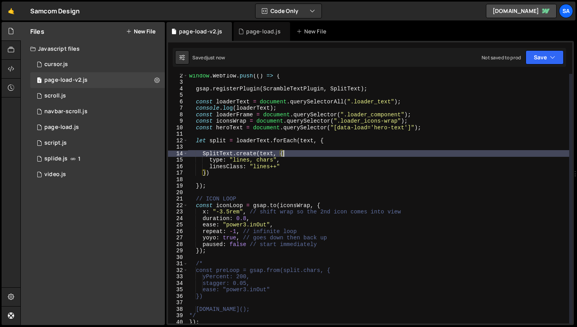
scroll to position [8, 0]
click at [317, 152] on div "window . Webflow . push (( ) => { gsap . registerPlugin ( ScrambleTextPlugin , …" at bounding box center [379, 203] width 382 height 262
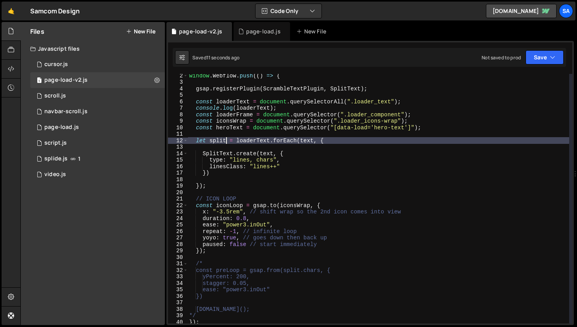
click at [226, 139] on div "window . Webflow . push (( ) => { gsap . registerPlugin ( ScrambleTextPlugin , …" at bounding box center [379, 203] width 382 height 262
click at [198, 170] on div "window . Webflow . push (( ) => { gsap . registerPlugin ( ScrambleTextPlugin , …" at bounding box center [379, 203] width 382 height 262
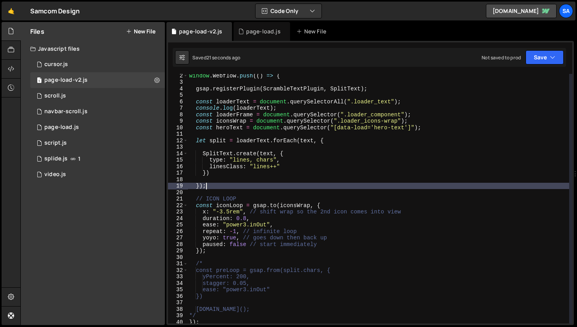
click at [222, 185] on div "window . Webflow . push (( ) => { gsap . registerPlugin ( ScrambleTextPlugin , …" at bounding box center [379, 203] width 382 height 262
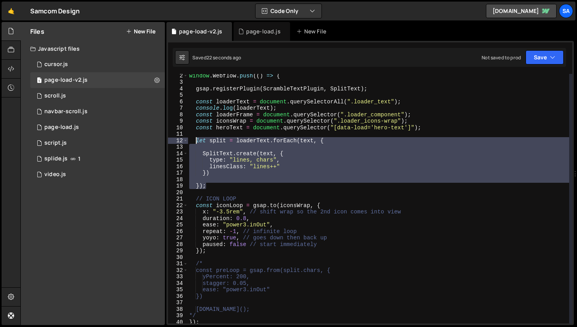
drag, startPoint x: 221, startPoint y: 185, endPoint x: 195, endPoint y: 141, distance: 50.9
click at [195, 141] on div "window . Webflow . push (( ) => { gsap . registerPlugin ( ScrambleTextPlugin , …" at bounding box center [379, 203] width 382 height 262
type textarea "let split = loaderText.forEach(text, {"
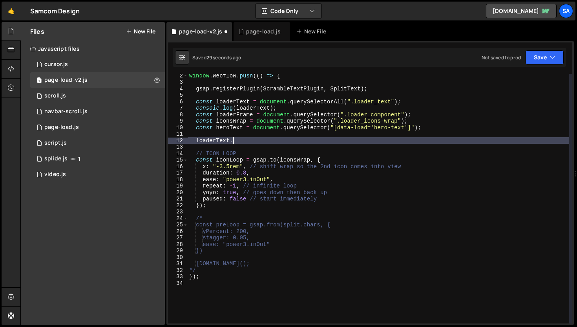
scroll to position [0, 2]
type textarea "l"
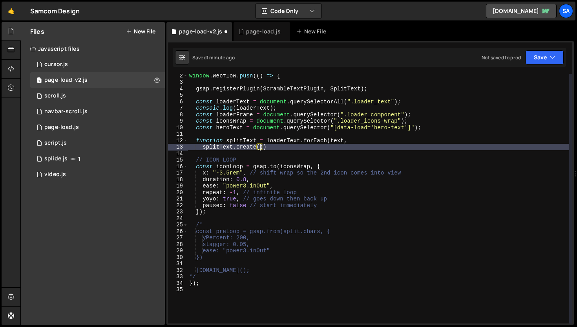
scroll to position [0, 5]
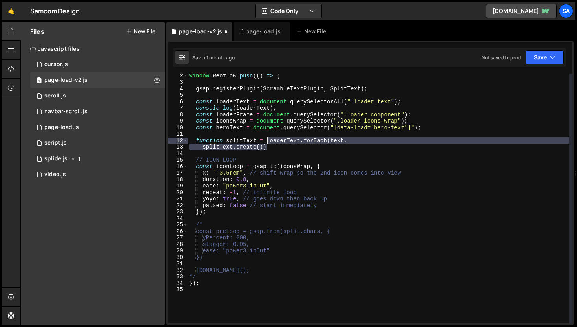
drag, startPoint x: 275, startPoint y: 149, endPoint x: 268, endPoint y: 141, distance: 10.3
click at [268, 141] on div "window . Webflow . push (( ) => { gsap . registerPlugin ( ScrambleTextPlugin , …" at bounding box center [379, 203] width 382 height 262
click at [334, 159] on div "window . Webflow . push (( ) => { gsap . registerPlugin ( ScrambleTextPlugin , …" at bounding box center [379, 203] width 382 height 262
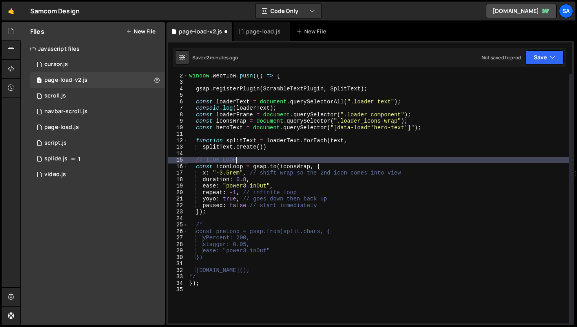
scroll to position [0, 3]
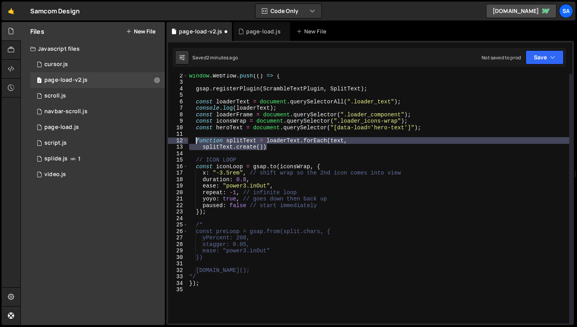
drag, startPoint x: 277, startPoint y: 146, endPoint x: 197, endPoint y: 142, distance: 80.2
click at [197, 142] on div "window . Webflow . push (( ) => { gsap . registerPlugin ( ScrambleTextPlugin , …" at bounding box center [379, 203] width 382 height 262
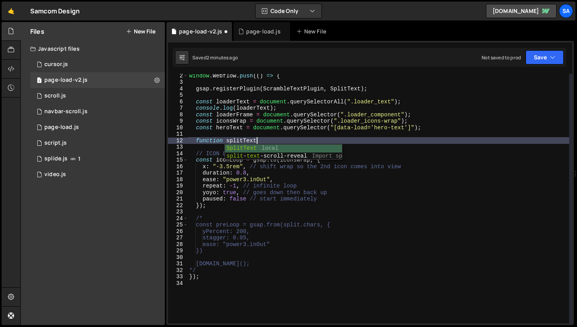
scroll to position [0, 4]
type textarea "function splitText() {"
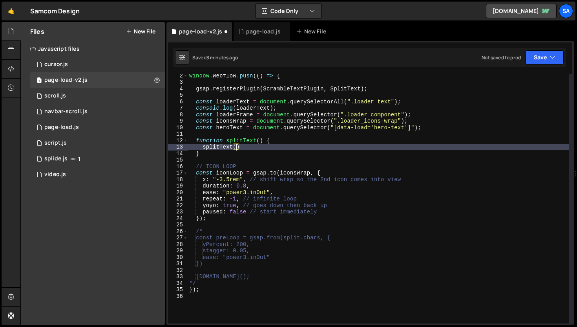
scroll to position [0, 3]
click at [260, 140] on div "window . Webflow . push (( ) => { gsap . registerPlugin ( ScrambleTextPlugin , …" at bounding box center [379, 203] width 382 height 262
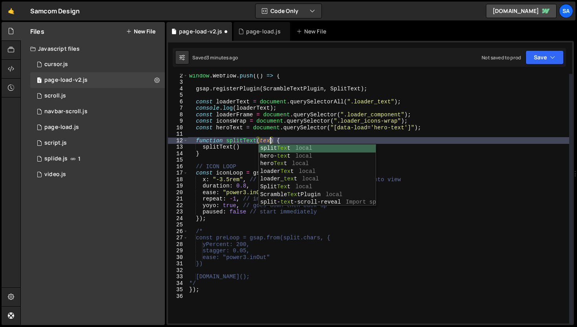
scroll to position [0, 5]
click at [236, 148] on div "window . Webflow . push (( ) => { gsap . registerPlugin ( ScrambleTextPlugin , …" at bounding box center [379, 203] width 382 height 262
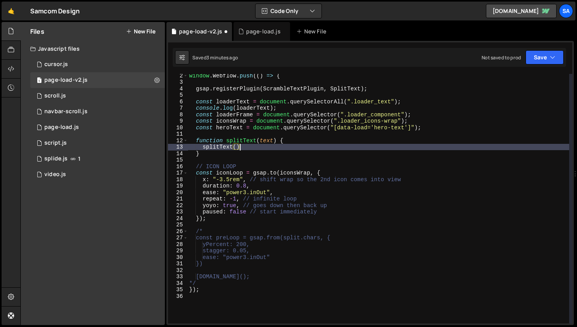
click at [248, 149] on div "window . Webflow . push (( ) => { gsap . registerPlugin ( ScrambleTextPlugin , …" at bounding box center [379, 203] width 382 height 262
type textarea "splitText.create(text, {)"
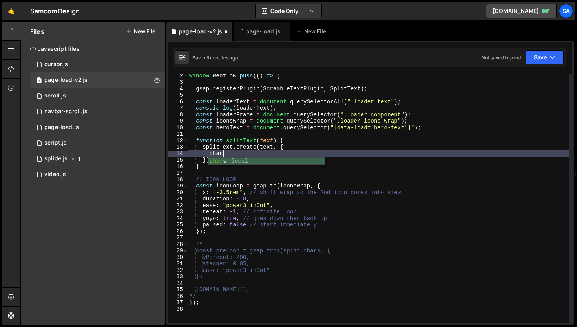
scroll to position [0, 2]
type textarea "c"
click at [252, 151] on div "window . Webflow . push (( ) => { gsap . registerPlugin ( ScrambleTextPlugin , …" at bounding box center [379, 203] width 382 height 262
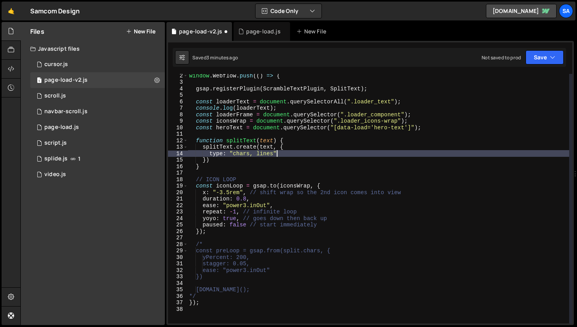
type textarea "type: "chars, lines",""
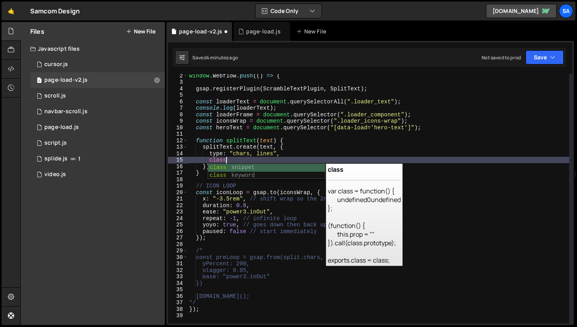
scroll to position [0, 2]
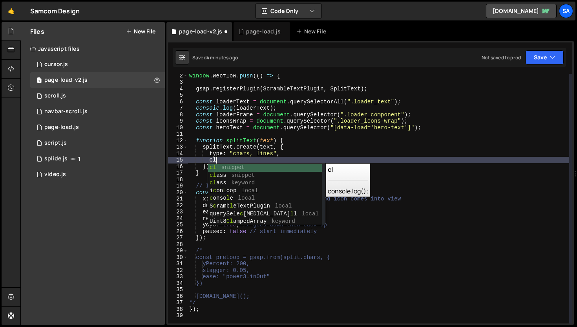
type textarea "c"
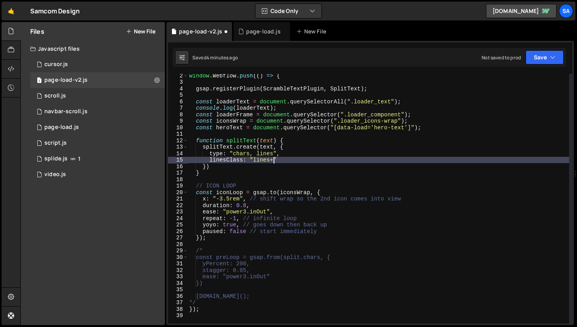
scroll to position [0, 5]
click at [234, 174] on div "window . Webflow . push (( ) => { gsap . registerPlugin ( ScrambleTextPlugin , …" at bounding box center [379, 203] width 382 height 262
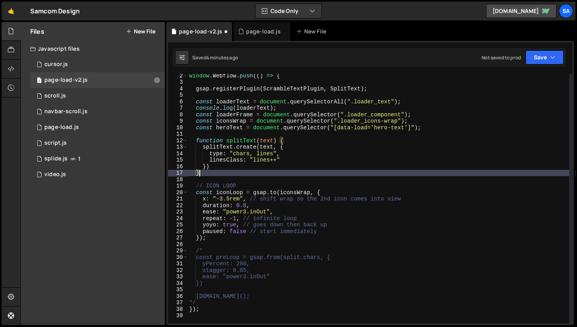
scroll to position [0, 0]
click at [548, 56] on button "Save" at bounding box center [545, 57] width 38 height 14
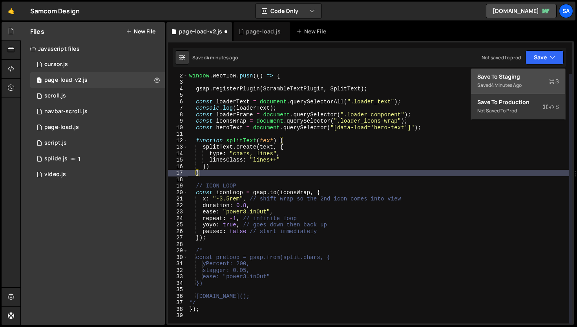
click at [527, 81] on div "Saved 4 minutes ago" at bounding box center [519, 85] width 82 height 9
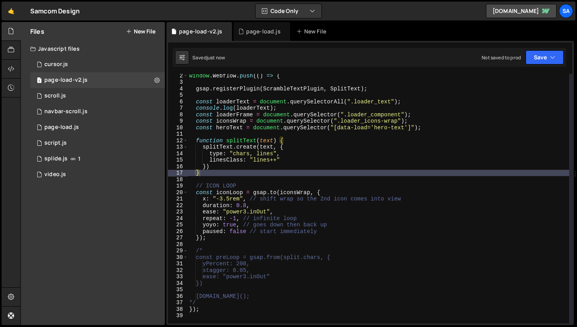
click at [317, 156] on div "window . Webflow . push (( ) => { gsap . registerPlugin ( ScrambleTextPlugin , …" at bounding box center [379, 203] width 382 height 262
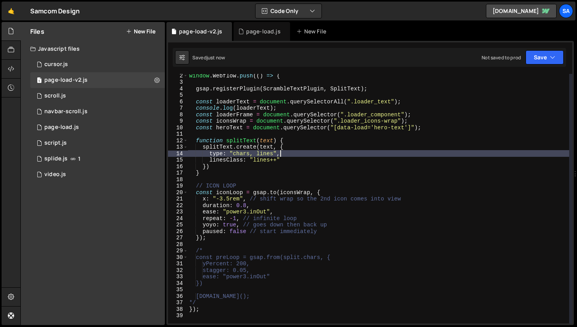
click at [314, 159] on div "window . Webflow . push (( ) => { gsap . registerPlugin ( ScrambleTextPlugin , …" at bounding box center [379, 203] width 382 height 262
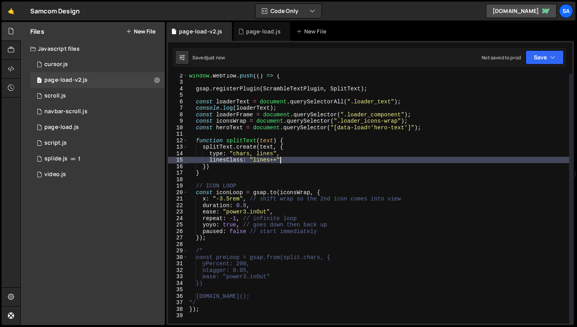
click at [228, 171] on div "window . Webflow . push (( ) => { gsap . registerPlugin ( ScrambleTextPlugin , …" at bounding box center [379, 203] width 382 height 262
type textarea "}"
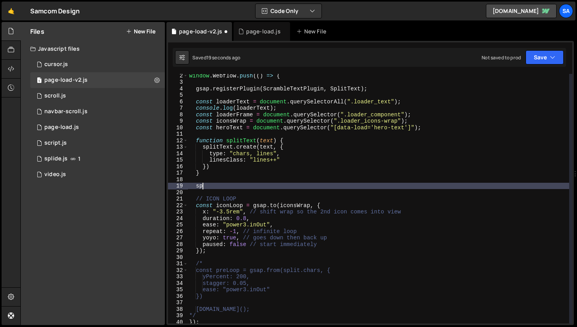
type textarea "s"
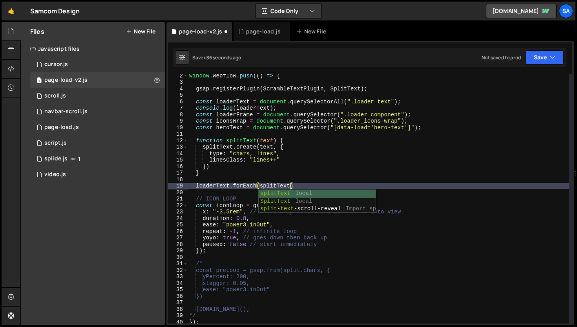
scroll to position [0, 7]
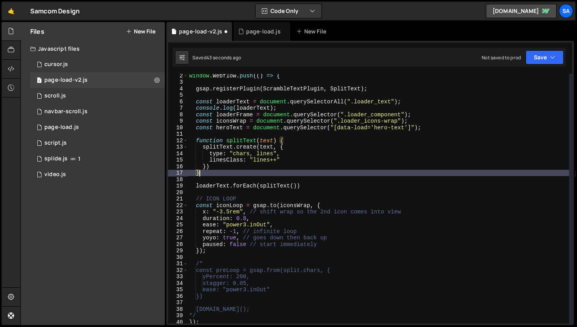
click at [329, 174] on div "window . Webflow . push (( ) => { gsap . registerPlugin ( ScrambleTextPlugin , …" at bounding box center [379, 203] width 382 height 262
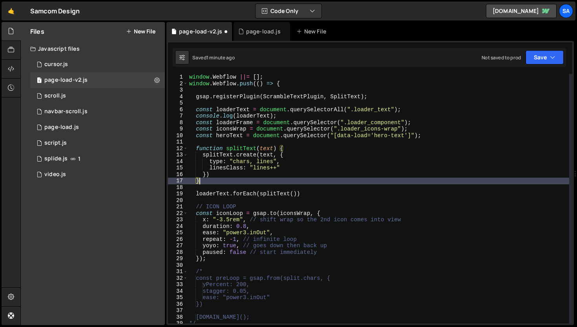
scroll to position [0, 0]
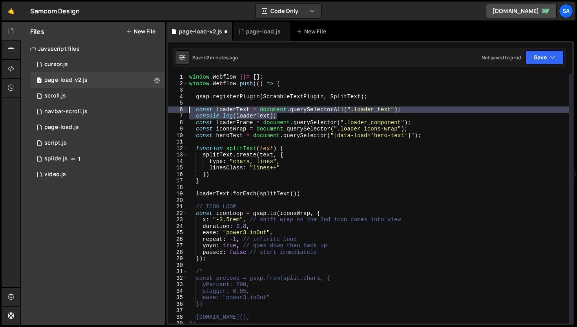
drag, startPoint x: 282, startPoint y: 114, endPoint x: 340, endPoint y: 109, distance: 58.0
click at [183, 112] on div "} 1 2 3 4 5 6 7 8 9 10 11 12 13 14 15 16 17 18 19 20 21 22 23 24 25 26 27 28 29…" at bounding box center [370, 198] width 405 height 249
click at [401, 107] on div "window . Webflow ||= [ ] ; window . Webflow . push (( ) => { gsap . registerPlu…" at bounding box center [379, 198] width 382 height 249
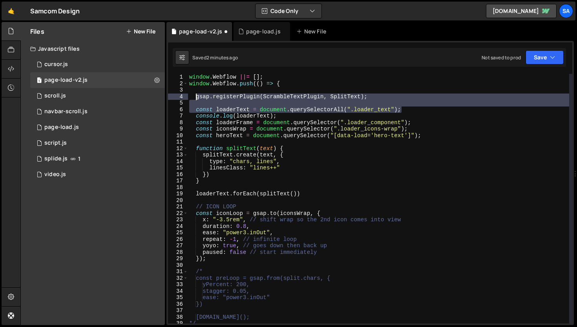
drag, startPoint x: 410, startPoint y: 109, endPoint x: 196, endPoint y: 98, distance: 214.4
click at [196, 98] on div "window . Webflow ||= [ ] ; window . Webflow . push (( ) => { gsap . registerPlu…" at bounding box center [379, 205] width 382 height 262
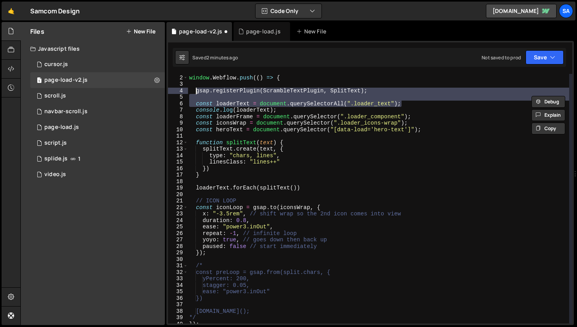
scroll to position [16, 0]
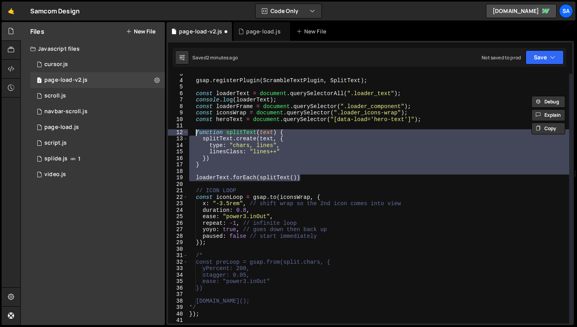
drag, startPoint x: 315, startPoint y: 177, endPoint x: 196, endPoint y: 133, distance: 126.3
click at [196, 133] on div "gsap . registerPlugin ( ScrambleTextPlugin , SplitText ) ; const loaderText = d…" at bounding box center [379, 202] width 382 height 262
click at [200, 151] on div "gsap . registerPlugin ( ScrambleTextPlugin , SplitText ) ; const loaderText = d…" at bounding box center [379, 198] width 382 height 249
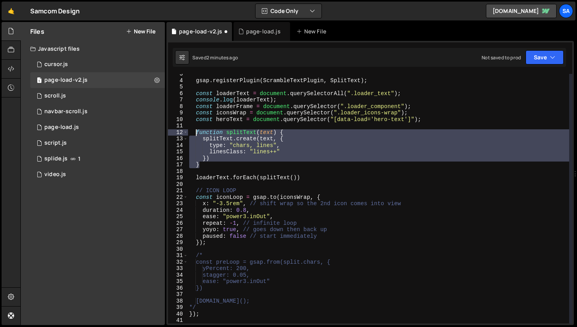
drag, startPoint x: 207, startPoint y: 166, endPoint x: 197, endPoint y: 132, distance: 35.1
click at [197, 132] on div "gsap . registerPlugin ( ScrambleTextPlugin , SplitText ) ; const loaderText = d…" at bounding box center [379, 202] width 382 height 262
click at [275, 154] on div "gsap . registerPlugin ( ScrambleTextPlugin , SplitText ) ; const loaderText = d…" at bounding box center [379, 198] width 382 height 249
drag, startPoint x: 206, startPoint y: 164, endPoint x: 190, endPoint y: 132, distance: 35.8
click at [190, 132] on div "gsap . registerPlugin ( ScrambleTextPlugin , SplitText ) ; const loaderText = d…" at bounding box center [379, 202] width 382 height 262
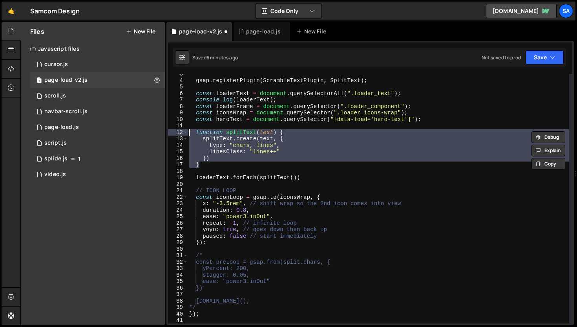
click at [220, 144] on div "gsap . registerPlugin ( ScrambleTextPlugin , SplitText ) ; const loaderText = d…" at bounding box center [379, 198] width 382 height 249
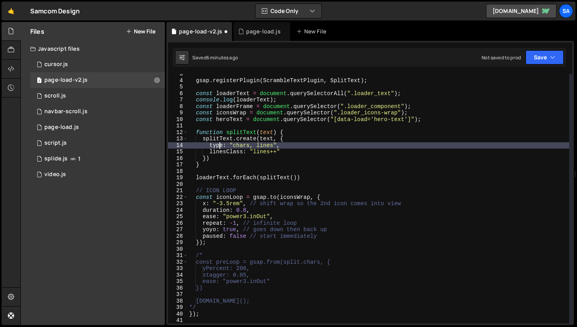
click at [197, 134] on div "gsap . registerPlugin ( ScrambleTextPlugin , SplitText ) ; const loaderText = d…" at bounding box center [379, 202] width 382 height 262
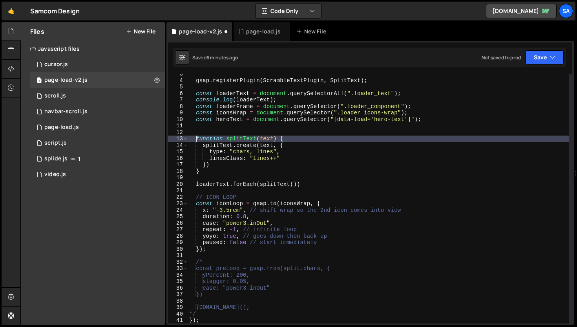
type textarea "function splitText(text) {"
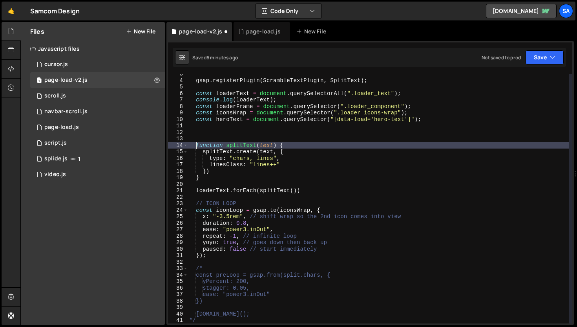
click at [200, 133] on div "gsap . registerPlugin ( ScrambleTextPlugin , SplitText ) ; const loaderText = d…" at bounding box center [379, 202] width 382 height 262
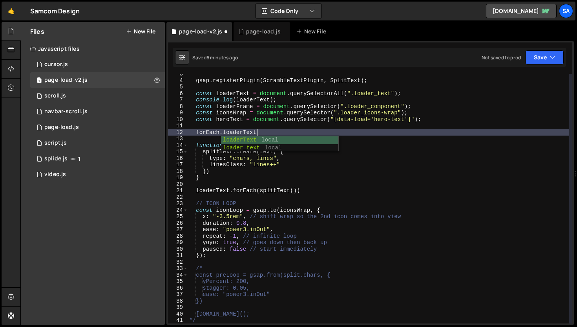
scroll to position [0, 4]
click at [266, 27] on div "page-load.js" at bounding box center [263, 31] width 35 height 8
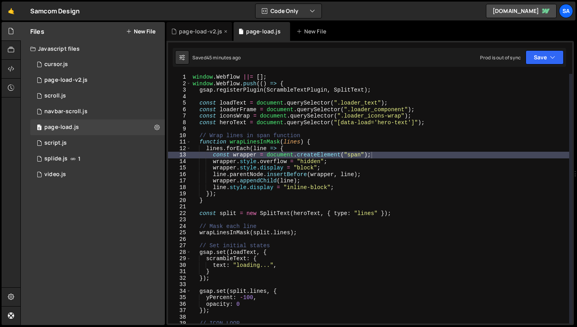
click at [209, 31] on div "page-load-v2.js" at bounding box center [200, 31] width 43 height 8
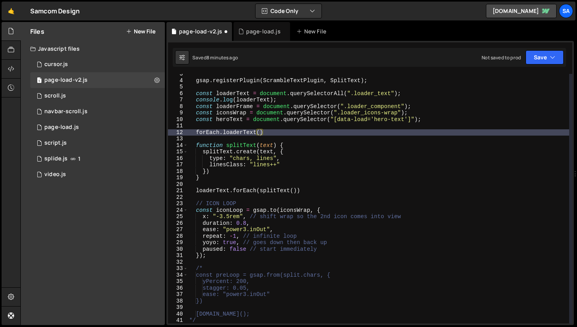
type textarea "forEach.loaderText()"
click at [278, 132] on div "gsap . registerPlugin ( ScrambleTextPlugin , SplitText ) ; const loaderText = d…" at bounding box center [379, 202] width 382 height 262
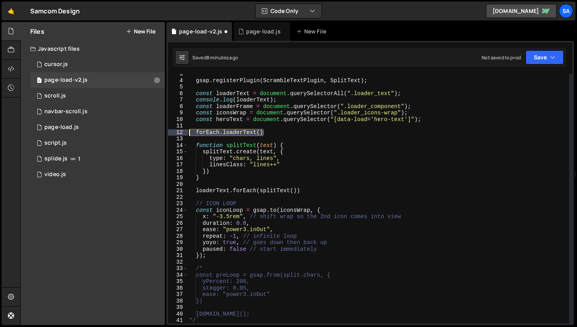
drag, startPoint x: 271, startPoint y: 133, endPoint x: 244, endPoint y: 135, distance: 26.4
click at [185, 132] on div "forEach.loaderText() 3 4 5 6 7 8 9 10 11 12 13 14 15 16 17 18 19 20 21 22 23 24…" at bounding box center [370, 198] width 405 height 249
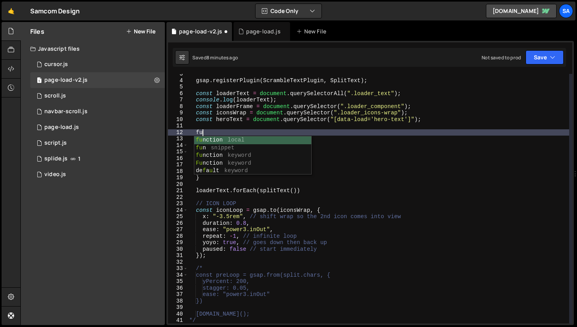
scroll to position [0, 0]
type textarea "f"
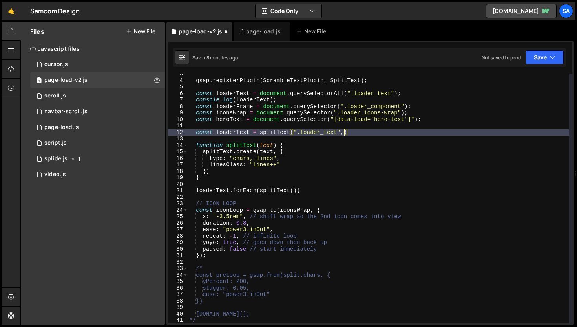
scroll to position [0, 11]
type textarea "const loaderText = splitText(".loader_text", {)"
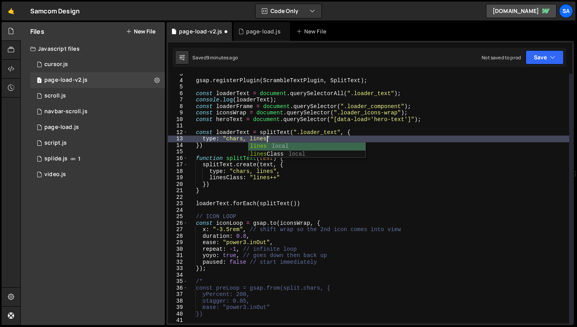
scroll to position [0, 5]
type textarea "type: "chars, lines","
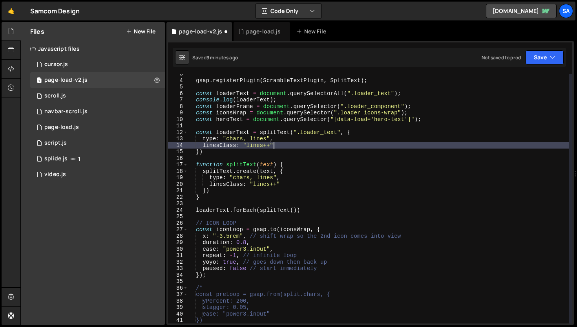
scroll to position [0, 5]
click at [218, 152] on div "gsap . registerPlugin ( ScrambleTextPlugin , SplitText ) ; const loaderText = d…" at bounding box center [379, 202] width 382 height 262
type textarea "})"
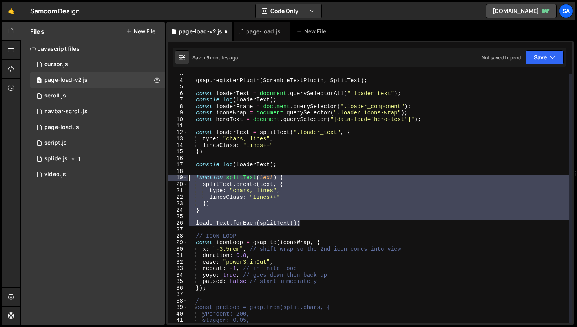
drag, startPoint x: 311, startPoint y: 223, endPoint x: 179, endPoint y: 176, distance: 140.5
click at [179, 176] on div "console.log(loaderText); 3 4 5 6 7 8 9 10 11 12 13 14 15 16 17 18 19 20 21 22 2…" at bounding box center [370, 198] width 405 height 249
type textarea "function splitText(text) { splitText.create(text, {"
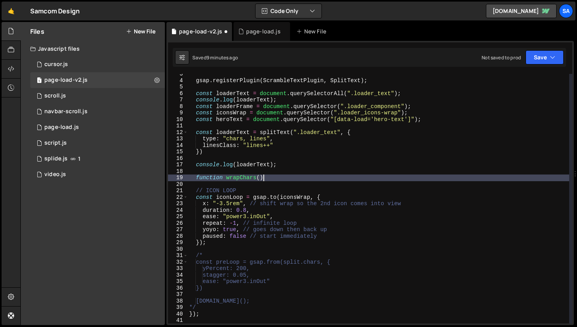
scroll to position [0, 5]
type textarea "function wrapChars() {"
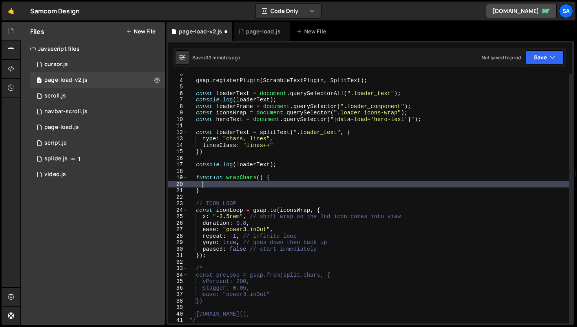
type textarea "}"
type textarea "function wrapChars() {"
click at [555, 61] on button "Save" at bounding box center [545, 57] width 38 height 14
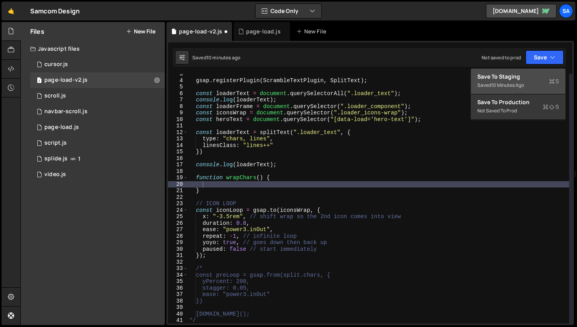
click at [520, 80] on div "Save to Staging S" at bounding box center [519, 77] width 82 height 8
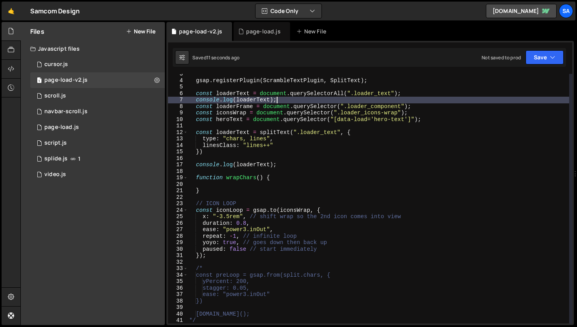
click at [298, 99] on div "gsap . registerPlugin ( ScrambleTextPlugin , SplitText ) ; const loaderText = d…" at bounding box center [379, 202] width 382 height 262
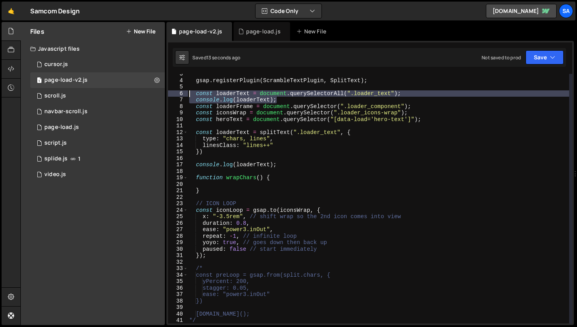
drag, startPoint x: 293, startPoint y: 99, endPoint x: 170, endPoint y: 92, distance: 122.8
click at [170, 92] on div "console.log(loaderText); 3 4 5 6 7 8 9 10 11 12 13 14 15 16 17 18 19 20 21 22 2…" at bounding box center [370, 198] width 405 height 249
type textarea "const loaderText = document.querySelectorAll(".loader_text"); console.log(loade…"
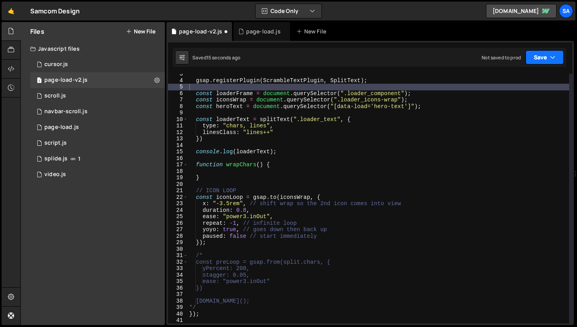
click at [530, 58] on button "Save" at bounding box center [545, 57] width 38 height 14
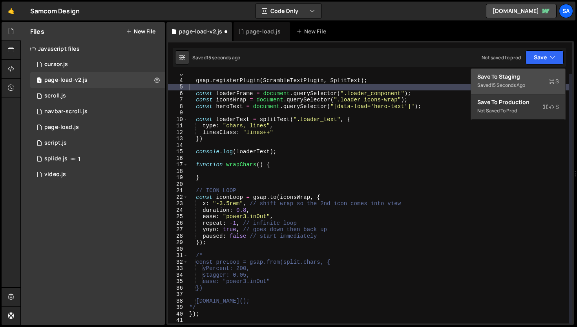
click at [503, 76] on div "Save to Staging S" at bounding box center [519, 77] width 82 height 8
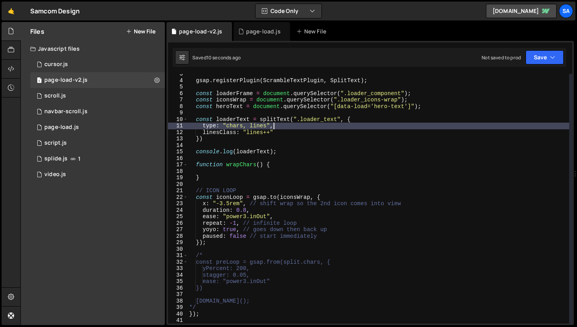
click at [298, 125] on div "gsap . registerPlugin ( ScrambleTextPlugin , SplitText ) ; const loaderFrame = …" at bounding box center [379, 202] width 382 height 262
click at [291, 120] on div "gsap . registerPlugin ( ScrambleTextPlugin , SplitText ) ; const loaderFrame = …" at bounding box center [379, 202] width 382 height 262
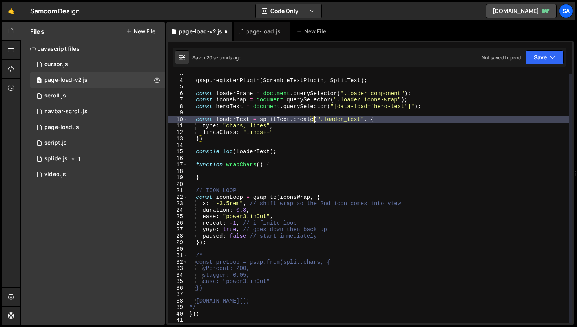
scroll to position [0, 9]
click at [540, 52] on button "Save" at bounding box center [545, 57] width 38 height 14
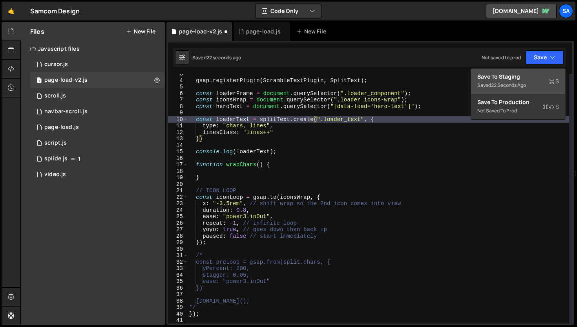
click at [510, 74] on div "Save to Staging S" at bounding box center [519, 77] width 82 height 8
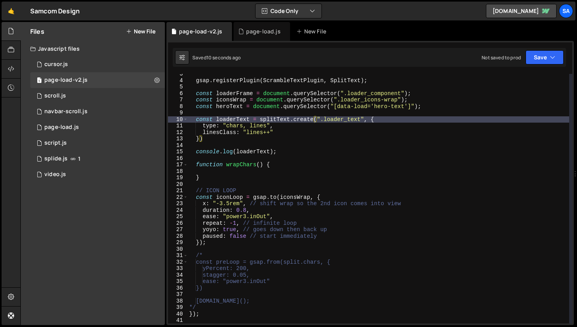
type textarea "type: "chars, lines","
click at [309, 129] on div "gsap . registerPlugin ( ScrambleTextPlugin , SplitText ) ; const loaderFrame = …" at bounding box center [379, 202] width 382 height 262
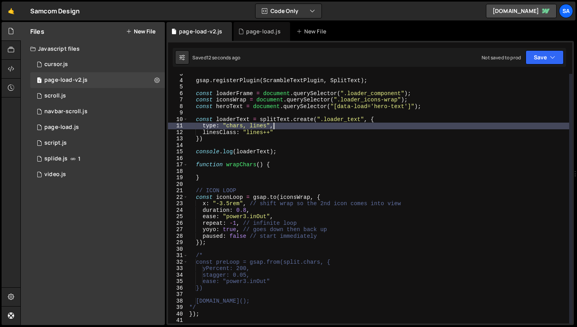
scroll to position [0, 0]
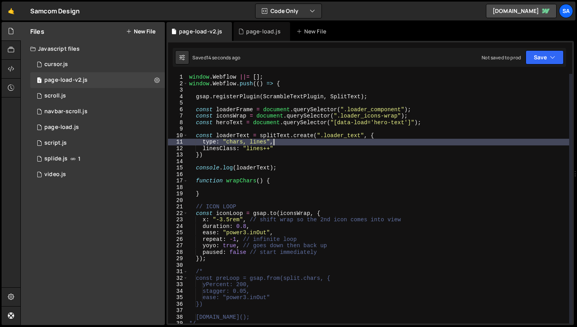
click at [399, 100] on div "window . Webflow ||= [ ] ; window . Webflow . push (( ) => { gsap . registerPlu…" at bounding box center [379, 205] width 382 height 262
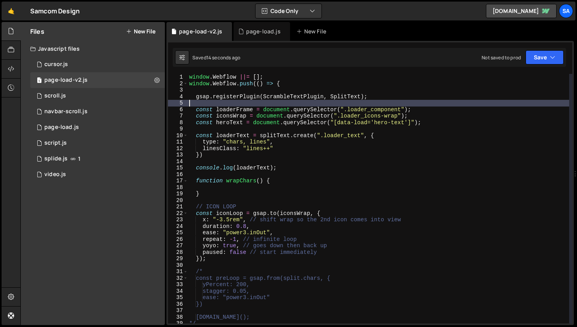
click at [396, 98] on div "window . Webflow ||= [ ] ; window . Webflow . push (( ) => { gsap . registerPlu…" at bounding box center [379, 205] width 382 height 262
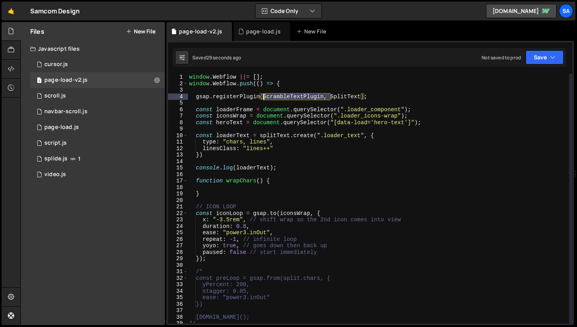
drag, startPoint x: 331, startPoint y: 96, endPoint x: 263, endPoint y: 96, distance: 68.0
click at [263, 96] on div "window . Webflow ||= [ ] ; window . Webflow . push (( ) => { gsap . registerPlu…" at bounding box center [379, 205] width 382 height 262
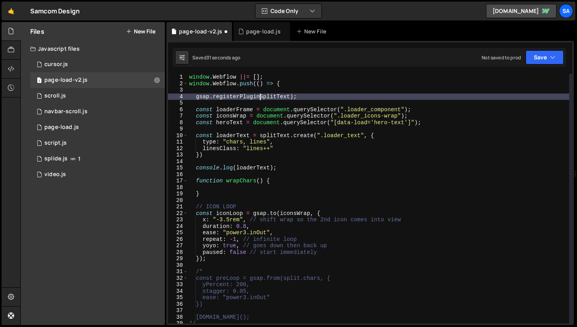
scroll to position [0, 5]
click at [533, 56] on button "Save" at bounding box center [545, 57] width 38 height 14
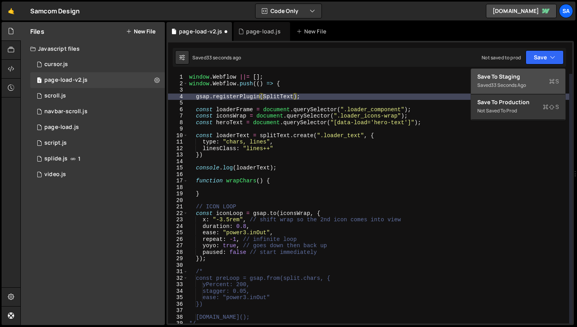
click at [516, 73] on div "Save to Staging S" at bounding box center [519, 77] width 82 height 8
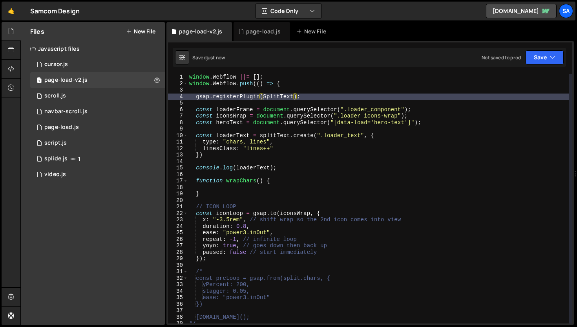
click at [372, 85] on div "window . Webflow ||= [ ] ; window . Webflow . push (( ) => { gsap . registerPlu…" at bounding box center [379, 205] width 382 height 262
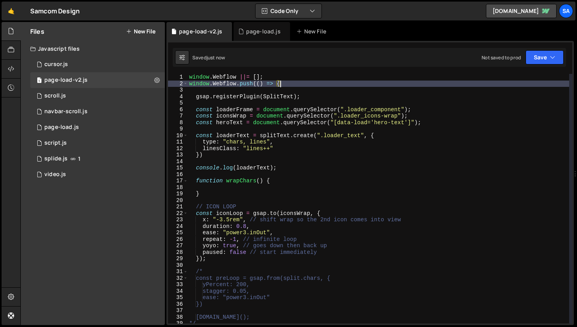
click at [351, 95] on div "window . Webflow ||= [ ] ; window . Webflow . push (( ) => { gsap . registerPlu…" at bounding box center [379, 205] width 382 height 262
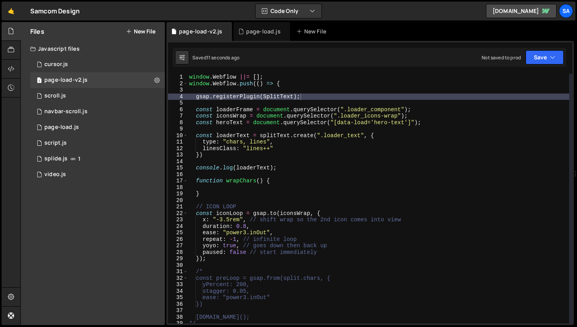
type textarea "linesClass: "lines++""
click at [327, 150] on div "window . Webflow ||= [ ] ; window . Webflow . push (( ) => { gsap . registerPlu…" at bounding box center [379, 205] width 382 height 262
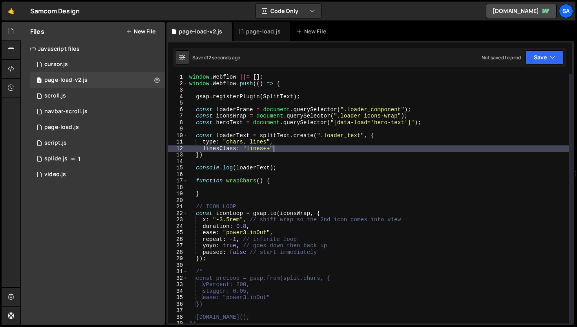
click at [344, 131] on div "window . Webflow ||= [ ] ; window . Webflow . push (( ) => { gsap . registerPlu…" at bounding box center [379, 205] width 382 height 262
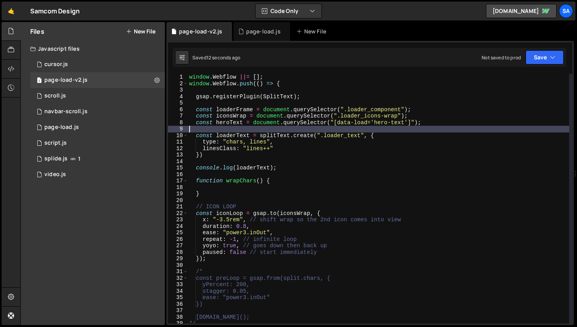
scroll to position [0, 0]
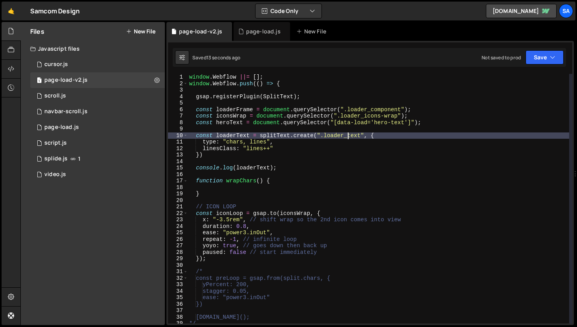
click at [347, 136] on div "window . Webflow ||= [ ] ; window . Webflow . push (( ) => { gsap . registerPlu…" at bounding box center [379, 205] width 382 height 262
type textarea "const loaderText = splitText.create(".loader_text", {"
click at [397, 135] on div "window . Webflow ||= [ ] ; window . Webflow . push (( ) => { gsap . registerPlu…" at bounding box center [379, 205] width 382 height 262
click at [323, 134] on div "window . Webflow ||= [ ] ; window . Webflow . push (( ) => { gsap . registerPlu…" at bounding box center [378, 205] width 381 height 262
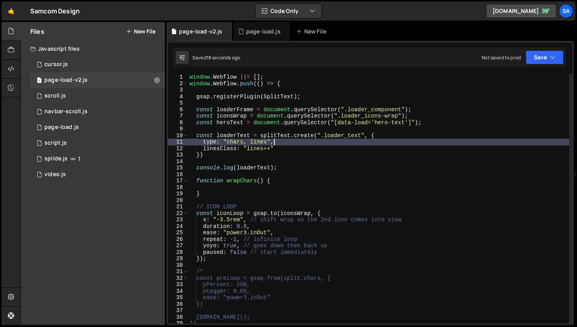
click at [411, 140] on div "window . Webflow ||= [ ] ; window . Webflow . push (( ) => { gsap . registerPlu…" at bounding box center [378, 205] width 381 height 262
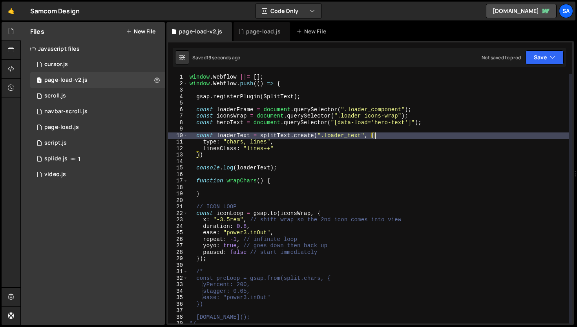
click at [408, 135] on div "window . Webflow ||= [ ] ; window . Webflow . push (( ) => { gsap . registerPlu…" at bounding box center [378, 205] width 381 height 262
click at [304, 149] on div "window . Webflow ||= [ ] ; window . Webflow . push (( ) => { gsap . registerPlu…" at bounding box center [378, 205] width 381 height 262
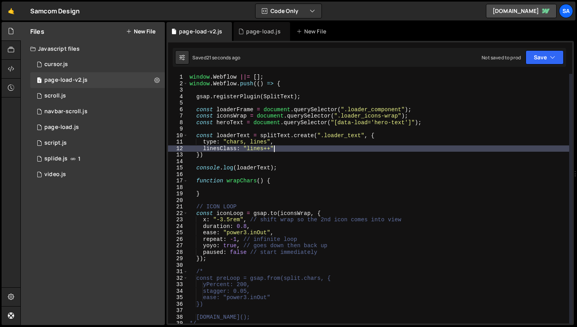
click at [302, 145] on div "window . Webflow ||= [ ] ; window . Webflow . push (( ) => { gsap . registerPlu…" at bounding box center [378, 205] width 381 height 262
click at [302, 142] on div "window . Webflow ||= [ ] ; window . Webflow . push (( ) => { gsap . registerPlu…" at bounding box center [378, 205] width 381 height 262
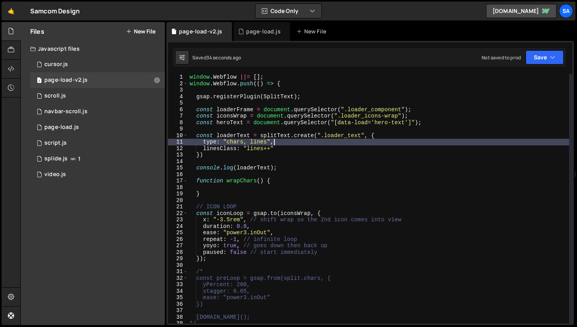
click at [284, 151] on div "window . Webflow ||= [ ] ; window . Webflow . push (( ) => { gsap . registerPlu…" at bounding box center [378, 205] width 381 height 262
type textarea "linesClass: "lines++""
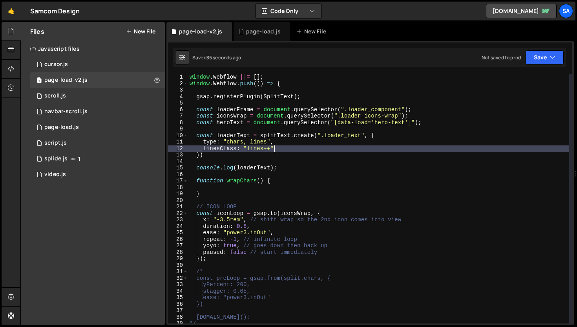
click at [274, 161] on div "window . Webflow ||= [ ] ; window . Webflow . push (( ) => { gsap . registerPlu…" at bounding box center [378, 205] width 381 height 262
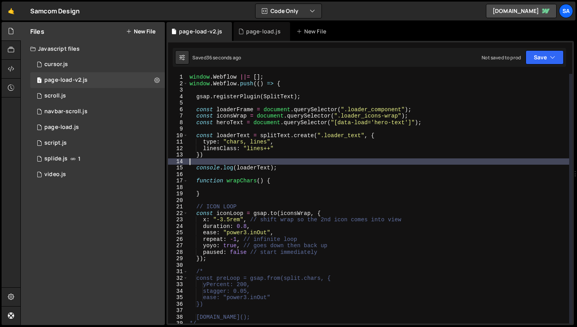
click at [275, 156] on div "window . Webflow ||= [ ] ; window . Webflow . push (( ) => { gsap . registerPlu…" at bounding box center [378, 205] width 381 height 262
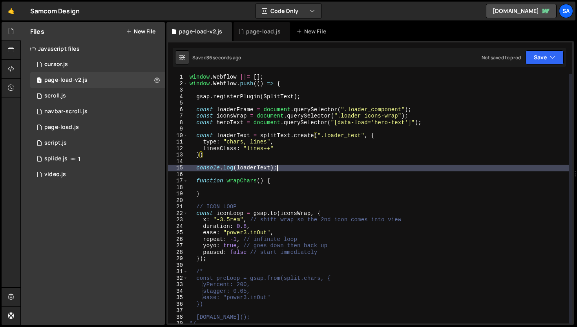
click at [286, 171] on div "window . Webflow ||= [ ] ; window . Webflow . push (( ) => { gsap . registerPlu…" at bounding box center [378, 205] width 381 height 262
click at [409, 138] on div "window . Webflow ||= [ ] ; window . Webflow . push (( ) => { gsap . registerPlu…" at bounding box center [378, 205] width 381 height 262
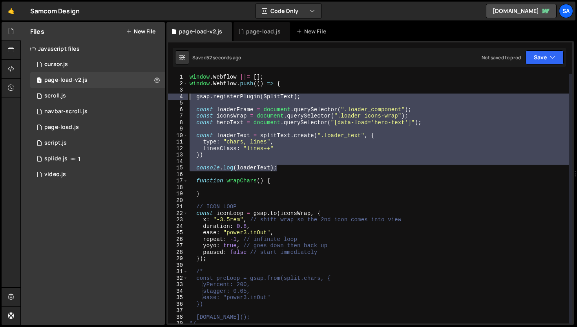
drag, startPoint x: 292, startPoint y: 167, endPoint x: 176, endPoint y: 96, distance: 135.7
click at [176, 96] on div "const loaderText = splitText.create(".loader_text", { 1 2 3 4 5 6 7 8 9 10 11 1…" at bounding box center [370, 198] width 405 height 249
type textarea "gsap.registerPlugin(SplitText);"
click at [245, 199] on div "window . Webflow ||= [ ] ; window . Webflow . push (( ) => { gsap . registerPlu…" at bounding box center [378, 205] width 381 height 262
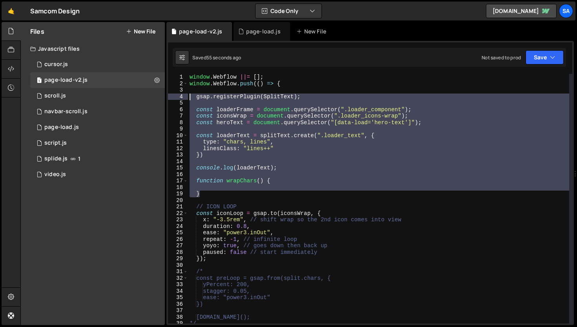
drag, startPoint x: 211, startPoint y: 194, endPoint x: 172, endPoint y: 96, distance: 105.3
click at [172, 96] on div "1 2 3 4 5 6 7 8 9 10 11 12 13 14 15 16 17 18 19 20 21 22 23 24 25 26 27 28 29 3…" at bounding box center [370, 198] width 405 height 249
click at [324, 96] on div "window . Webflow ||= [ ] ; window . Webflow . push (( ) => { gsap . registerPlu…" at bounding box center [378, 198] width 381 height 249
type textarea "gsap.registerPlugin(SplitText);"
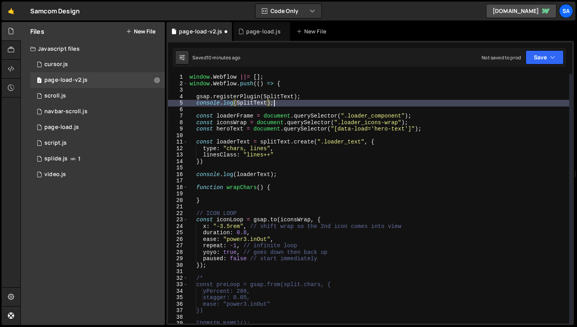
scroll to position [0, 5]
click at [556, 48] on div "Saved 11 minutes ago Not saved to prod Upgrade to Edit Save Save to Staging S S…" at bounding box center [370, 57] width 394 height 19
click at [551, 54] on icon "button" at bounding box center [552, 57] width 5 height 8
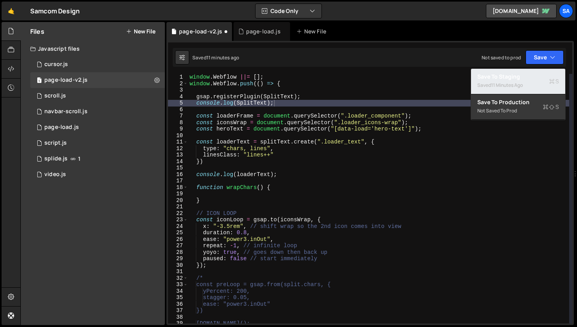
click at [519, 76] on div "Save to Staging S" at bounding box center [519, 77] width 82 height 8
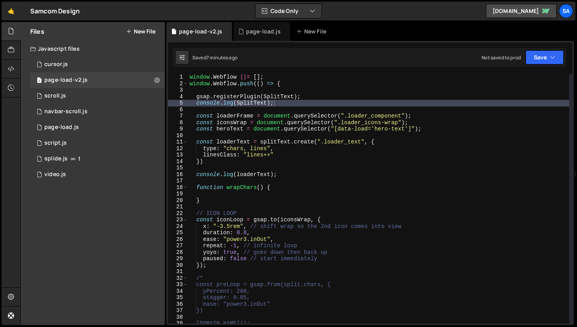
type textarea "linesClass: "lines++""
click at [278, 154] on div "window . Webflow ||= [ ] ; window . Webflow . push (( ) => { gsap . registerPlu…" at bounding box center [378, 205] width 381 height 262
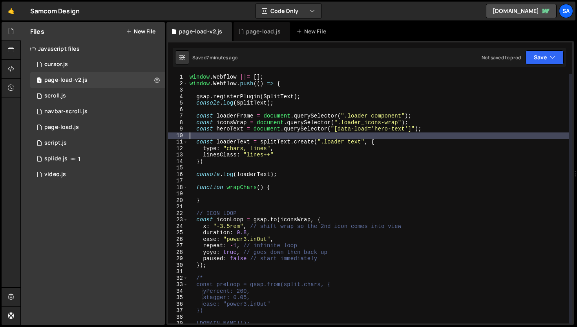
click at [237, 137] on div "window . Webflow ||= [ ] ; window . Webflow . push (( ) => { gsap . registerPlu…" at bounding box center [378, 205] width 381 height 262
click at [262, 140] on div "window . Webflow ||= [ ] ; window . Webflow . push (( ) => { gsap . registerPlu…" at bounding box center [378, 205] width 381 height 262
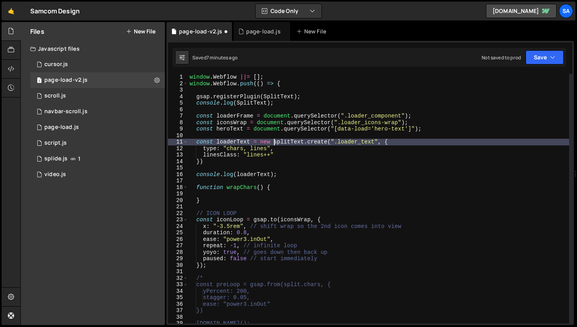
scroll to position [0, 5]
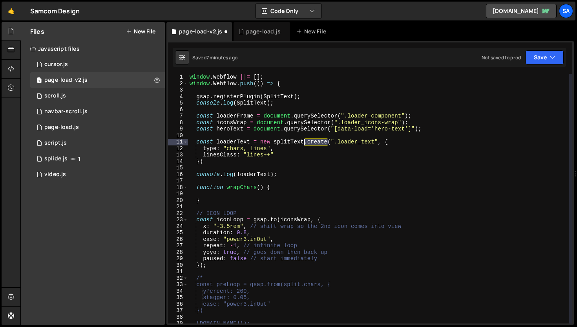
drag, startPoint x: 330, startPoint y: 142, endPoint x: 305, endPoint y: 141, distance: 24.7
click at [304, 141] on div "window . Webflow ||= [ ] ; window . Webflow . push (( ) => { gsap . registerPlu…" at bounding box center [378, 205] width 381 height 262
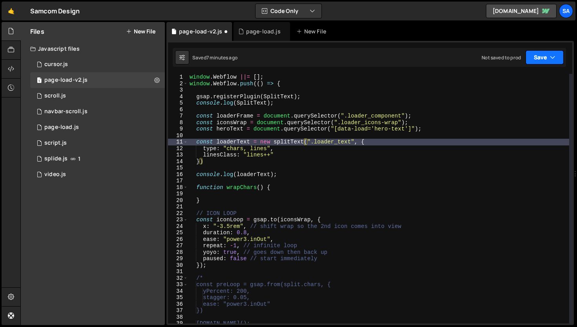
click at [530, 55] on button "Save" at bounding box center [545, 57] width 38 height 14
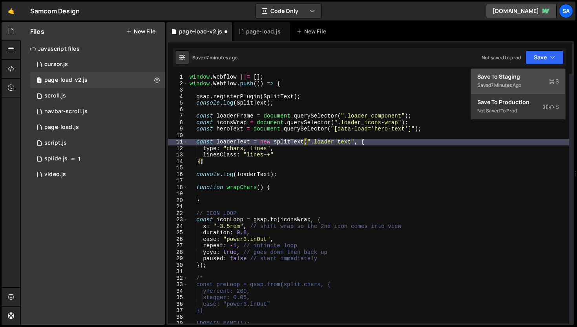
click at [518, 74] on div "Save to Staging S" at bounding box center [519, 77] width 82 height 8
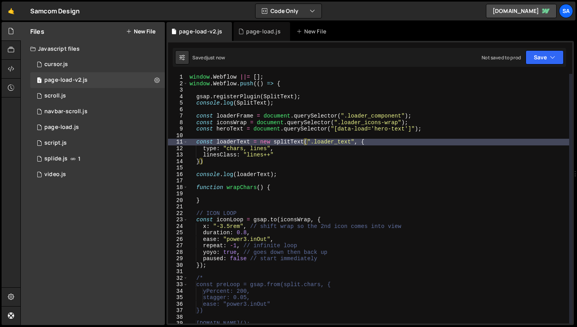
type textarea "linesClass: "lines++""
click at [363, 152] on div "window . Webflow ||= [ ] ; window . Webflow . push (( ) => { gsap . registerPlu…" at bounding box center [378, 205] width 381 height 262
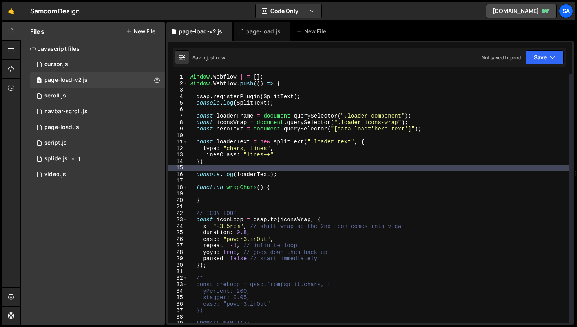
click at [326, 169] on div "window . Webflow ||= [ ] ; window . Webflow . push (( ) => { gsap . registerPlu…" at bounding box center [378, 205] width 381 height 262
click at [328, 139] on div "window . Webflow ||= [ ] ; window . Webflow . push (( ) => { gsap . registerPlu…" at bounding box center [378, 205] width 381 height 262
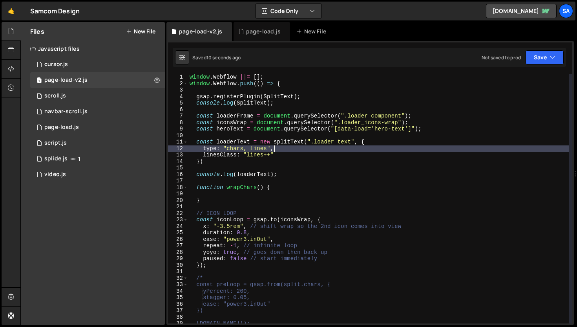
click at [302, 151] on div "window . Webflow ||= [ ] ; window . Webflow . push (( ) => { gsap . registerPlu…" at bounding box center [378, 205] width 381 height 262
click at [399, 142] on div "window . Webflow ||= [ ] ; window . Webflow . push (( ) => { gsap . registerPlu…" at bounding box center [378, 205] width 381 height 262
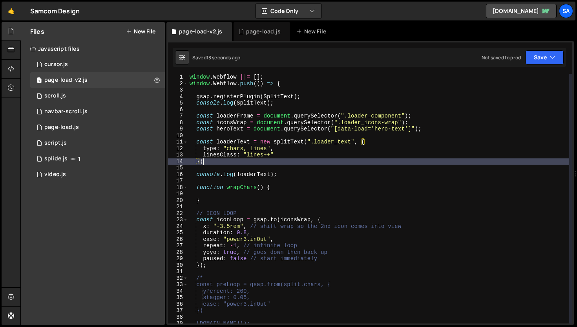
click at [236, 163] on div "window . Webflow ||= [ ] ; window . Webflow . push (( ) => { gsap . registerPlu…" at bounding box center [378, 205] width 381 height 262
click at [277, 148] on div "window . Webflow ||= [ ] ; window . Webflow . push (( ) => { gsap . registerPlu…" at bounding box center [378, 205] width 381 height 262
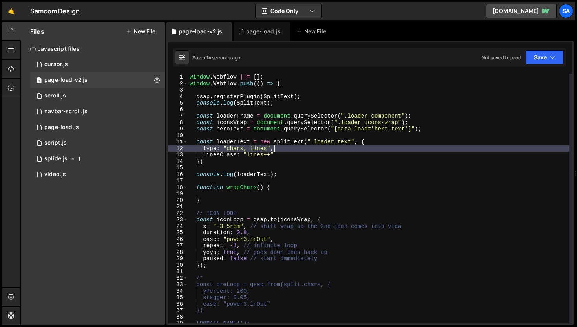
click at [281, 155] on div "window . Webflow ||= [ ] ; window . Webflow . push (( ) => { gsap . registerPlu…" at bounding box center [378, 205] width 381 height 262
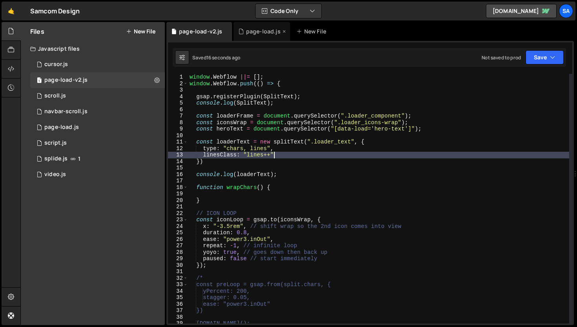
click at [266, 33] on div "page-load.js" at bounding box center [263, 31] width 35 height 8
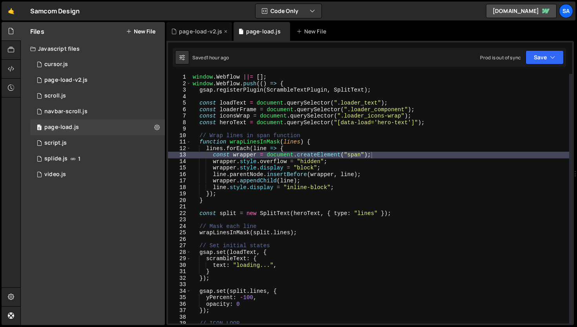
click at [191, 28] on div "page-load-v2.js" at bounding box center [200, 31] width 43 height 8
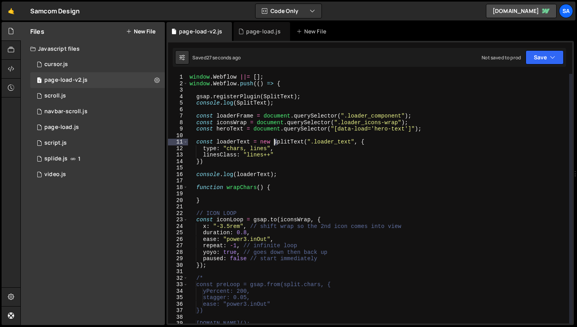
click at [275, 143] on div "window . Webflow ||= [ ] ; window . Webflow . push (( ) => { gsap . registerPlu…" at bounding box center [378, 205] width 381 height 262
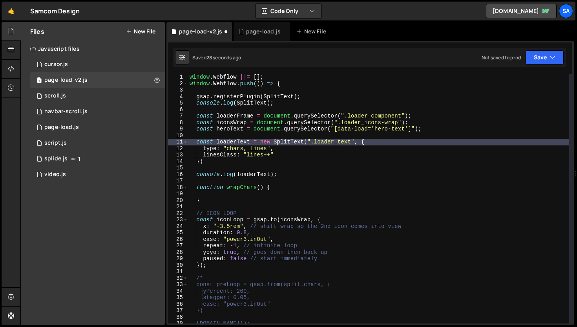
click at [540, 64] on div "Saved 28 seconds ago Not saved to prod Upgrade to Edit Save Save to Staging S S…" at bounding box center [370, 57] width 394 height 19
click at [541, 61] on button "Save" at bounding box center [545, 57] width 38 height 14
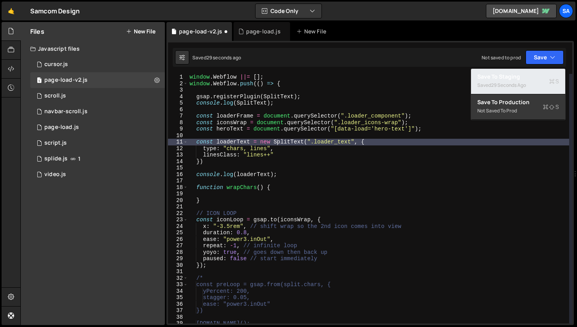
click at [524, 73] on div "Save to Staging S" at bounding box center [519, 77] width 82 height 8
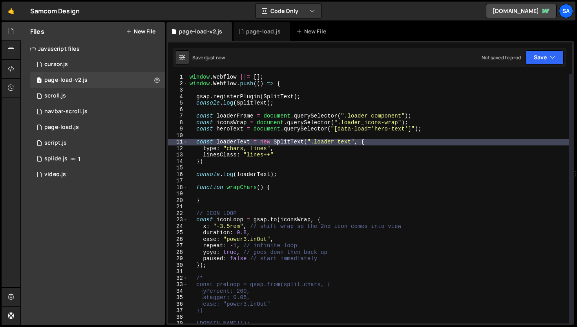
click at [298, 147] on div "window . Webflow ||= [ ] ; window . Webflow . push (( ) => { gsap . registerPlu…" at bounding box center [378, 205] width 381 height 262
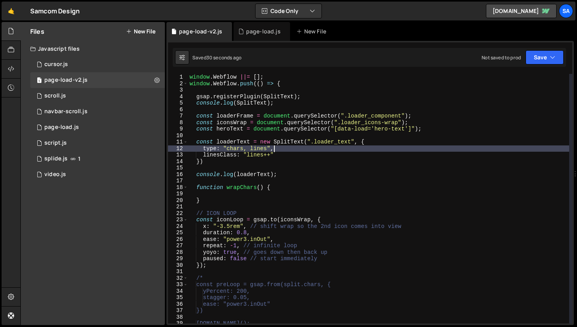
click at [233, 156] on div "window . Webflow ||= [ ] ; window . Webflow . push (( ) => { gsap . registerPlu…" at bounding box center [378, 205] width 381 height 262
type textarea "linesClass: "lines++""
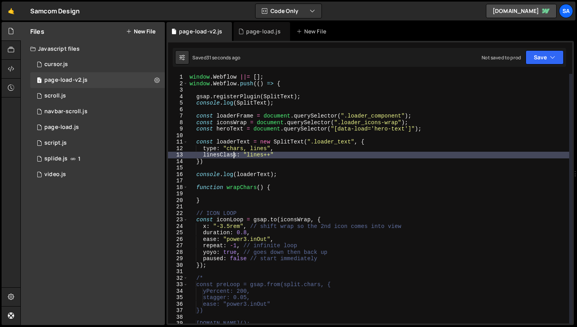
click at [261, 178] on div "window . Webflow ||= [ ] ; window . Webflow . push (( ) => { gsap . registerPlu…" at bounding box center [378, 205] width 381 height 262
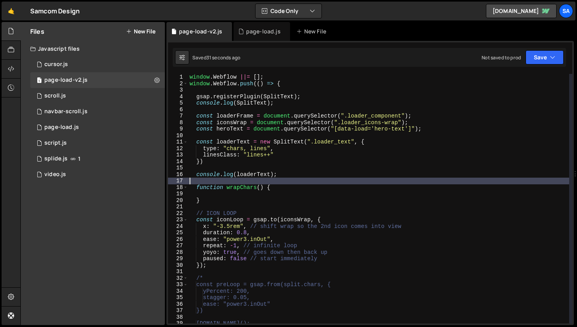
scroll to position [0, 0]
click at [214, 199] on div "window . Webflow ||= [ ] ; window . Webflow . push (( ) => { gsap . registerPlu…" at bounding box center [378, 205] width 381 height 262
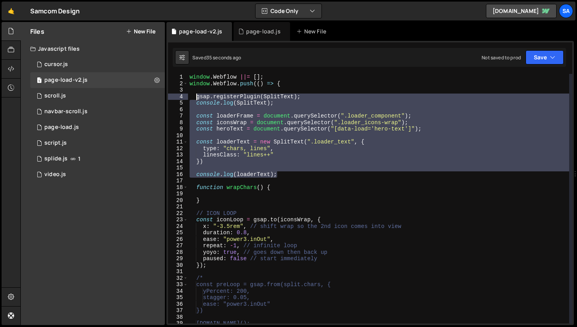
drag, startPoint x: 282, startPoint y: 176, endPoint x: 196, endPoint y: 98, distance: 117.1
click at [196, 98] on div "window . Webflow ||= [ ] ; window . Webflow . push (( ) => { gsap . registerPlu…" at bounding box center [378, 205] width 381 height 262
type textarea "gsap.registerPlugin(SplitText); console.log(SplitText);"
click at [244, 30] on div "page-load.js" at bounding box center [259, 31] width 42 height 8
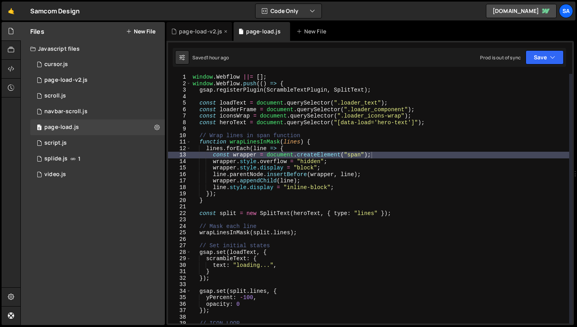
click at [198, 32] on div "page-load-v2.js" at bounding box center [200, 31] width 43 height 8
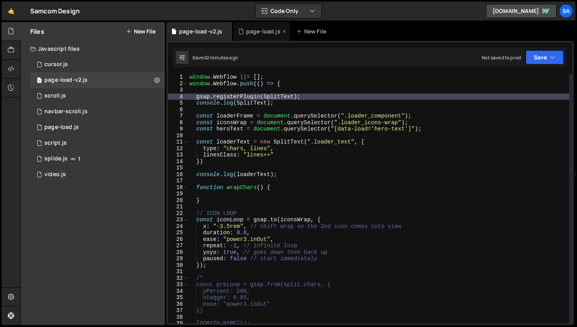
click at [251, 31] on div "page-load.js" at bounding box center [263, 31] width 35 height 8
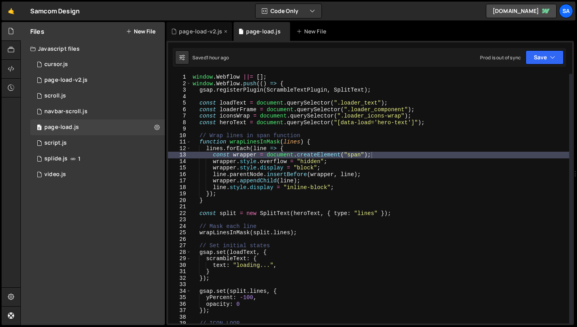
click at [196, 29] on div "page-load-v2.js" at bounding box center [200, 31] width 43 height 8
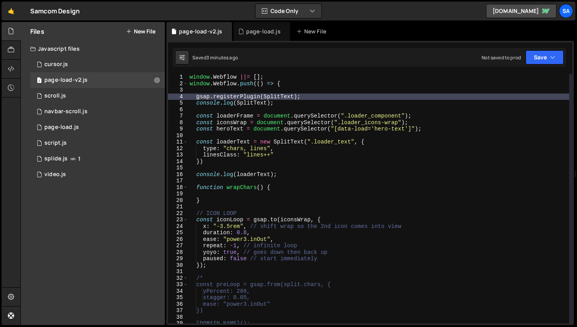
click at [255, 191] on div "window . Webflow ||= [ ] ; window . Webflow . push (( ) => { gsap . registerPlu…" at bounding box center [378, 205] width 381 height 262
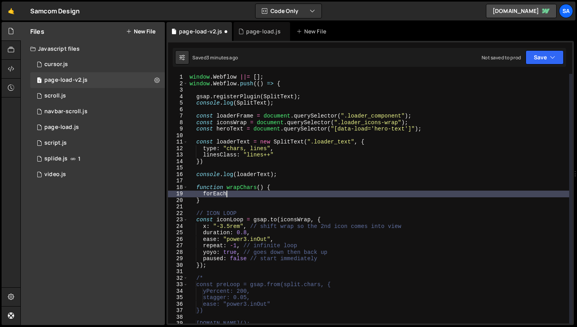
scroll to position [0, 2]
type textarea "f"
click at [258, 29] on div "page-load.js" at bounding box center [263, 31] width 35 height 8
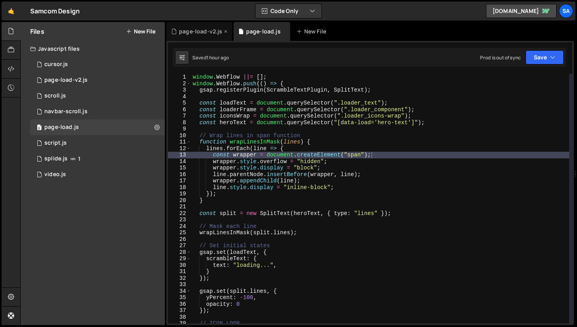
click at [196, 30] on div "page-load-v2.js" at bounding box center [200, 31] width 43 height 8
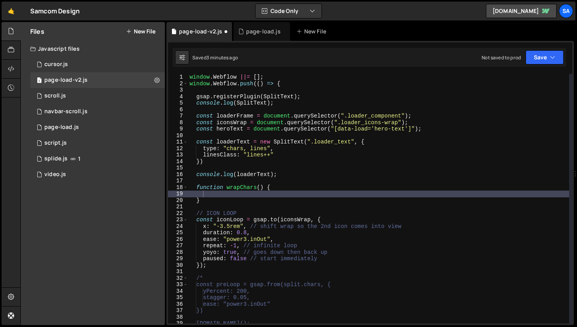
click at [227, 196] on div "window . Webflow ||= [ ] ; window . Webflow . push (( ) => { gsap . registerPlu…" at bounding box center [378, 205] width 381 height 262
click at [251, 34] on div "page-load.js" at bounding box center [263, 31] width 35 height 8
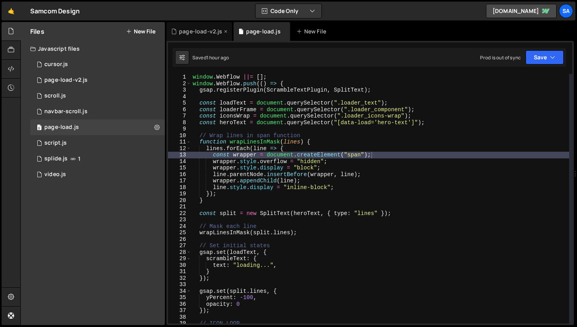
click at [197, 34] on div "page-load-v2.js" at bounding box center [200, 31] width 43 height 8
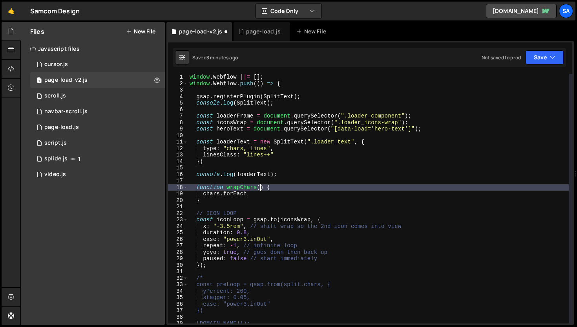
click at [260, 187] on div "window . Webflow ||= [ ] ; window . Webflow . push (( ) => { gsap . registerPlu…" at bounding box center [378, 205] width 381 height 262
click at [237, 192] on div "window . Webflow ||= [ ] ; window . Webflow . push (( ) => { gsap . registerPlu…" at bounding box center [378, 205] width 381 height 262
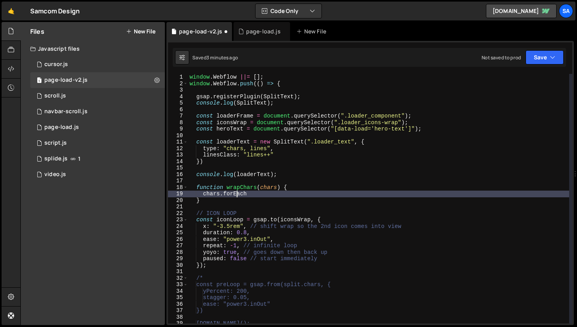
click at [251, 194] on div "window . Webflow ||= [ ] ; window . Webflow . push (( ) => { gsap . registerPlu…" at bounding box center [378, 205] width 381 height 262
type textarea "chars.forEach(char {"
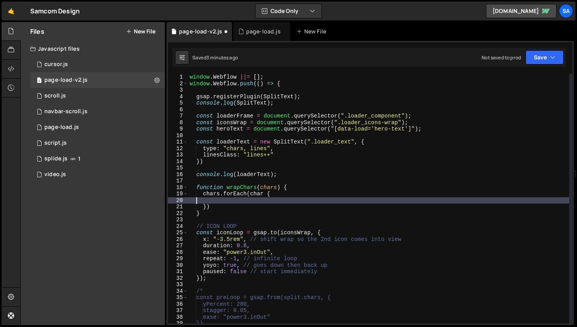
scroll to position [0, 0]
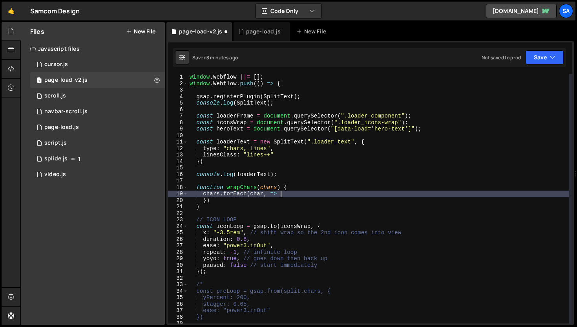
type textarea "chars.forEach(char, => {"
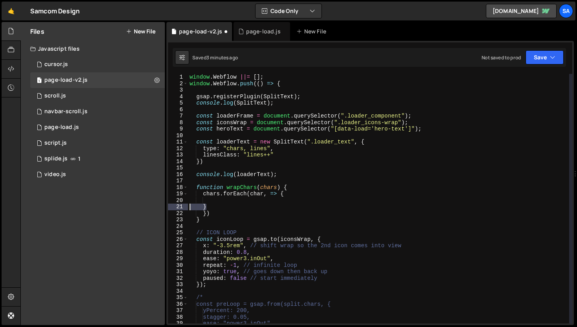
drag, startPoint x: 209, startPoint y: 208, endPoint x: 134, endPoint y: 204, distance: 75.1
click at [134, 204] on div "Files New File Javascript files 1 cursor.js 0 1 page-load-v2.js 0 0 scroll.js 0…" at bounding box center [298, 173] width 557 height 303
type textarea "}"
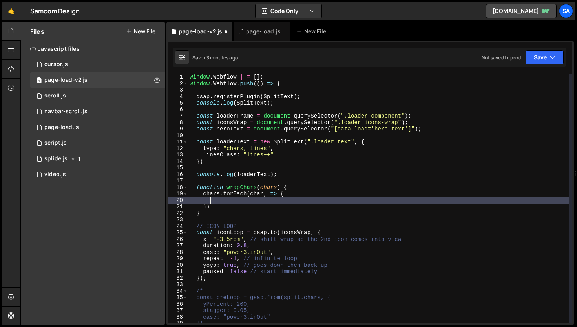
click at [204, 212] on div "window . Webflow ||= [ ] ; window . Webflow . push (( ) => { gsap . registerPlu…" at bounding box center [378, 205] width 381 height 262
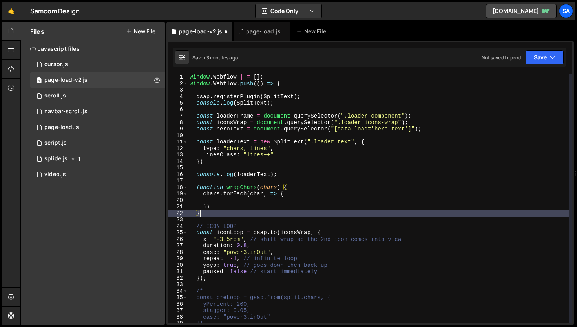
click at [211, 213] on div "window . Webflow ||= [ ] ; window . Webflow . push (( ) => { gsap . registerPlu…" at bounding box center [378, 205] width 381 height 262
click at [208, 212] on div "window . Webflow ||= [ ] ; window . Webflow . push (( ) => { gsap . registerPlu…" at bounding box center [378, 205] width 381 height 262
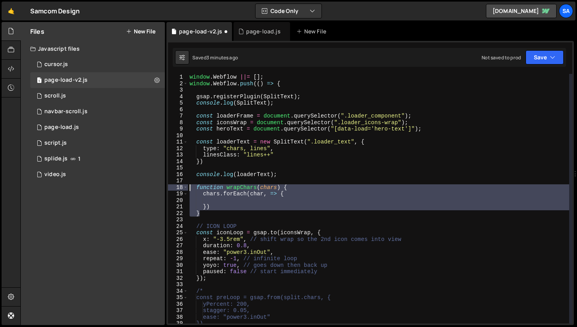
drag, startPoint x: 207, startPoint y: 212, endPoint x: 163, endPoint y: 186, distance: 50.4
click at [163, 186] on div "Files New File Javascript files 1 cursor.js 0 1 page-load-v2.js 0 0 scroll.js 0…" at bounding box center [298, 173] width 557 height 303
drag, startPoint x: 267, startPoint y: 194, endPoint x: 275, endPoint y: 191, distance: 8.8
click at [267, 194] on div "window . Webflow ||= [ ] ; window . Webflow . push (( ) => { gsap . registerPlu…" at bounding box center [378, 198] width 381 height 249
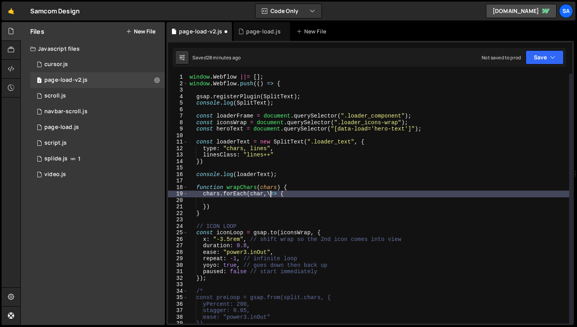
scroll to position [0, 5]
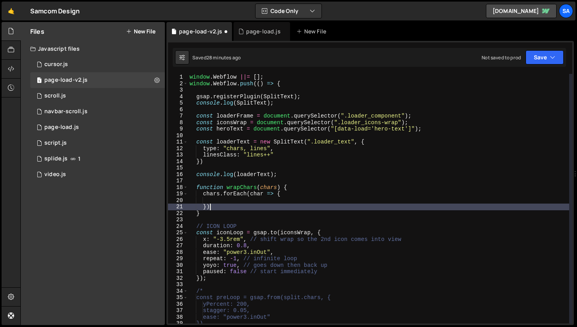
drag, startPoint x: 220, startPoint y: 204, endPoint x: 224, endPoint y: 204, distance: 4.3
click at [220, 204] on div "window . Webflow ||= [ ] ; window . Webflow . push (( ) => { gsap . registerPlu…" at bounding box center [378, 205] width 381 height 262
type textarea "})"
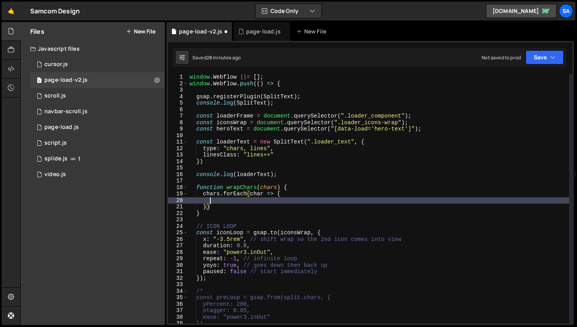
click at [222, 200] on div "window . Webflow ||= [ ] ; window . Webflow . push (( ) => { gsap . registerPlu…" at bounding box center [378, 205] width 381 height 262
click at [253, 31] on div "page-load.js" at bounding box center [263, 31] width 35 height 8
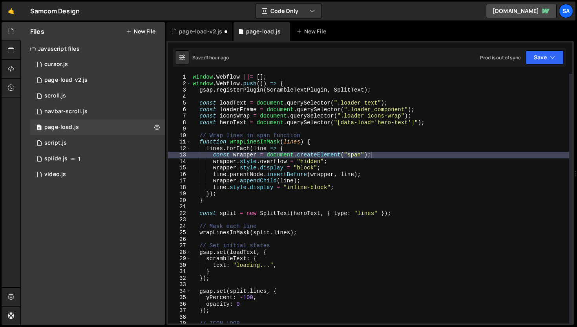
click at [236, 172] on div "window . Webflow ||= [ ] ; window . Webflow . push (( ) => { gsap . registerPlu…" at bounding box center [380, 205] width 378 height 262
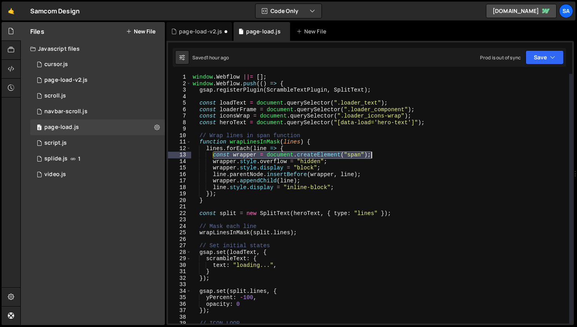
drag, startPoint x: 214, startPoint y: 157, endPoint x: 374, endPoint y: 155, distance: 159.9
click at [374, 155] on div "window . Webflow ||= [ ] ; window . Webflow . push (( ) => { gsap . registerPlu…" at bounding box center [380, 205] width 378 height 262
click at [247, 154] on div "window . Webflow ||= [ ] ; window . Webflow . push (( ) => { gsap . registerPlu…" at bounding box center [380, 198] width 378 height 249
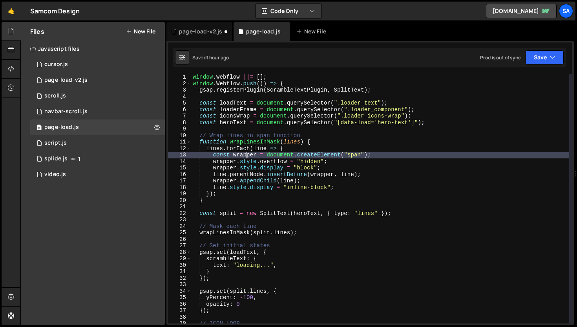
click at [252, 159] on div "window . Webflow ||= [ ] ; window . Webflow . push (( ) => { gsap . registerPlu…" at bounding box center [380, 205] width 378 height 262
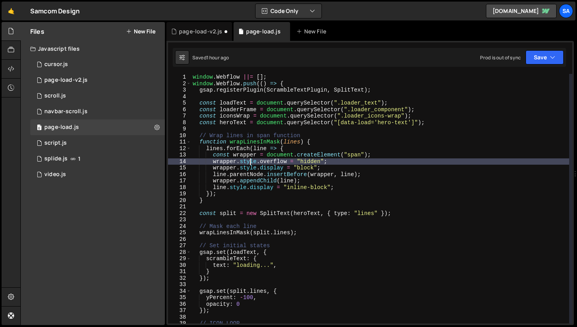
click at [258, 154] on div "window . Webflow ||= [ ] ; window . Webflow . push (( ) => { gsap . registerPlu…" at bounding box center [380, 205] width 378 height 262
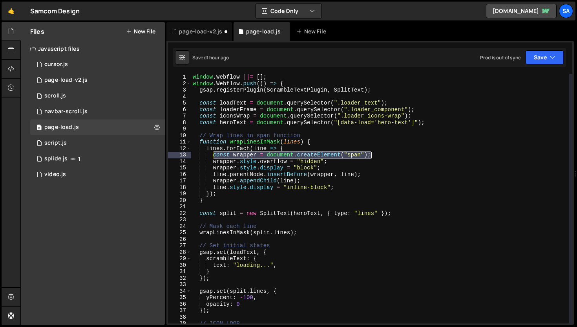
drag, startPoint x: 214, startPoint y: 156, endPoint x: 370, endPoint y: 156, distance: 155.9
click at [370, 156] on div "window . Webflow ||= [ ] ; window . Webflow . push (( ) => { gsap . registerPlu…" at bounding box center [380, 205] width 378 height 262
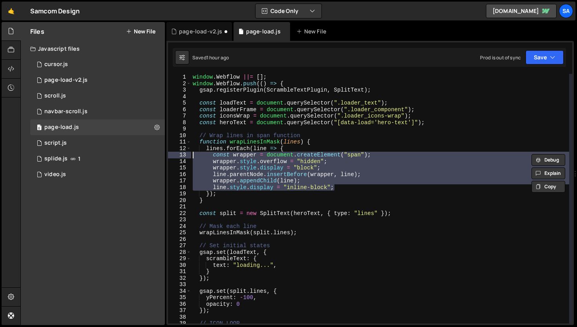
drag, startPoint x: 343, startPoint y: 188, endPoint x: 171, endPoint y: 155, distance: 174.9
click at [171, 155] on div "const wrapper = document.createElement("span"); 1 2 3 4 5 6 7 8 9 10 11 12 13 1…" at bounding box center [370, 198] width 405 height 249
type textarea "const wrapper = document.createElement("span"); wrapper.style.overflow = "hidde…"
click at [190, 29] on div "page-load-v2.js" at bounding box center [200, 31] width 43 height 8
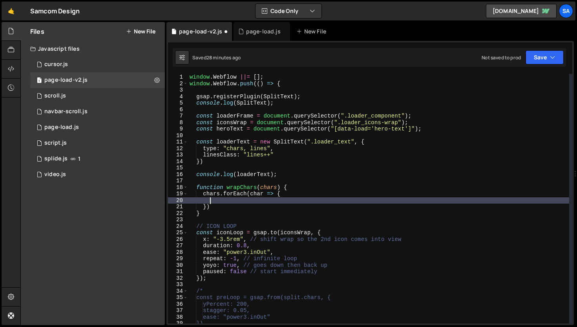
click at [224, 202] on div "window . Webflow ||= [ ] ; window . Webflow . push (( ) => { gsap . registerPlu…" at bounding box center [378, 205] width 381 height 262
paste textarea "line.style.display = "inline-block";"
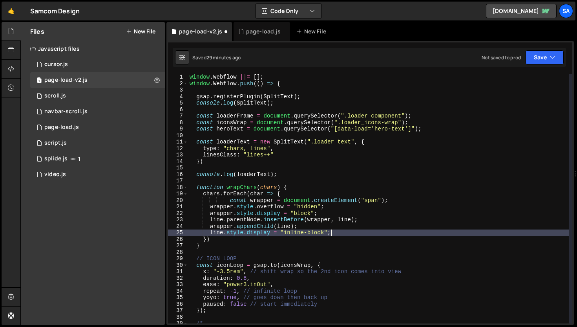
click at [230, 200] on div "window . Webflow ||= [ ] ; window . Webflow . push (( ) => { gsap . registerPlu…" at bounding box center [378, 205] width 381 height 262
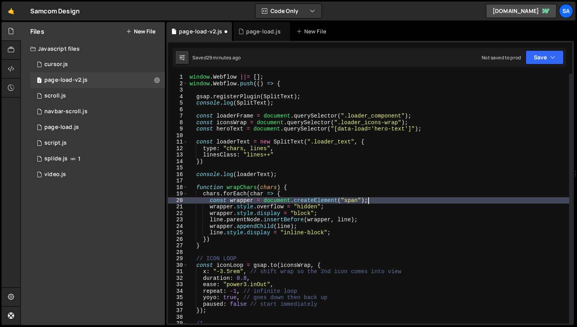
click at [381, 203] on div "window . Webflow ||= [ ] ; window . Webflow . push (( ) => { gsap . registerPlu…" at bounding box center [378, 205] width 381 height 262
click at [356, 199] on div "window . Webflow ||= [ ] ; window . Webflow . push (( ) => { gsap . registerPlu…" at bounding box center [378, 205] width 381 height 262
click at [379, 204] on div "window . Webflow ||= [ ] ; window . Webflow . push (( ) => { gsap . registerPlu…" at bounding box center [378, 205] width 381 height 262
click at [379, 202] on div "window . Webflow ||= [ ] ; window . Webflow . push (( ) => { gsap . registerPlu…" at bounding box center [378, 205] width 381 height 262
click at [334, 201] on div "window . Webflow ||= [ ] ; window . Webflow . push (( ) => { gsap . registerPlu…" at bounding box center [378, 205] width 381 height 262
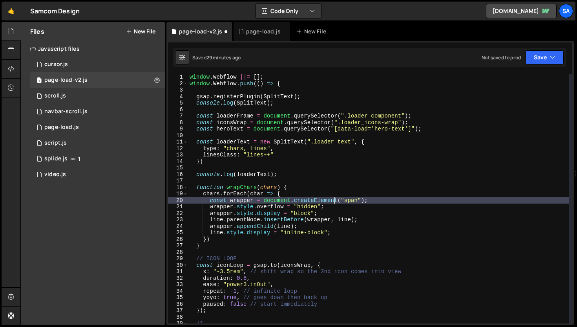
click at [335, 206] on div "window . Webflow ||= [ ] ; window . Webflow . push (( ) => { gsap . registerPlu…" at bounding box center [378, 205] width 381 height 262
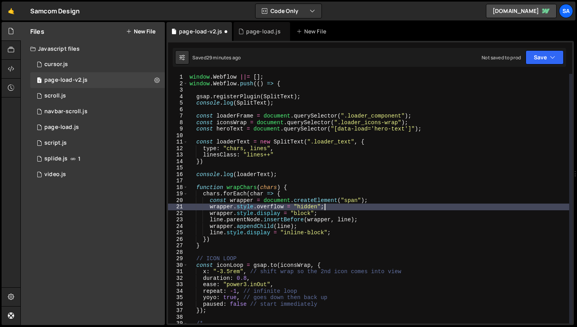
click at [327, 209] on div "window . Webflow ||= [ ] ; window . Webflow . push (( ) => { gsap . registerPlu…" at bounding box center [378, 205] width 381 height 262
click at [327, 212] on div "window . Webflow ||= [ ] ; window . Webflow . push (( ) => { gsap . registerPlu…" at bounding box center [378, 205] width 381 height 262
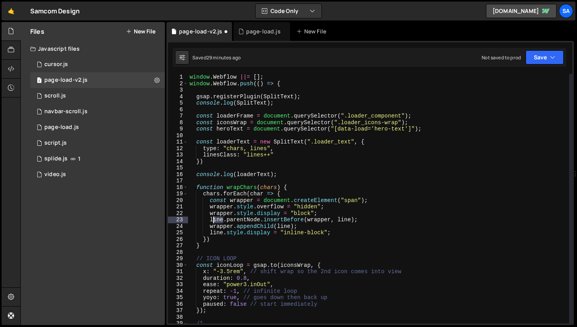
drag, startPoint x: 222, startPoint y: 218, endPoint x: 212, endPoint y: 219, distance: 10.2
click at [212, 219] on div "window . Webflow ||= [ ] ; window . Webflow . push (( ) => { gsap . registerPlu…" at bounding box center [378, 205] width 381 height 262
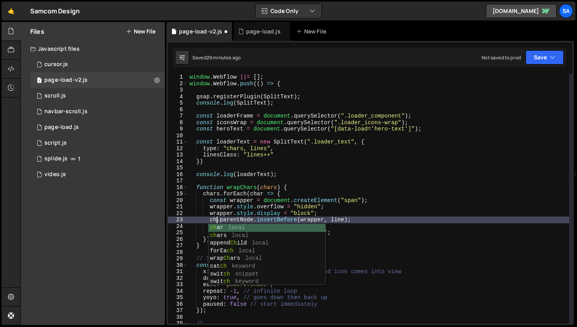
scroll to position [0, 2]
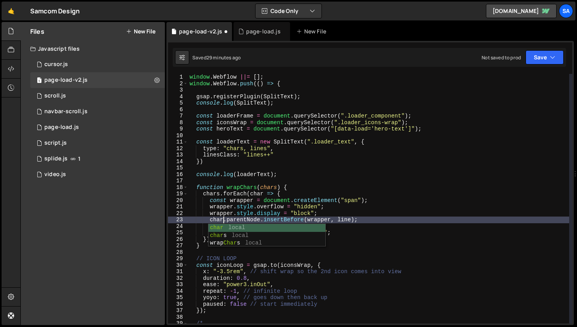
click at [280, 217] on div "window . Webflow ||= [ ] ; window . Webflow . push (( ) => { gsap . registerPlu…" at bounding box center [378, 205] width 381 height 262
click at [342, 219] on div "window . Webflow ||= [ ] ; window . Webflow . push (( ) => { gsap . registerPlu…" at bounding box center [378, 205] width 381 height 262
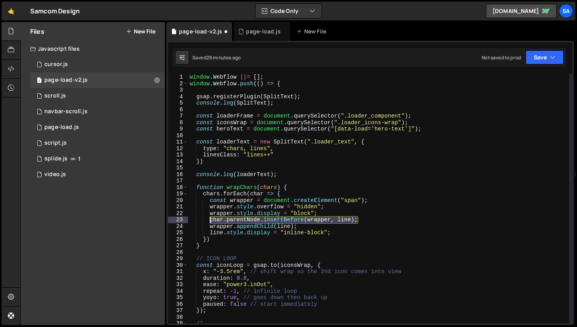
drag, startPoint x: 369, startPoint y: 221, endPoint x: 209, endPoint y: 219, distance: 160.7
click at [209, 219] on div "window . Webflow ||= [ ] ; window . Webflow . push (( ) => { gsap . registerPlu…" at bounding box center [378, 205] width 381 height 262
click at [210, 227] on div "window . Webflow ||= [ ] ; window . Webflow . push (( ) => { gsap . registerPlu…" at bounding box center [378, 205] width 381 height 262
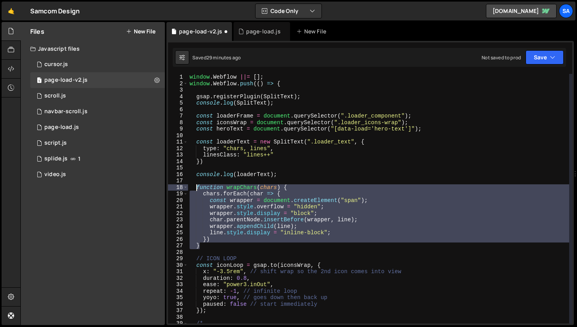
drag, startPoint x: 207, startPoint y: 245, endPoint x: 197, endPoint y: 189, distance: 57.2
click at [197, 189] on div "window . Webflow ||= [ ] ; window . Webflow . push (( ) => { gsap . registerPlu…" at bounding box center [378, 205] width 381 height 262
click at [347, 214] on div "window . Webflow ||= [ ] ; window . Webflow . push (( ) => { gsap . registerPlu…" at bounding box center [378, 198] width 381 height 249
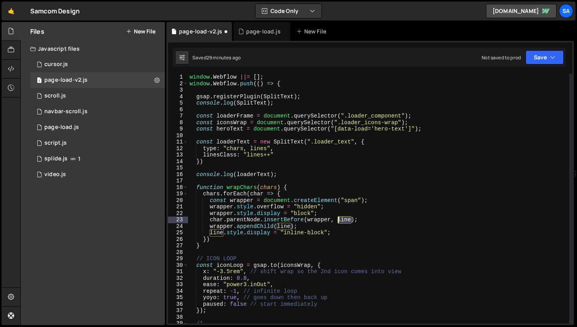
drag, startPoint x: 352, startPoint y: 220, endPoint x: 339, endPoint y: 220, distance: 12.6
click at [339, 220] on div "window . Webflow ||= [ ] ; window . Webflow . push (( ) => { gsap . registerPlu…" at bounding box center [378, 205] width 381 height 262
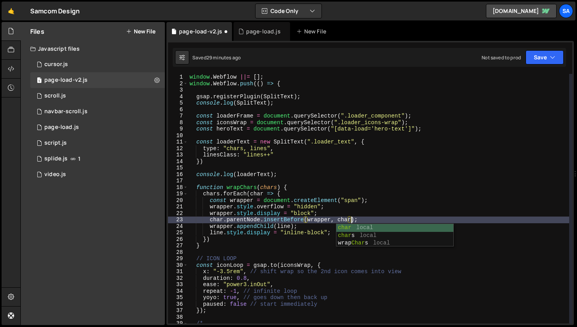
scroll to position [0, 11]
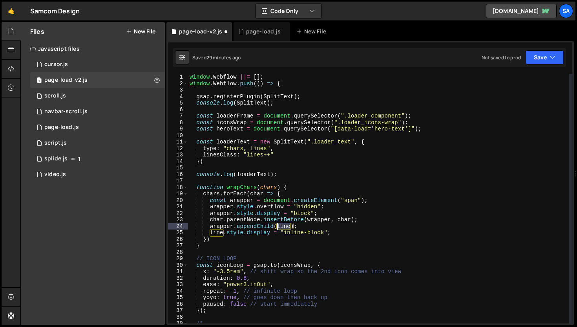
drag, startPoint x: 291, startPoint y: 226, endPoint x: 279, endPoint y: 224, distance: 11.9
click at [279, 224] on div "window . Webflow ||= [ ] ; window . Webflow . push (( ) => { gsap . registerPlu…" at bounding box center [378, 205] width 381 height 262
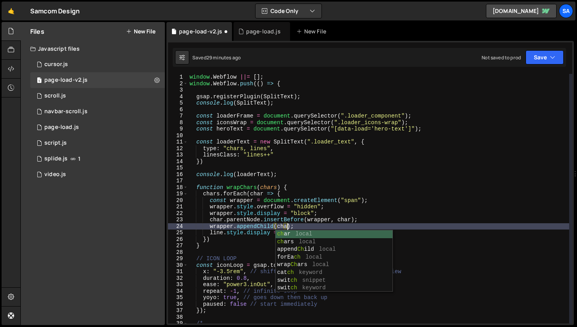
scroll to position [0, 7]
click at [248, 232] on div "window . Webflow ||= [ ] ; window . Webflow . push (( ) => { gsap . registerPlu…" at bounding box center [378, 205] width 381 height 262
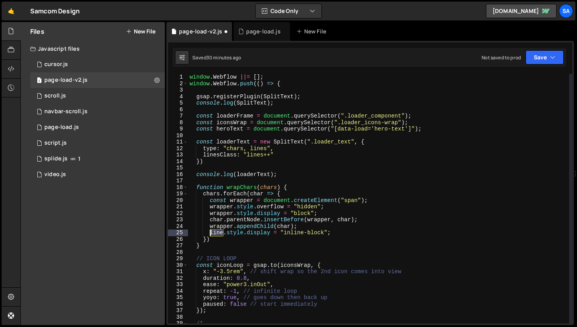
drag, startPoint x: 223, startPoint y: 233, endPoint x: 211, endPoint y: 234, distance: 11.8
click at [211, 234] on div "window . Webflow ||= [ ] ; window . Webflow . push (( ) => { gsap . registerPlu…" at bounding box center [378, 205] width 381 height 262
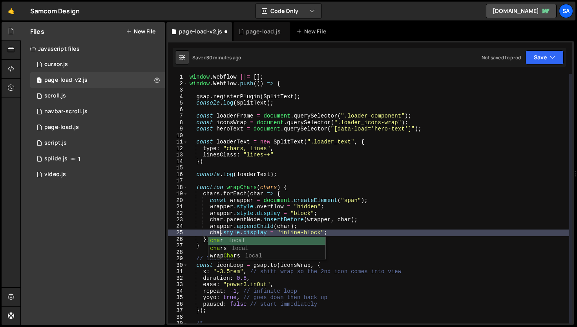
scroll to position [0, 2]
click at [539, 56] on button "Save" at bounding box center [545, 57] width 38 height 14
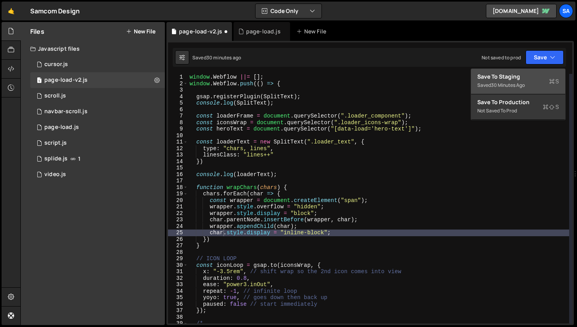
click at [519, 75] on div "Save to Staging S" at bounding box center [519, 77] width 82 height 8
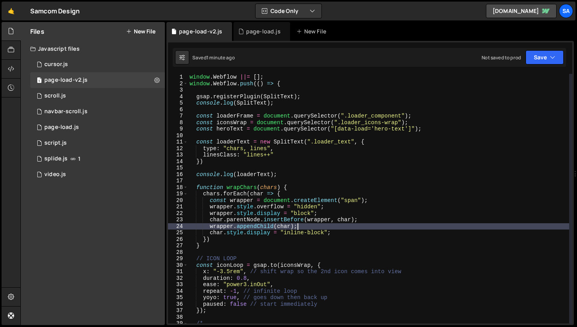
click at [372, 229] on div "window . Webflow ||= [ ] ; window . Webflow . push (( ) => { gsap . registerPlu…" at bounding box center [378, 205] width 381 height 262
click at [285, 244] on div "window . Webflow ||= [ ] ; window . Webflow . push (( ) => { gsap . registerPlu…" at bounding box center [378, 205] width 381 height 262
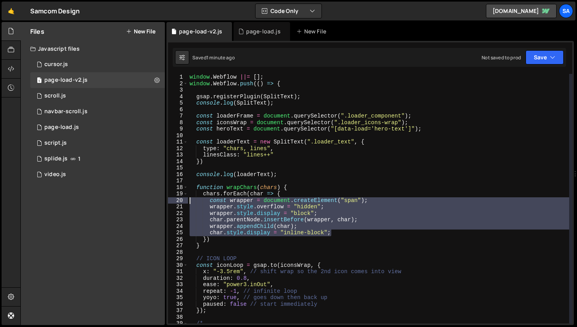
drag, startPoint x: 353, startPoint y: 234, endPoint x: 143, endPoint y: 202, distance: 212.2
click at [143, 202] on div "Files New File Javascript files 1 cursor.js 0 1 page-load-v2.js 0 0 scroll.js 0…" at bounding box center [298, 173] width 557 height 303
click at [223, 201] on div "window . Webflow ||= [ ] ; window . Webflow . push (( ) => { gsap . registerPlu…" at bounding box center [378, 198] width 381 height 249
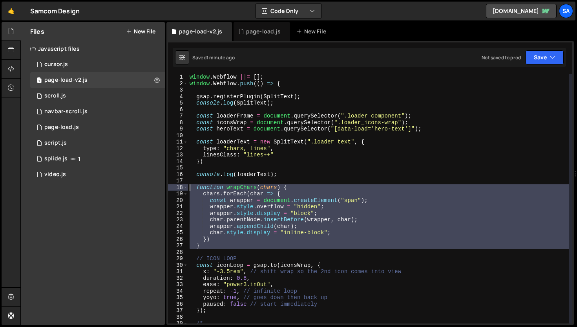
drag, startPoint x: 212, startPoint y: 251, endPoint x: 182, endPoint y: 189, distance: 68.3
click at [182, 189] on div "const wrapper = document.createElement("span"); 1 2 3 4 5 6 7 8 9 10 11 12 13 1…" at bounding box center [370, 198] width 405 height 249
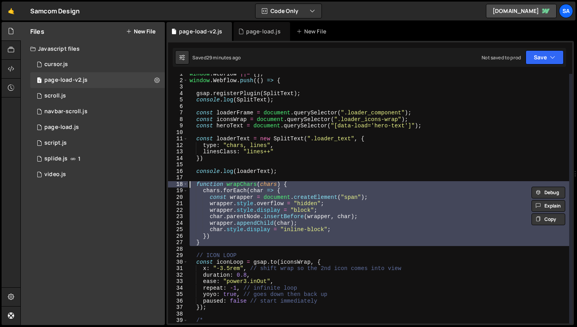
click at [331, 209] on div "window . Webflow ||= [ ] ; window . Webflow . push (( ) => { gsap . registerPlu…" at bounding box center [378, 198] width 381 height 249
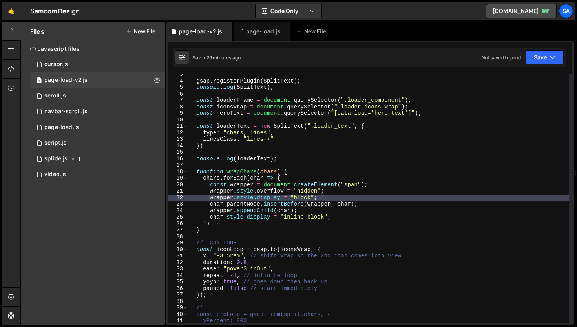
scroll to position [19, 0]
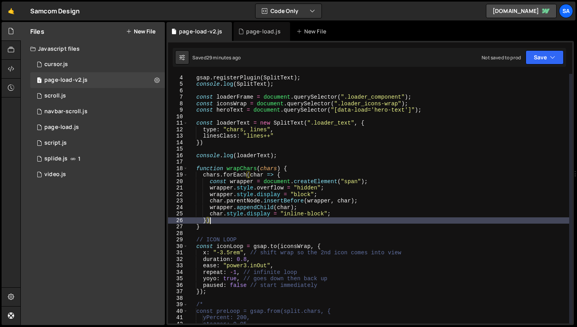
click at [234, 220] on div "gsap . registerPlugin ( SplitText ) ; console . log ( SplitText ) ; const loade…" at bounding box center [378, 199] width 381 height 262
click at [212, 230] on div "gsap . registerPlugin ( SplitText ) ; console . log ( SplitText ) ; const loade…" at bounding box center [378, 199] width 381 height 262
type textarea "}"
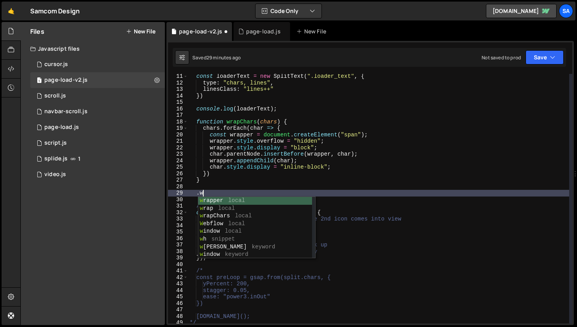
scroll to position [0, 0]
type textarea "."
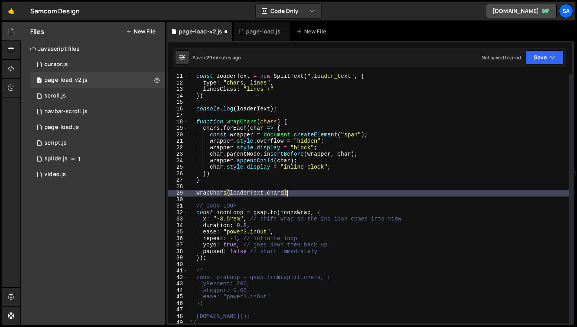
scroll to position [0, 7]
click at [199, 196] on div "const loaderText = new SplitText ( ".loader_text" , { type : "chars, lines" , l…" at bounding box center [378, 204] width 381 height 262
type textarea "wrapChars(loaderText.chars);"
click at [261, 35] on div "page-load.js" at bounding box center [263, 31] width 35 height 8
type textarea "const wrapper = document.createElement("span");"
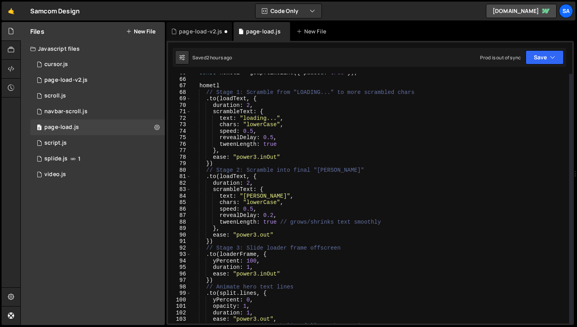
scroll to position [419, 0]
click at [192, 32] on div "page-load-v2.js" at bounding box center [200, 31] width 43 height 8
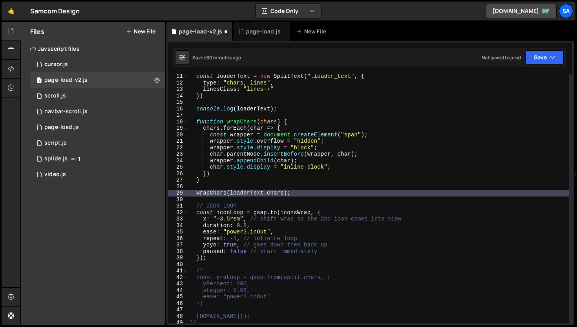
scroll to position [0, 0]
click at [292, 196] on div "const loaderText = new SplitText ( ".loader_text" , { type : "chars, lines" , l…" at bounding box center [378, 204] width 381 height 262
click at [308, 191] on div "const loaderText = new SplitText ( ".loader_text" , { type : "chars, lines" , l…" at bounding box center [378, 204] width 381 height 262
click at [531, 59] on button "Save" at bounding box center [545, 57] width 38 height 14
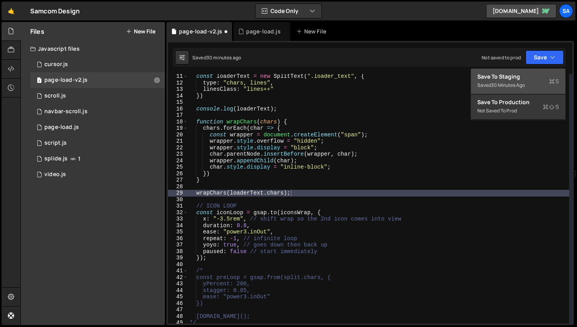
click at [501, 81] on div "Saved 30 minutes ago" at bounding box center [519, 85] width 82 height 9
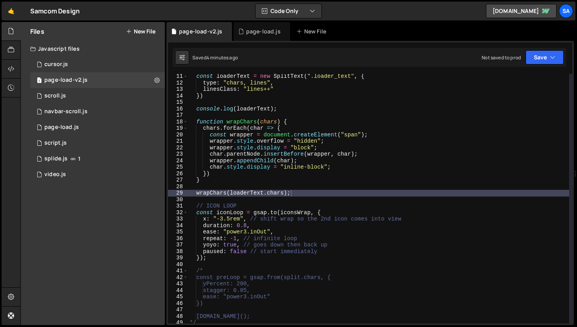
click at [331, 196] on div "const loaderText = new SplitText ( ".loader_text" , { type : "chars, lines" , l…" at bounding box center [378, 204] width 381 height 262
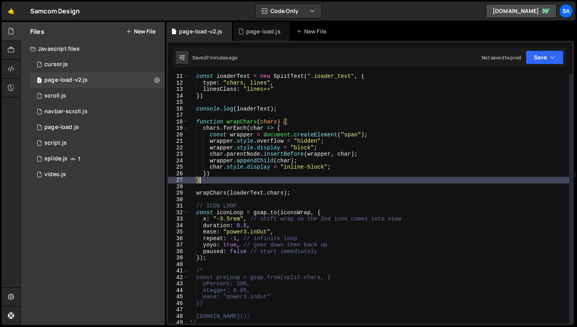
click at [246, 177] on div "const loaderText = new SplitText ( ".loader_text" , { type : "chars, lines" , l…" at bounding box center [378, 204] width 381 height 262
click at [226, 169] on div "const loaderText = new SplitText ( ".loader_text" , { type : "chars, lines" , l…" at bounding box center [378, 204] width 381 height 262
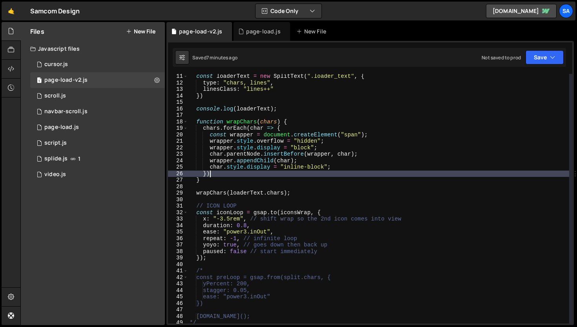
click at [220, 174] on div "const loaderText = new SplitText ( ".loader_text" , { type : "chars, lines" , l…" at bounding box center [378, 204] width 381 height 262
click at [394, 156] on div "const loaderText = new SplitText ( ".loader_text" , { type : "chars, lines" , l…" at bounding box center [378, 204] width 381 height 262
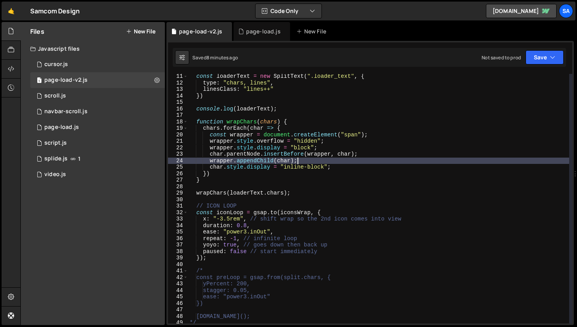
click at [322, 159] on div "const loaderText = new SplitText ( ".loader_text" , { type : "chars, lines" , l…" at bounding box center [378, 204] width 381 height 262
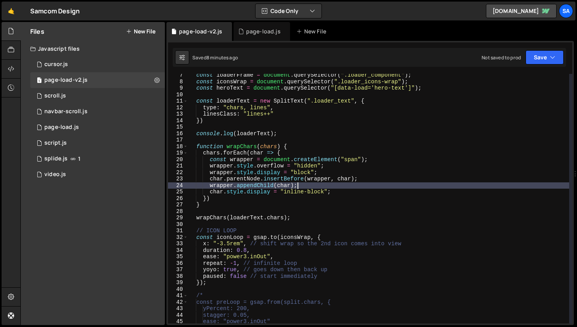
scroll to position [33, 0]
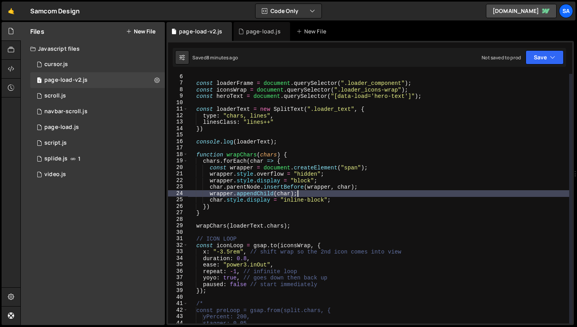
click at [286, 126] on div "const loaderFrame = document . querySelector ( ".loader_component" ) ; const ic…" at bounding box center [378, 204] width 381 height 262
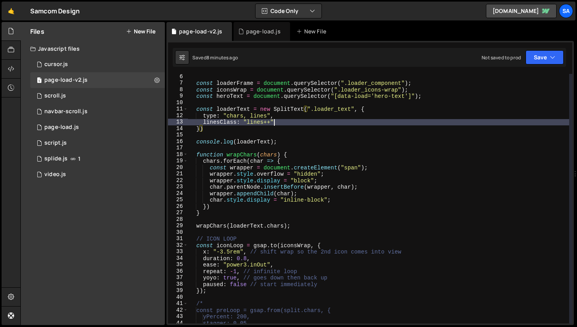
click at [287, 124] on div "const loaderFrame = document . querySelector ( ".loader_component" ) ; const ic…" at bounding box center [378, 204] width 381 height 262
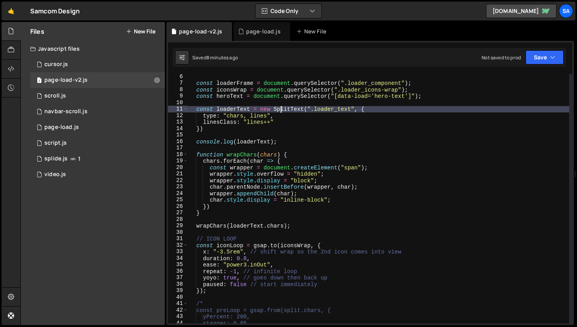
click at [280, 108] on div "const loaderFrame = document . querySelector ( ".loader_component" ) ; const ic…" at bounding box center [378, 204] width 381 height 262
click at [281, 117] on div "const loaderFrame = document . querySelector ( ".loader_component" ) ; const ic…" at bounding box center [378, 204] width 381 height 262
type textarea "type: "chars, lines","
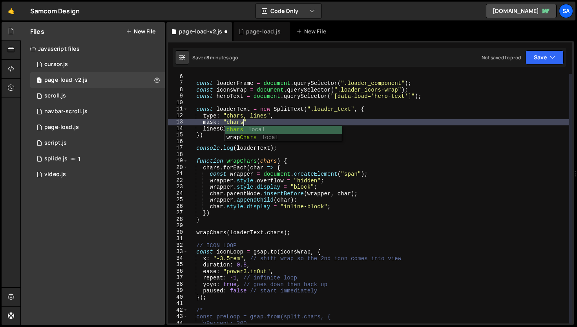
scroll to position [39, 0]
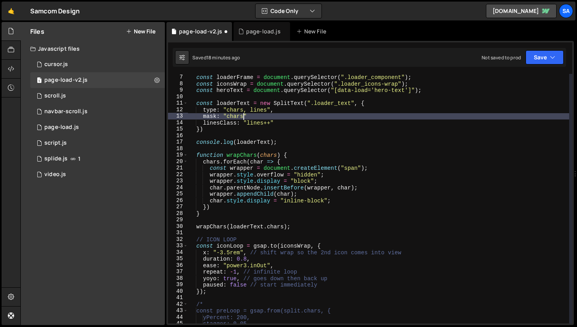
click at [292, 123] on div "const loaderFrame = document . querySelector ( ".loader_component" ) ; const ic…" at bounding box center [378, 199] width 381 height 262
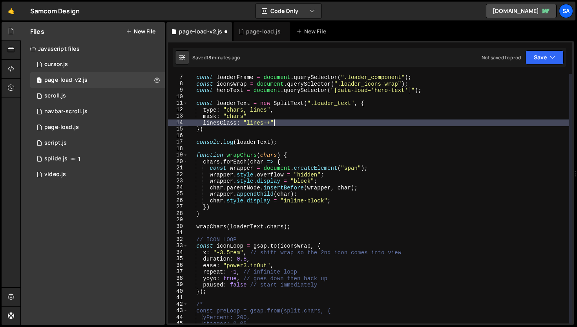
click at [257, 114] on div "const loaderFrame = document . querySelector ( ".loader_component" ) ; const ic…" at bounding box center [378, 199] width 381 height 262
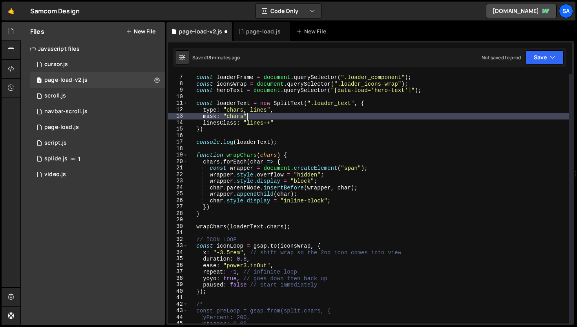
type textarea "mask: "chars","
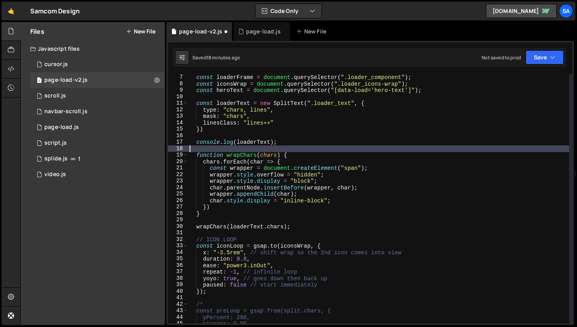
click at [294, 145] on div "const loaderFrame = document . querySelector ( ".loader_component" ) ; const ic…" at bounding box center [378, 199] width 381 height 262
type textarea "/*"
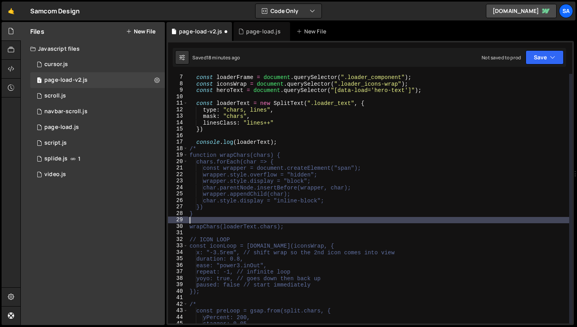
click at [233, 218] on div "const loaderFrame = document . querySelector ( ".loader_component" ) ; const ic…" at bounding box center [378, 199] width 381 height 262
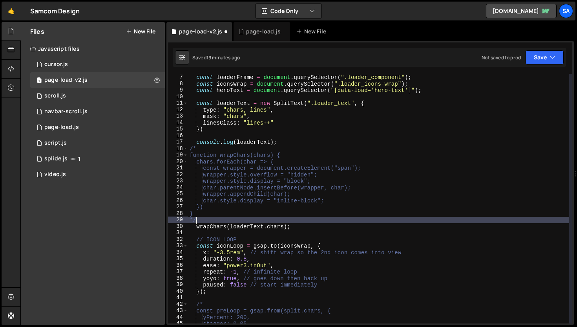
type textarea "*"
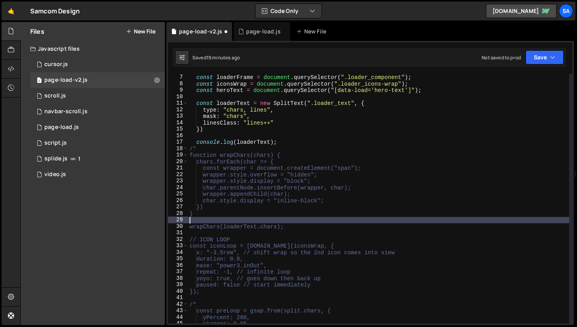
click at [223, 236] on div "const loaderFrame = document . querySelector ( ".loader_component" ) ; const ic…" at bounding box center [378, 199] width 381 height 262
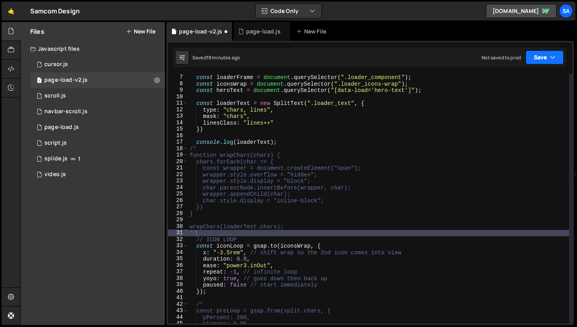
click at [535, 54] on button "Save" at bounding box center [545, 57] width 38 height 14
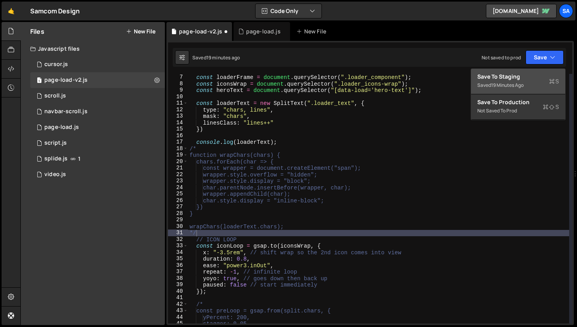
click at [517, 72] on button "Save to Staging S Saved 19 minutes ago" at bounding box center [518, 82] width 94 height 26
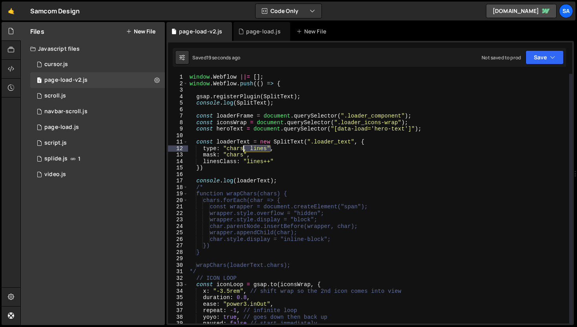
drag, startPoint x: 270, startPoint y: 148, endPoint x: 244, endPoint y: 148, distance: 26.3
click at [244, 148] on div "window . Webflow ||= [ ] ; window . Webflow . push (( ) => { gsap . registerPlu…" at bounding box center [378, 205] width 381 height 262
click at [266, 151] on div "window . Webflow ||= [ ] ; window . Webflow . push (( ) => { gsap . registerPlu…" at bounding box center [378, 205] width 381 height 262
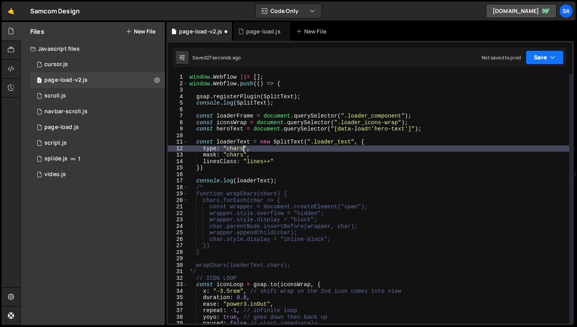
click at [543, 55] on button "Save" at bounding box center [545, 57] width 38 height 14
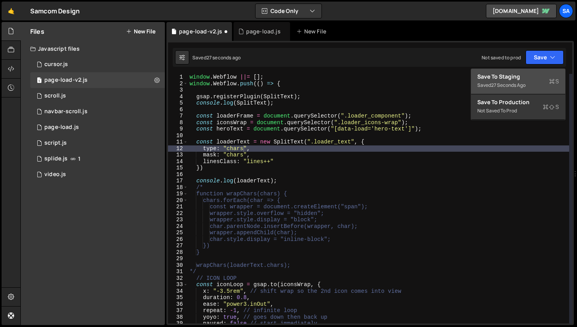
click at [509, 77] on div "Save to Staging S" at bounding box center [519, 77] width 82 height 8
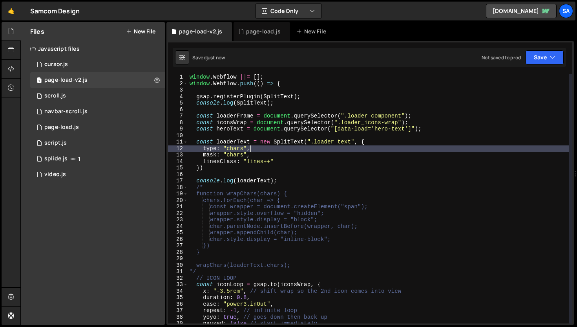
click at [366, 151] on div "window . Webflow ||= [ ] ; window . Webflow . push (( ) => { gsap . registerPlu…" at bounding box center [378, 205] width 381 height 262
click at [377, 144] on div "window . Webflow ||= [ ] ; window . Webflow . push (( ) => { gsap . registerPlu…" at bounding box center [378, 205] width 381 height 262
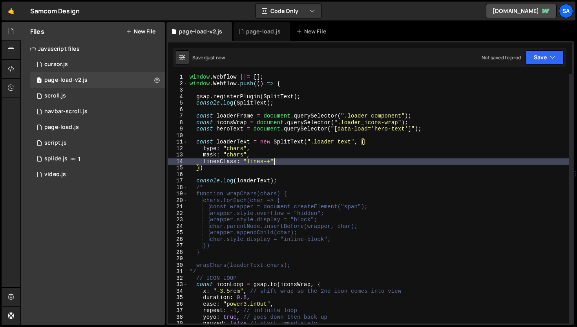
drag, startPoint x: 361, startPoint y: 163, endPoint x: 350, endPoint y: 163, distance: 11.0
click at [350, 163] on div "window . Webflow ||= [ ] ; window . Webflow . push (( ) => { gsap . registerPlu…" at bounding box center [378, 205] width 381 height 262
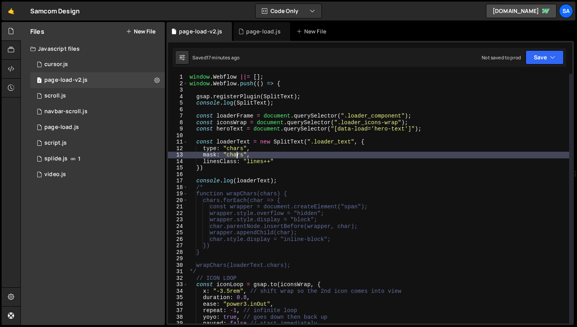
click at [237, 158] on div "window . Webflow ||= [ ] ; window . Webflow . push (( ) => { gsap . registerPlu…" at bounding box center [378, 205] width 381 height 262
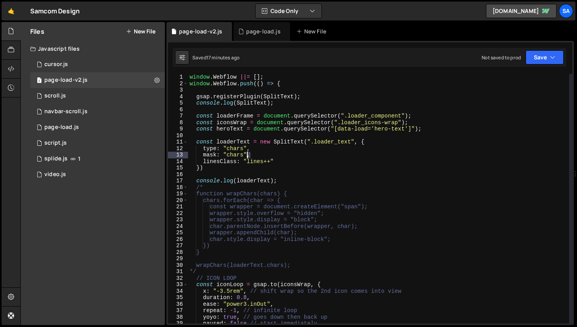
drag, startPoint x: 251, startPoint y: 154, endPoint x: 246, endPoint y: 155, distance: 5.1
click at [246, 155] on div "window . Webflow ||= [ ] ; window . Webflow . push (( ) => { gsap . registerPlu…" at bounding box center [378, 205] width 381 height 262
click at [261, 147] on div "window . Webflow ||= [ ] ; window . Webflow . push (( ) => { gsap . registerPlu…" at bounding box center [378, 205] width 381 height 262
type textarea "type: "chars","
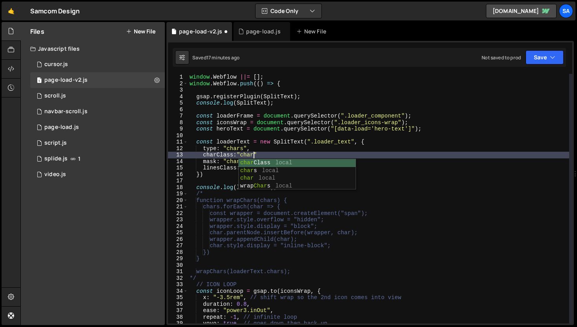
scroll to position [0, 4]
click at [238, 156] on div "window . Webflow ||= [ ] ; window . Webflow . push (( ) => { gsap . registerPlu…" at bounding box center [378, 205] width 381 height 262
click at [272, 154] on div "window . Webflow ||= [ ] ; window . Webflow . push (( ) => { gsap . registerPlu…" at bounding box center [378, 205] width 381 height 262
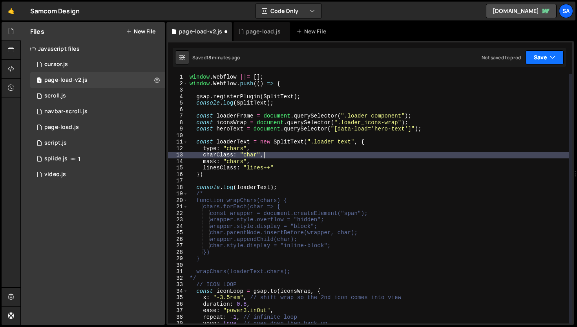
click at [553, 51] on button "Save" at bounding box center [545, 57] width 38 height 14
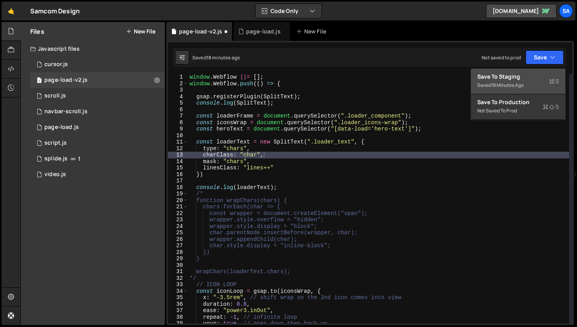
click at [512, 78] on div "Save to Staging S" at bounding box center [519, 77] width 82 height 8
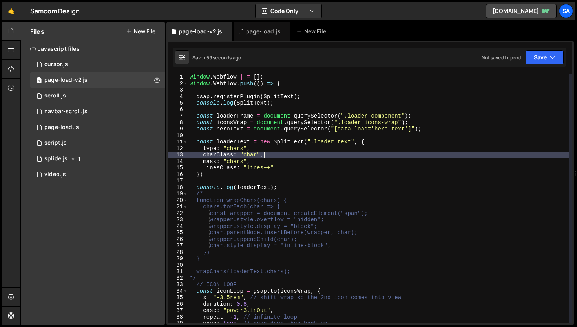
click at [278, 157] on div "window . Webflow ||= [ ] ; window . Webflow . push (( ) => { gsap . registerPlu…" at bounding box center [378, 205] width 381 height 262
click at [218, 153] on div "window . Webflow ||= [ ] ; window . Webflow . push (( ) => { gsap . registerPlu…" at bounding box center [378, 205] width 381 height 262
type textarea "charsClass: "char","
click at [553, 57] on icon "button" at bounding box center [552, 57] width 5 height 8
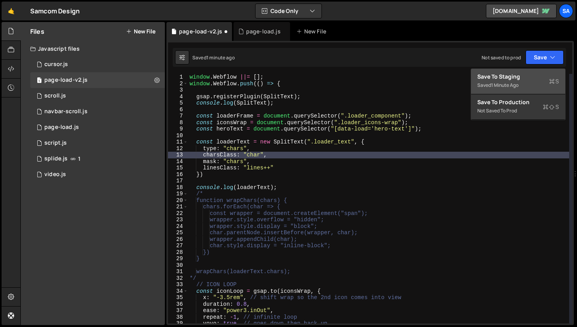
click at [486, 76] on div "Save to Staging S" at bounding box center [519, 77] width 82 height 8
